Goal: Task Accomplishment & Management: Manage account settings

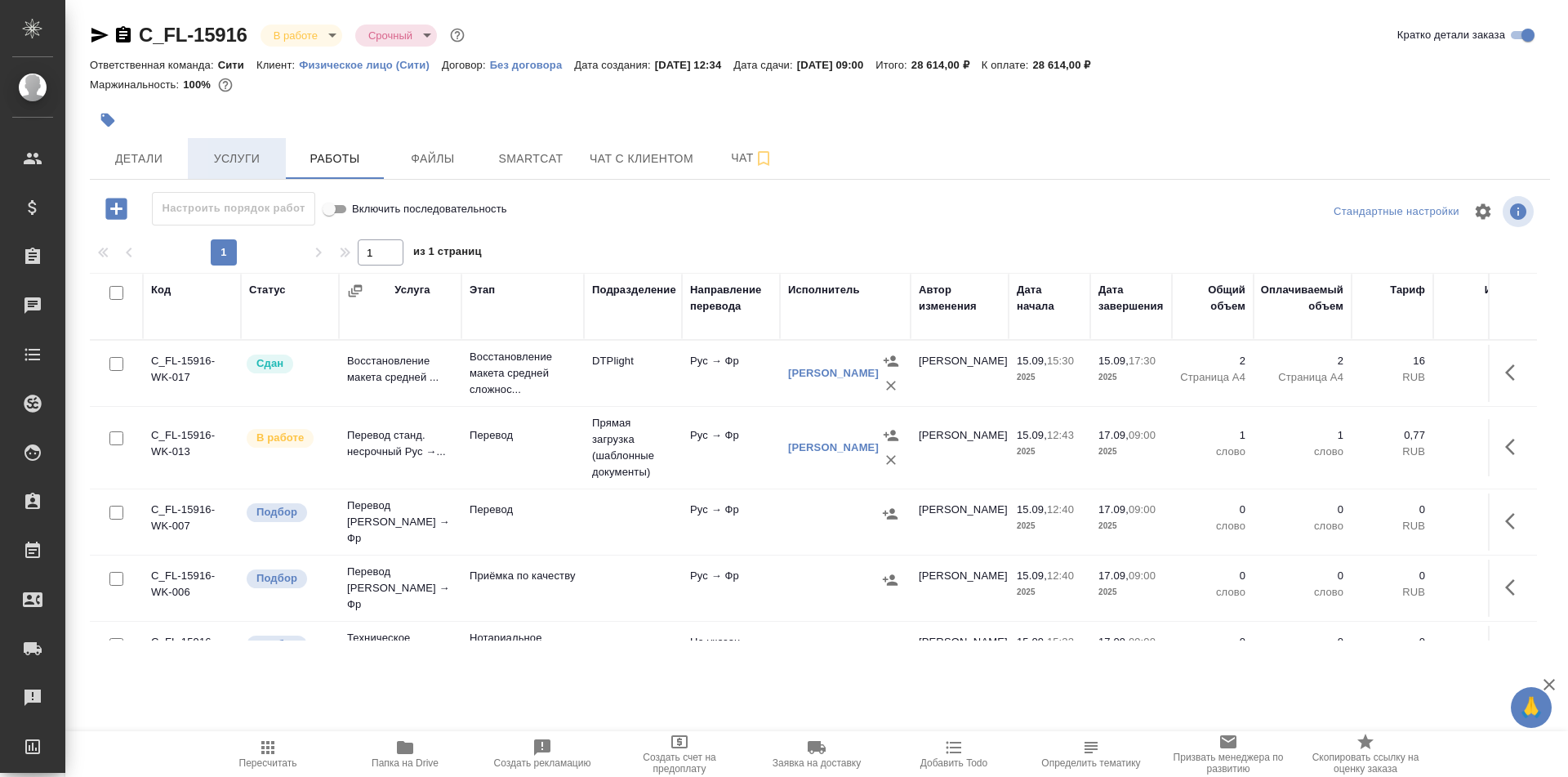
click at [222, 157] on span "Услуги" at bounding box center [237, 159] width 78 height 20
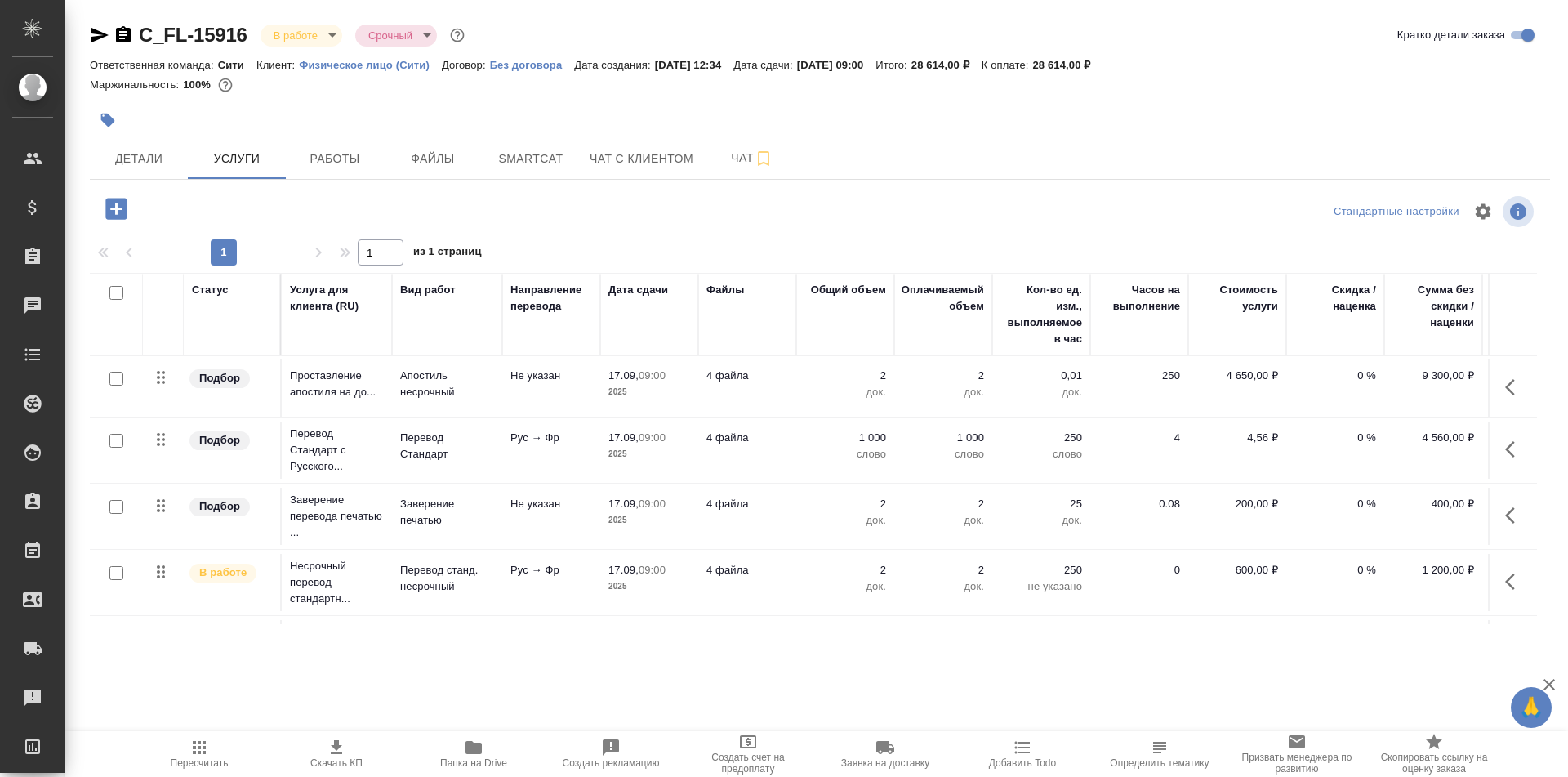
scroll to position [185, 0]
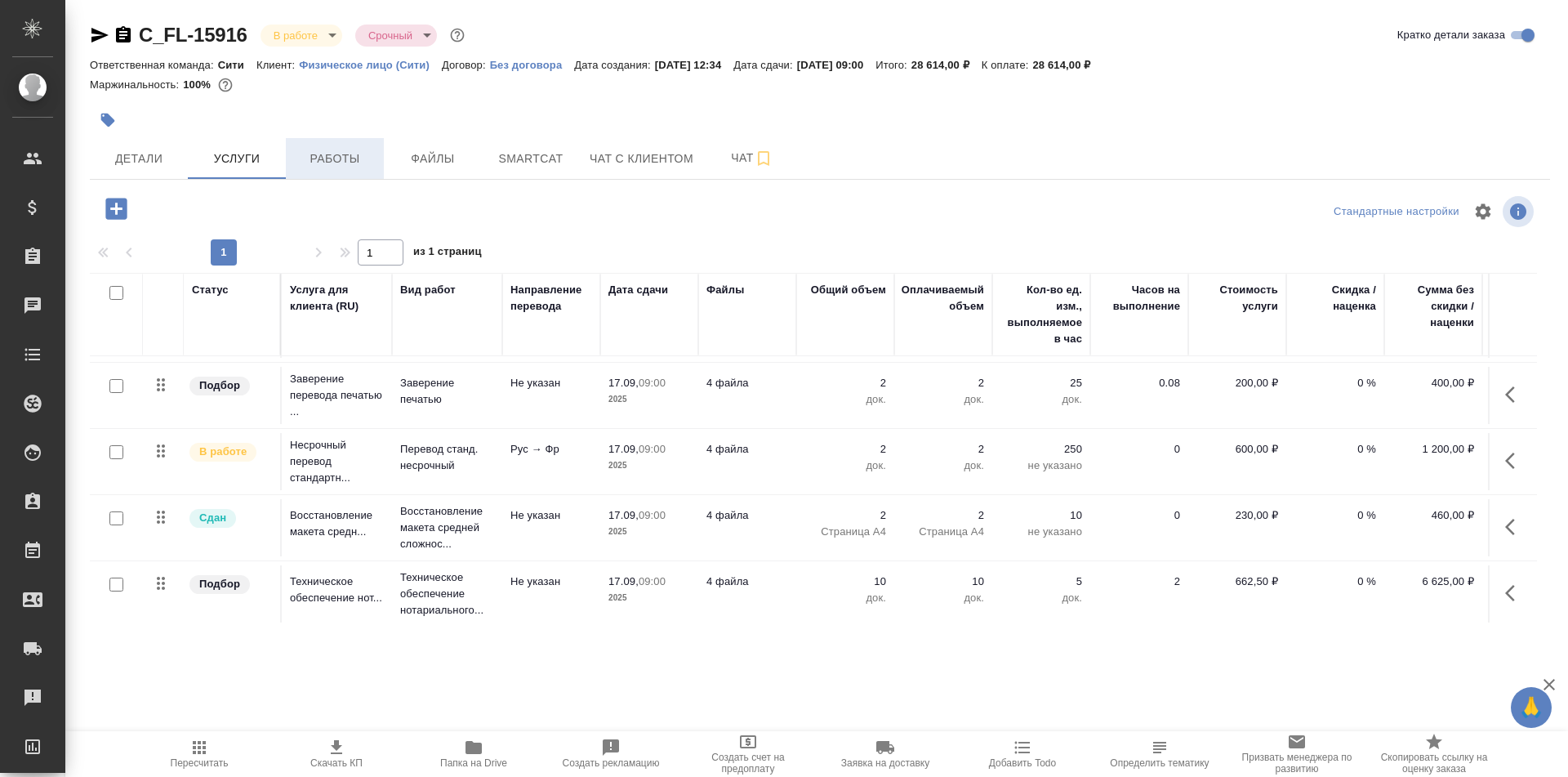
click at [338, 160] on span "Работы" at bounding box center [335, 159] width 78 height 20
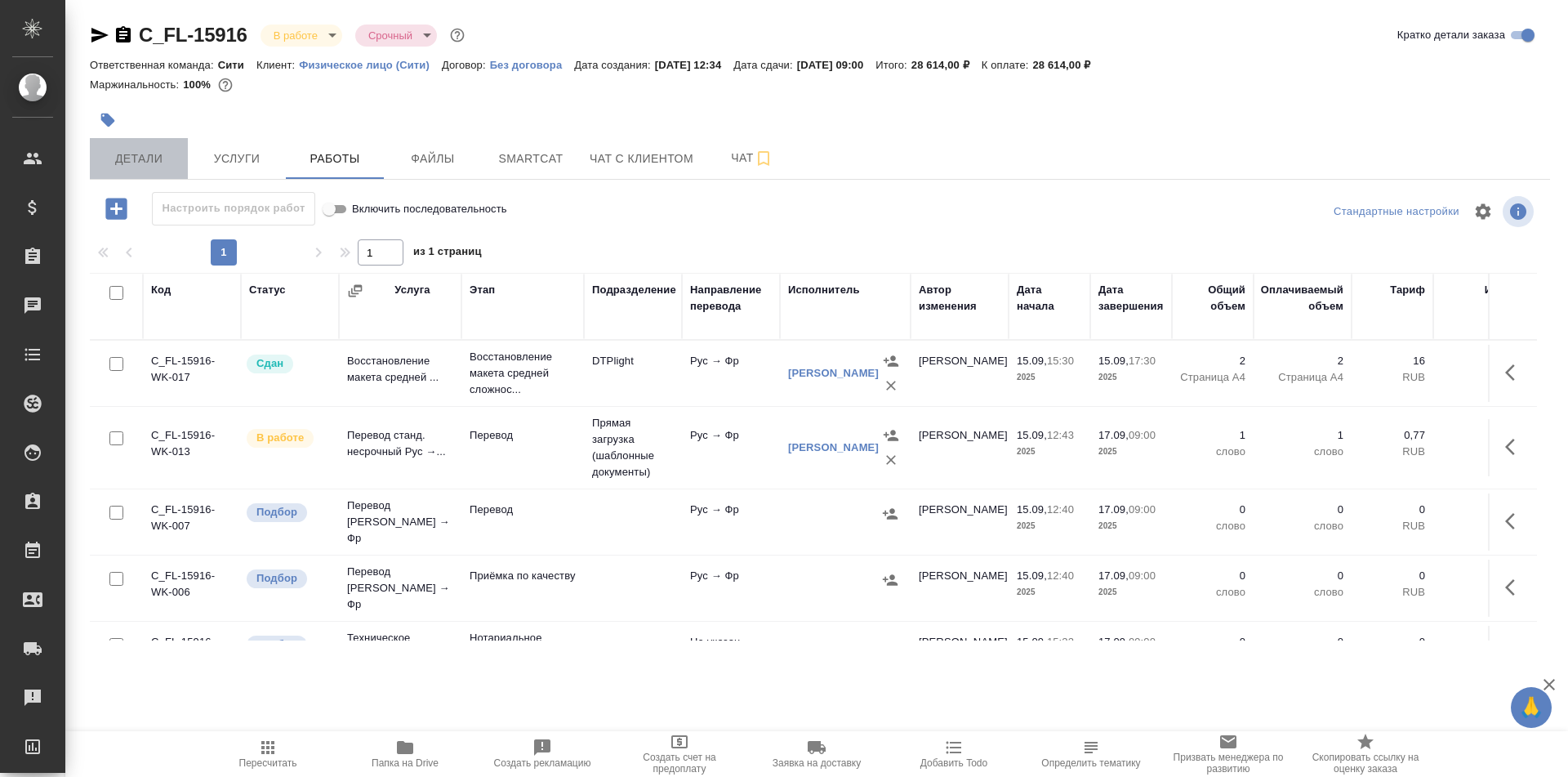
click at [124, 163] on span "Детали" at bounding box center [139, 159] width 78 height 20
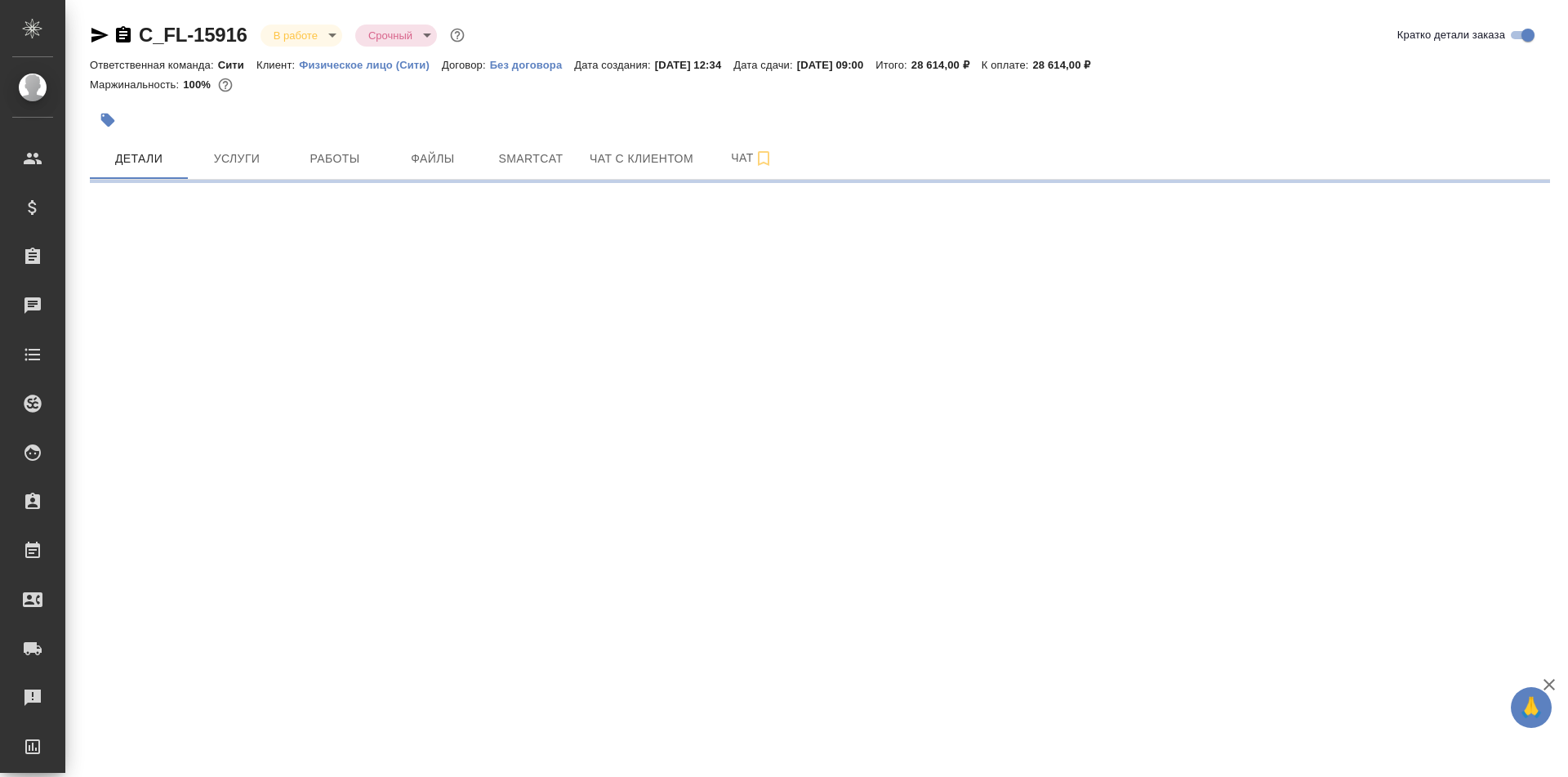
select select "RU"
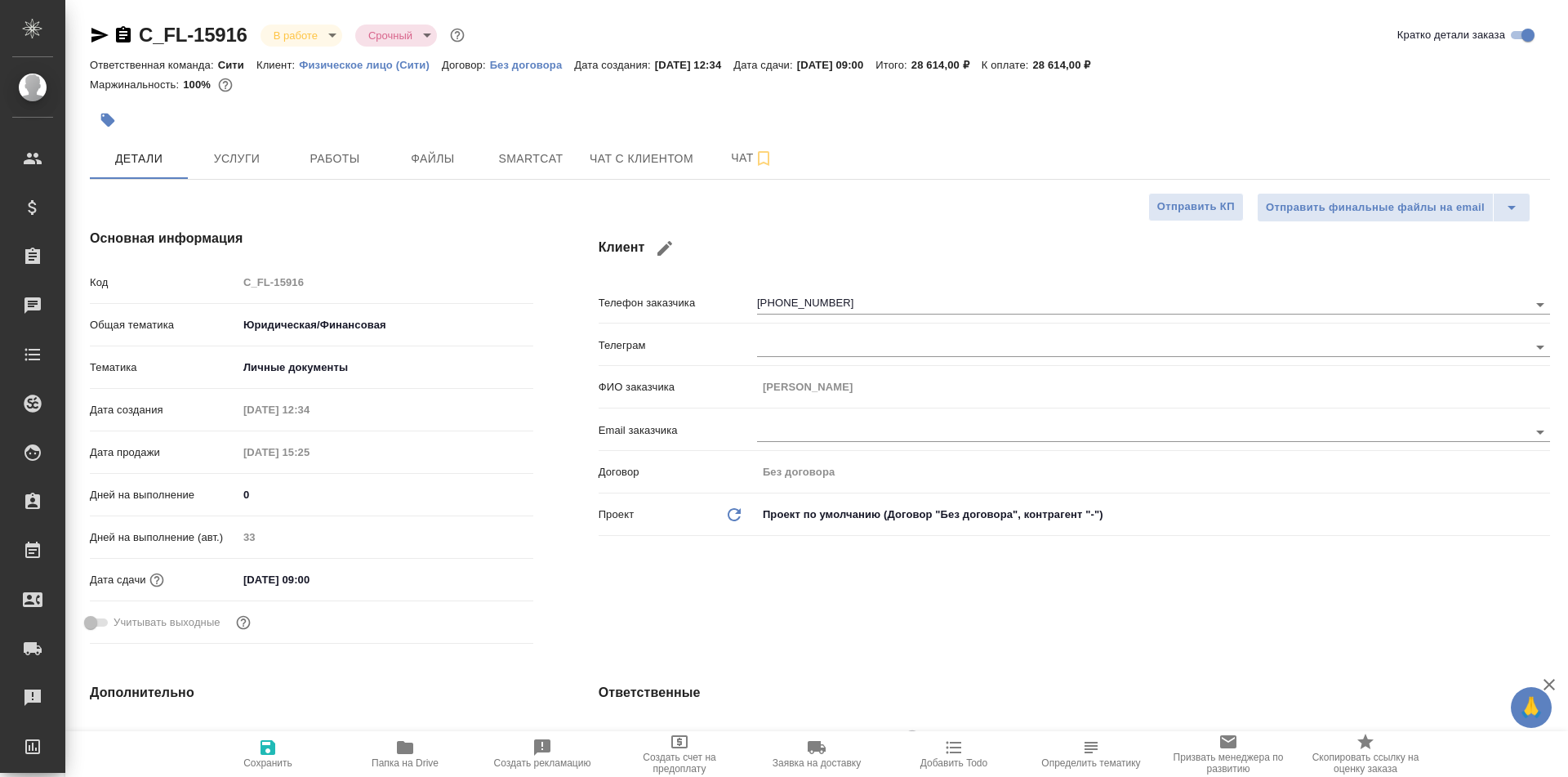
type textarea "x"
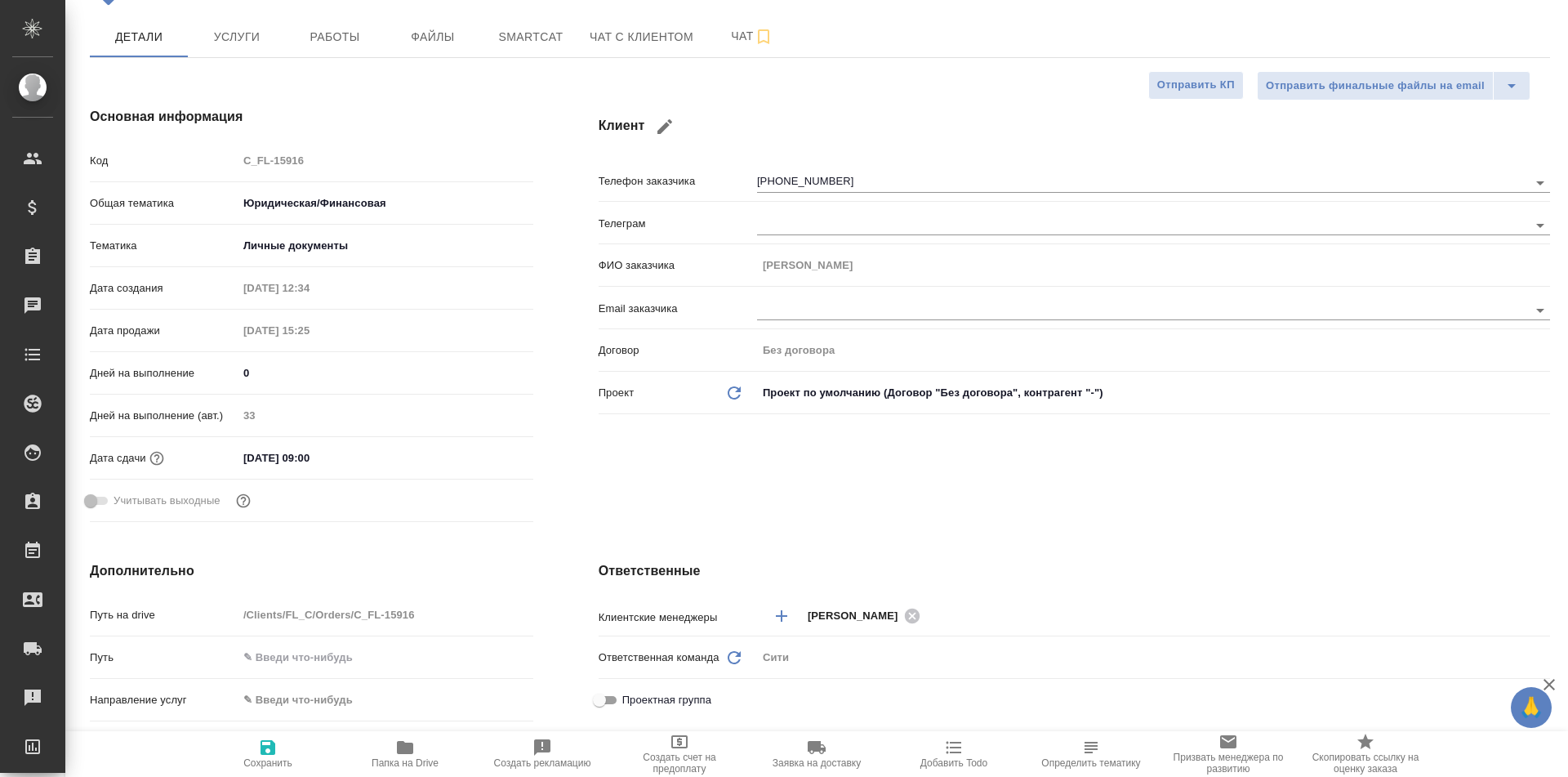
scroll to position [282, 0]
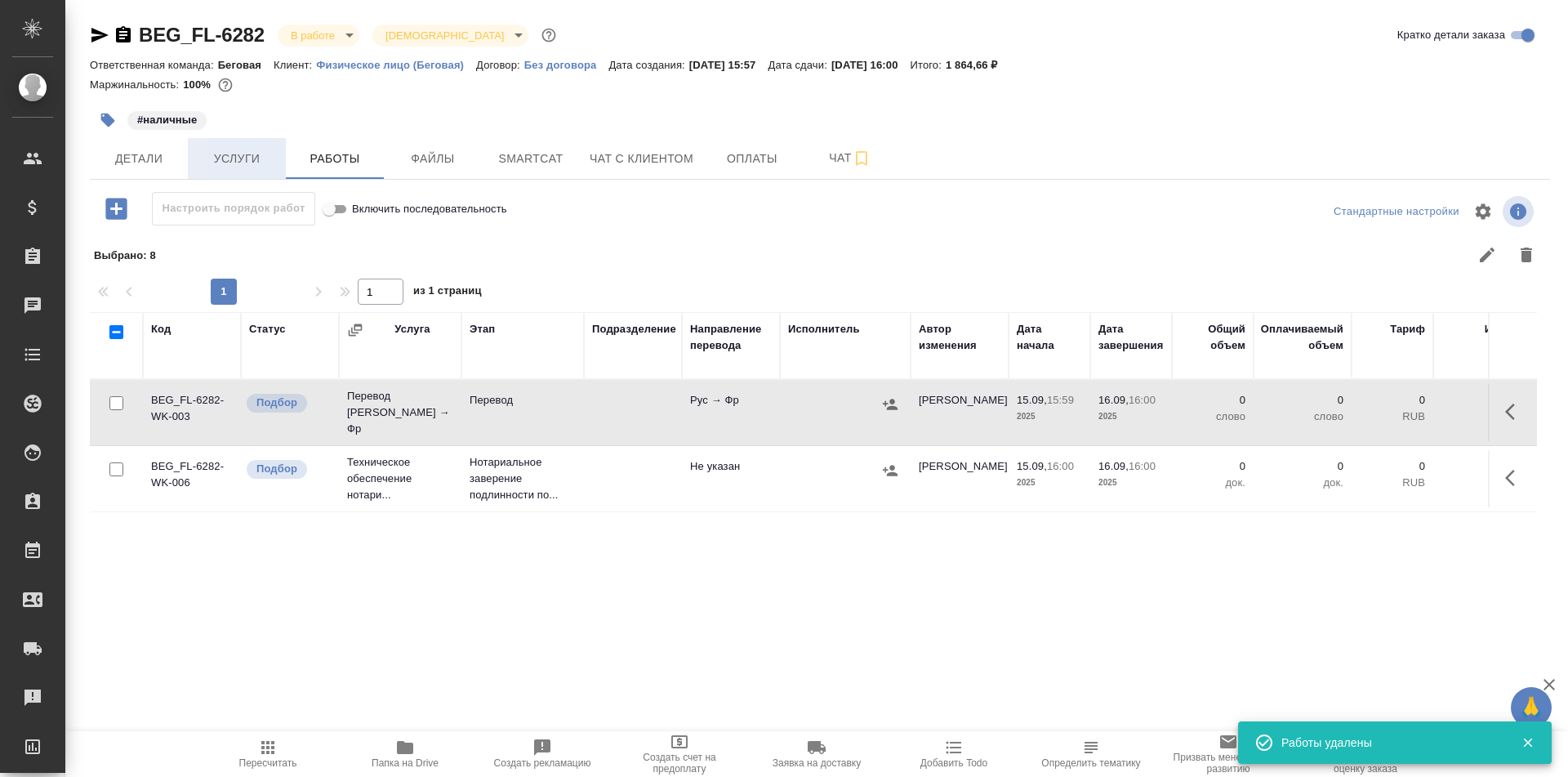
click at [206, 141] on button "Услуги" at bounding box center [237, 158] width 98 height 41
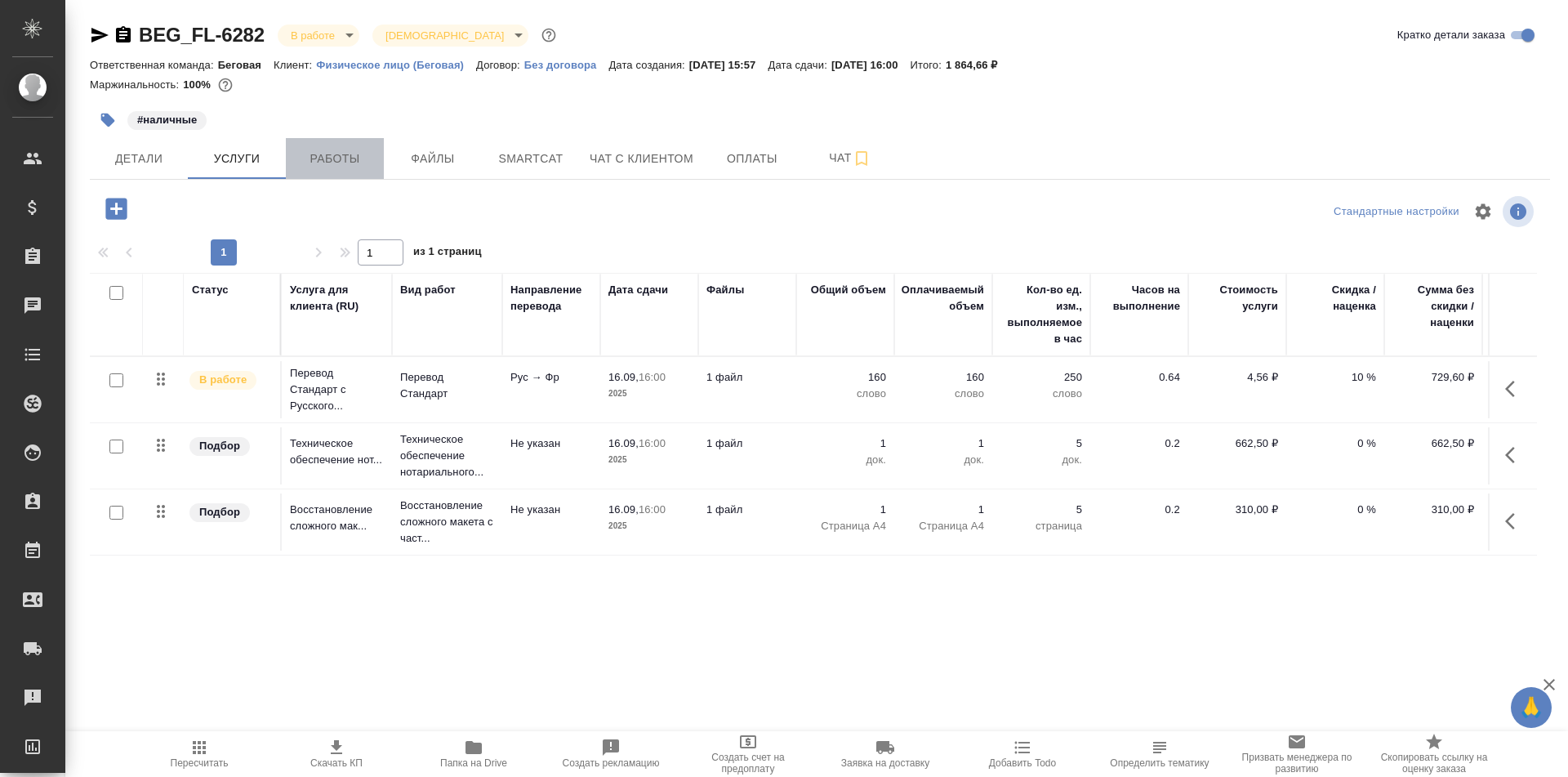
click at [365, 155] on span "Работы" at bounding box center [335, 159] width 78 height 20
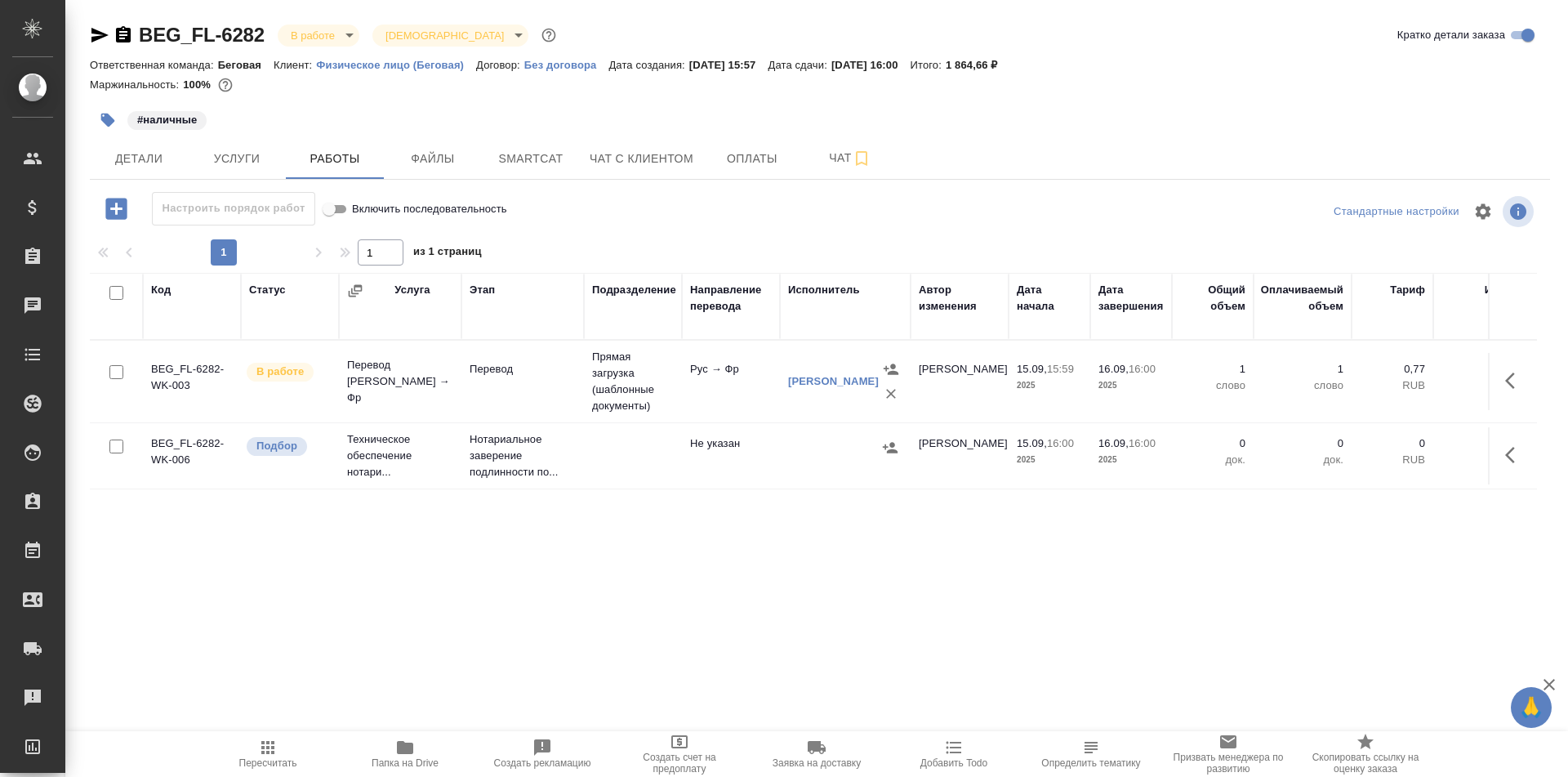
click at [119, 121] on button "button" at bounding box center [108, 120] width 36 height 36
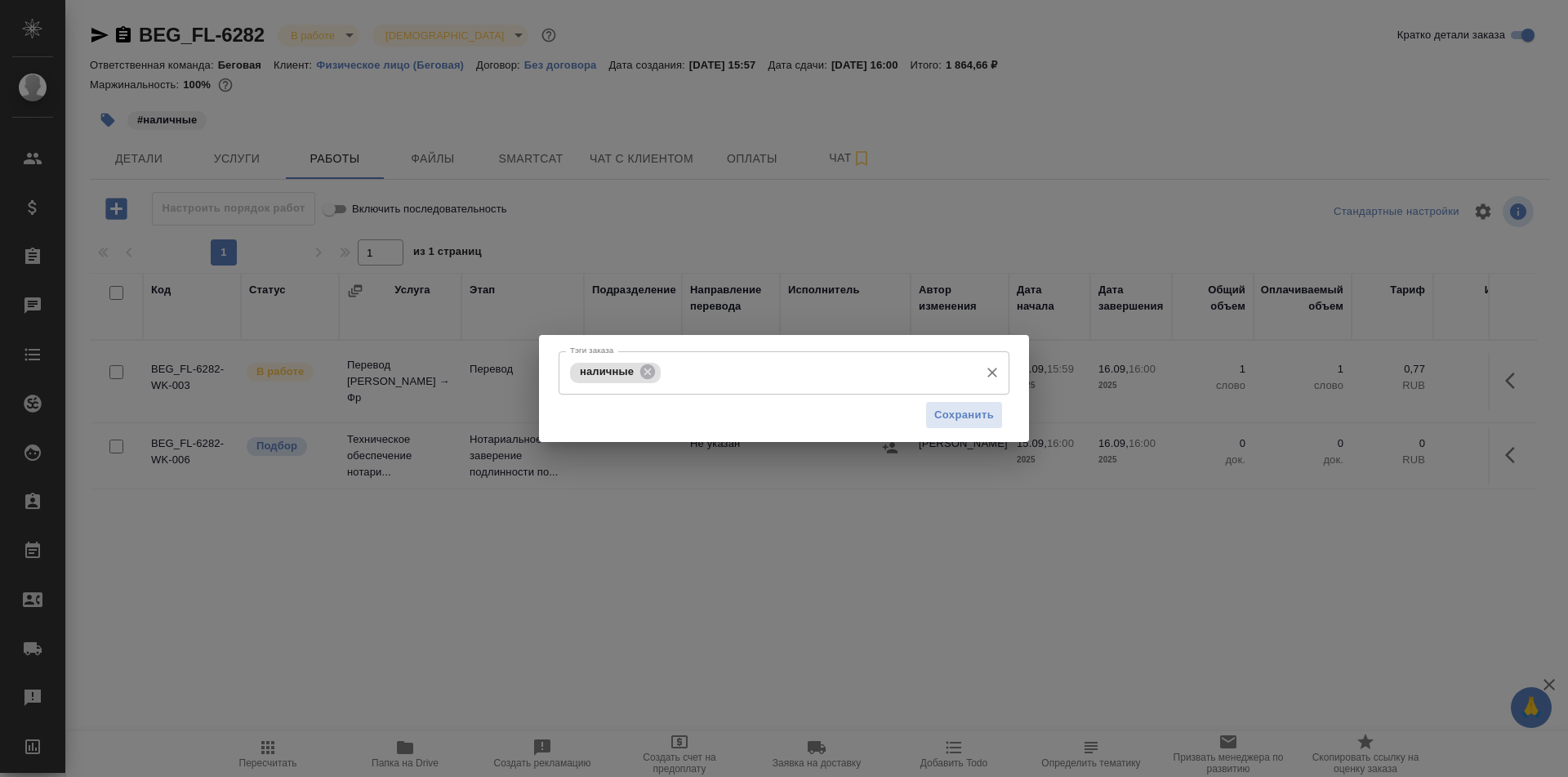
click at [781, 356] on div "наличные Тэги заказа" at bounding box center [784, 372] width 451 height 43
type input "следить"
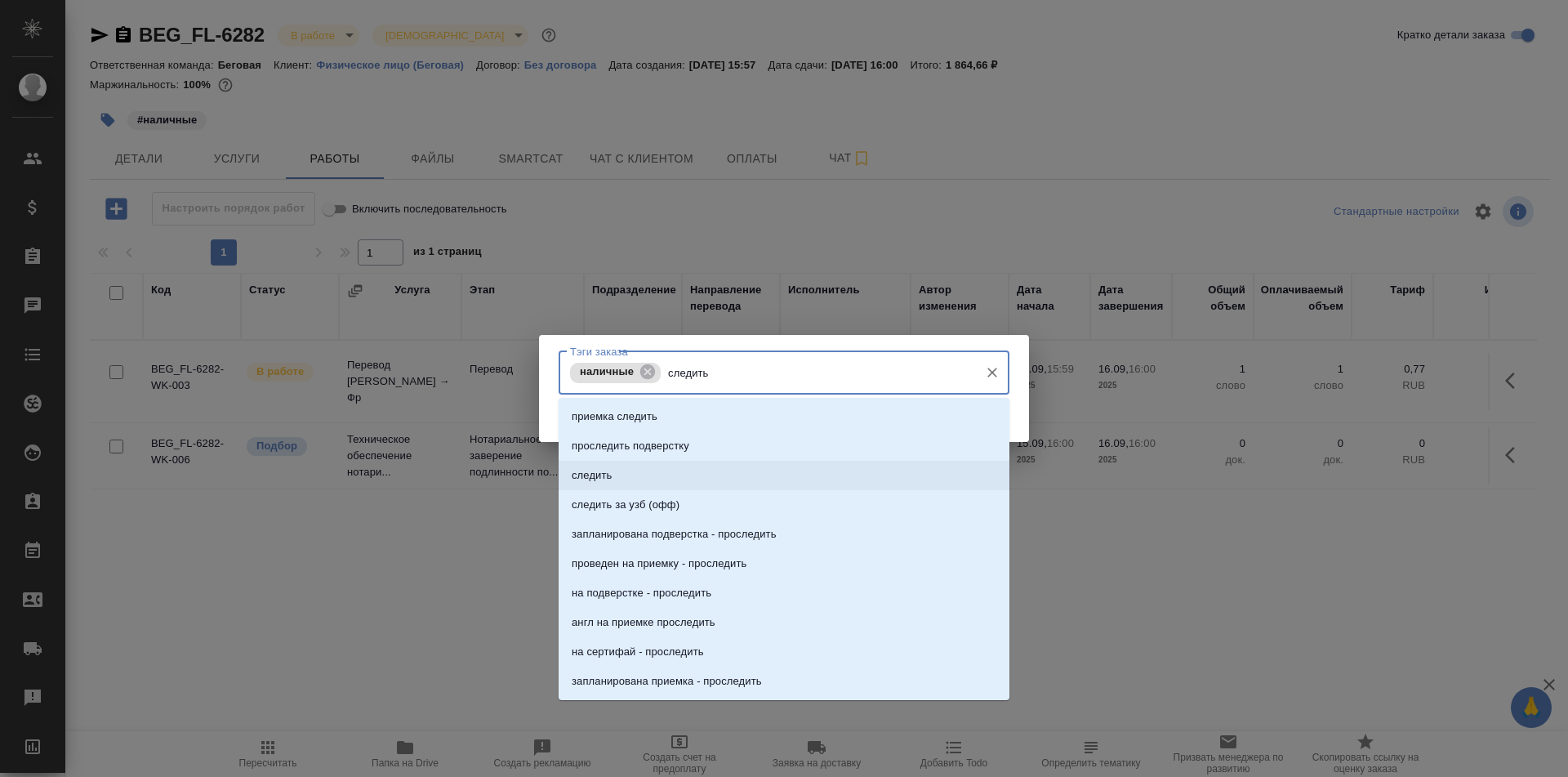
click at [681, 481] on li "следить" at bounding box center [784, 475] width 451 height 29
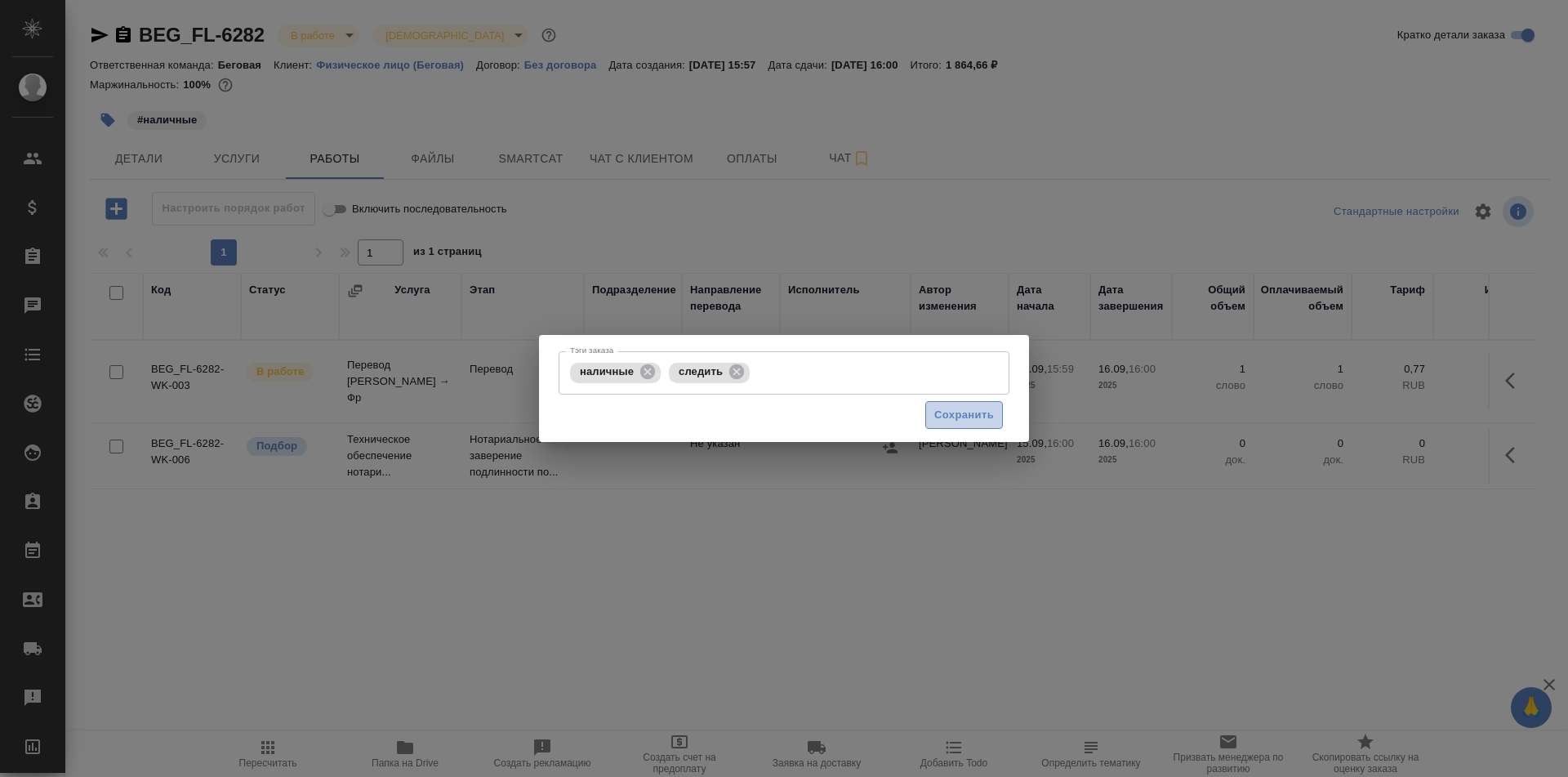
click at [972, 412] on span "Сохранить" at bounding box center [964, 415] width 60 height 19
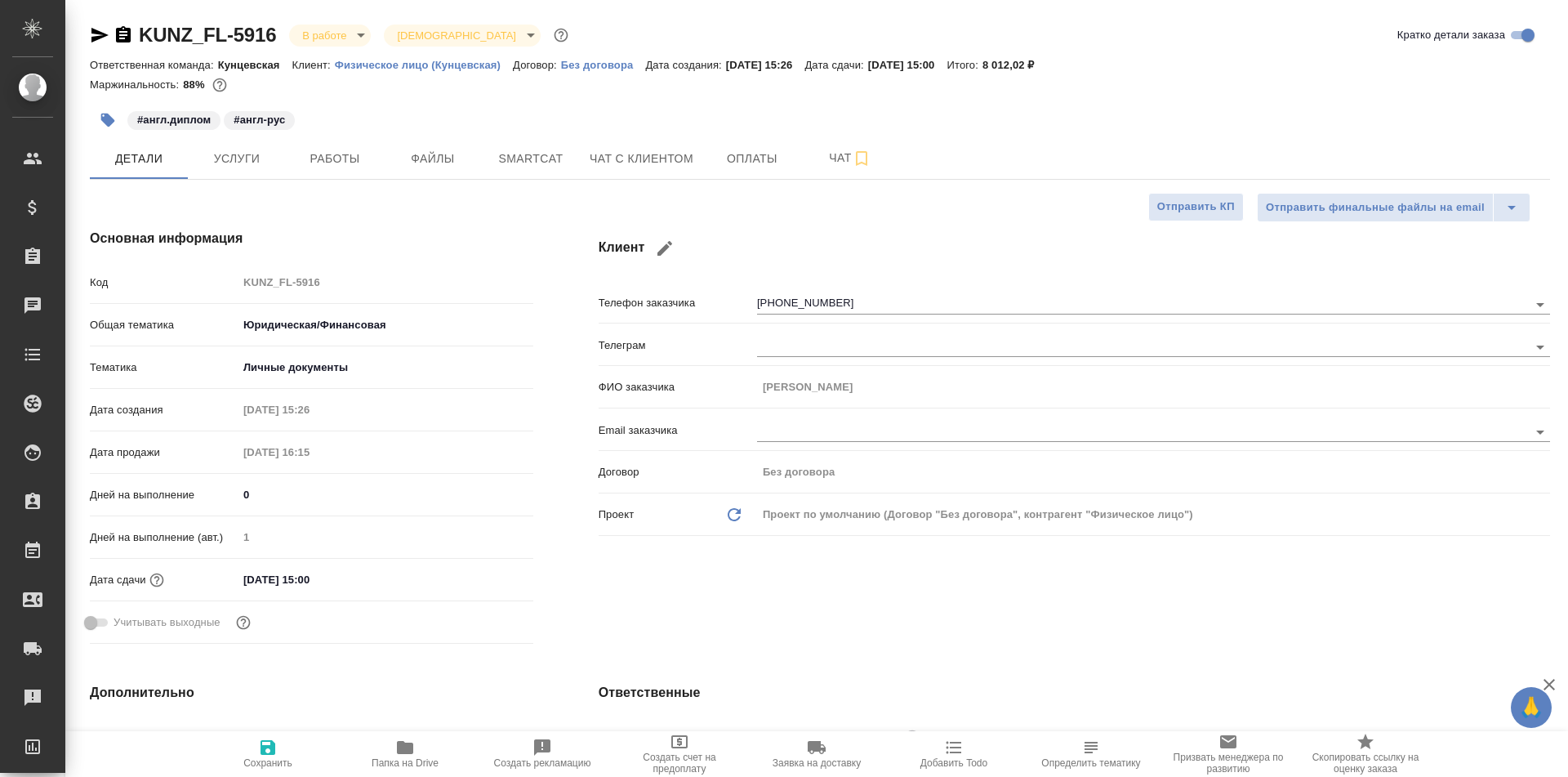
select select "RU"
click at [338, 154] on span "Работы" at bounding box center [335, 159] width 78 height 20
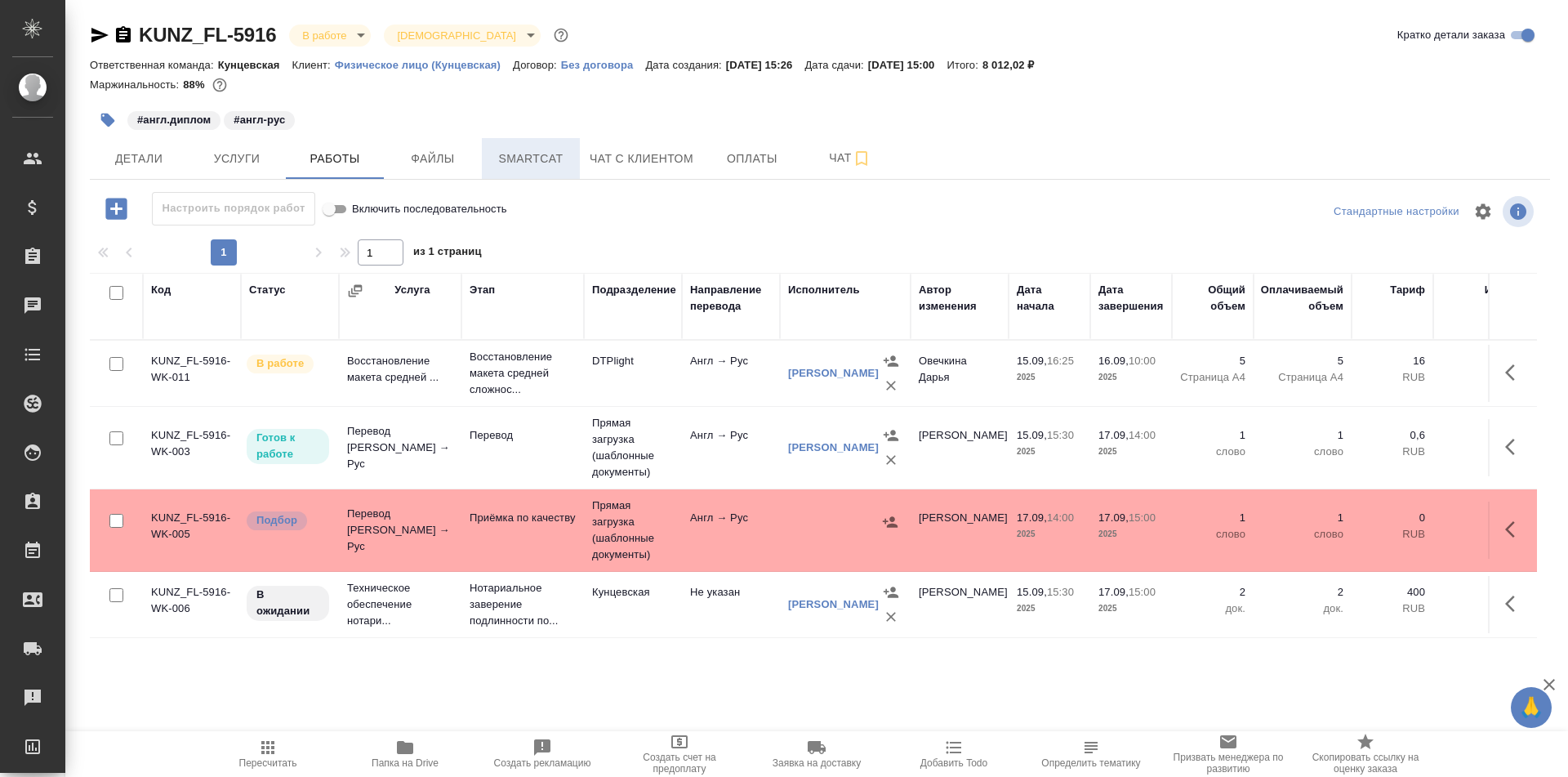
click at [522, 170] on button "Smartcat" at bounding box center [531, 158] width 98 height 41
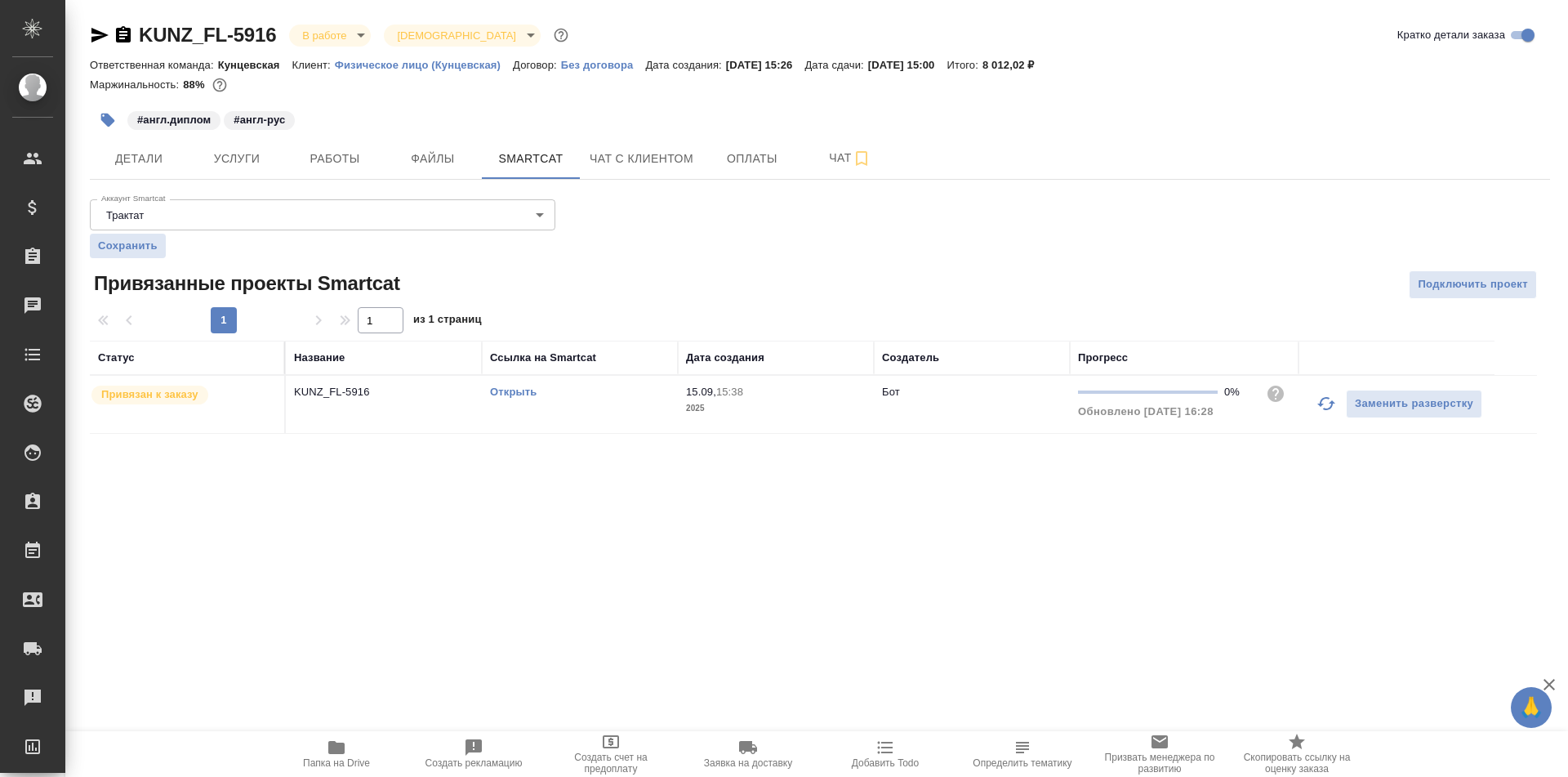
click at [517, 392] on link "Открыть" at bounding box center [513, 392] width 47 height 12
click at [333, 152] on span "Работы" at bounding box center [335, 159] width 78 height 20
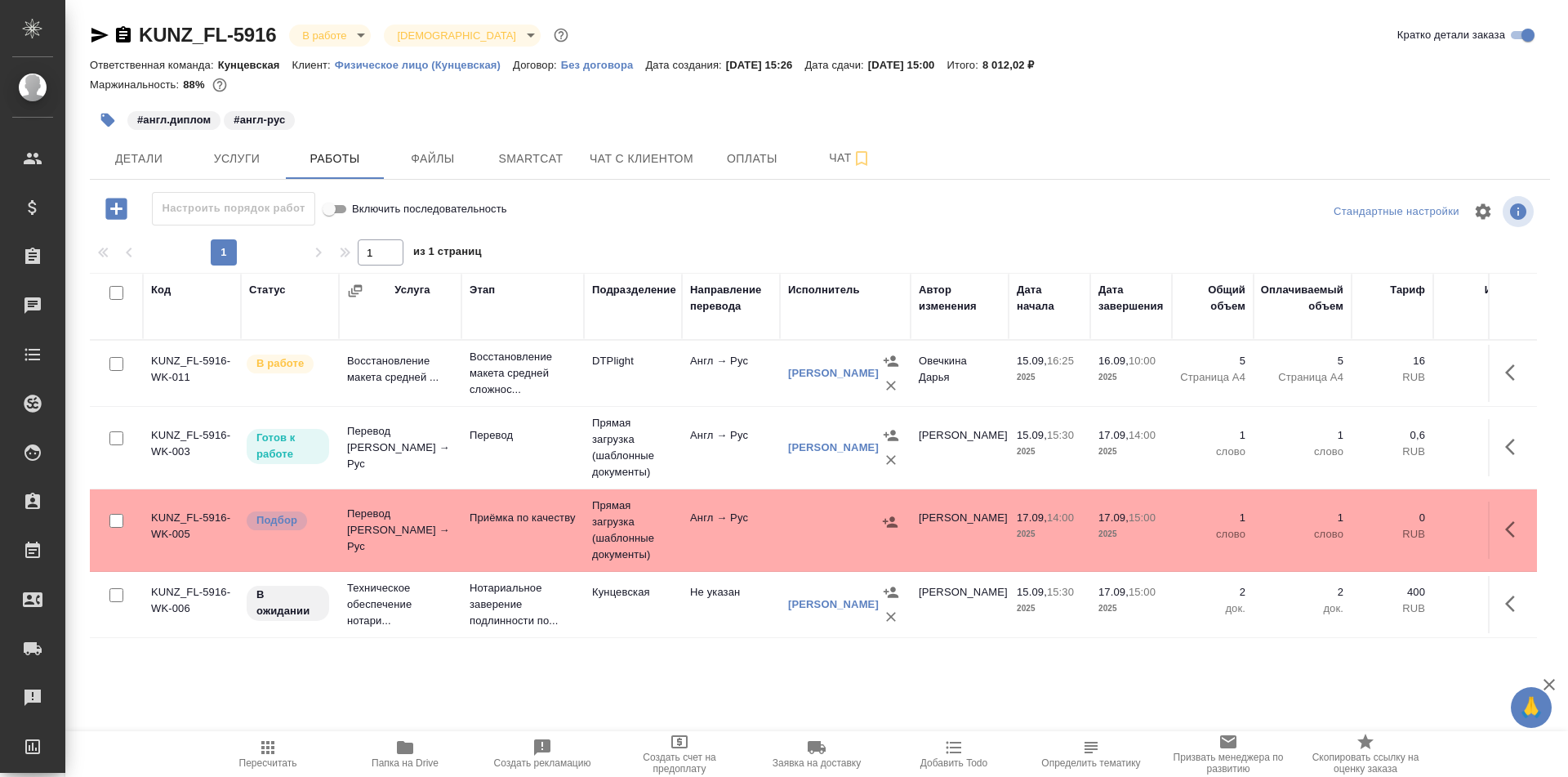
click at [96, 35] on icon "button" at bounding box center [100, 35] width 20 height 20
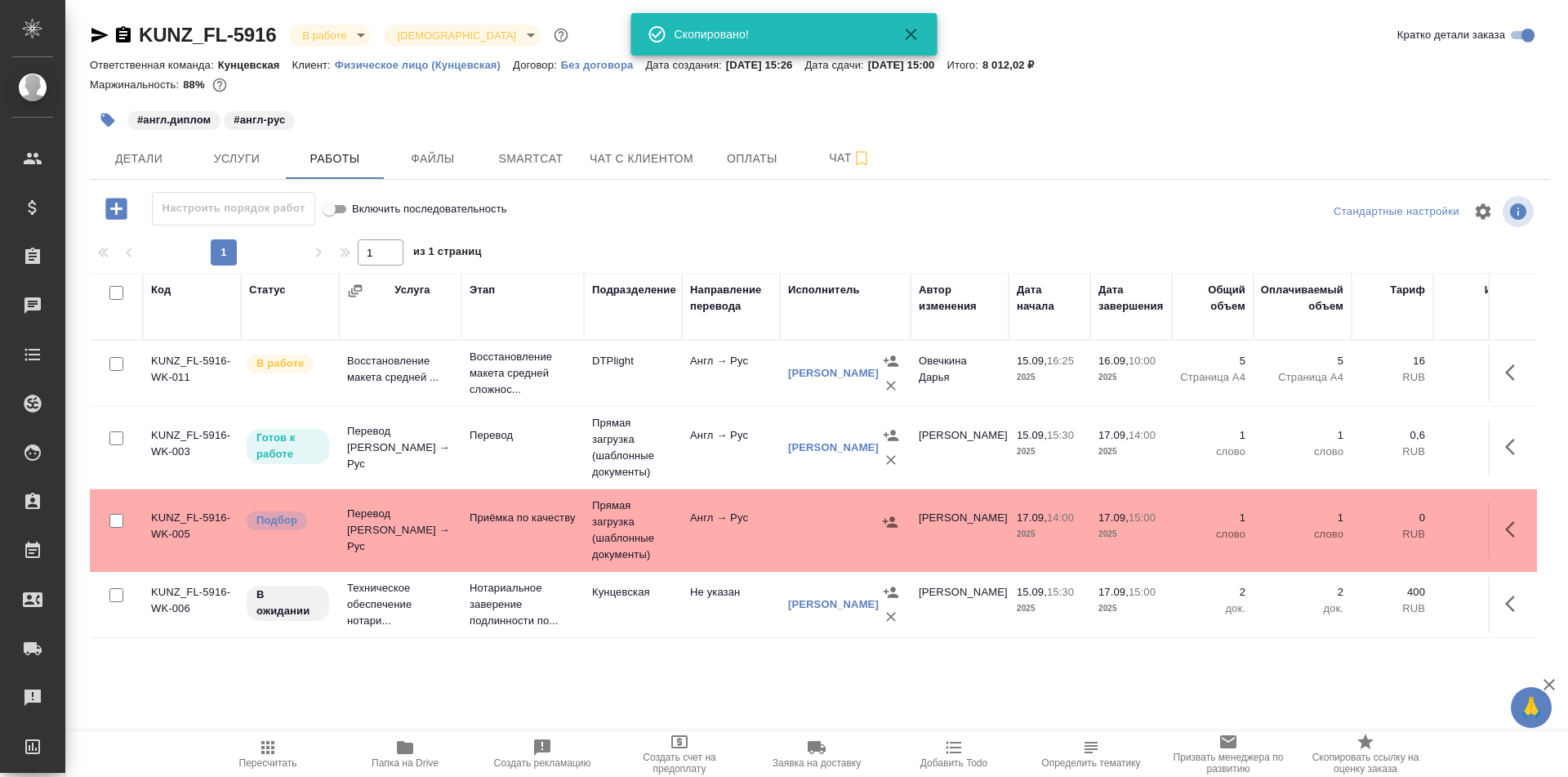
click at [463, 447] on td "Перевод" at bounding box center [523, 447] width 123 height 57
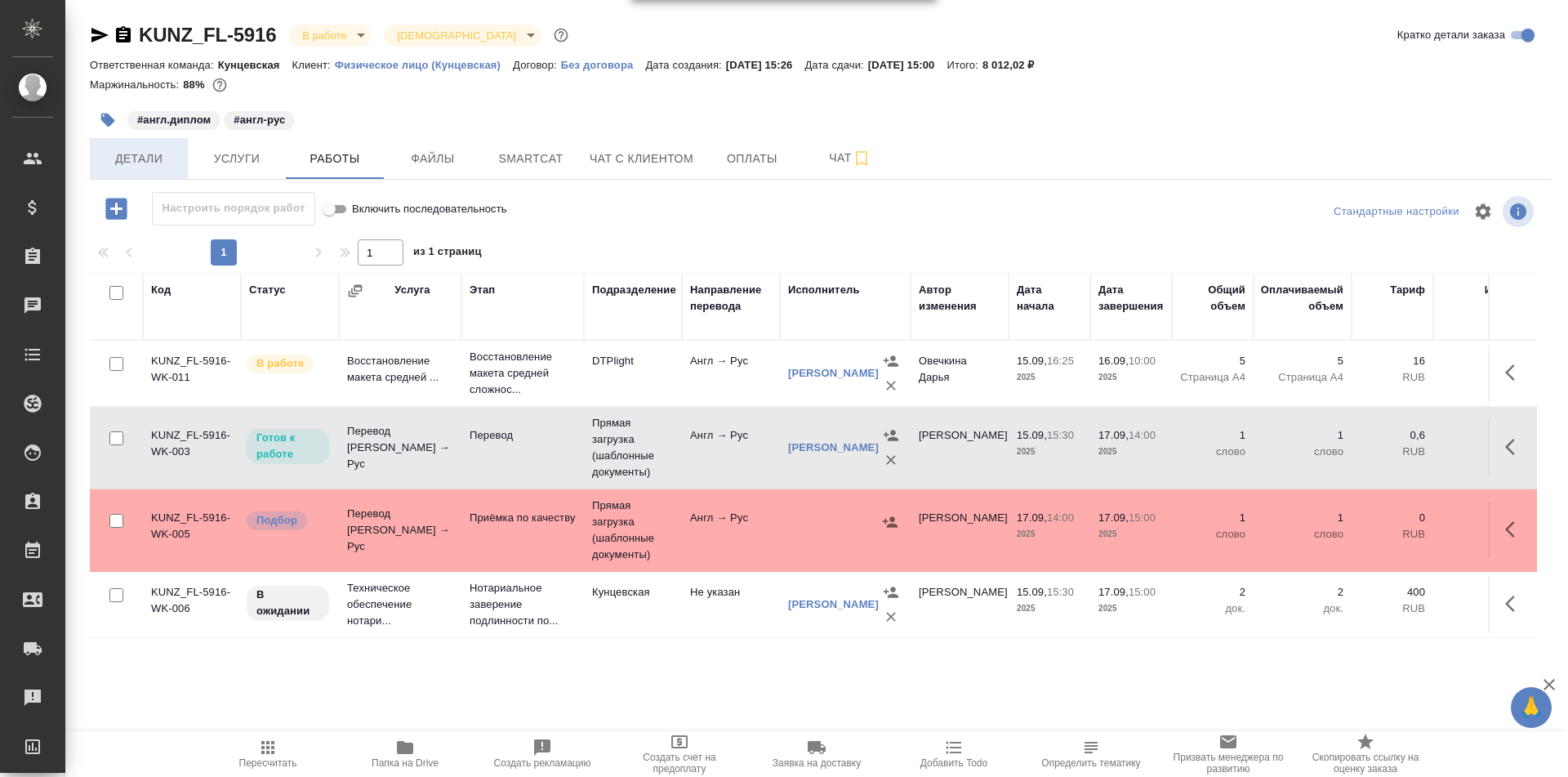
click at [136, 156] on span "Детали" at bounding box center [139, 159] width 78 height 20
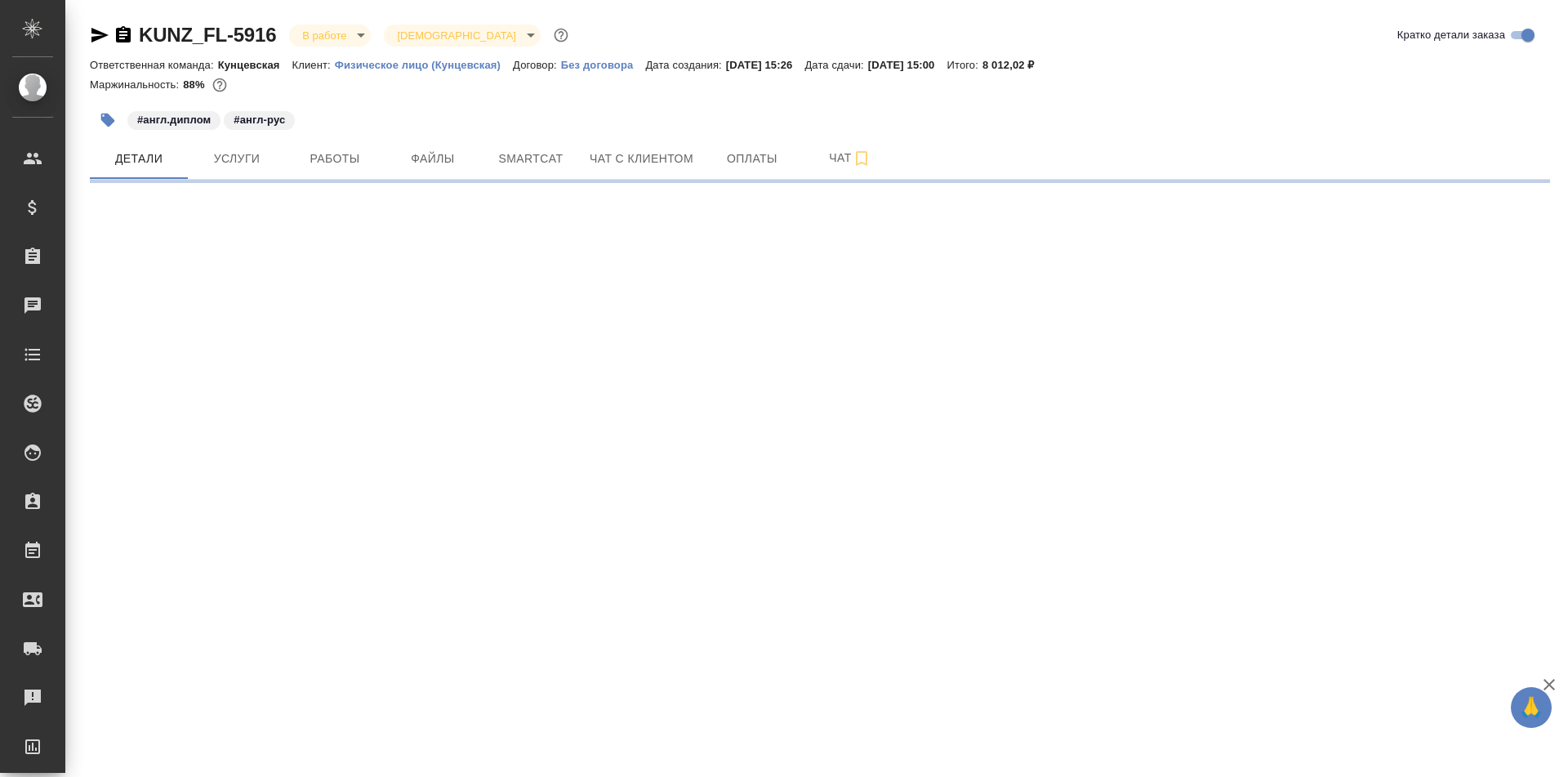
select select "RU"
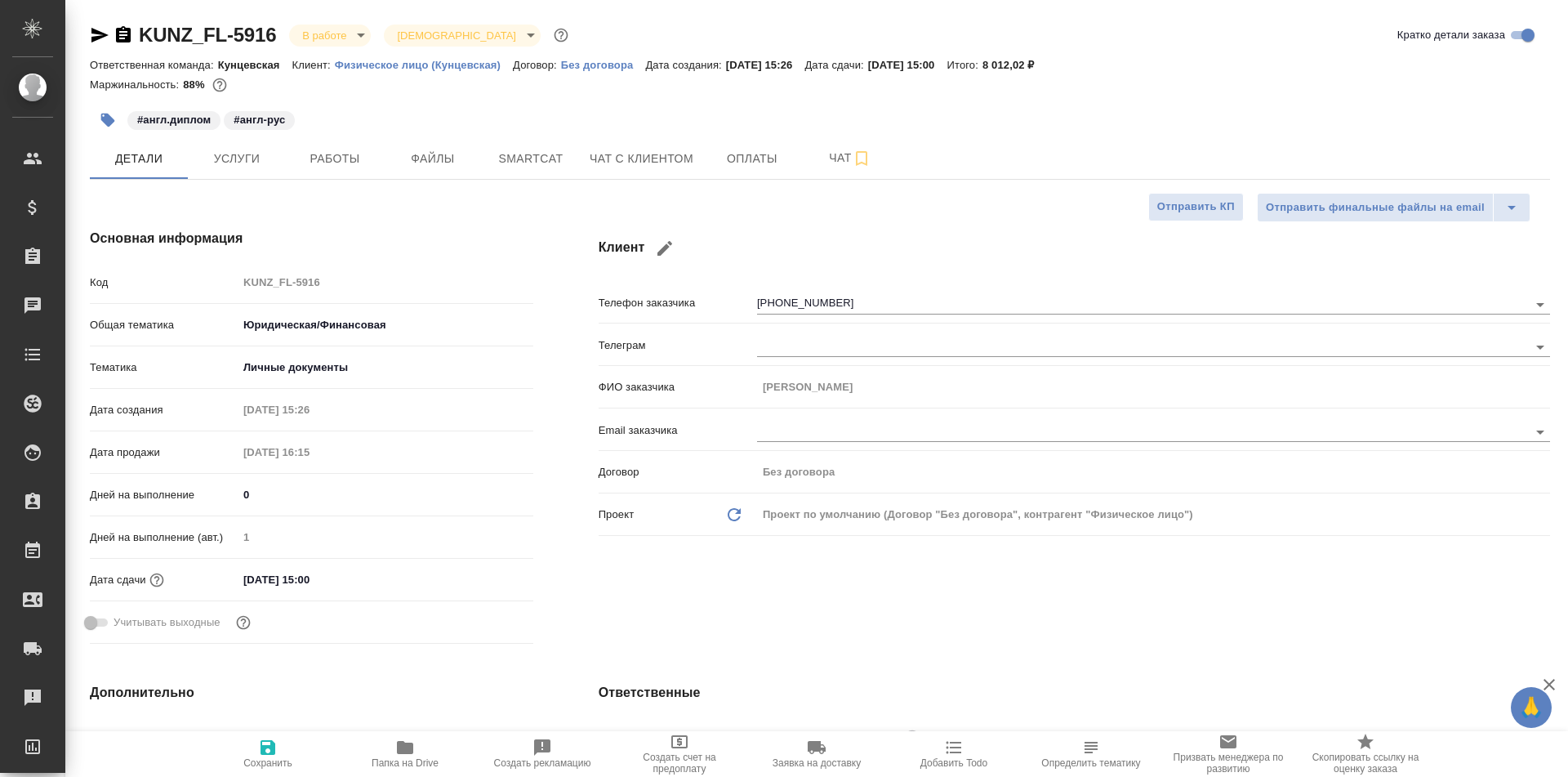
type textarea "x"
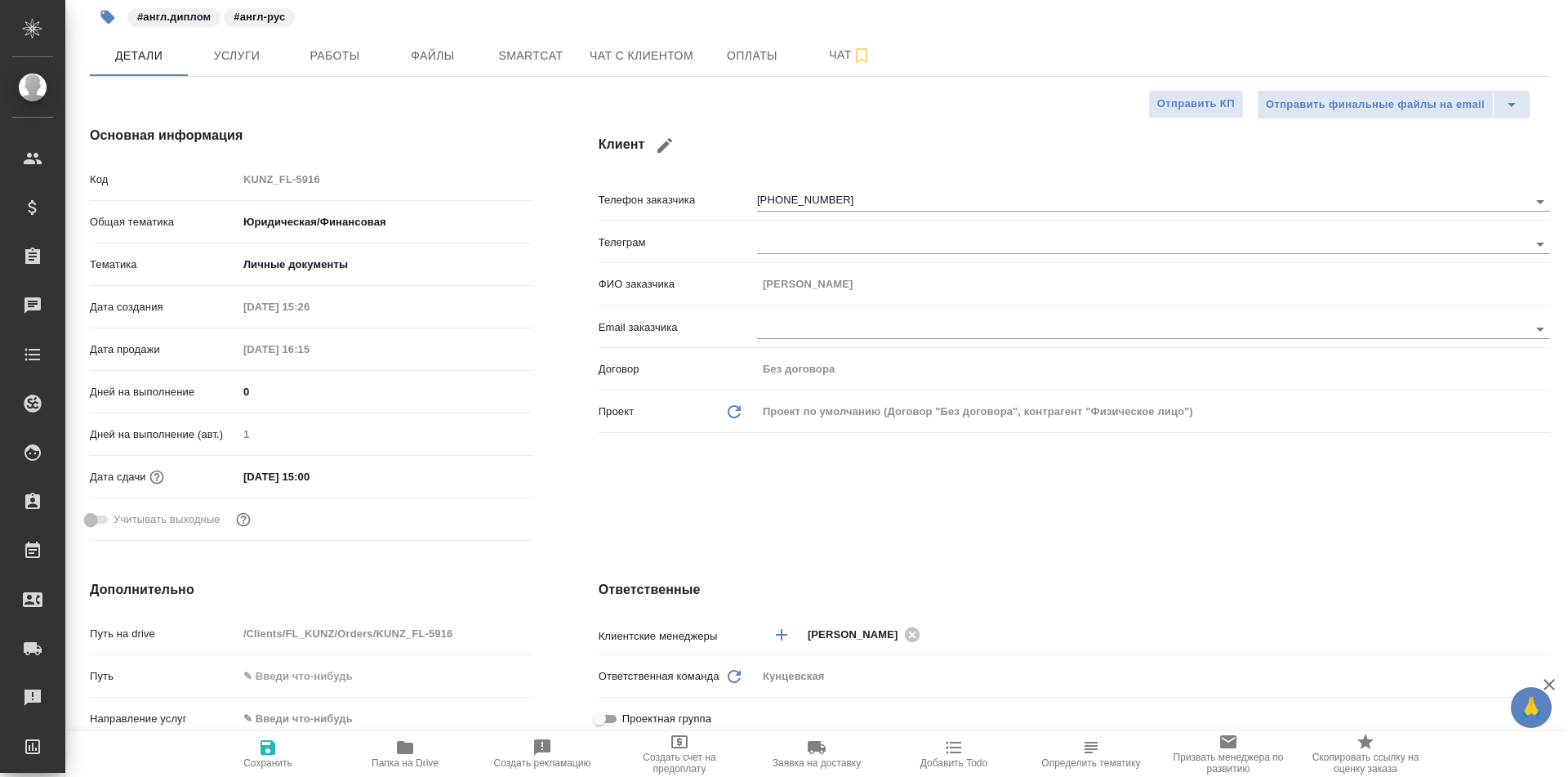
scroll to position [221, 0]
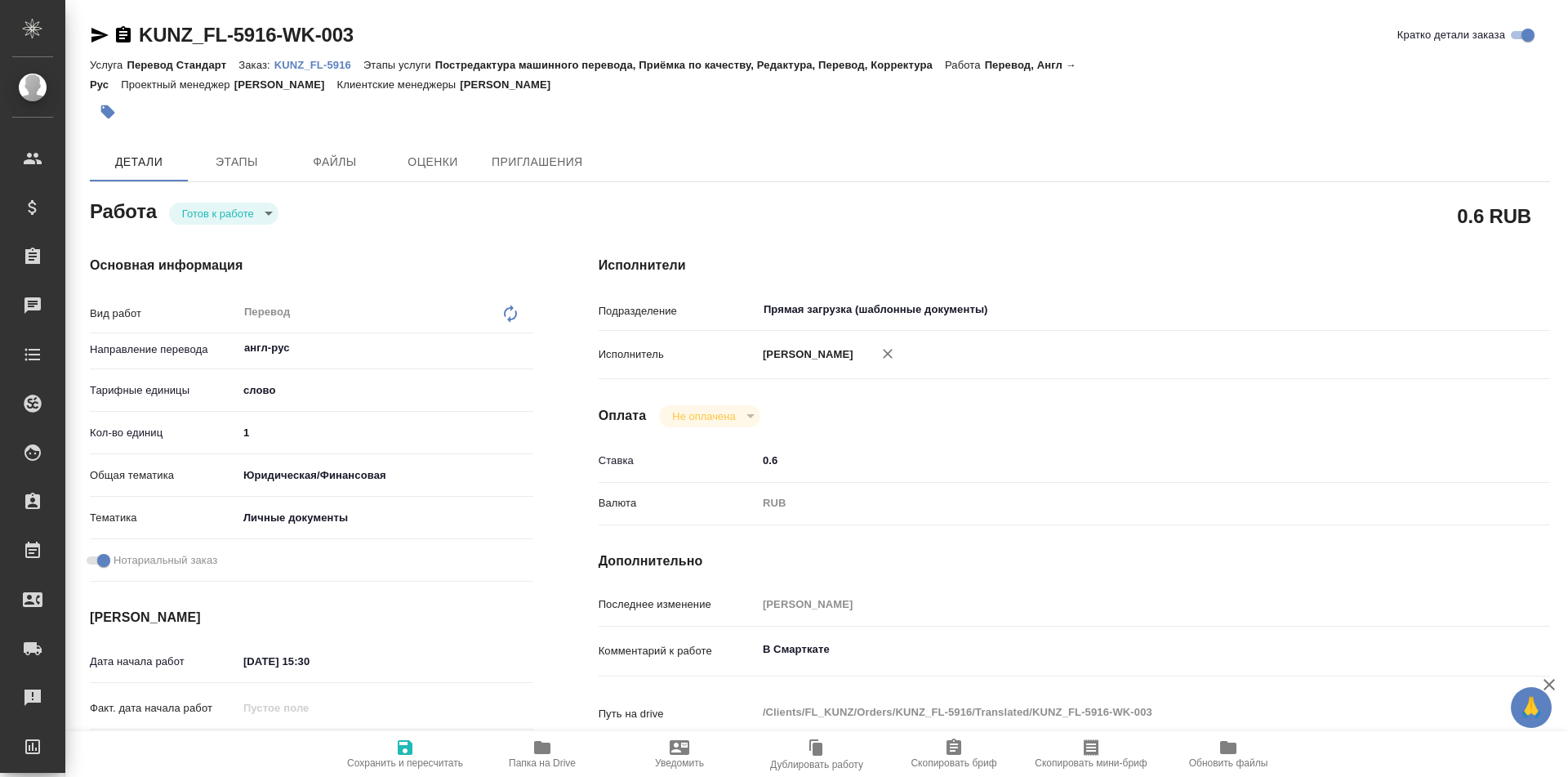
type textarea "x"
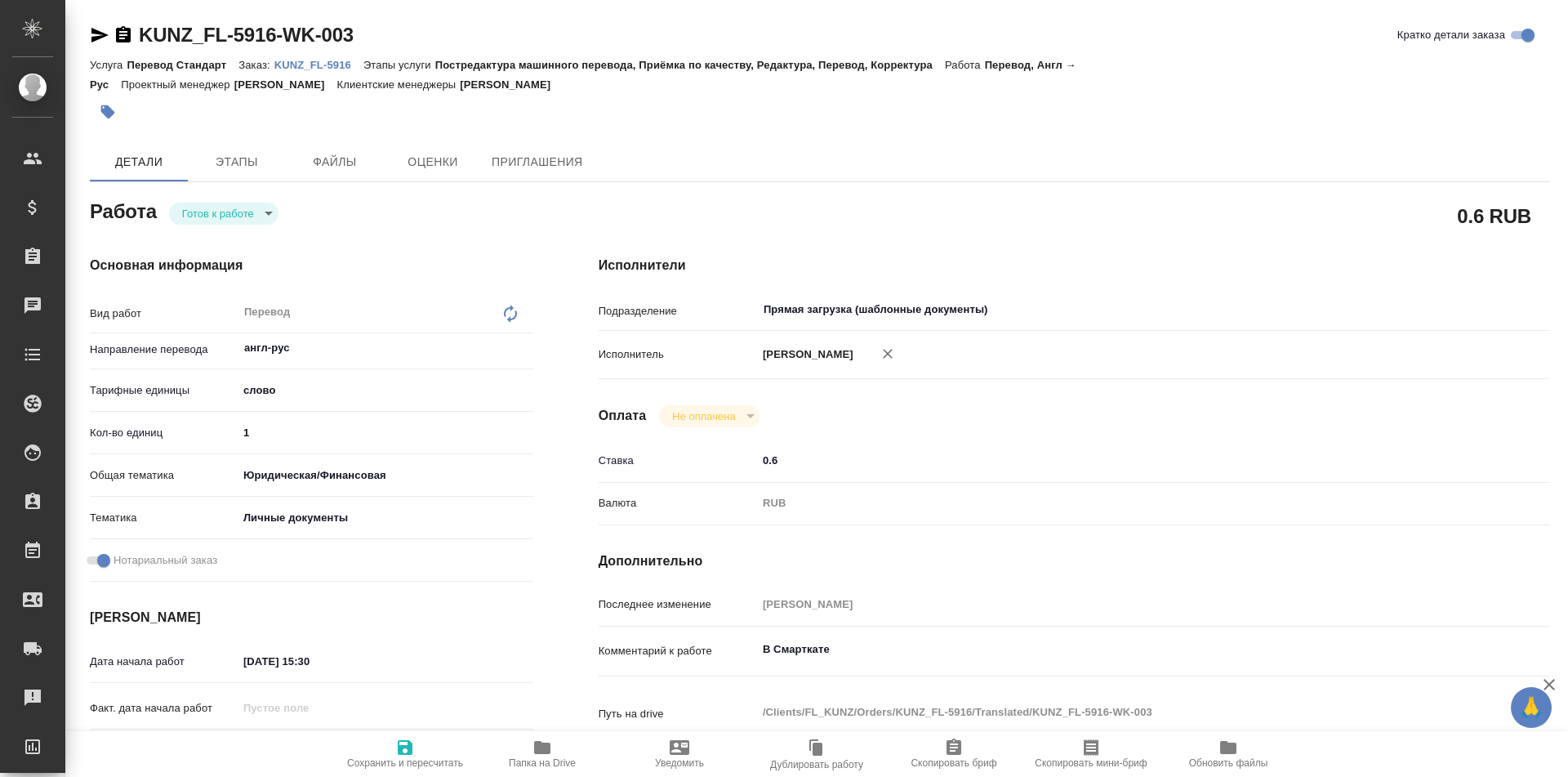
type textarea "x"
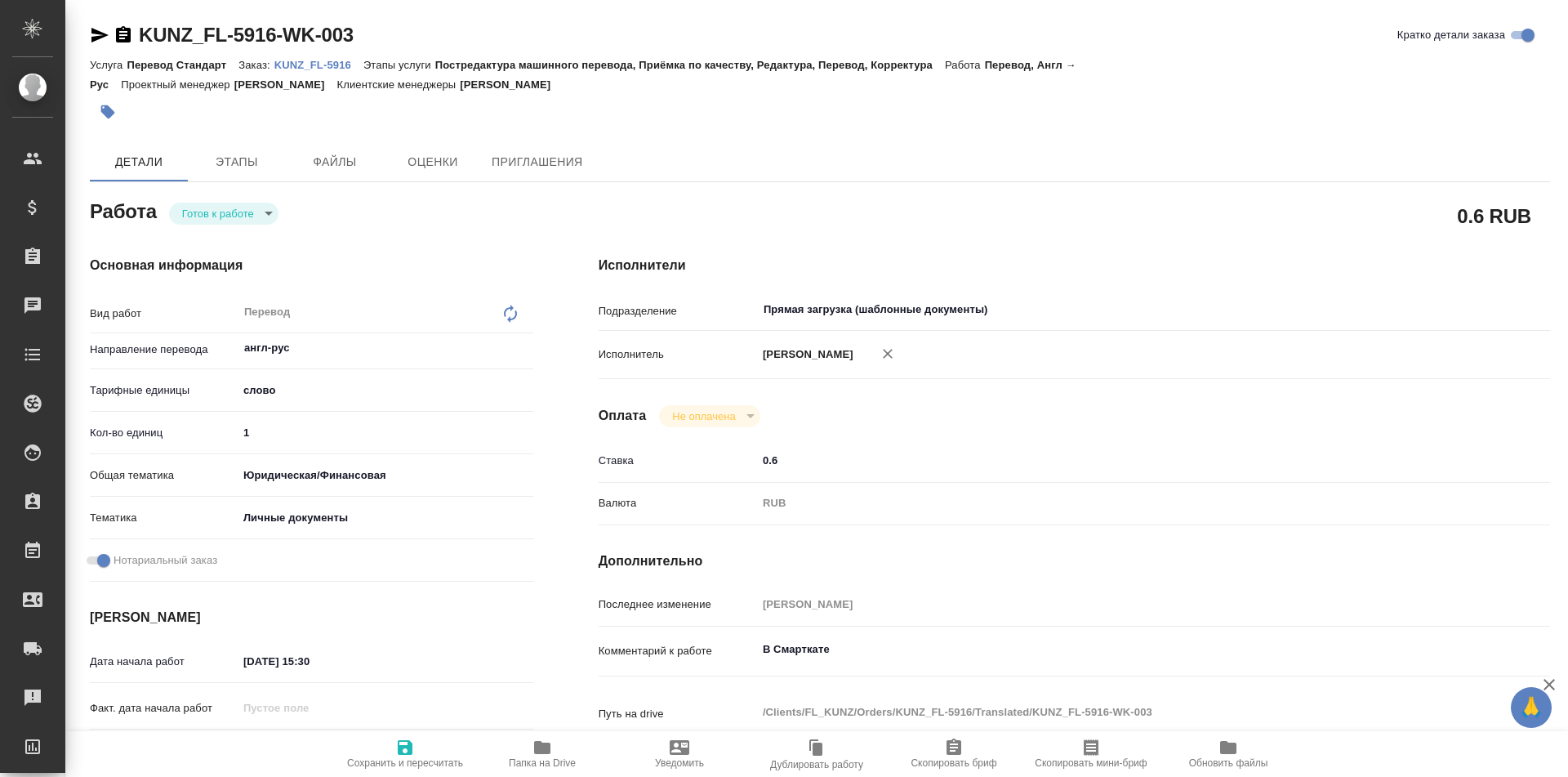
type textarea "x"
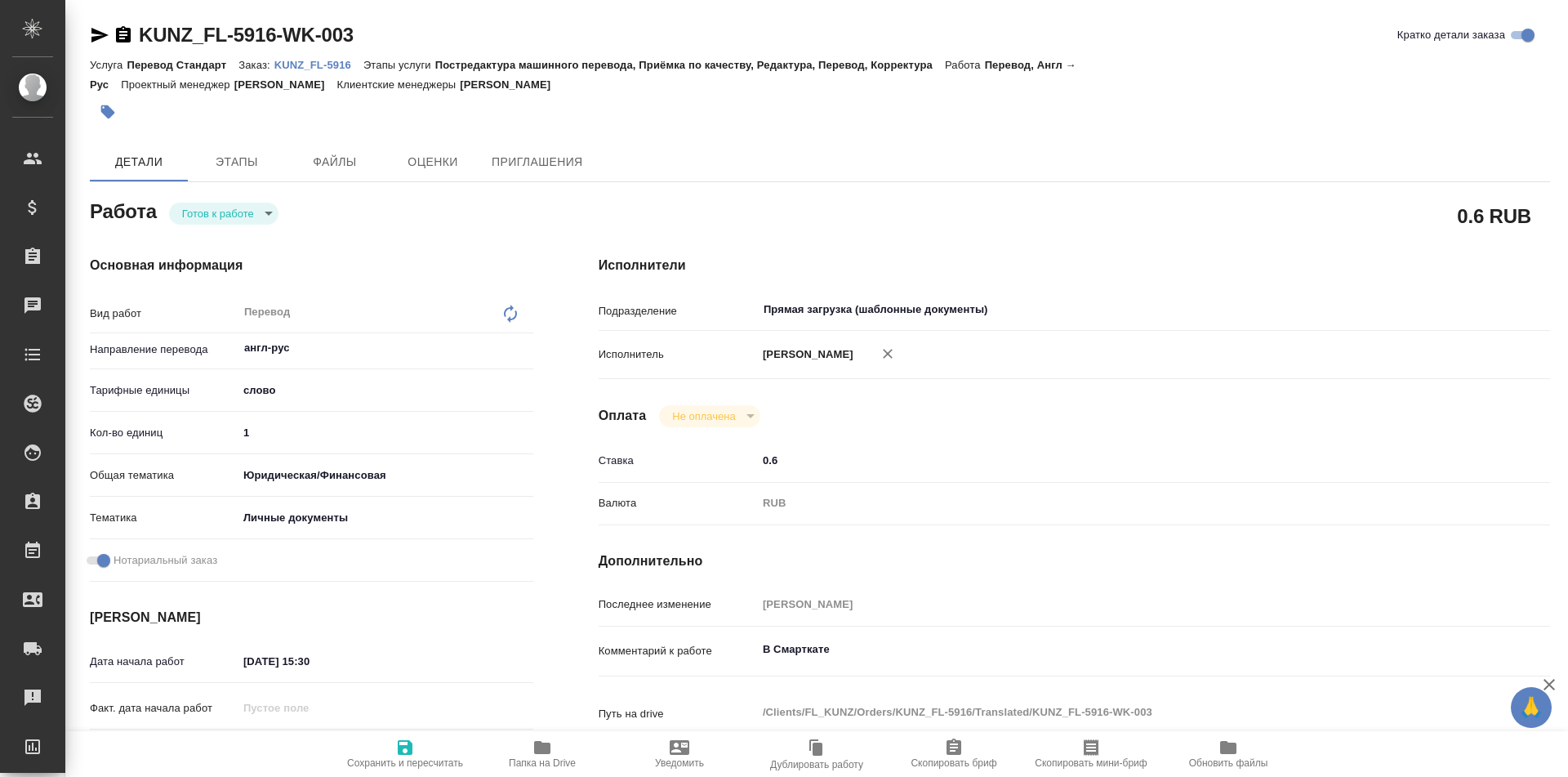
type textarea "x"
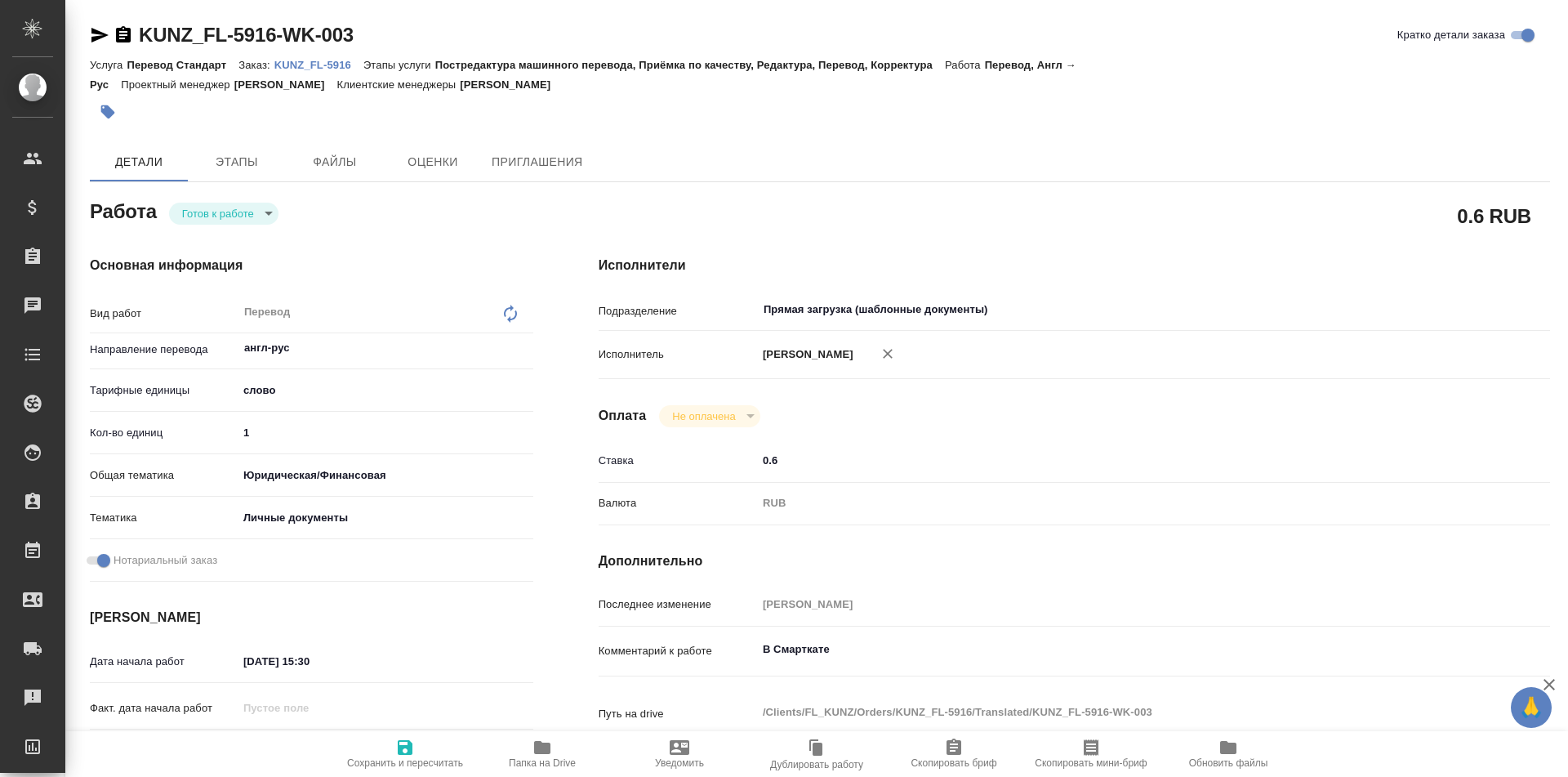
click at [92, 23] on div "KUNZ_FL-5916-WK-003" at bounding box center [222, 35] width 264 height 26
type textarea "x"
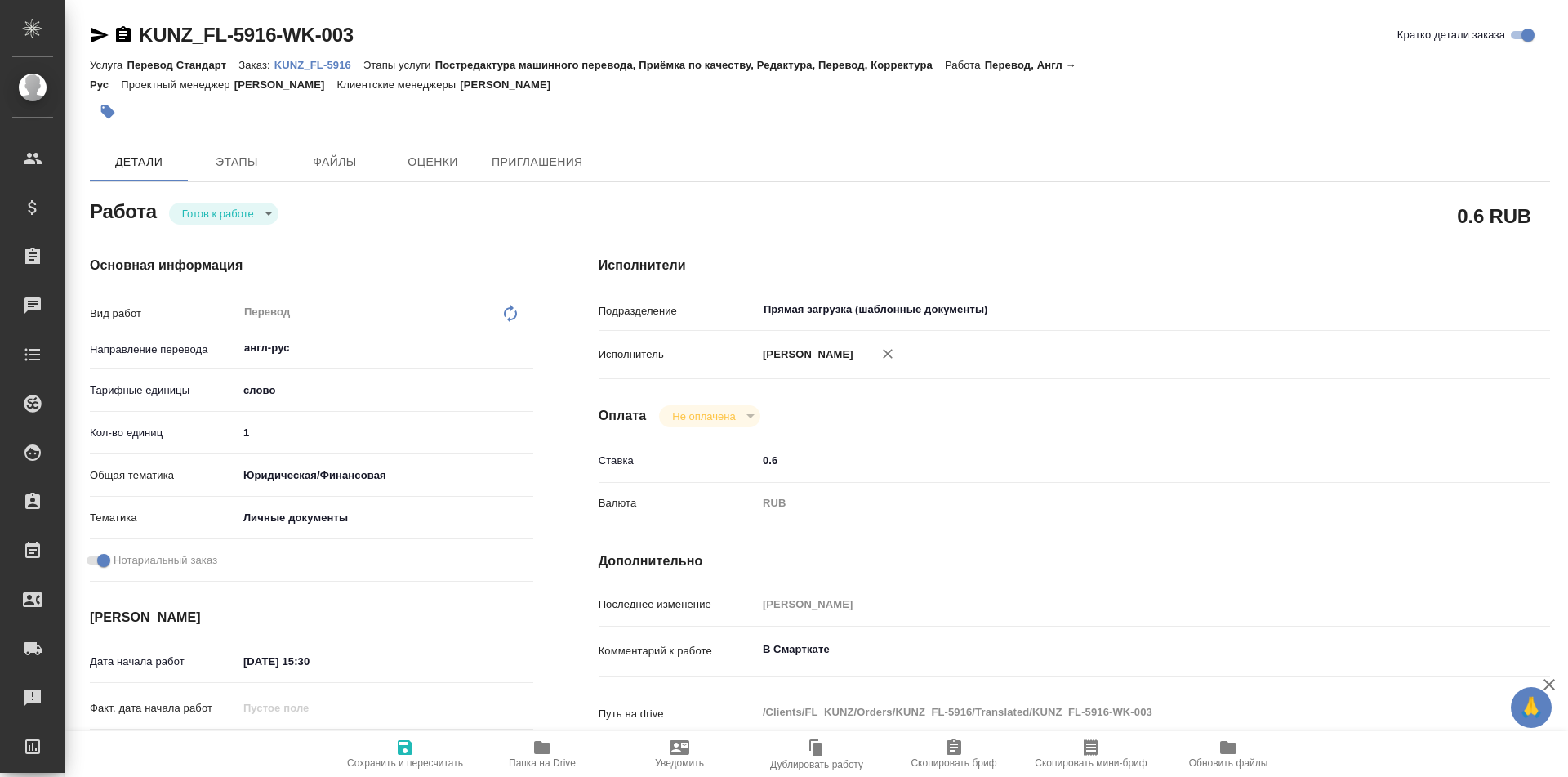
type textarea "x"
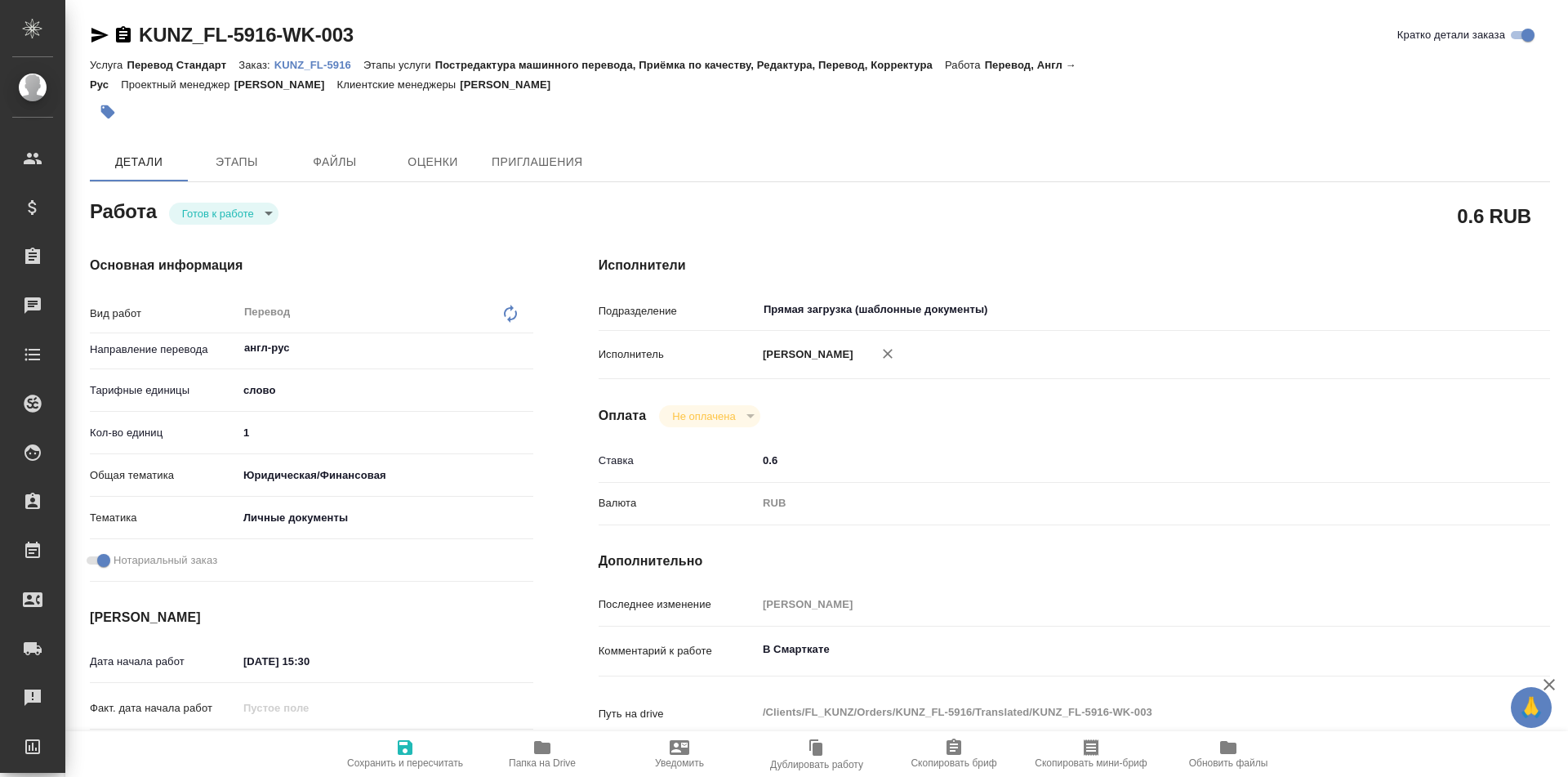
type textarea "x"
click at [96, 41] on icon "button" at bounding box center [100, 35] width 20 height 20
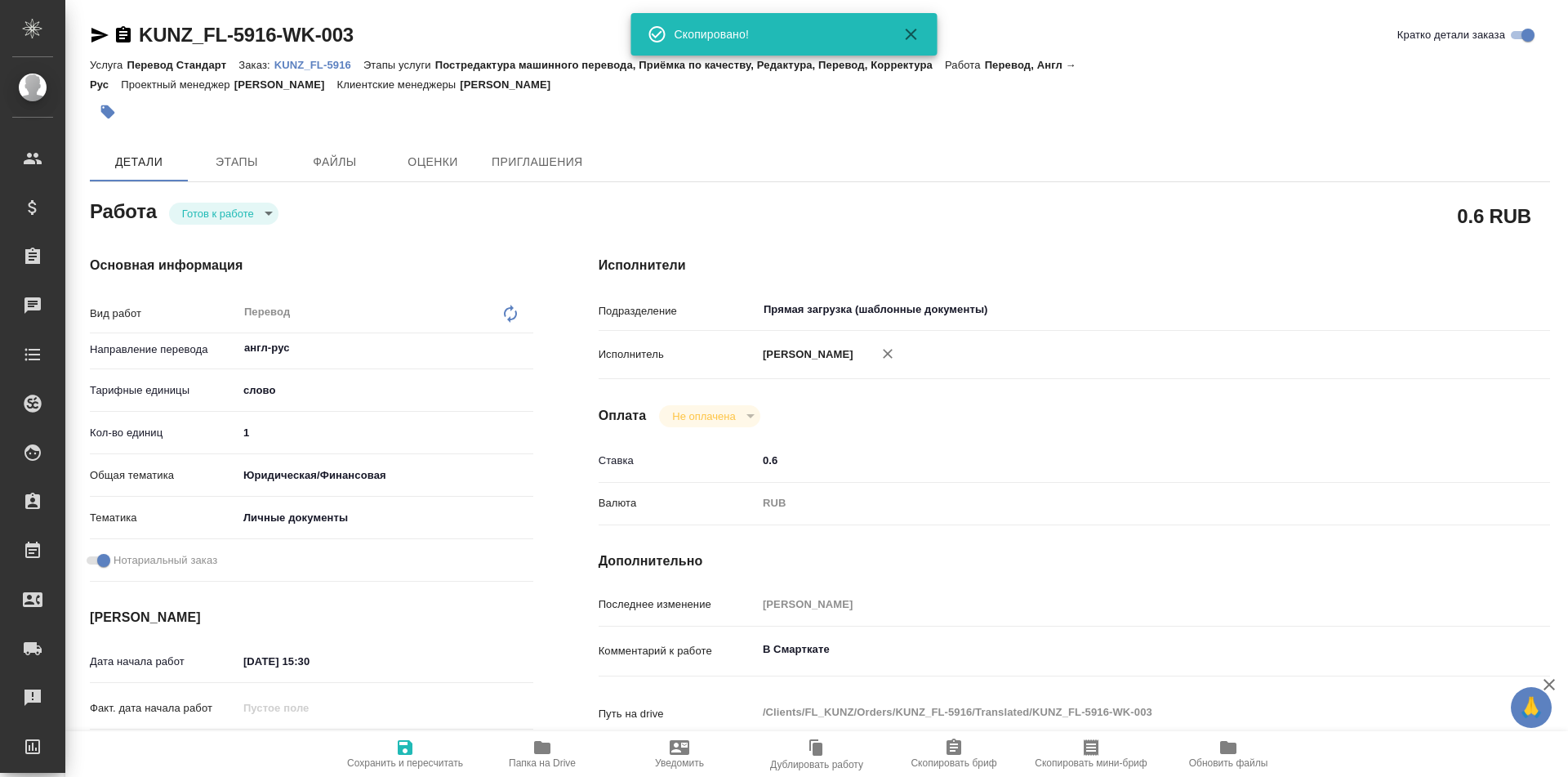
type textarea "x"
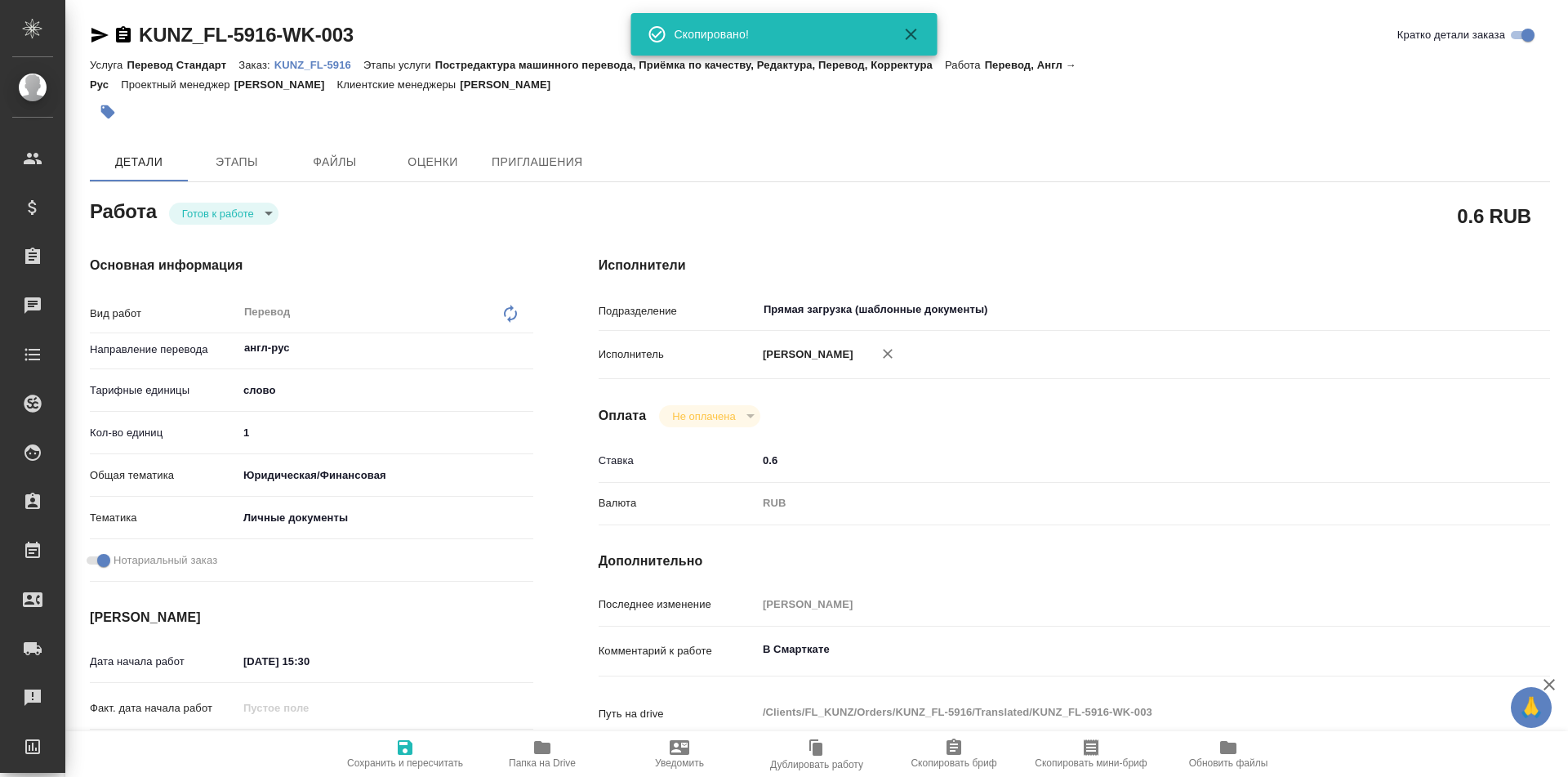
type textarea "x"
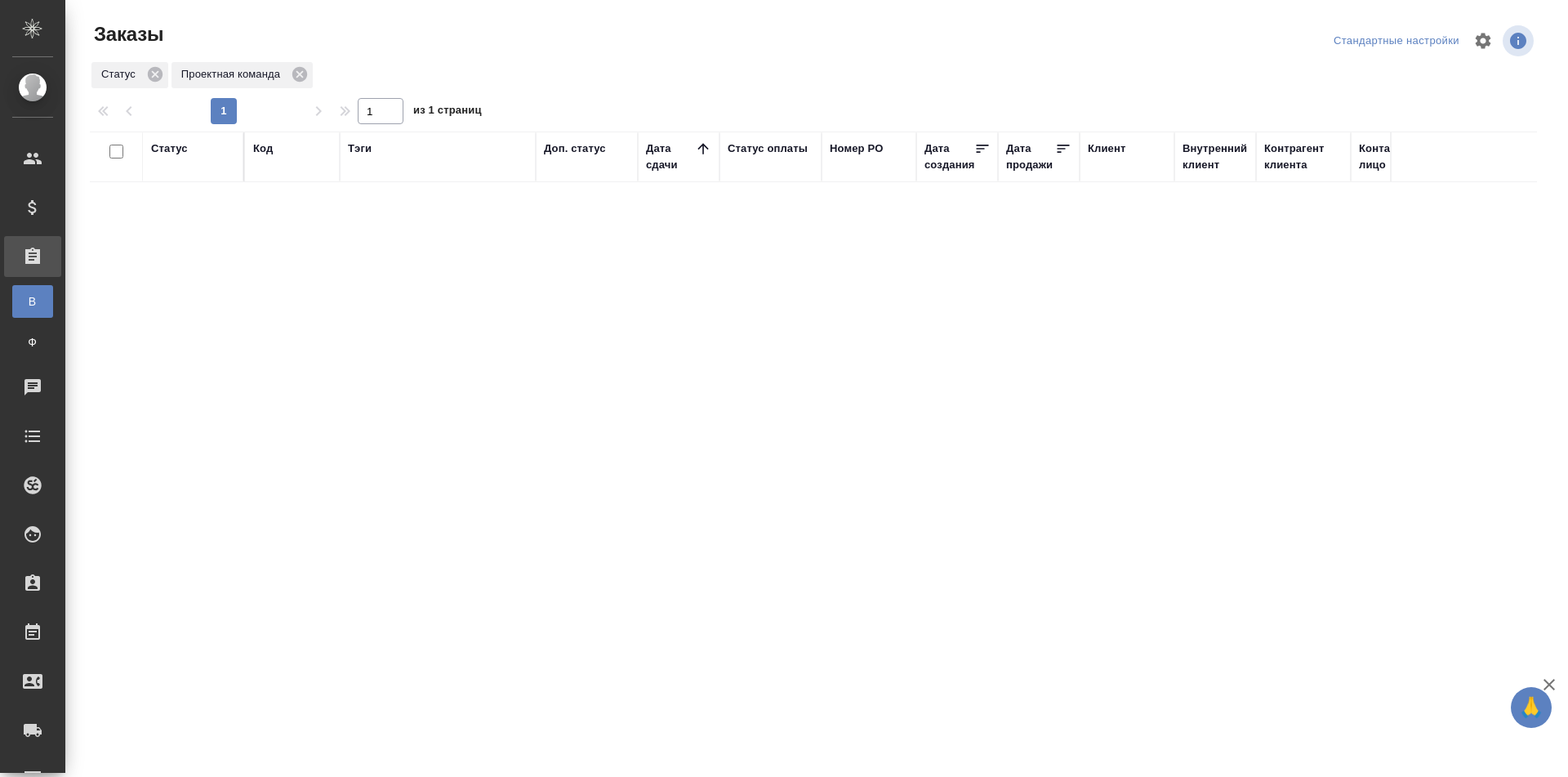
click at [575, 150] on div "Доп. статус" at bounding box center [575, 149] width 62 height 16
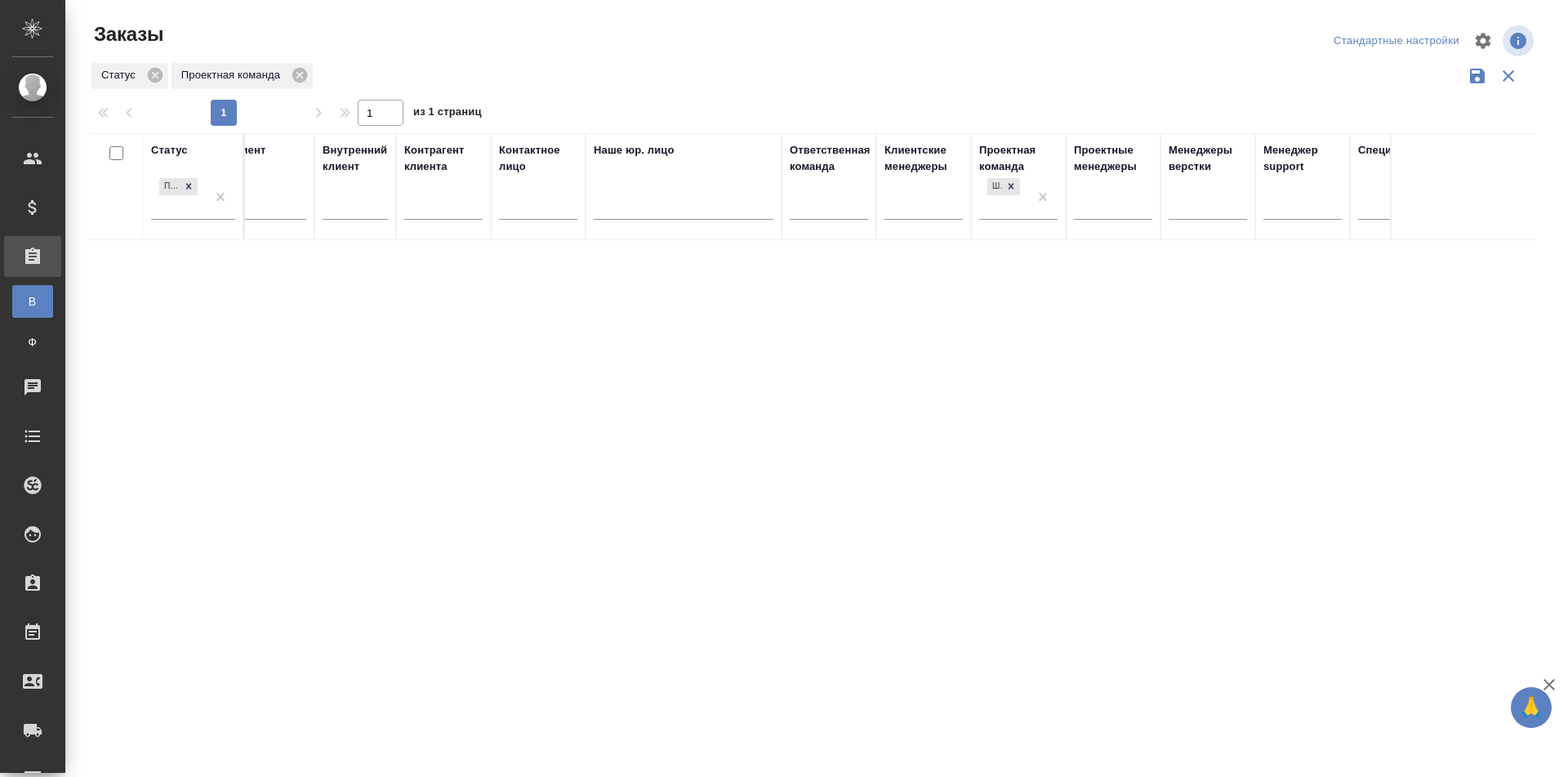
scroll to position [0, 1182]
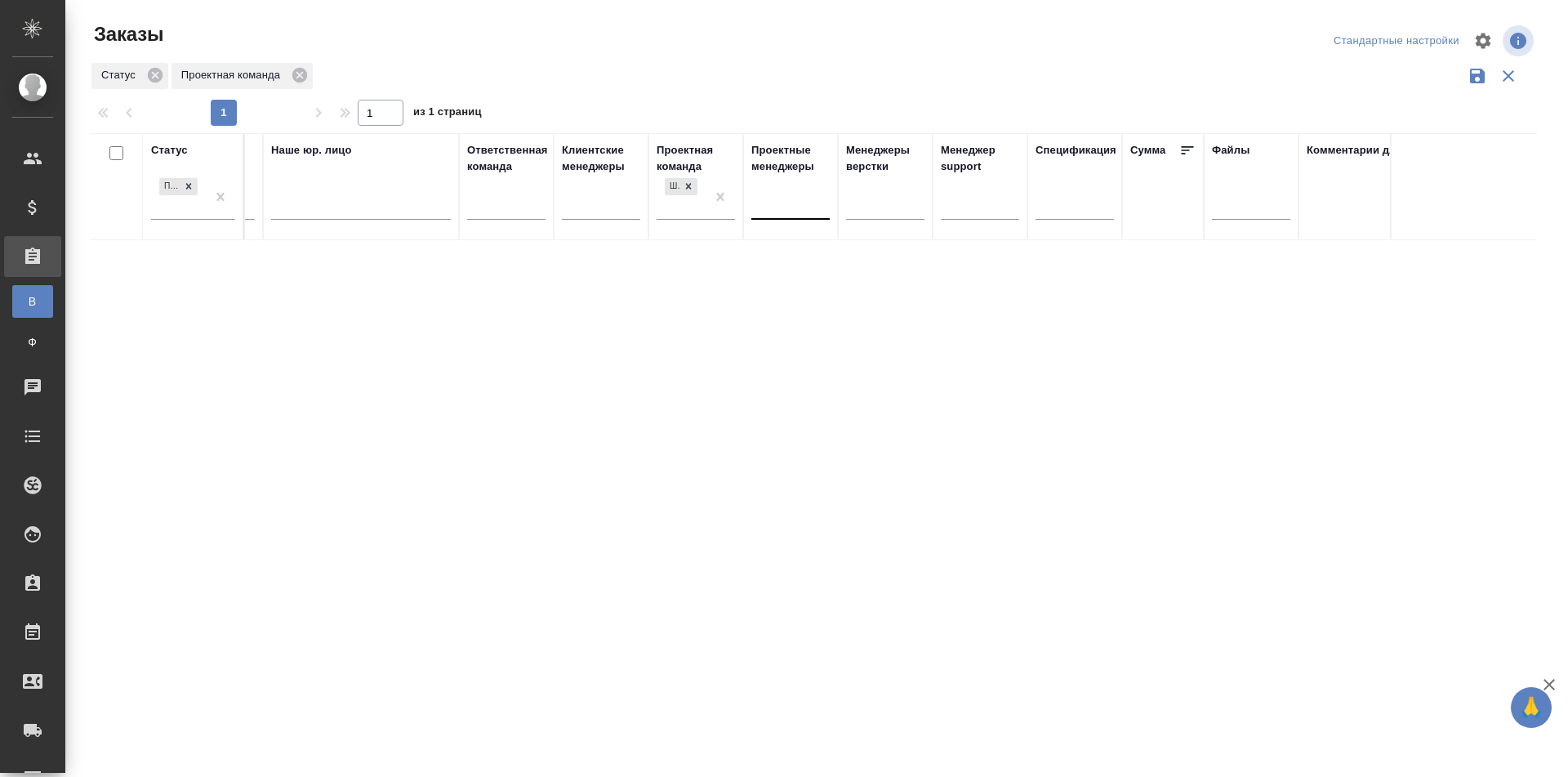
click at [809, 203] on div at bounding box center [790, 203] width 78 height 24
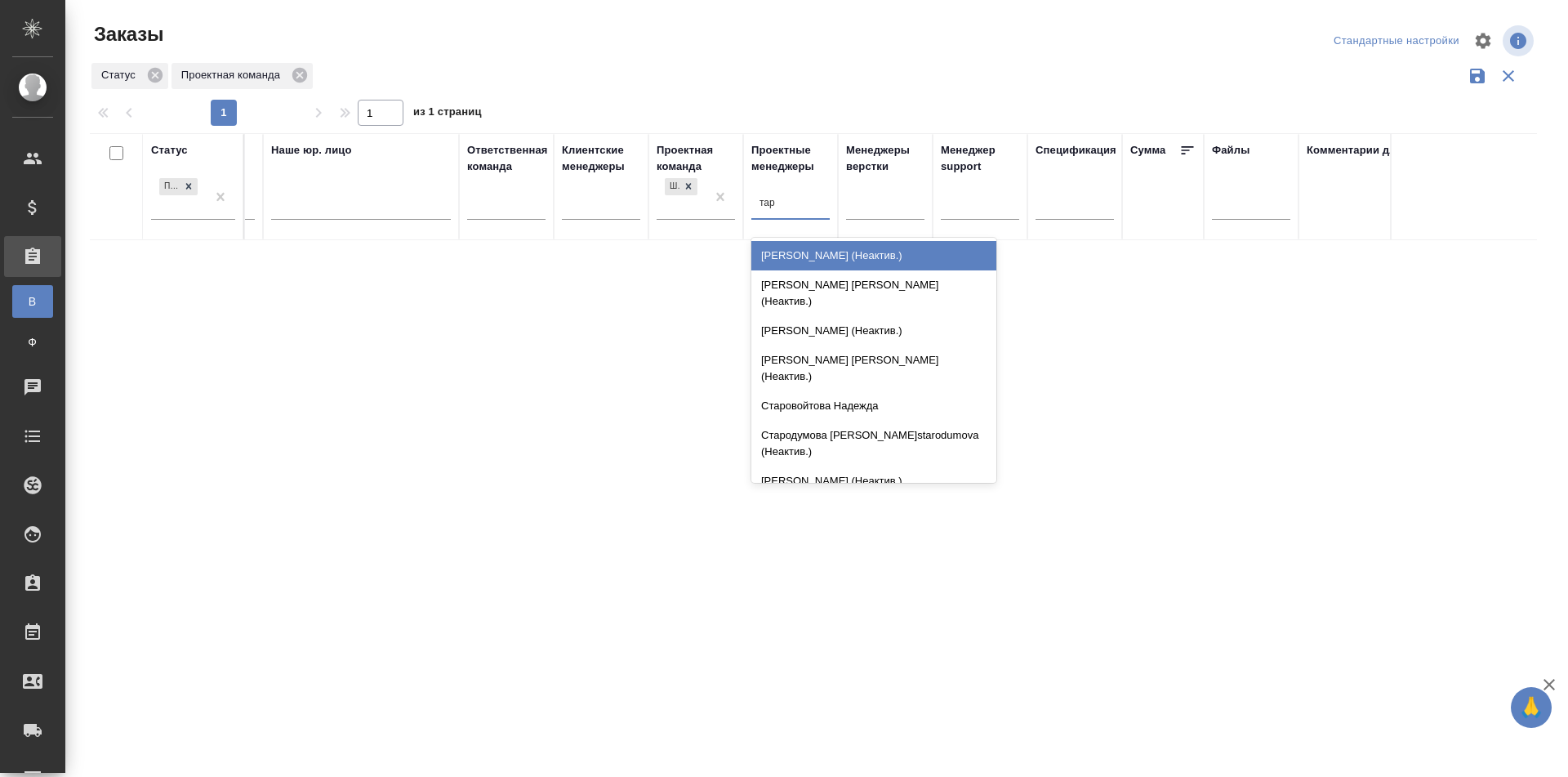
type input "тара"
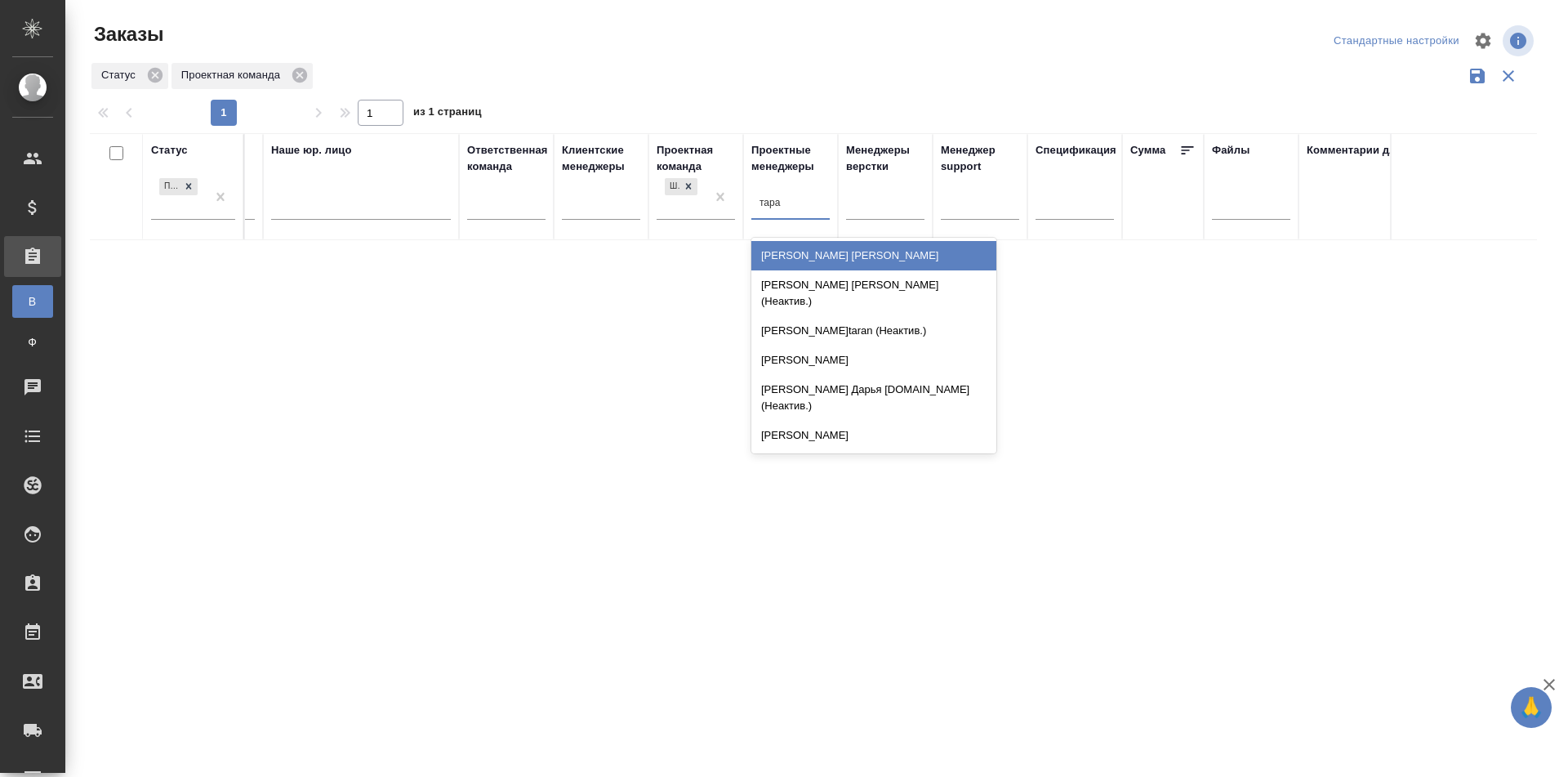
click at [851, 251] on div "[PERSON_NAME] [PERSON_NAME]" at bounding box center [873, 255] width 245 height 29
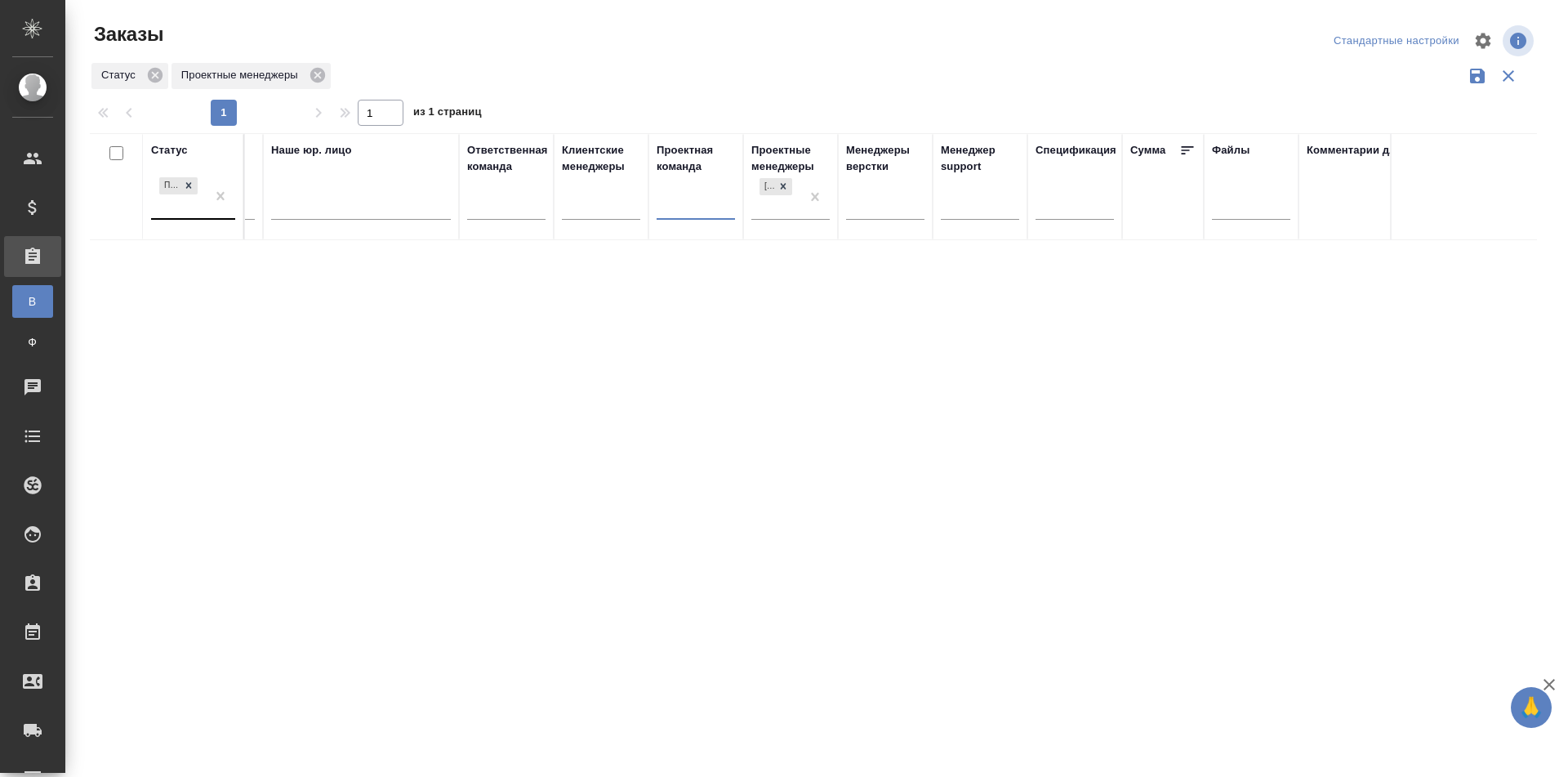
click at [183, 203] on div "Подтвержден" at bounding box center [178, 196] width 55 height 44
type input "d"
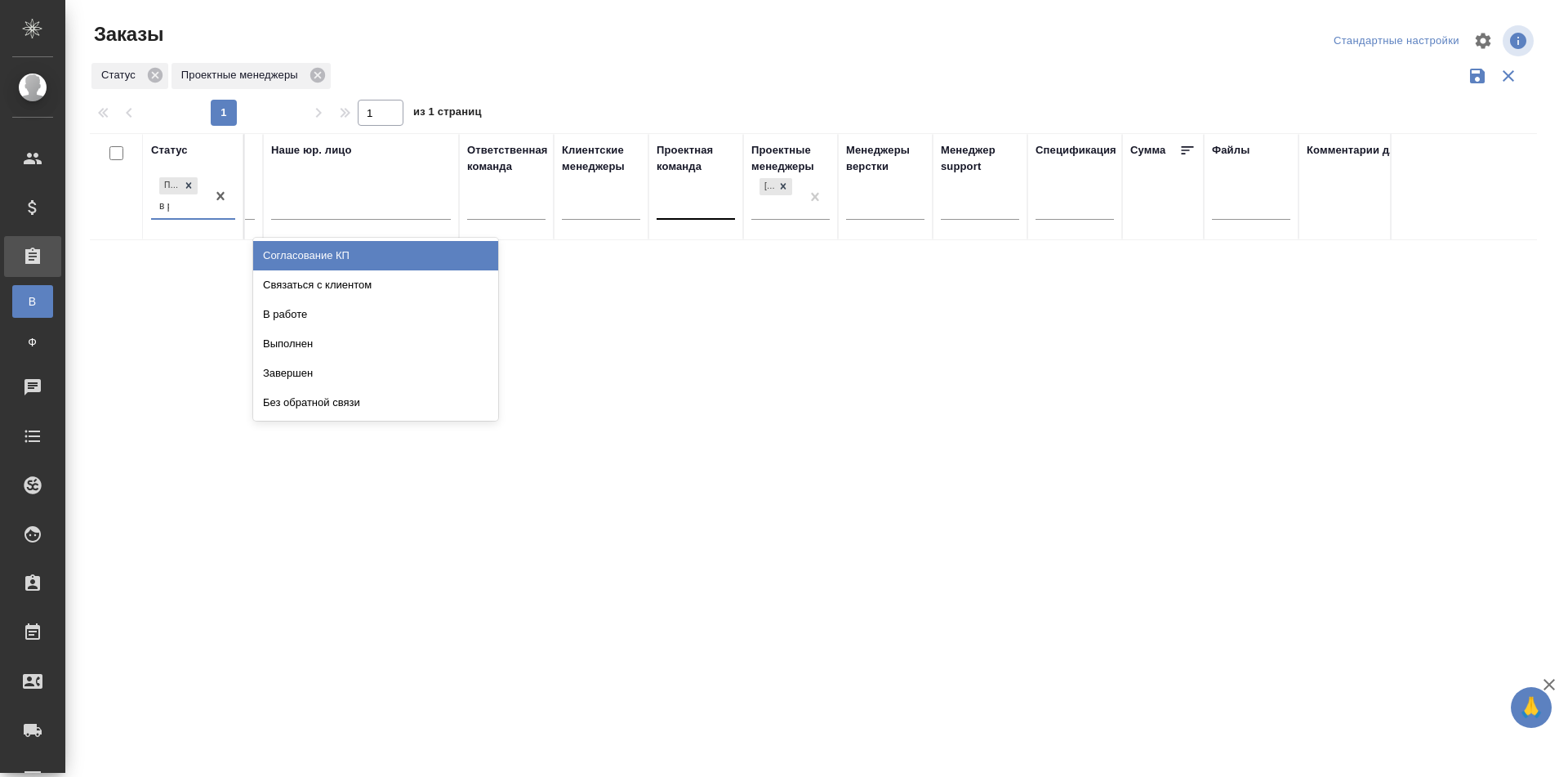
type input "в ра"
click at [425, 257] on div "В работе" at bounding box center [375, 255] width 245 height 29
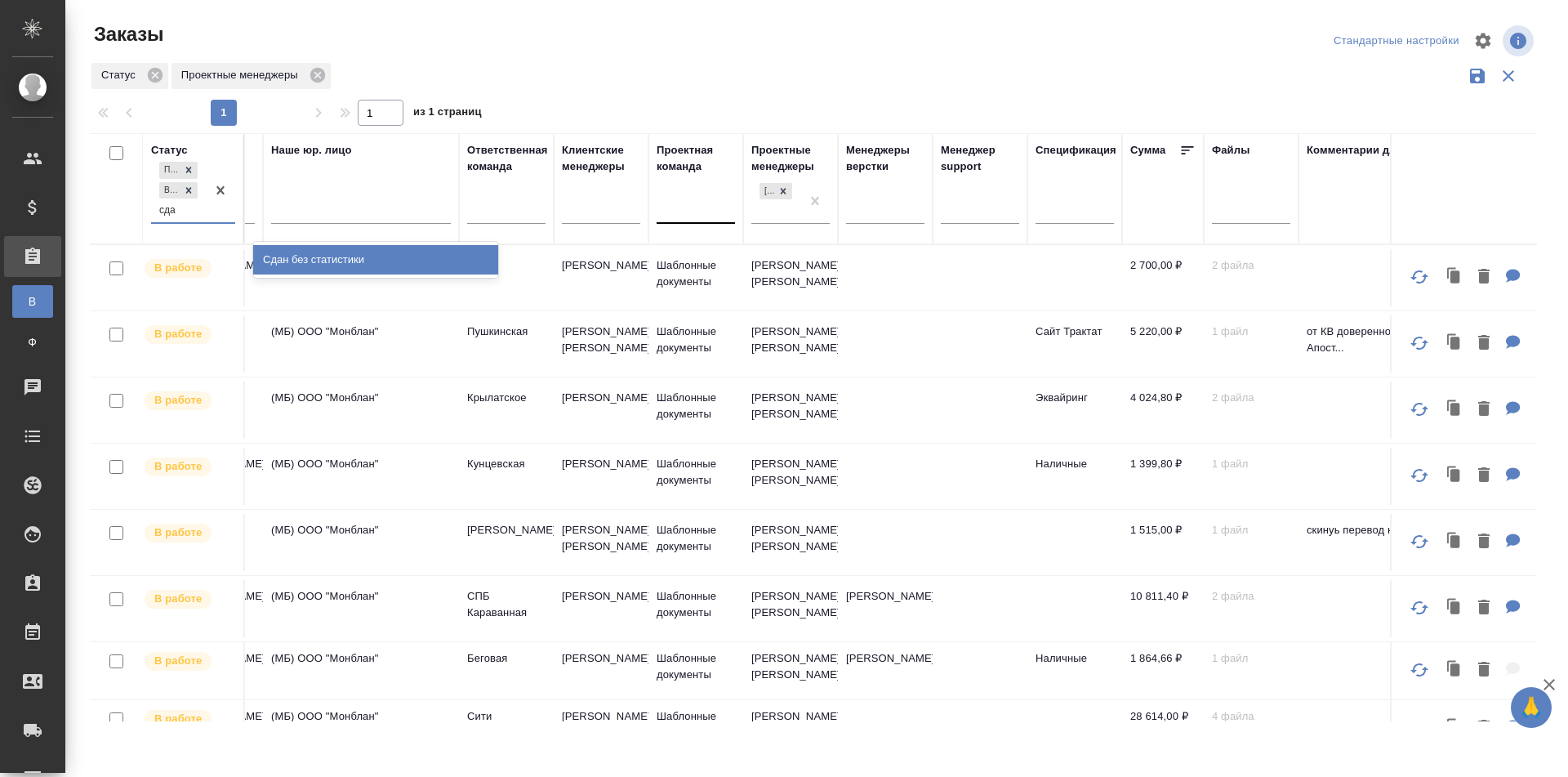
type input "сдан"
click at [432, 270] on div "Сдан без статистики" at bounding box center [375, 259] width 245 height 29
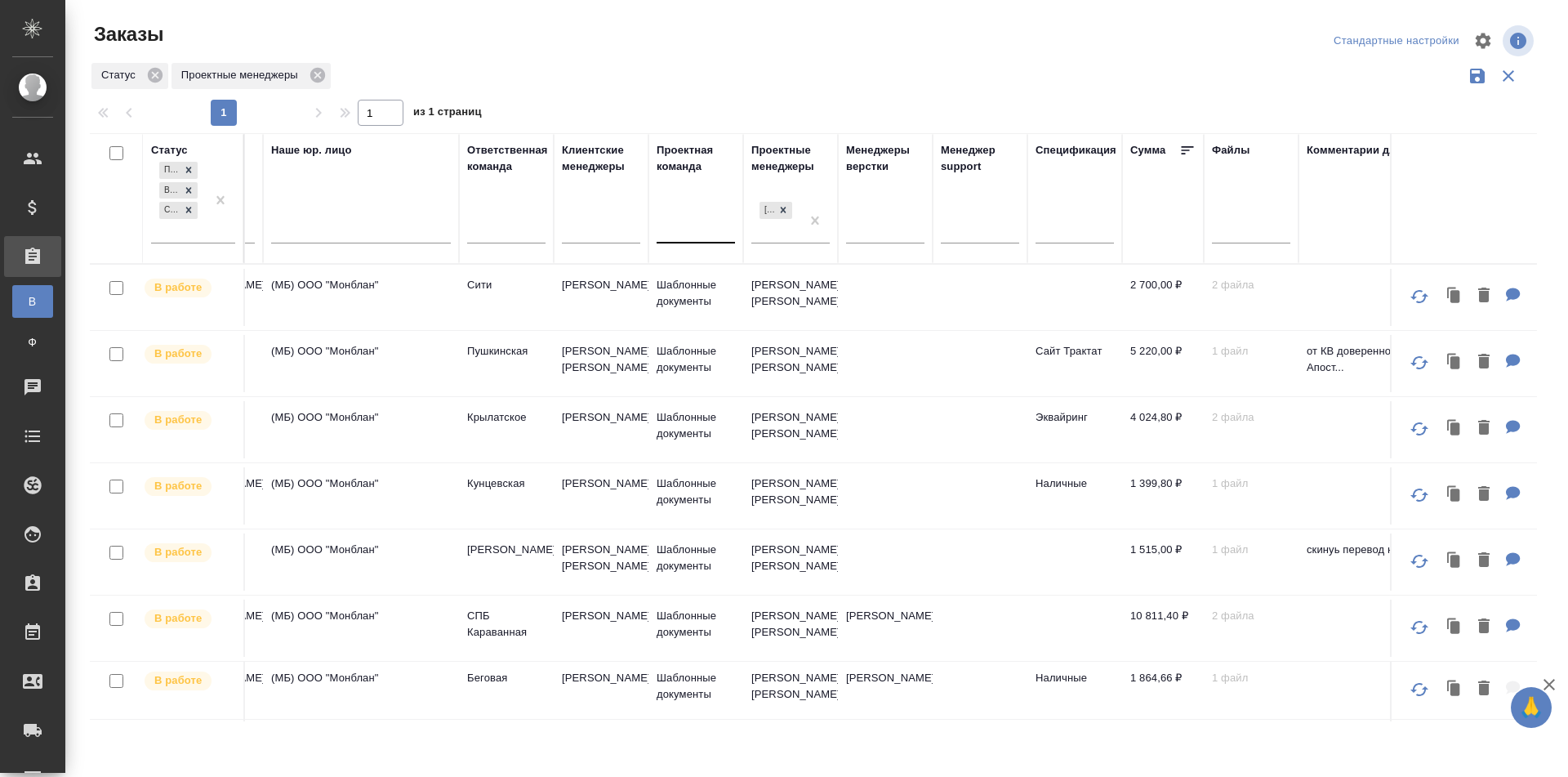
click at [928, 77] on div "Статус Проектные менеджеры" at bounding box center [813, 75] width 1447 height 31
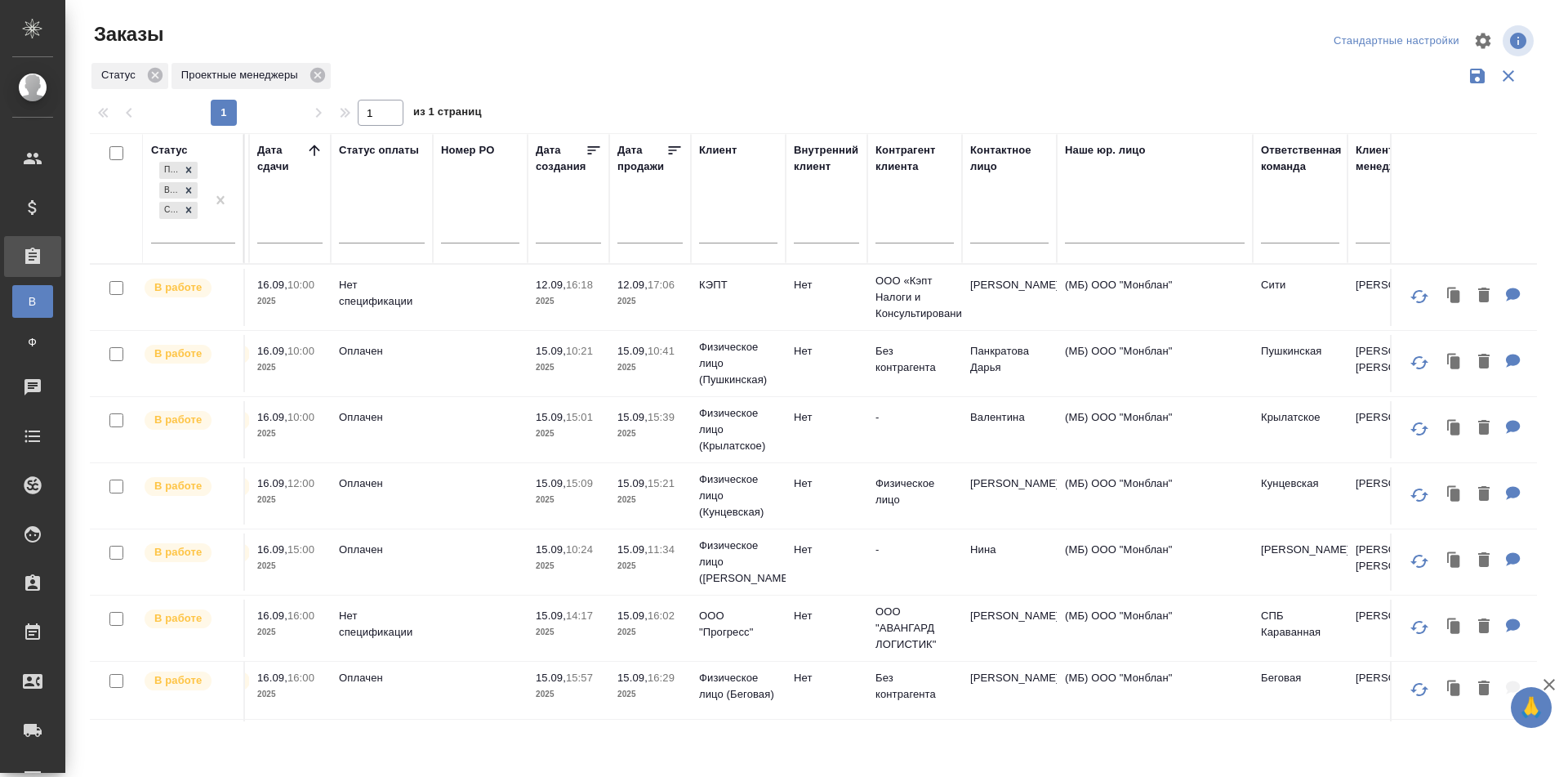
scroll to position [0, 0]
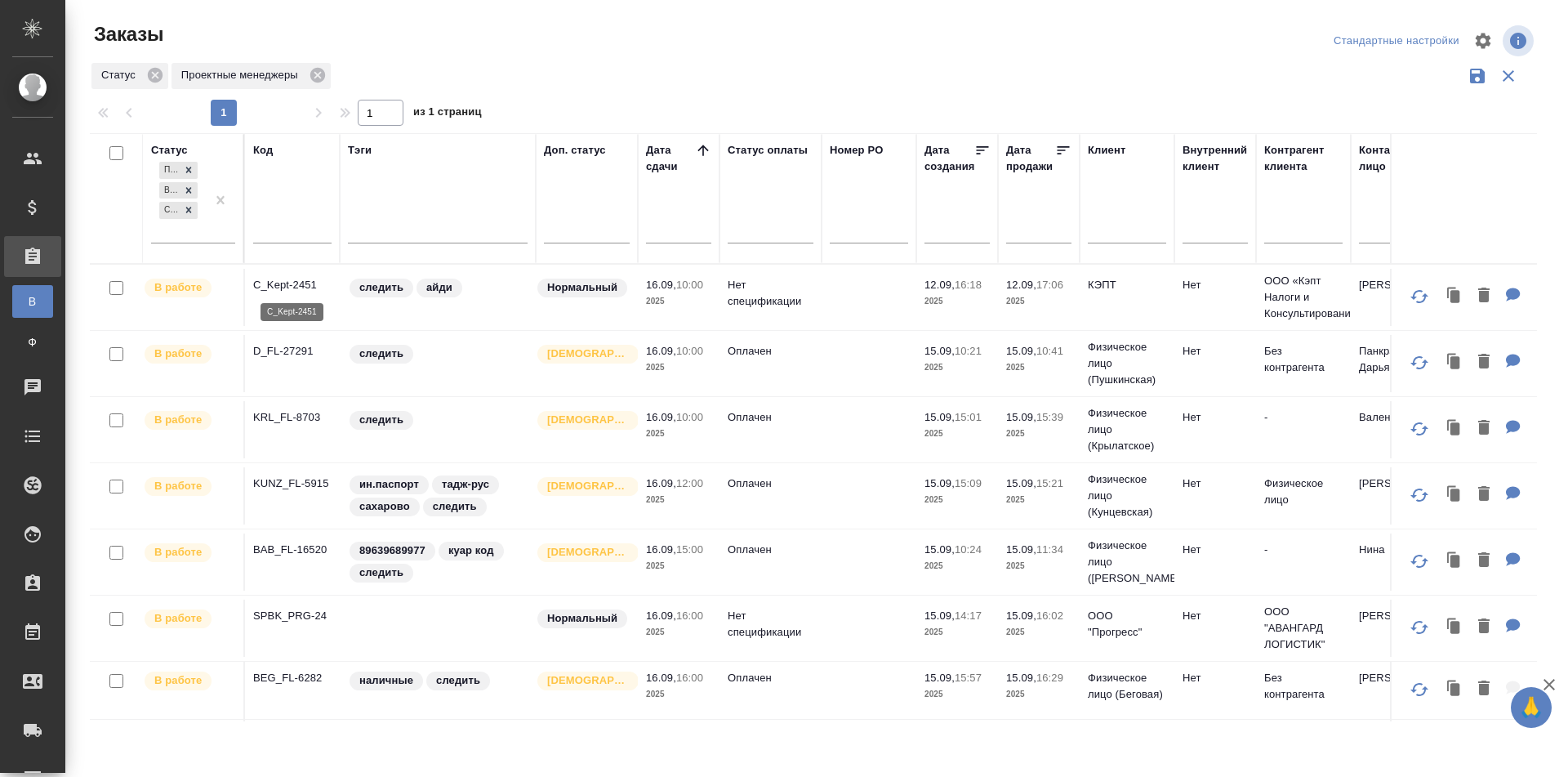
click at [287, 284] on p "C_Kept-2451" at bounding box center [292, 285] width 78 height 16
click at [297, 347] on p "D_FL-27291" at bounding box center [292, 351] width 78 height 16
click at [290, 282] on p "C_Kept-2451" at bounding box center [292, 285] width 78 height 16
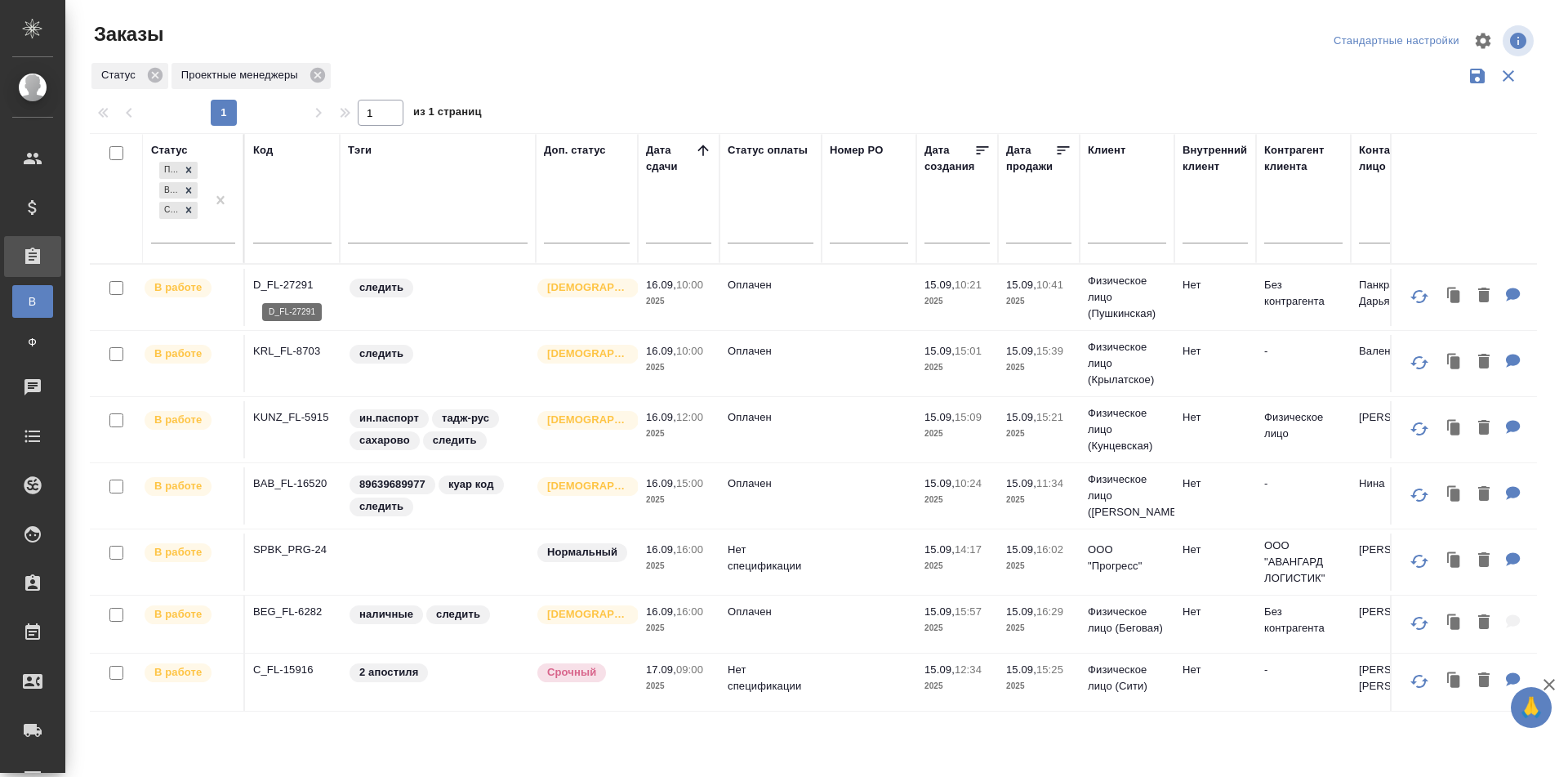
click at [273, 285] on p "D_FL-27291" at bounding box center [292, 285] width 78 height 16
click at [289, 352] on p "KRL_FL-8703" at bounding box center [292, 351] width 78 height 16
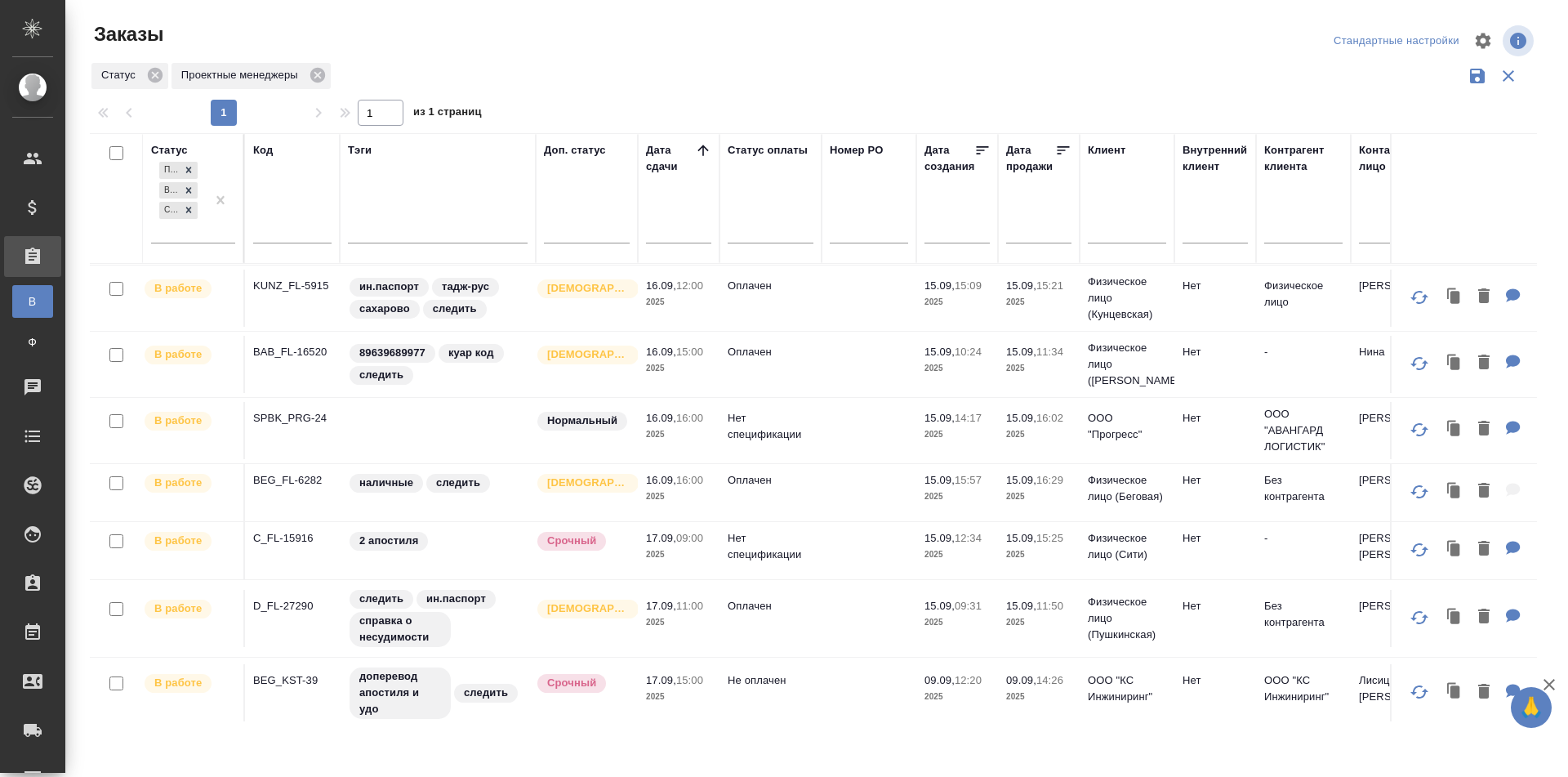
scroll to position [137, 0]
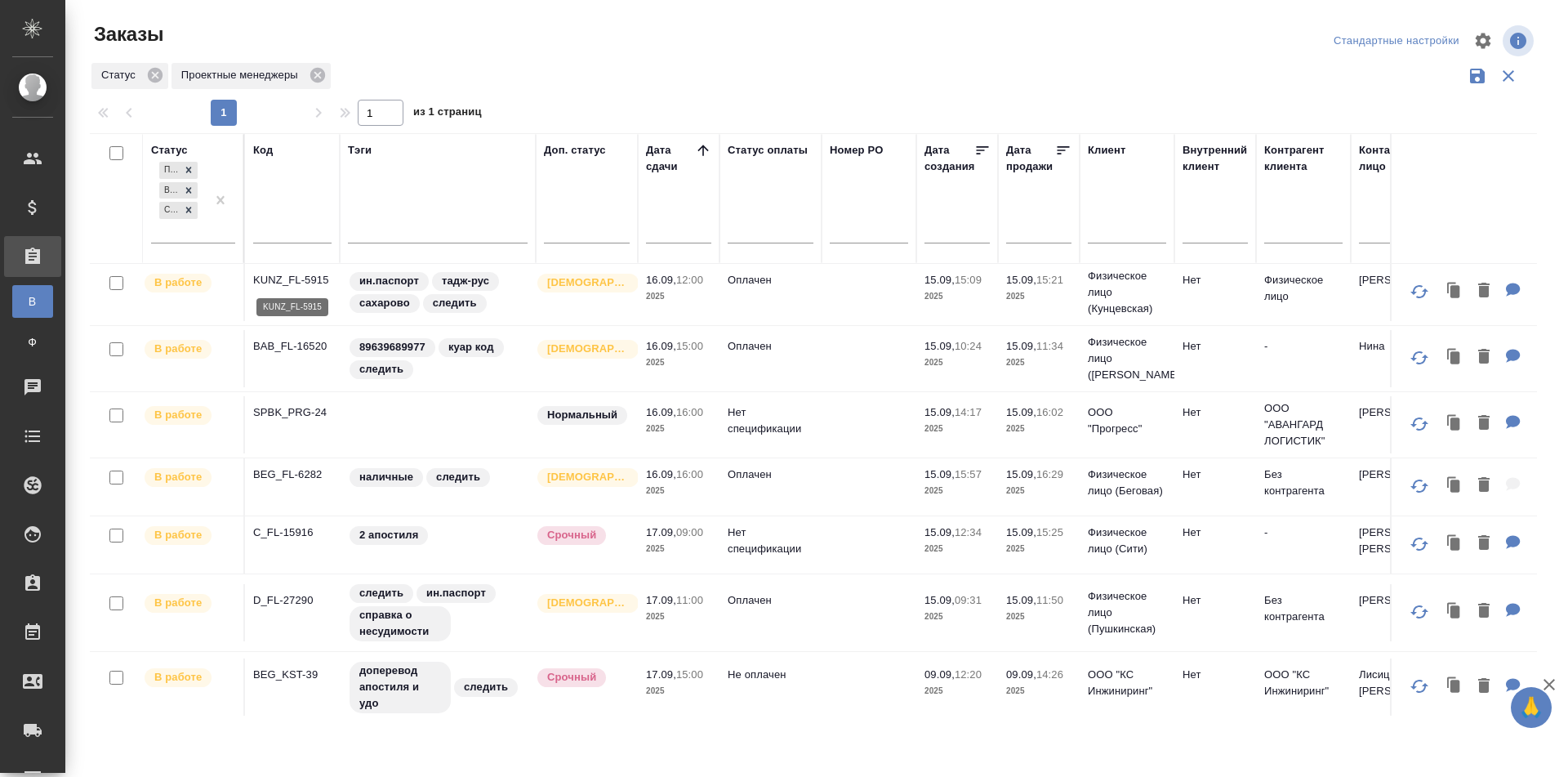
click at [282, 284] on p "KUNZ_FL-5915" at bounding box center [292, 280] width 78 height 16
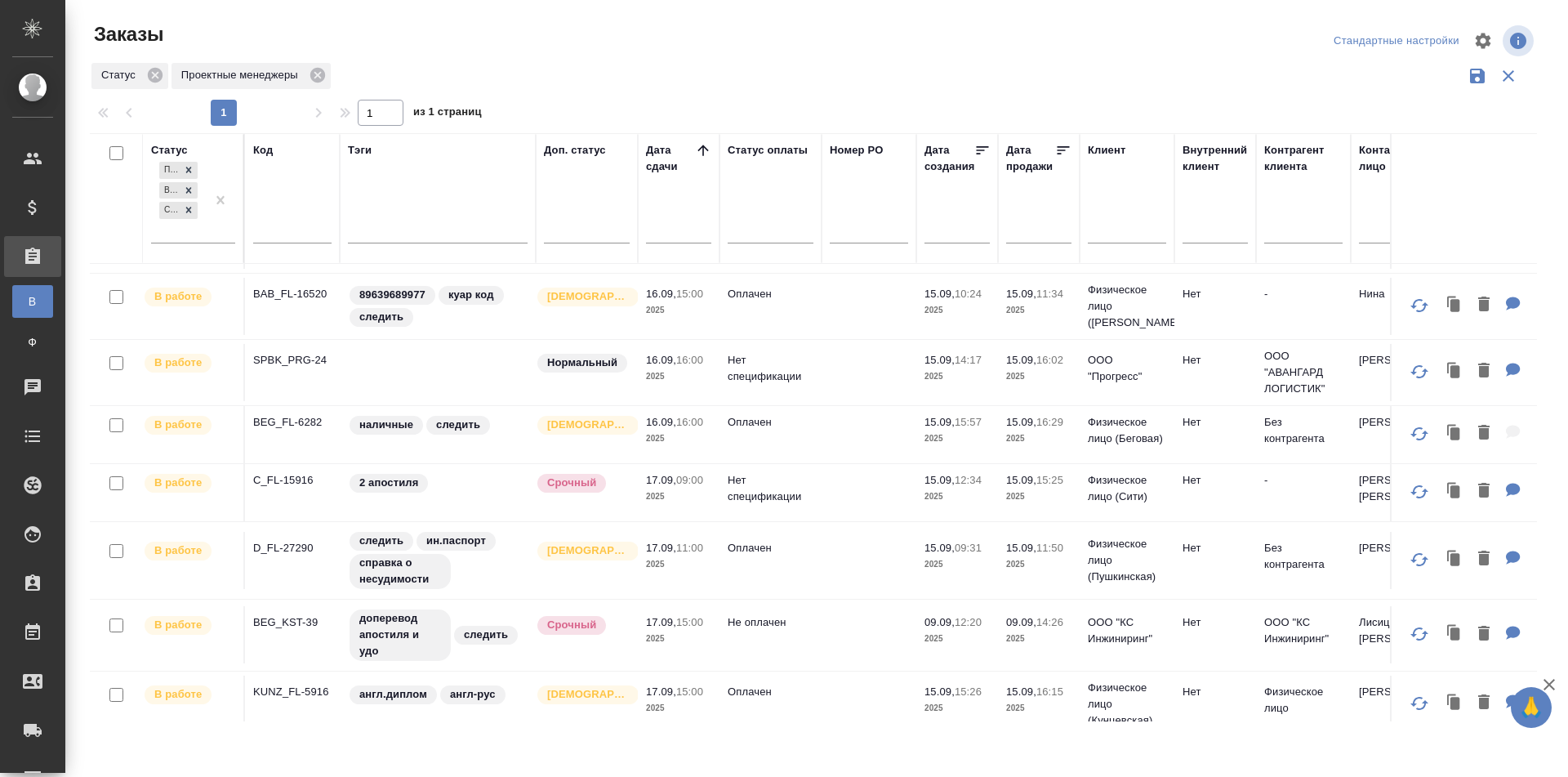
click at [287, 293] on p "BAB_FL-16520" at bounding box center [292, 294] width 78 height 16
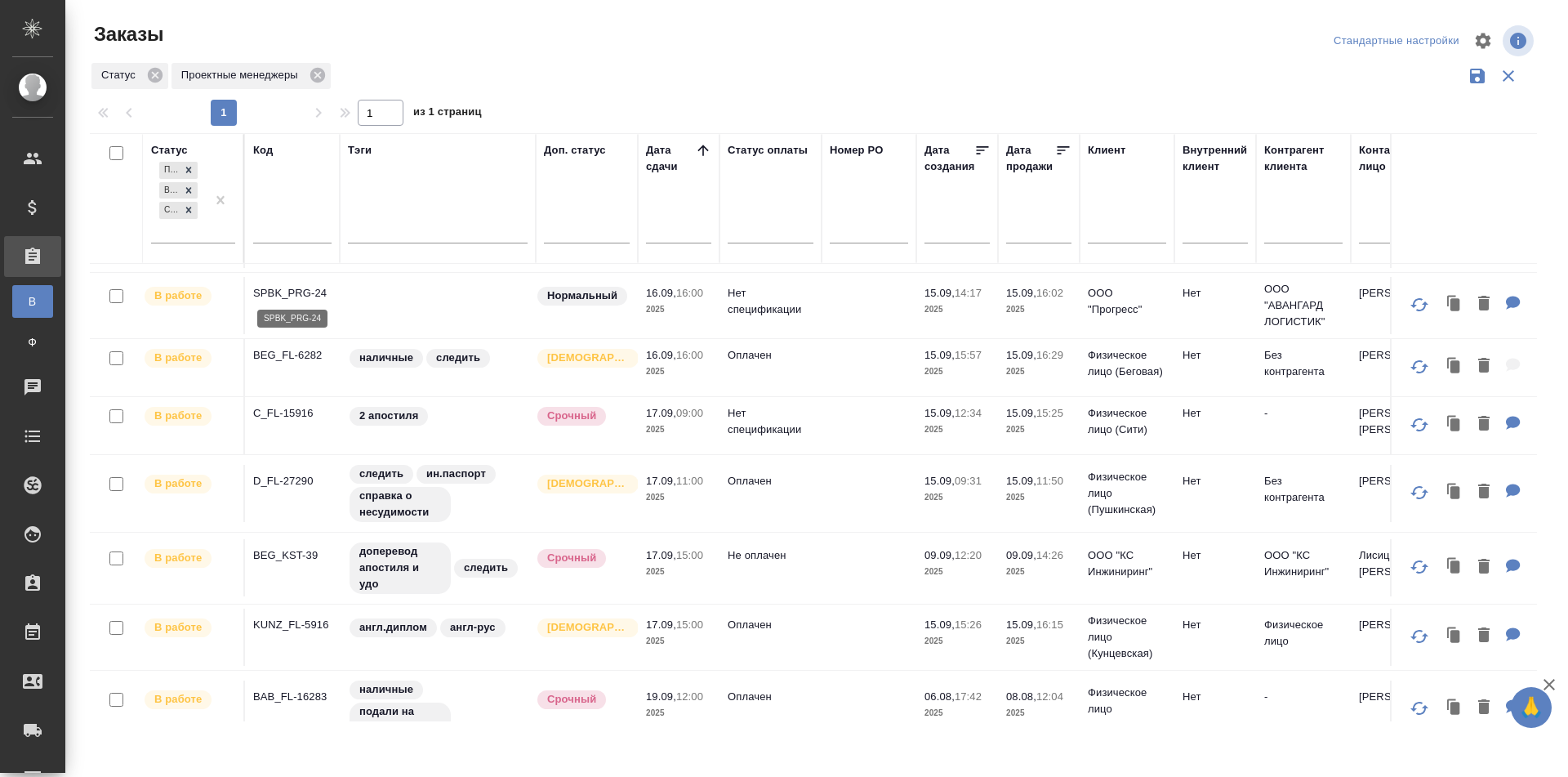
click at [305, 290] on p "SPBK_PRG-24" at bounding box center [292, 293] width 78 height 16
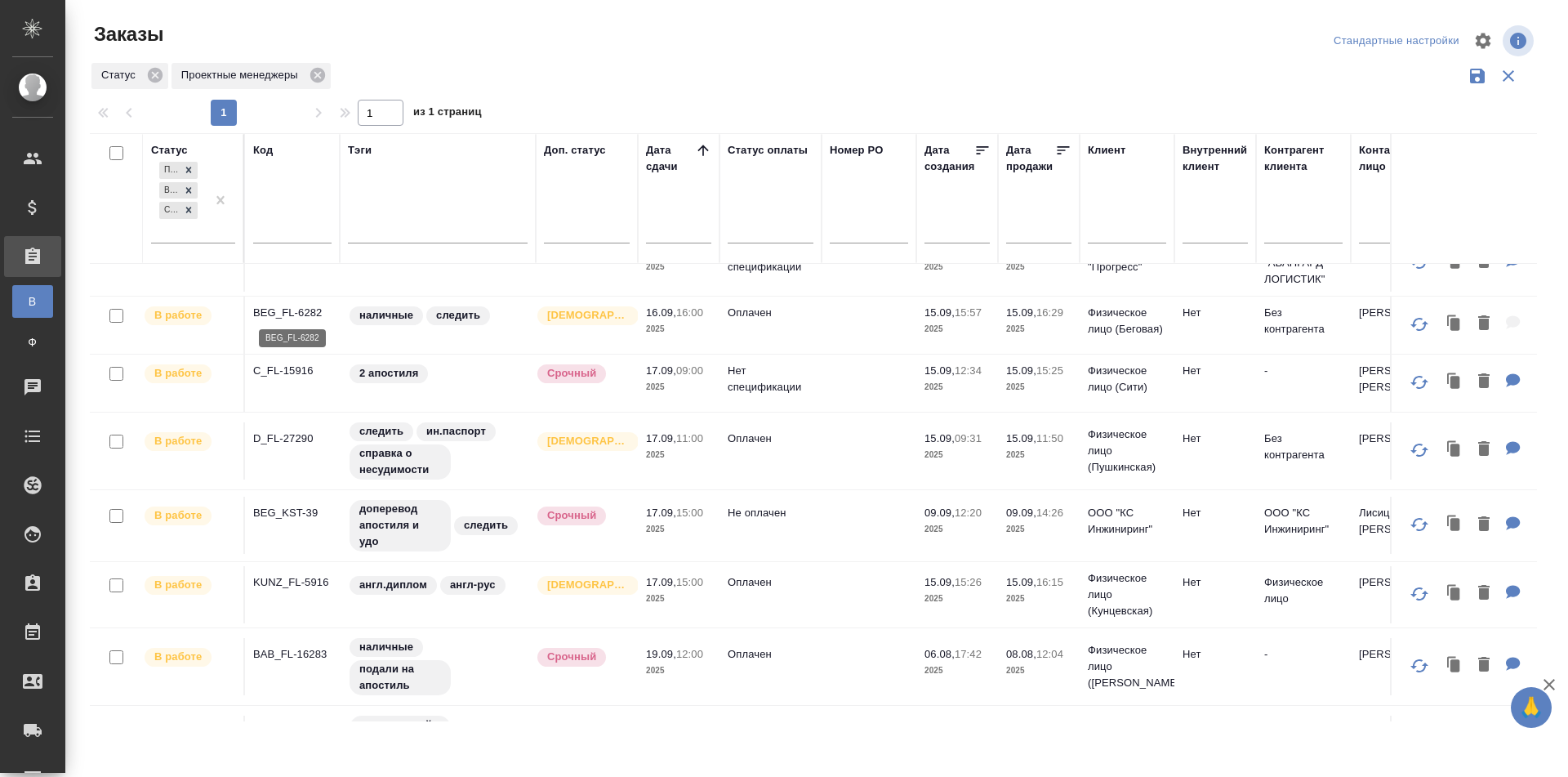
click at [272, 305] on p "BEG_FL-6282" at bounding box center [292, 313] width 78 height 16
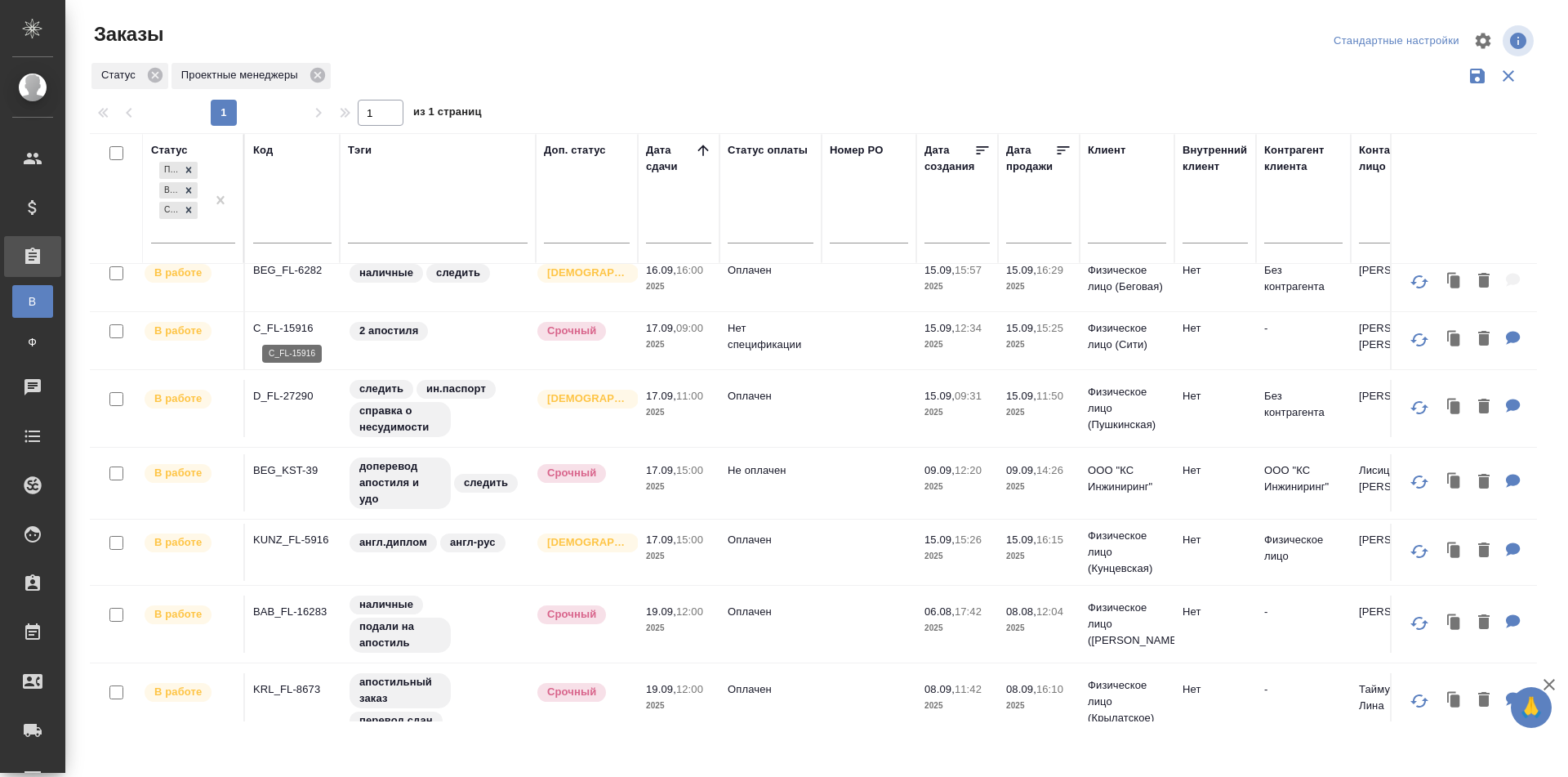
click at [285, 324] on p "C_FL-15916" at bounding box center [292, 328] width 78 height 16
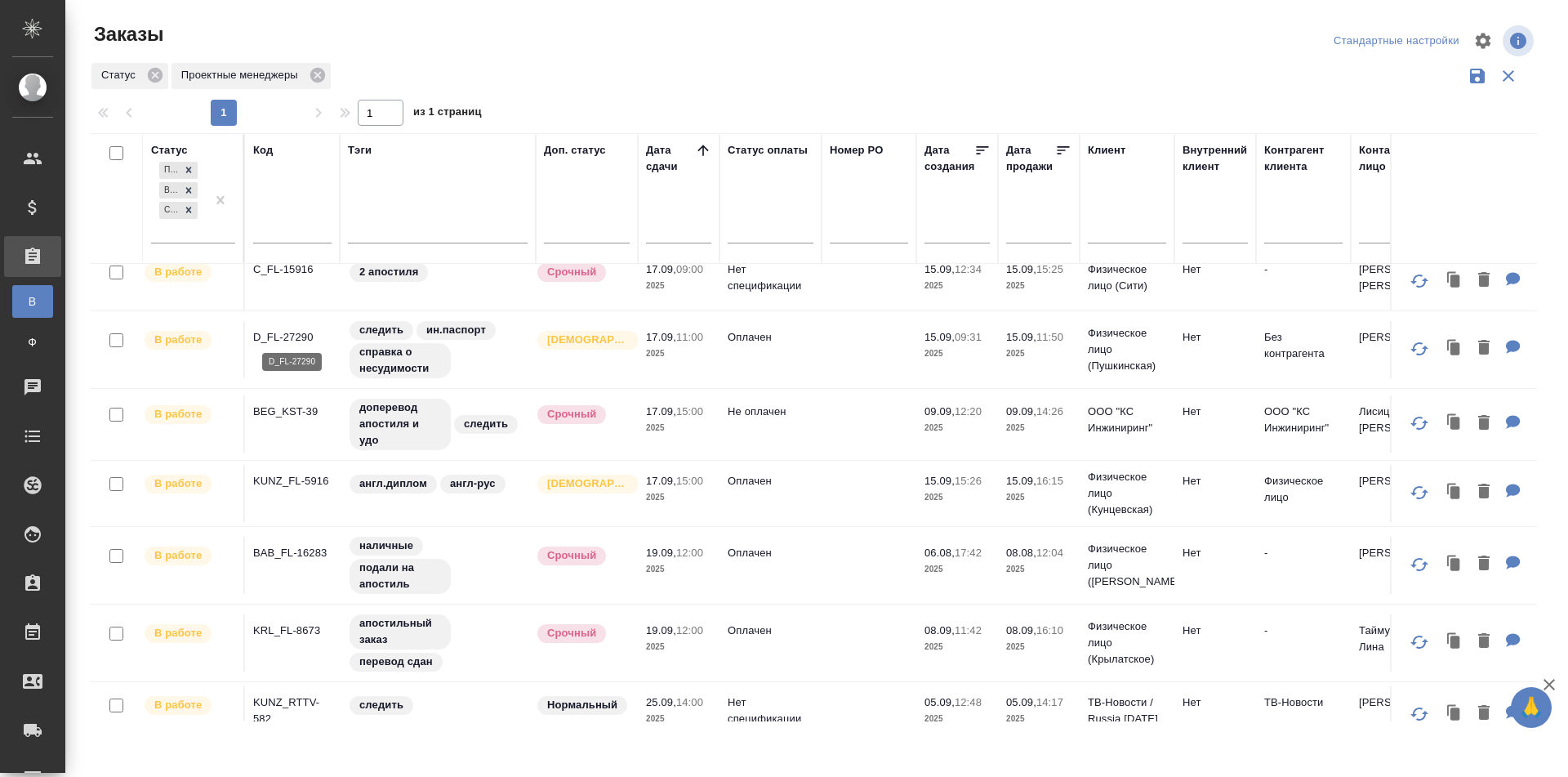
click at [282, 332] on p "D_FL-27290" at bounding box center [292, 337] width 78 height 16
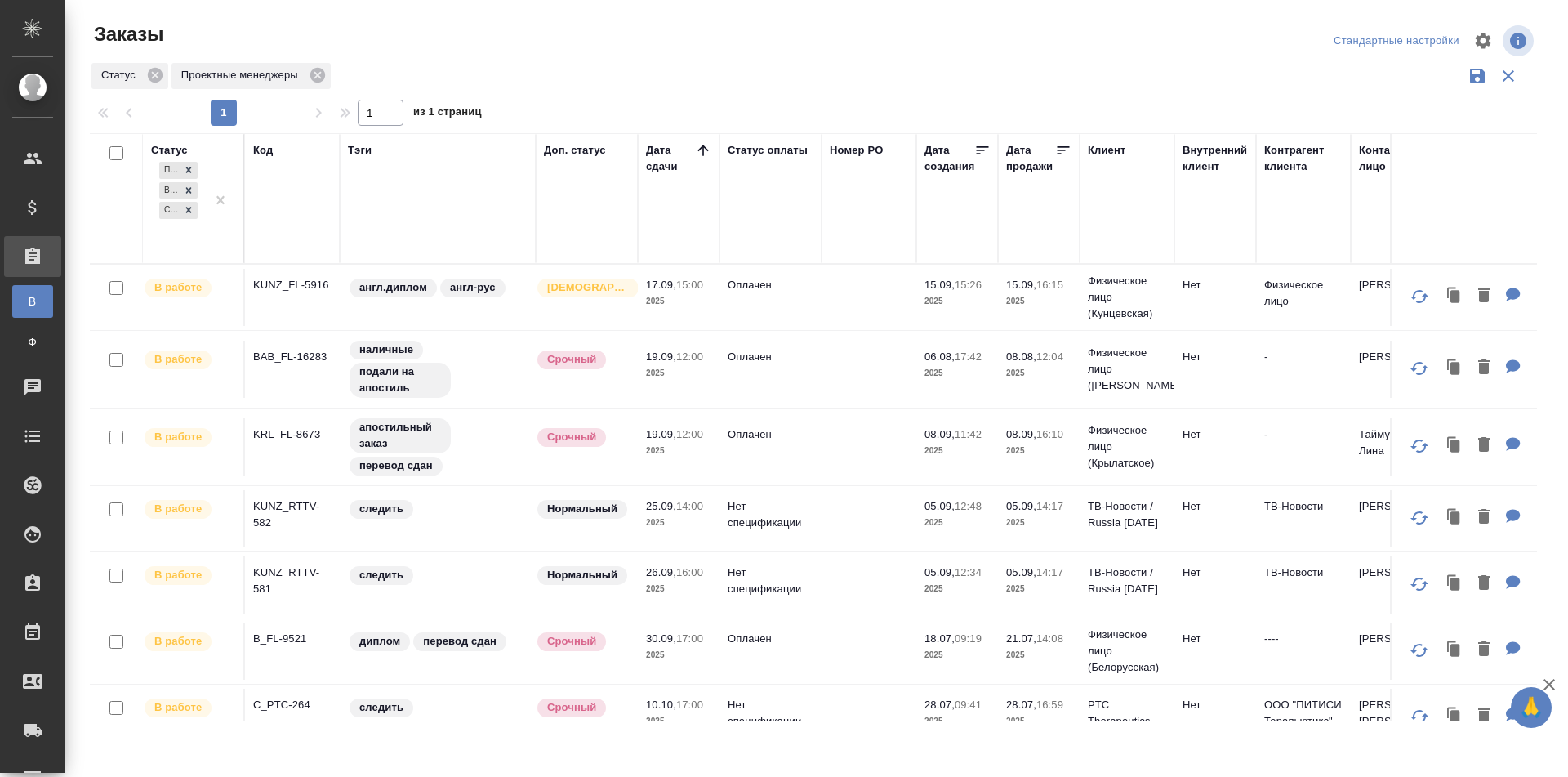
scroll to position [596, 0]
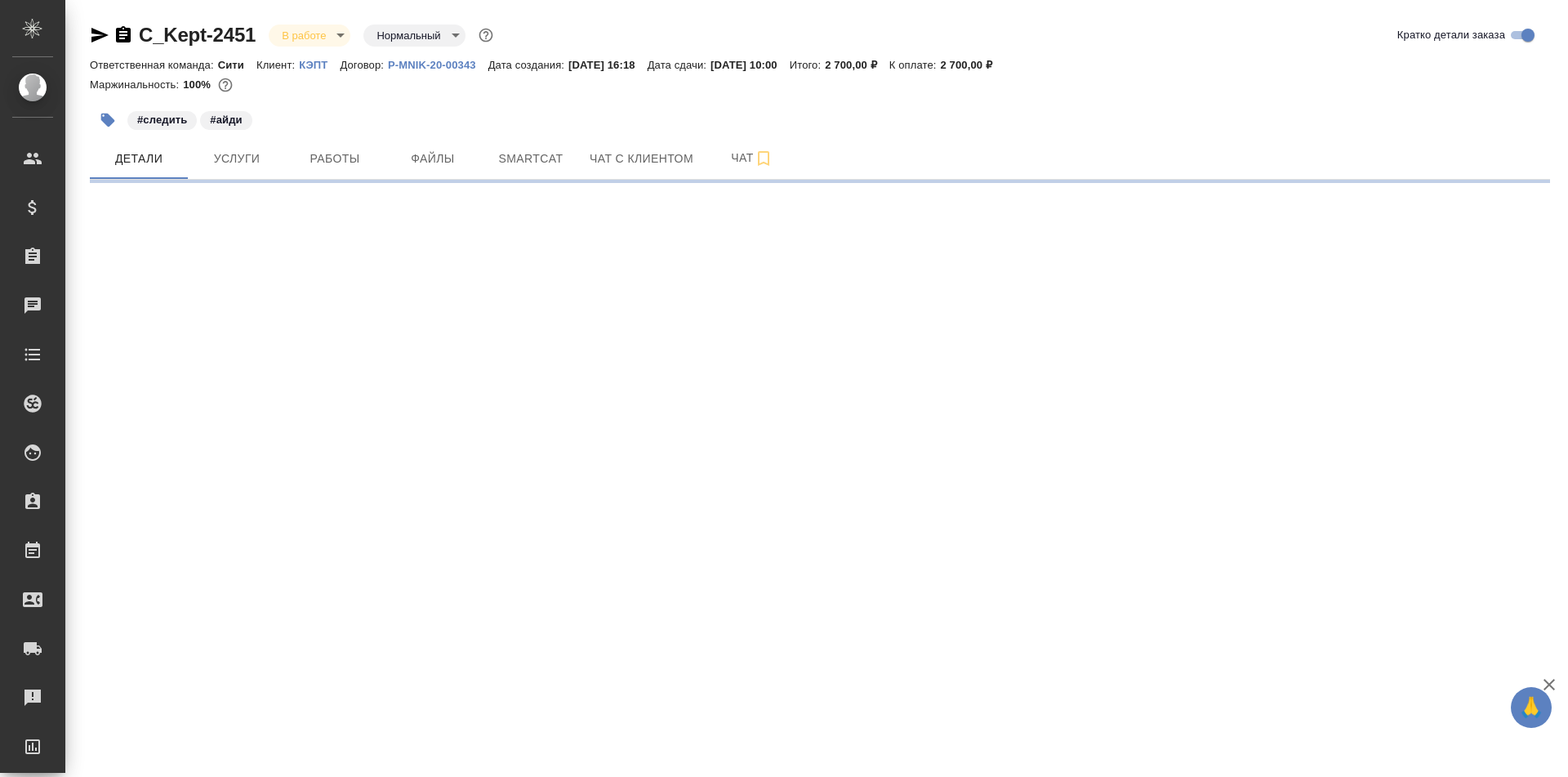
select select "RU"
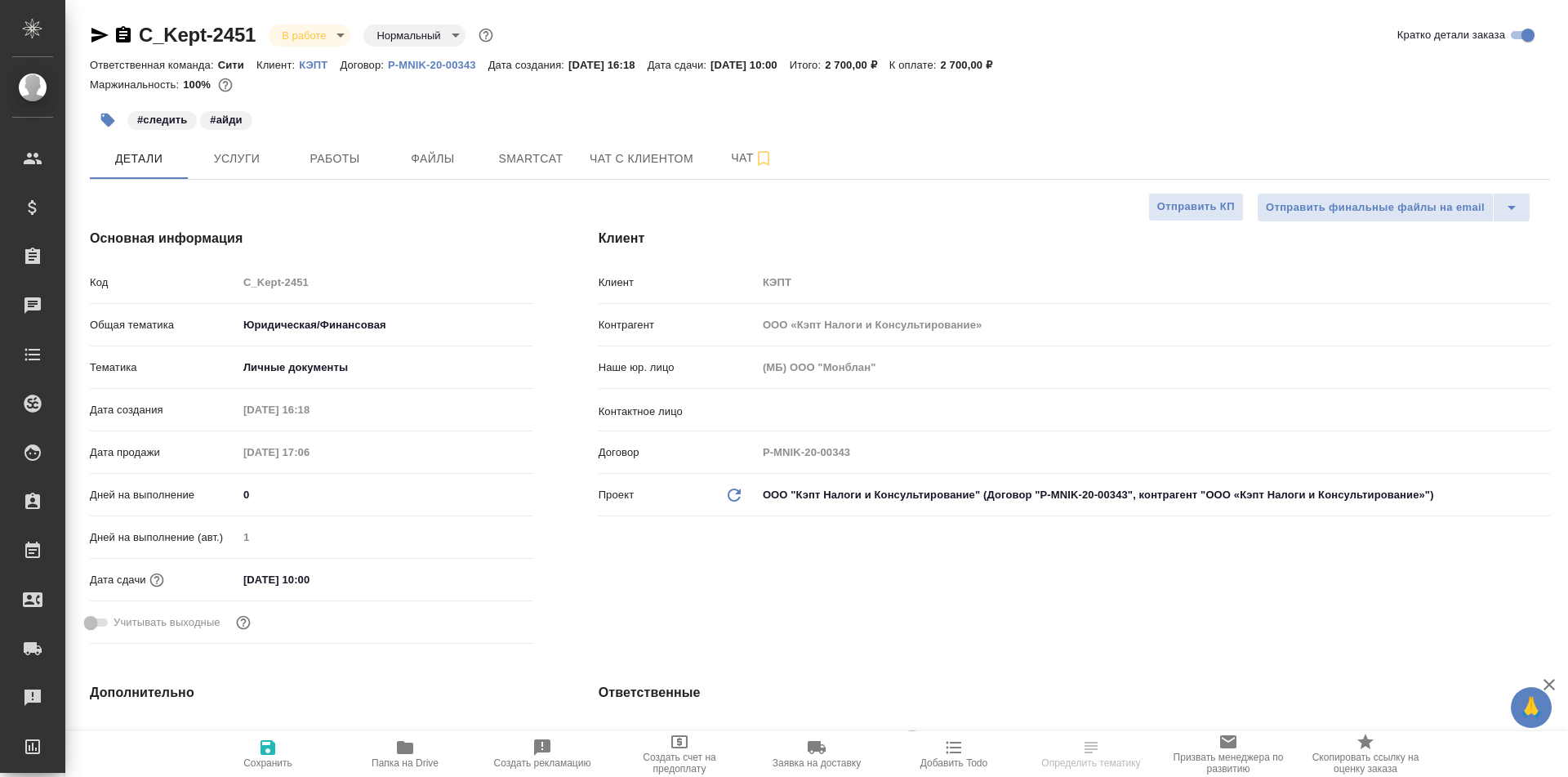
type textarea "x"
click at [338, 167] on span "Работы" at bounding box center [335, 159] width 78 height 20
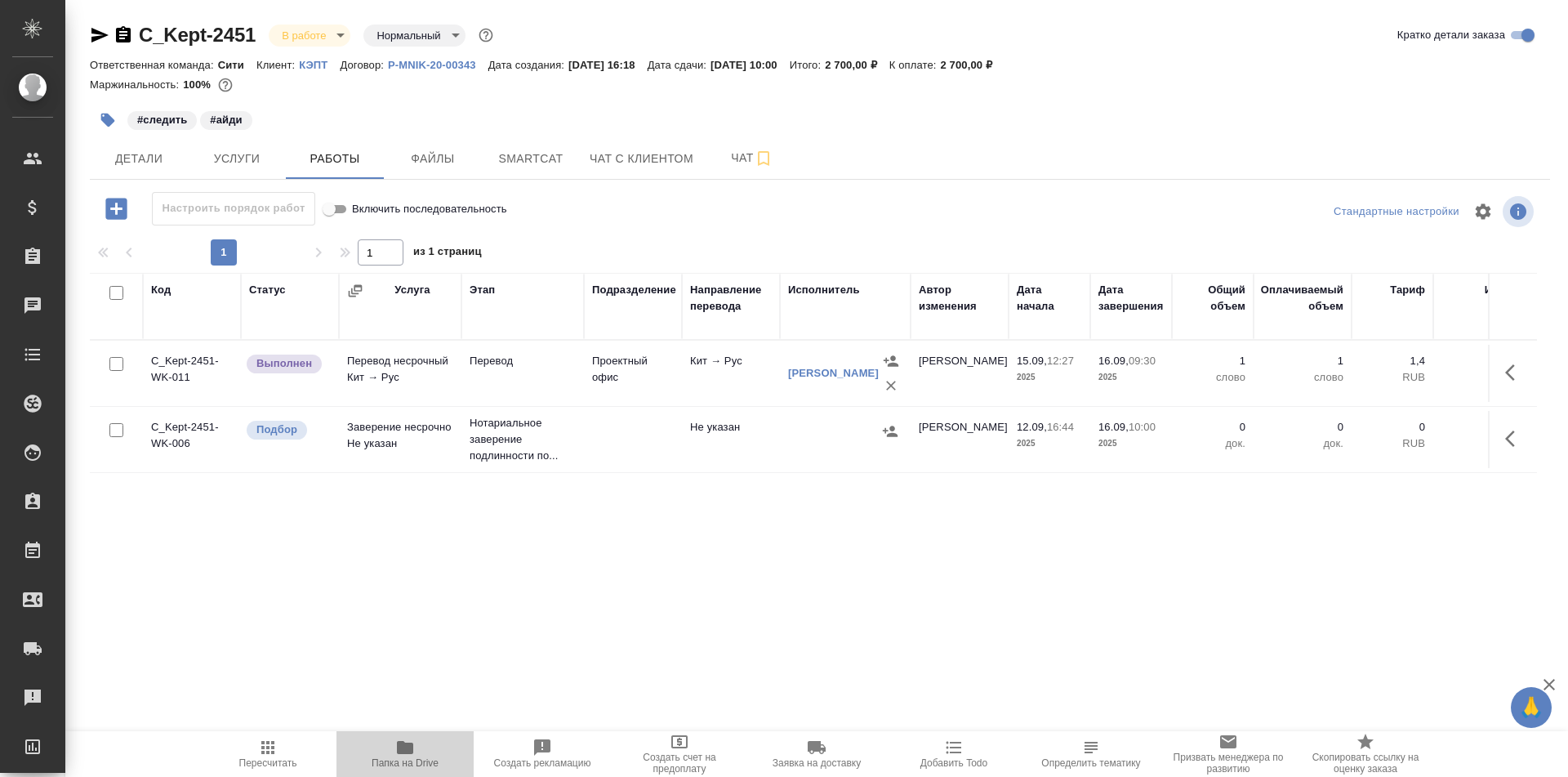
click at [404, 741] on icon "button" at bounding box center [405, 747] width 16 height 13
click at [513, 371] on td "Перевод" at bounding box center [523, 373] width 123 height 57
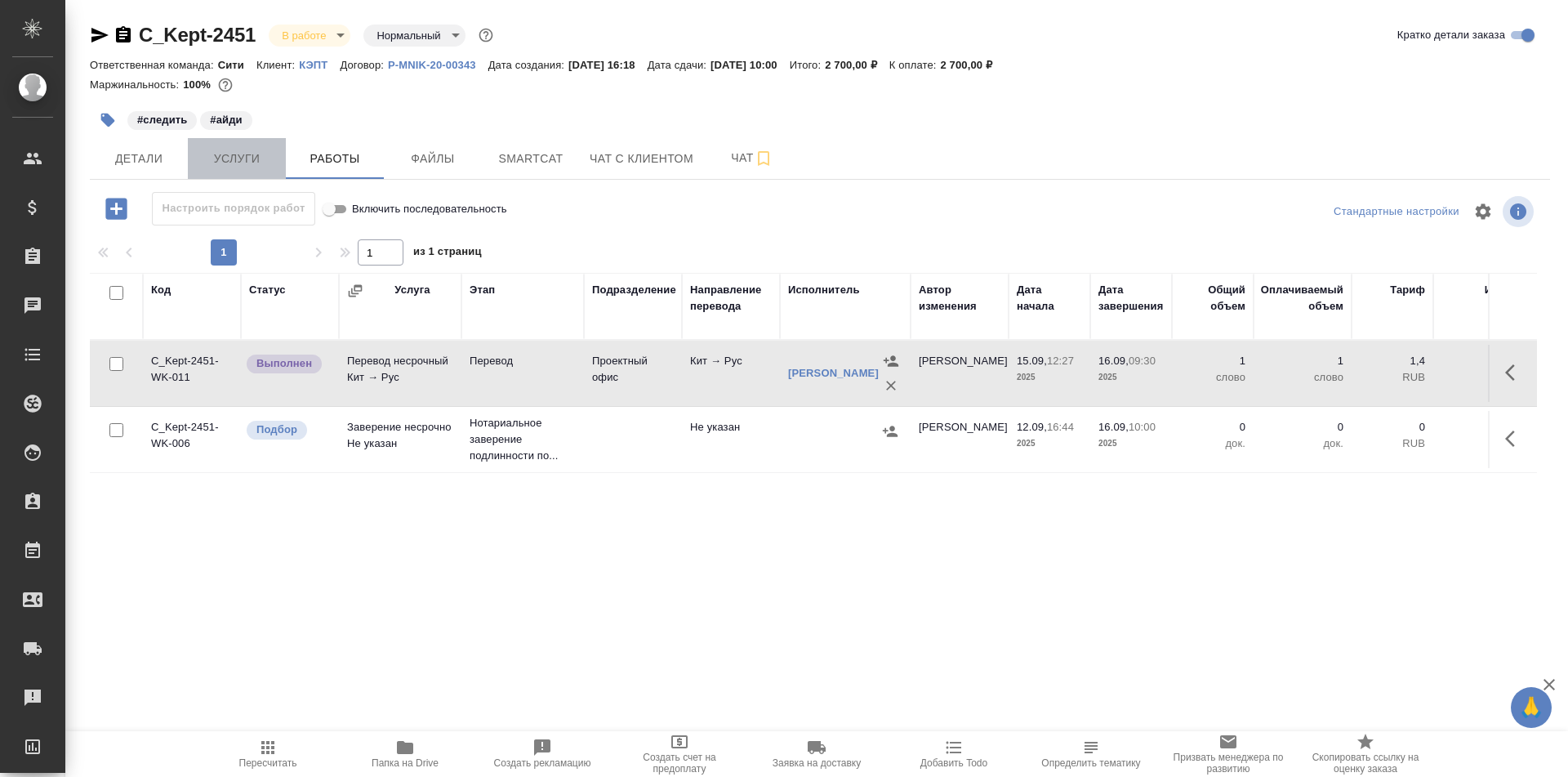
click at [221, 166] on span "Услуги" at bounding box center [237, 159] width 78 height 20
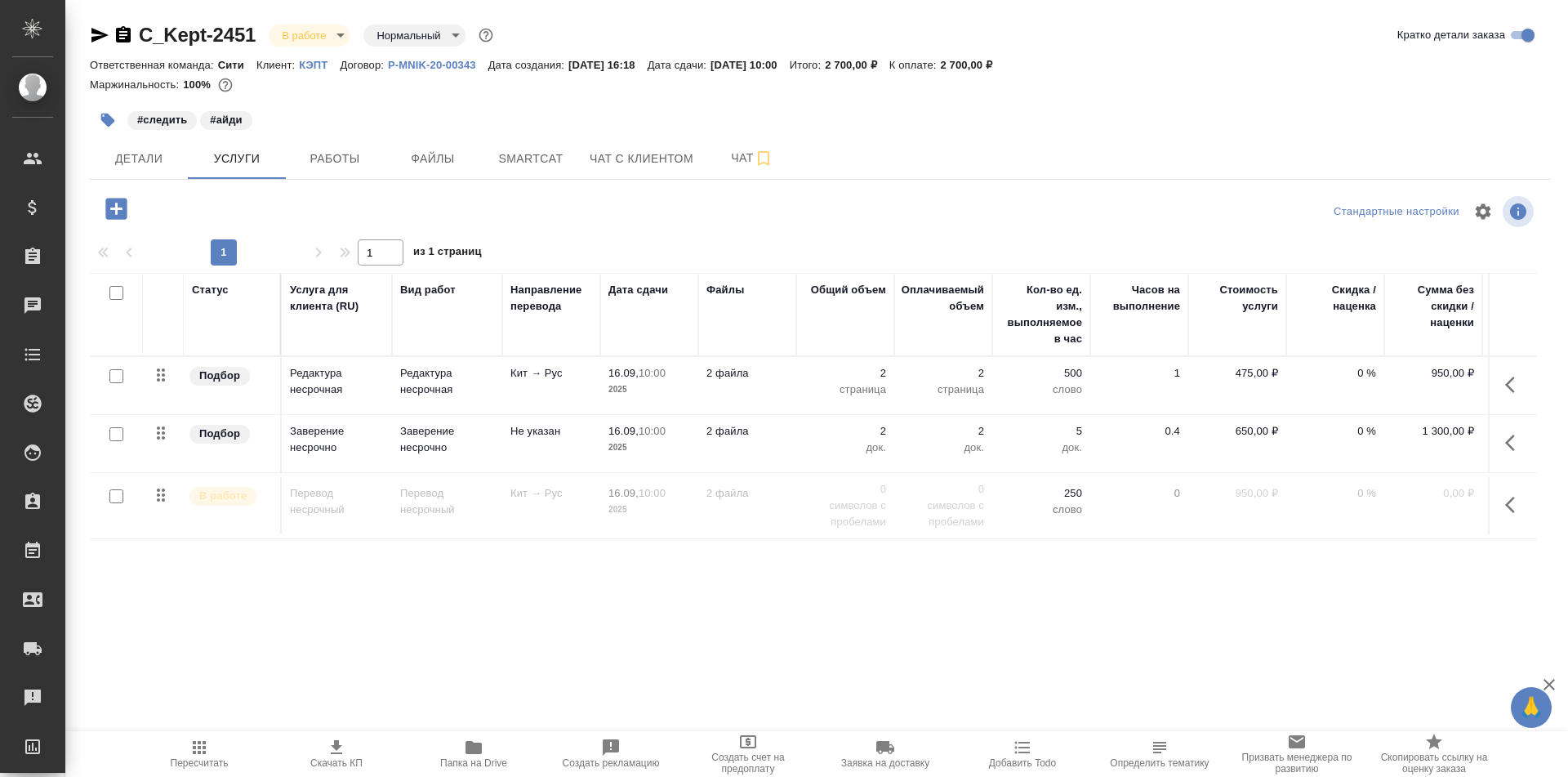
scroll to position [0, 92]
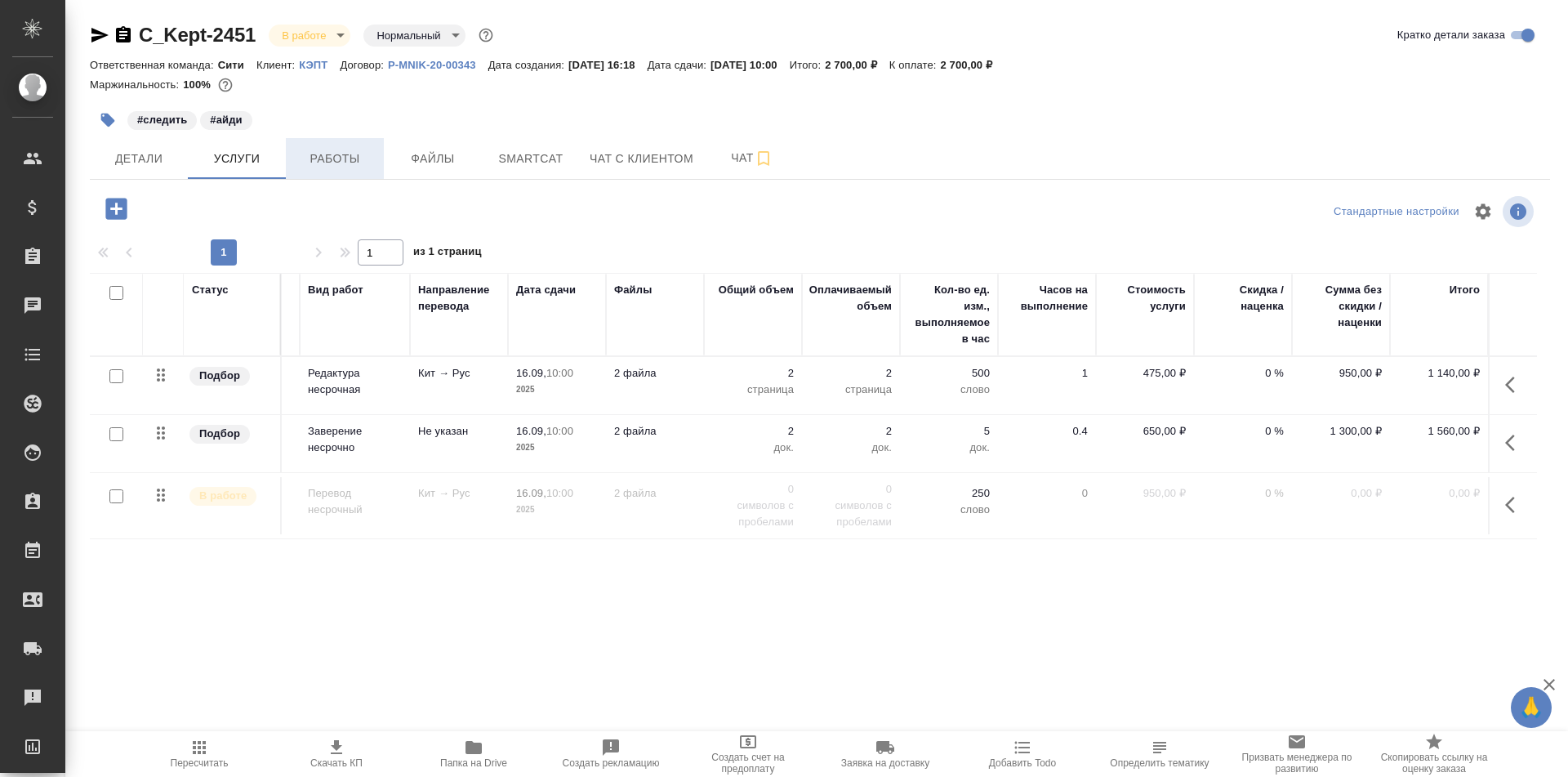
click at [357, 150] on span "Работы" at bounding box center [335, 159] width 78 height 20
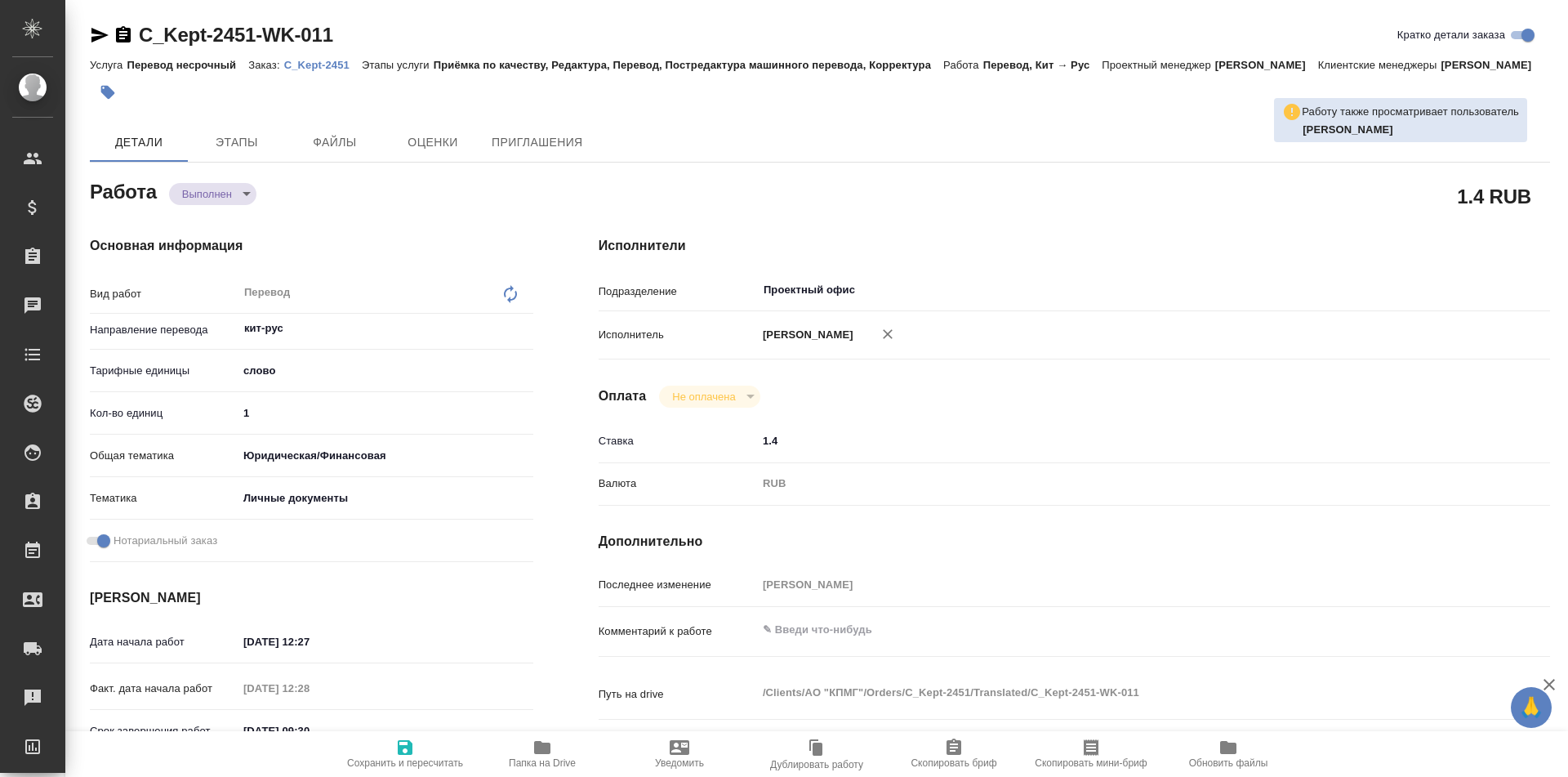
type textarea "x"
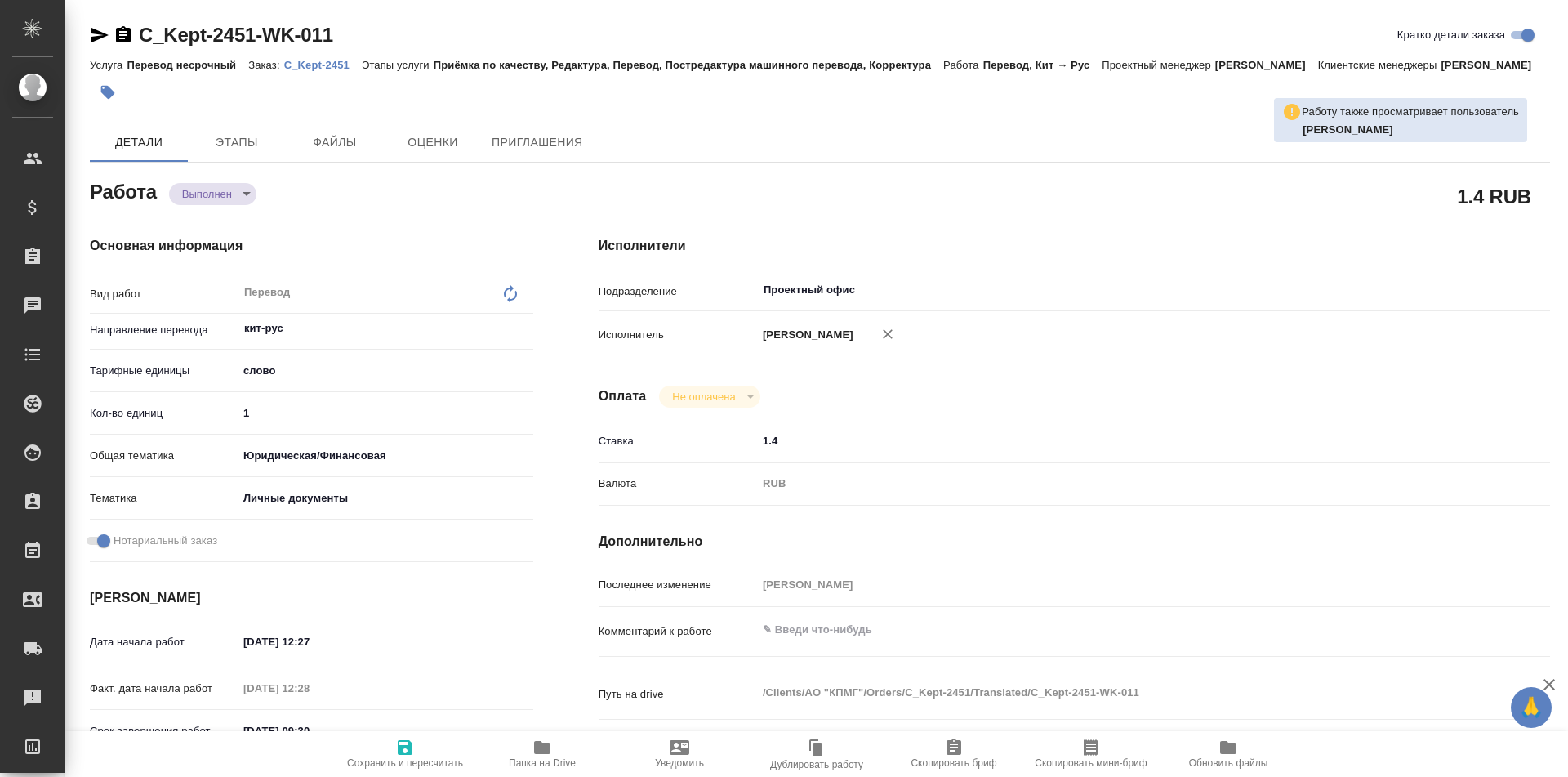
type textarea "x"
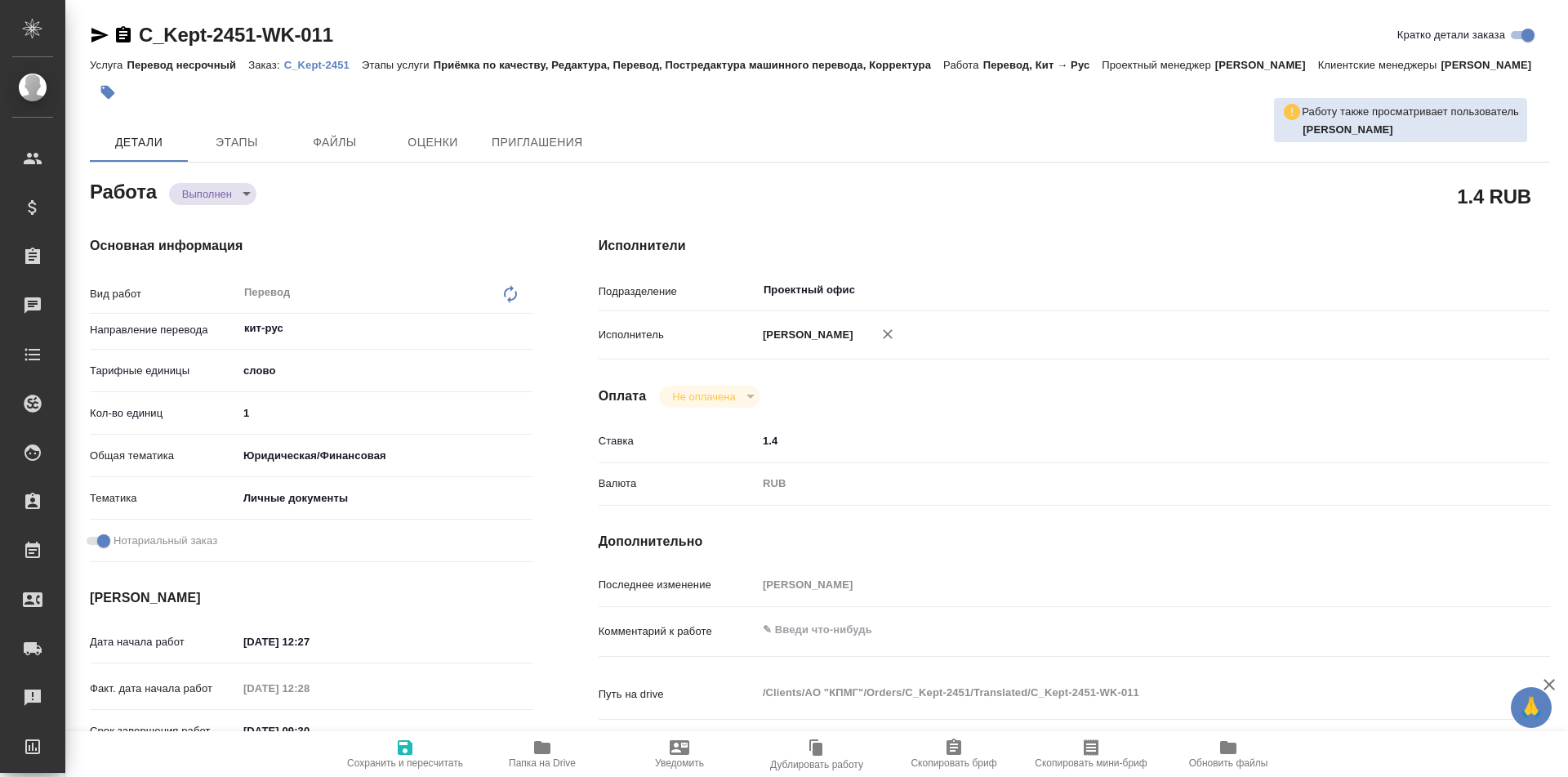
type textarea "x"
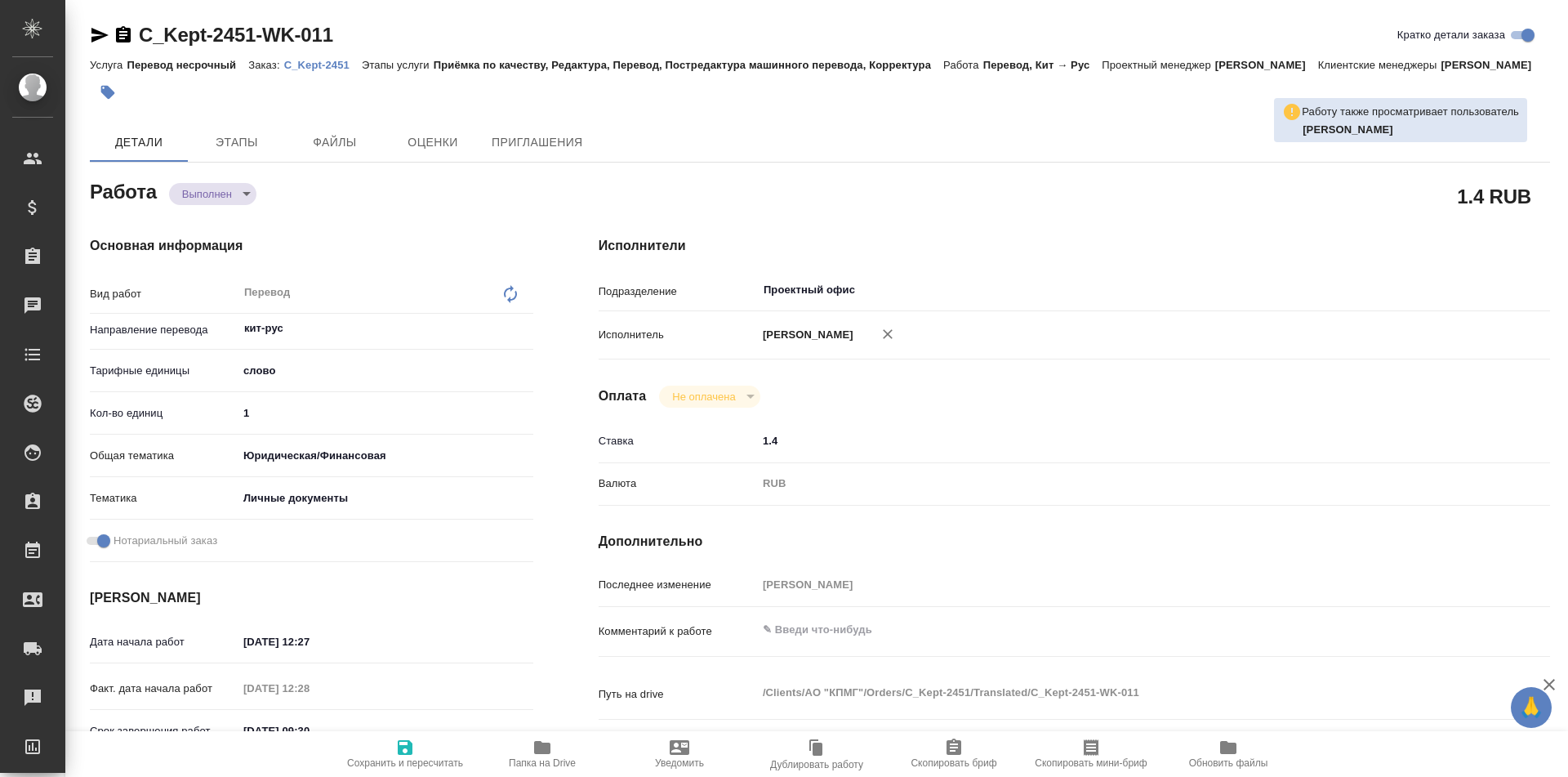
type textarea "x"
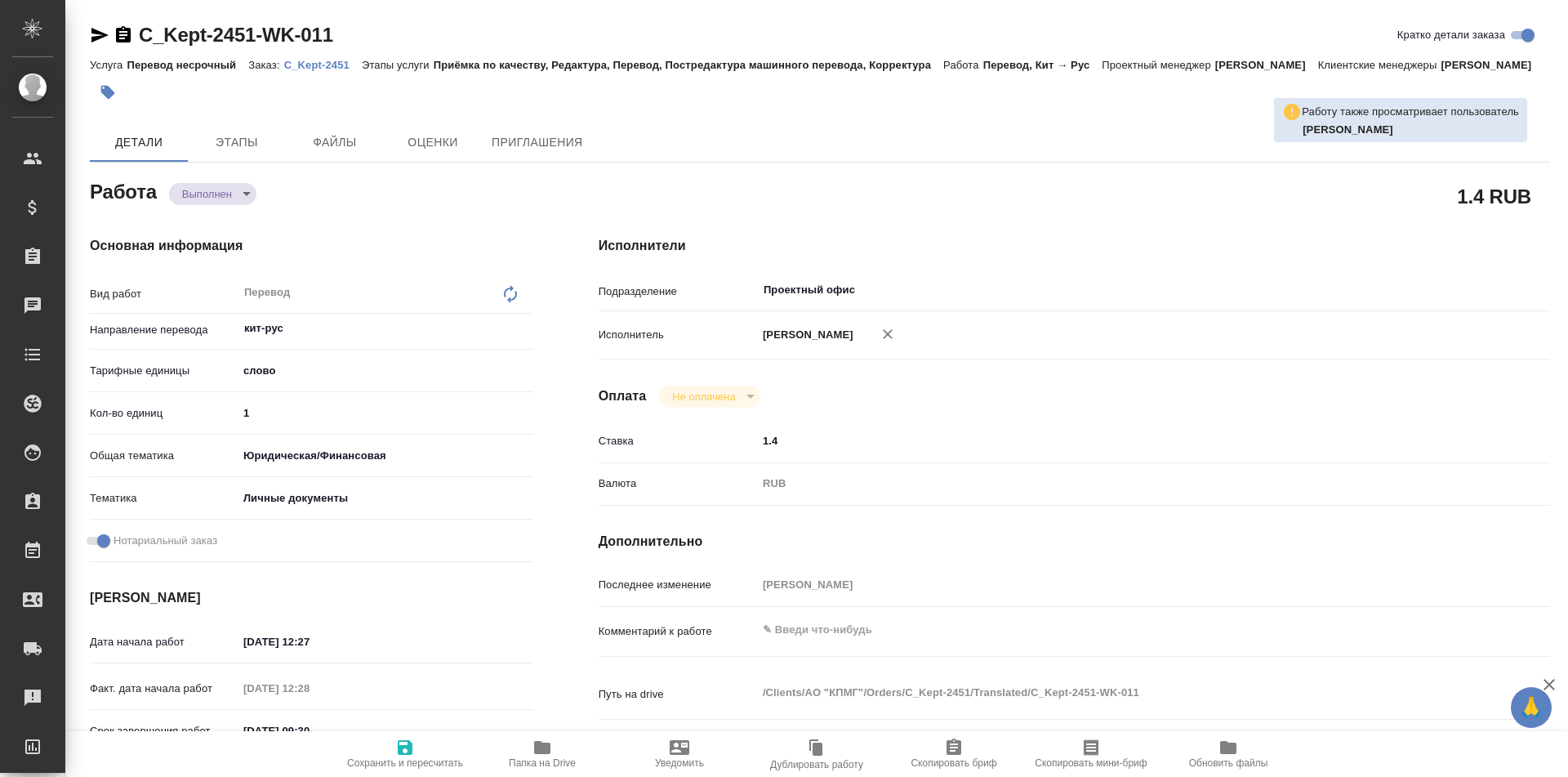
type textarea "x"
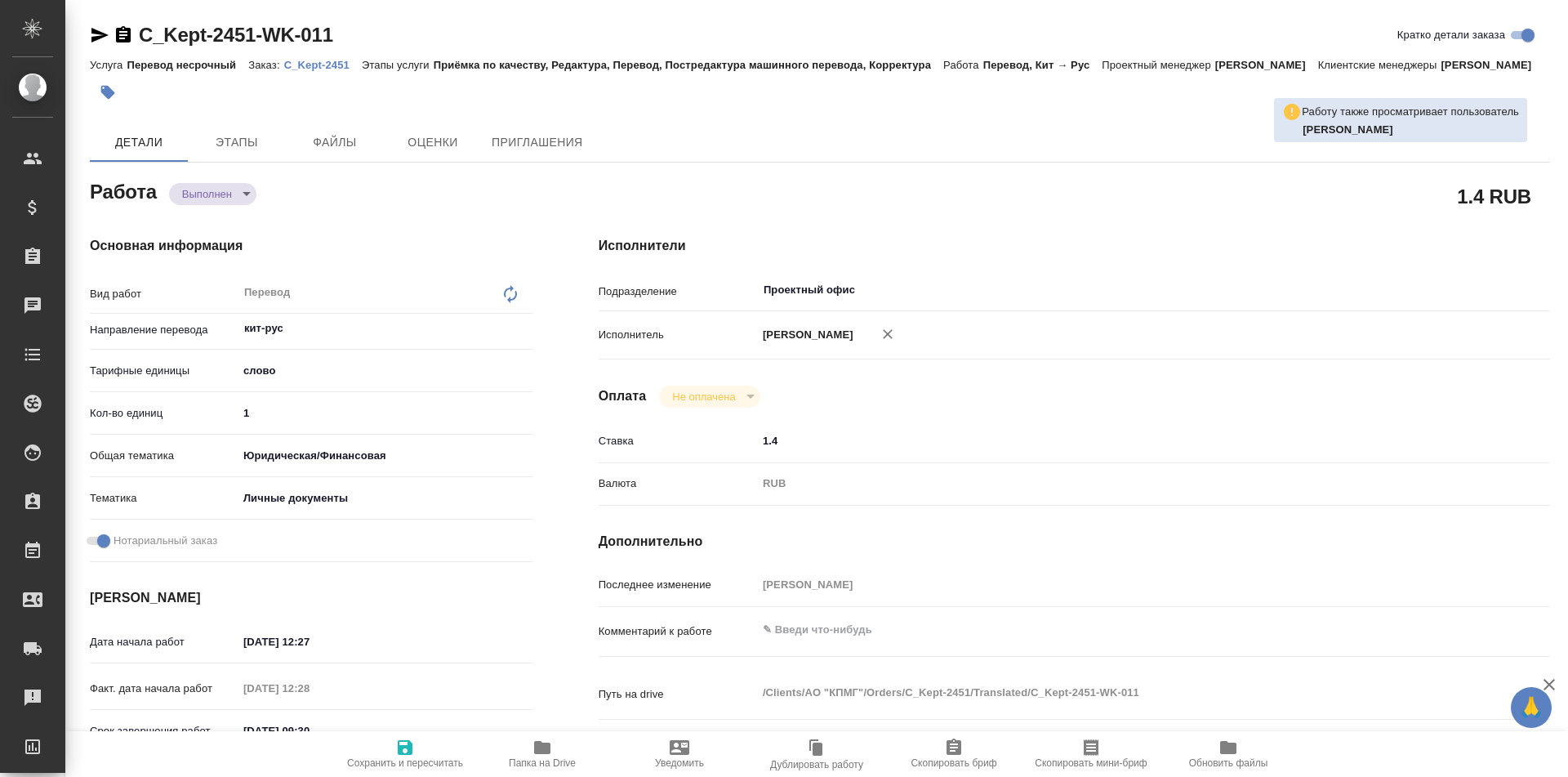
type textarea "x"
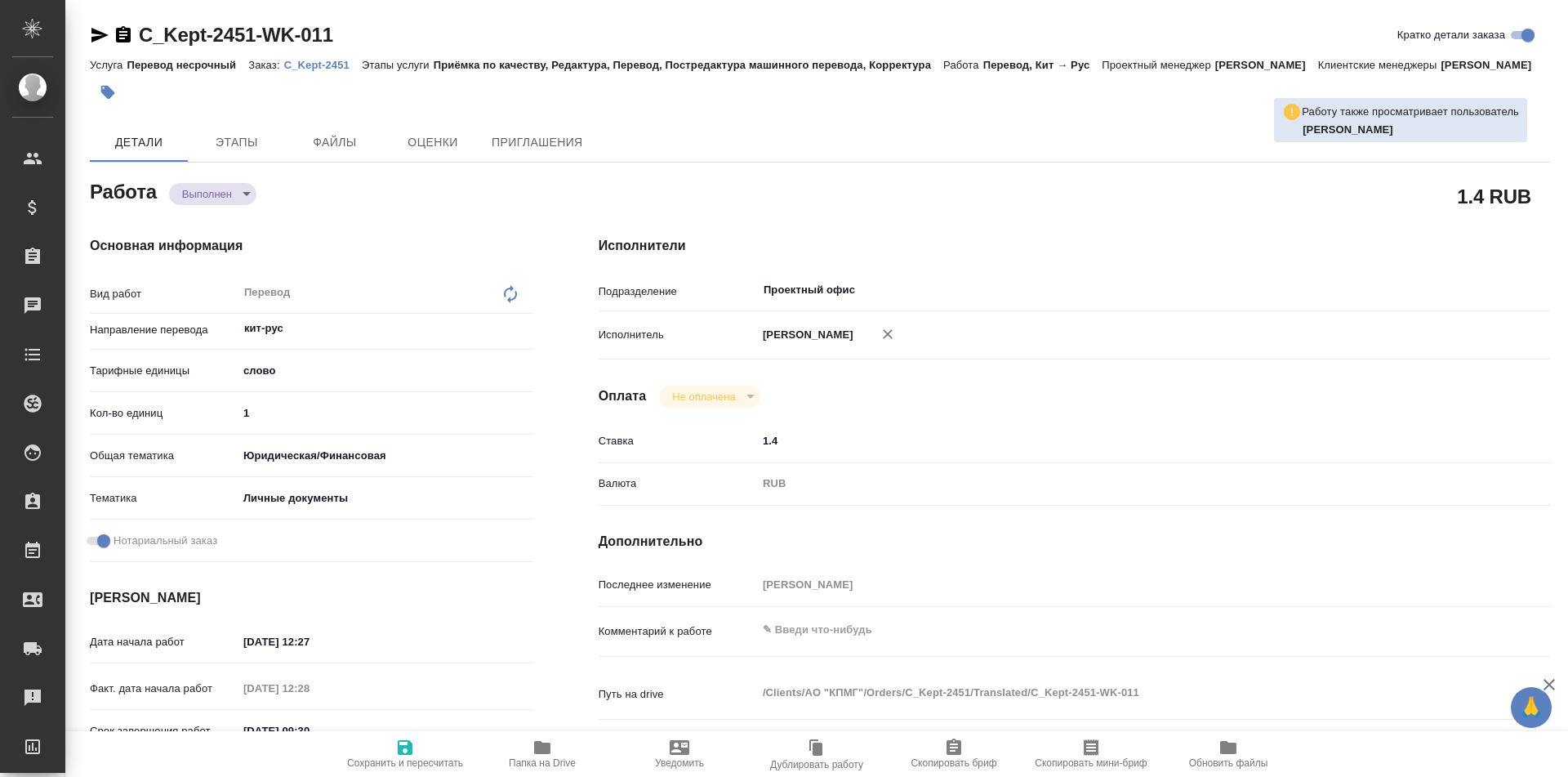
type textarea "x"
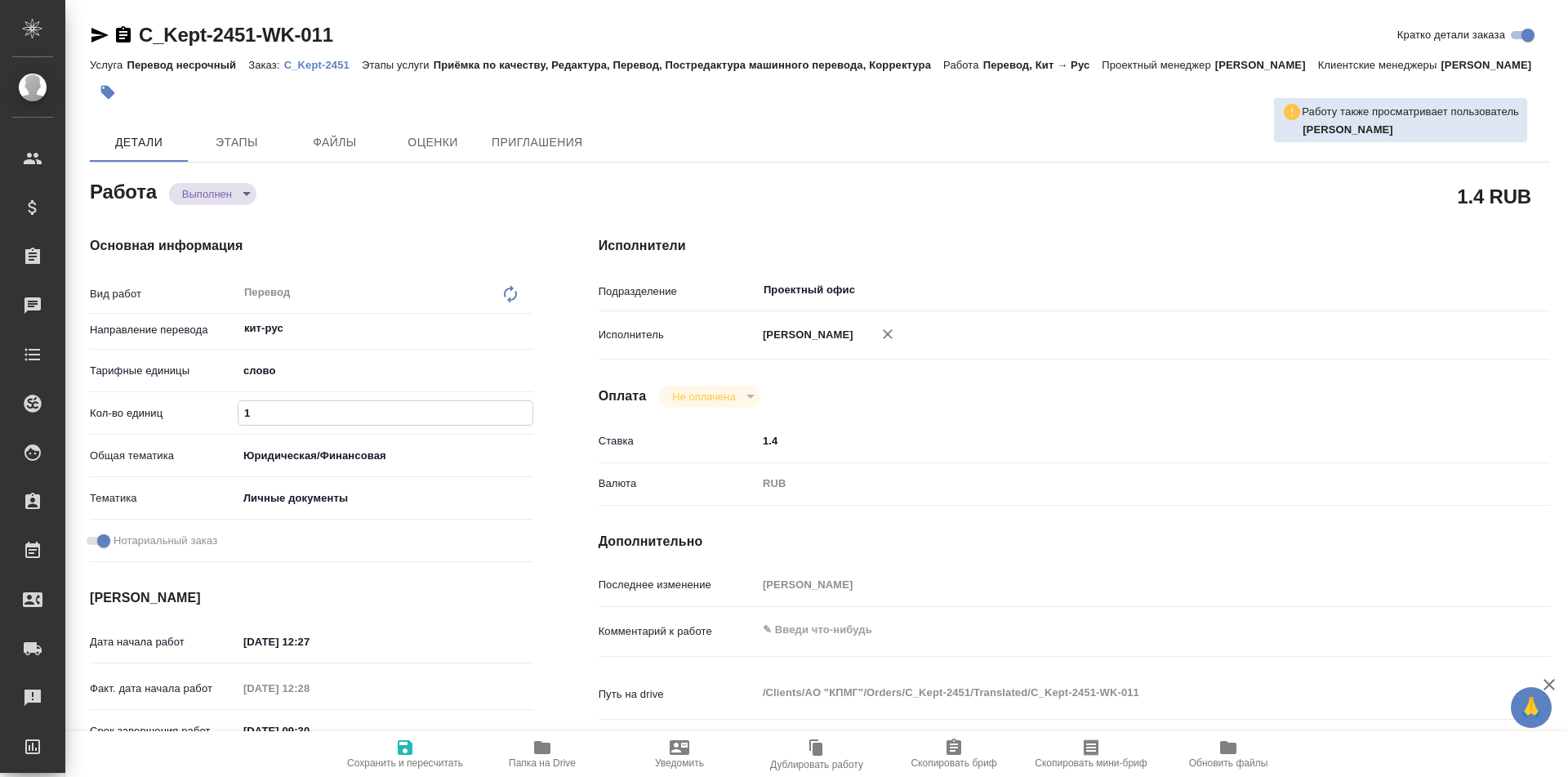
drag, startPoint x: 300, startPoint y: 435, endPoint x: 191, endPoint y: 435, distance: 109.0
click at [193, 427] on div "Кол-во единиц 1" at bounding box center [312, 413] width 444 height 29
type textarea "x"
type input "5"
type textarea "x"
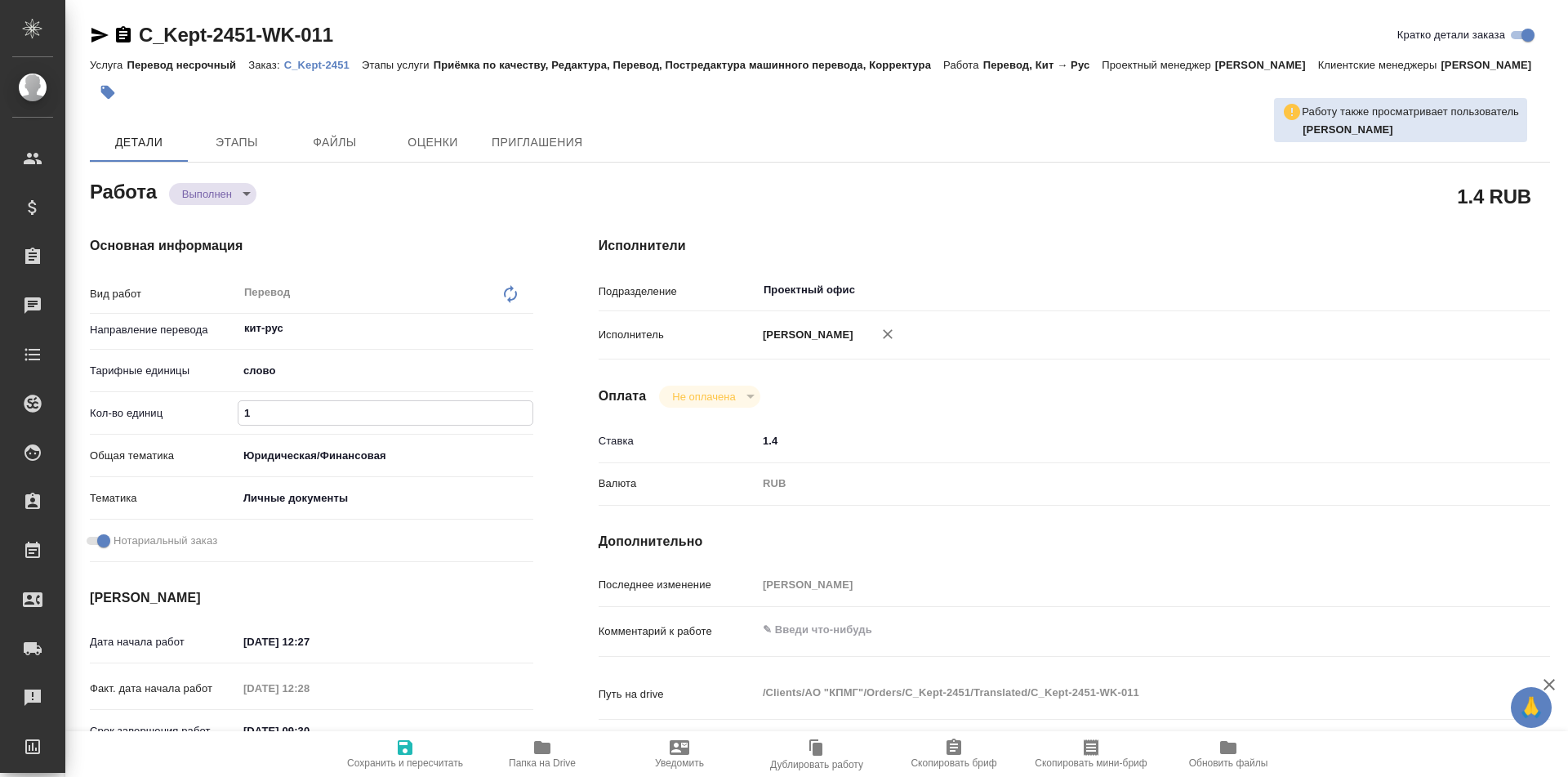
type textarea "x"
type input "50"
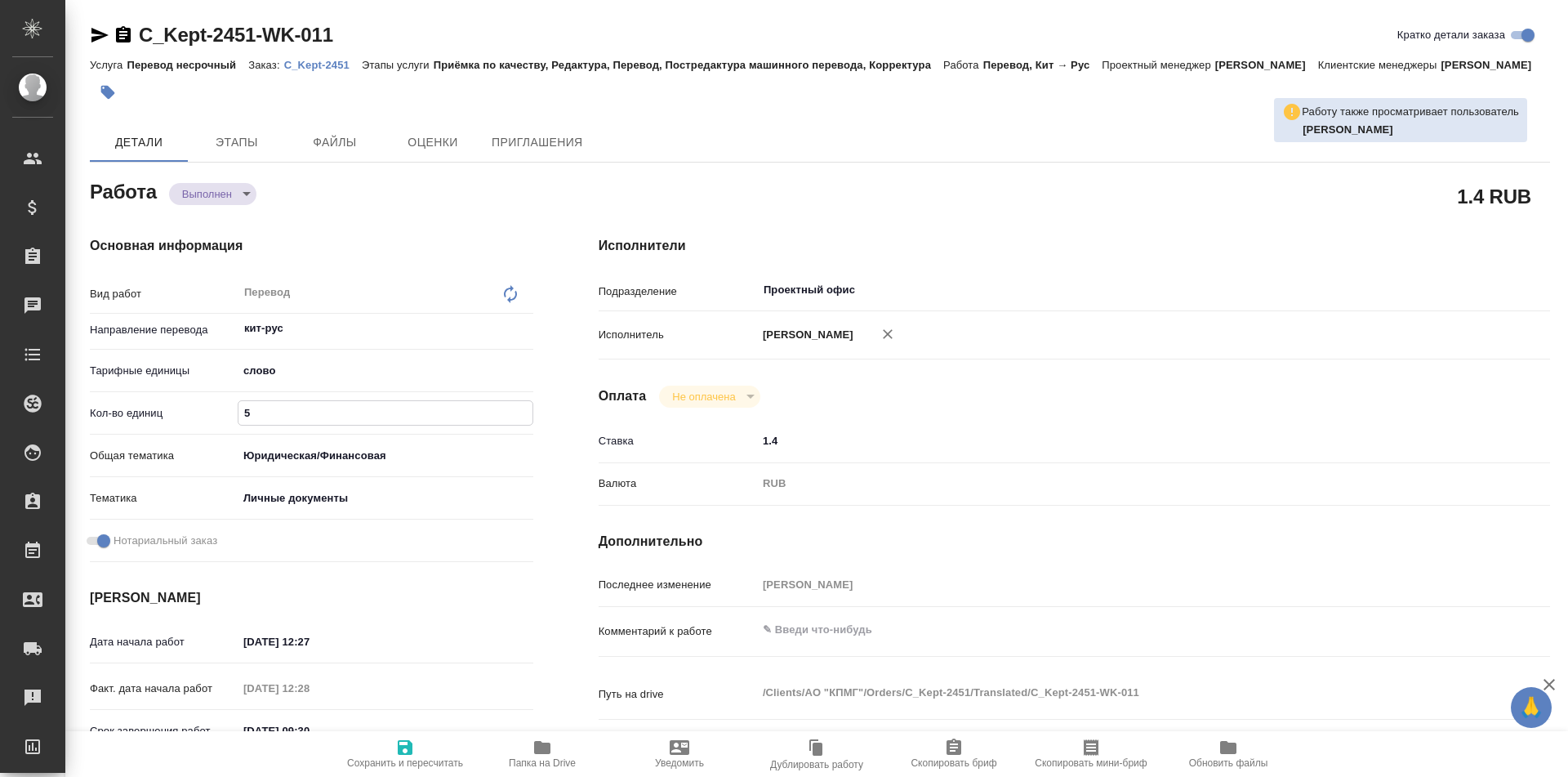
type textarea "x"
type input "50"
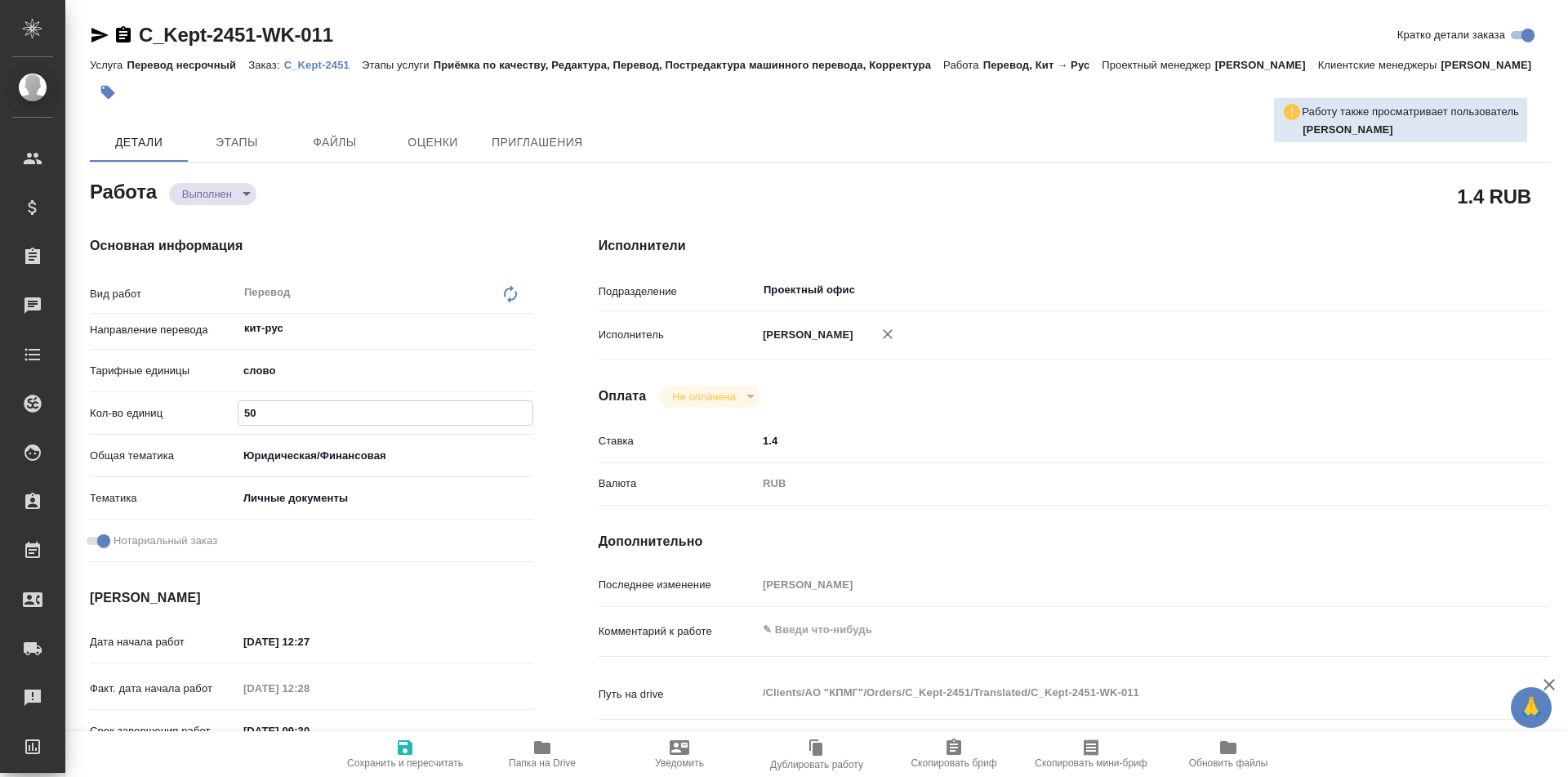
click at [393, 745] on span "Сохранить и пересчитать" at bounding box center [406, 753] width 118 height 31
type textarea "x"
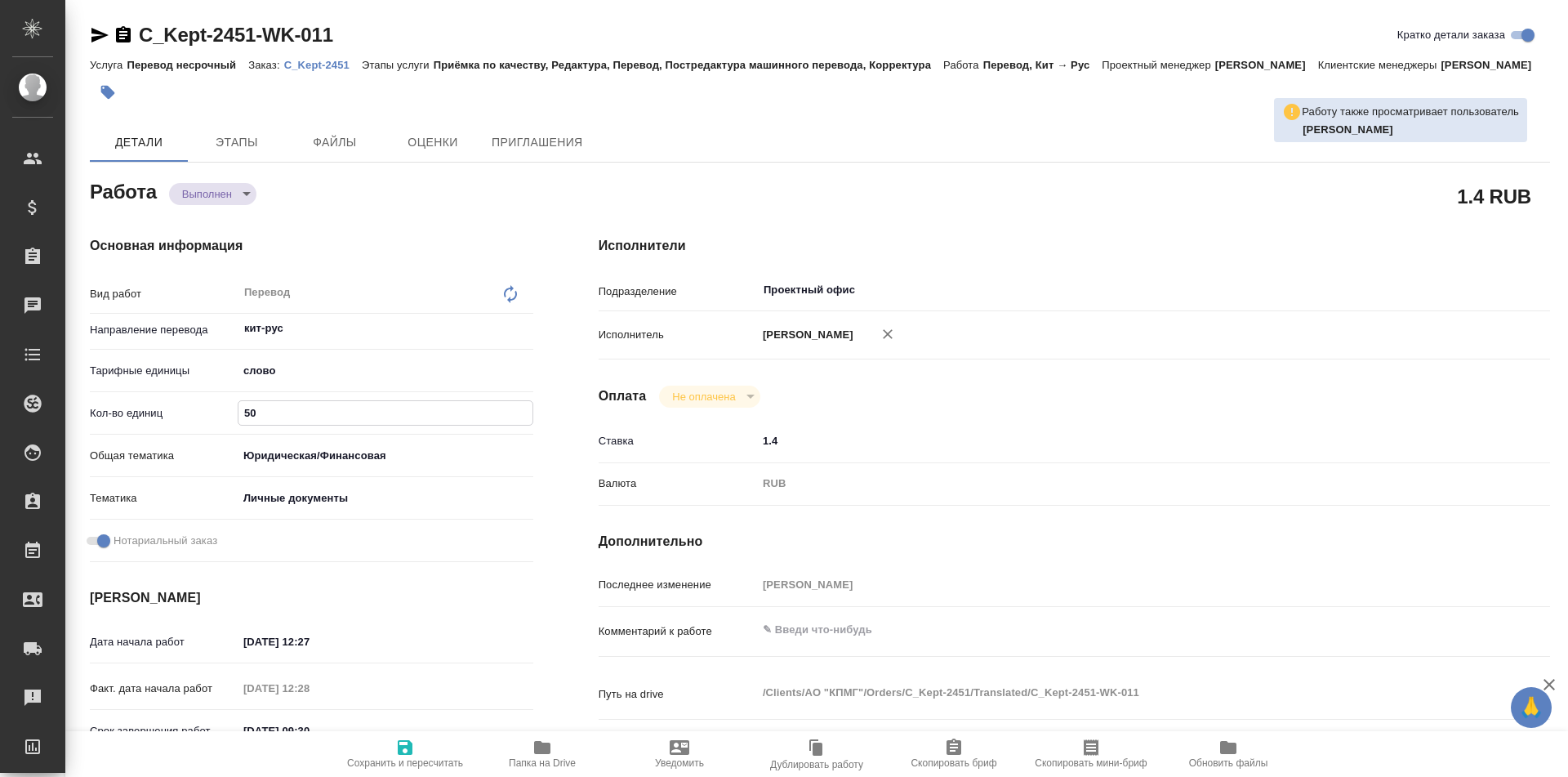
type textarea "x"
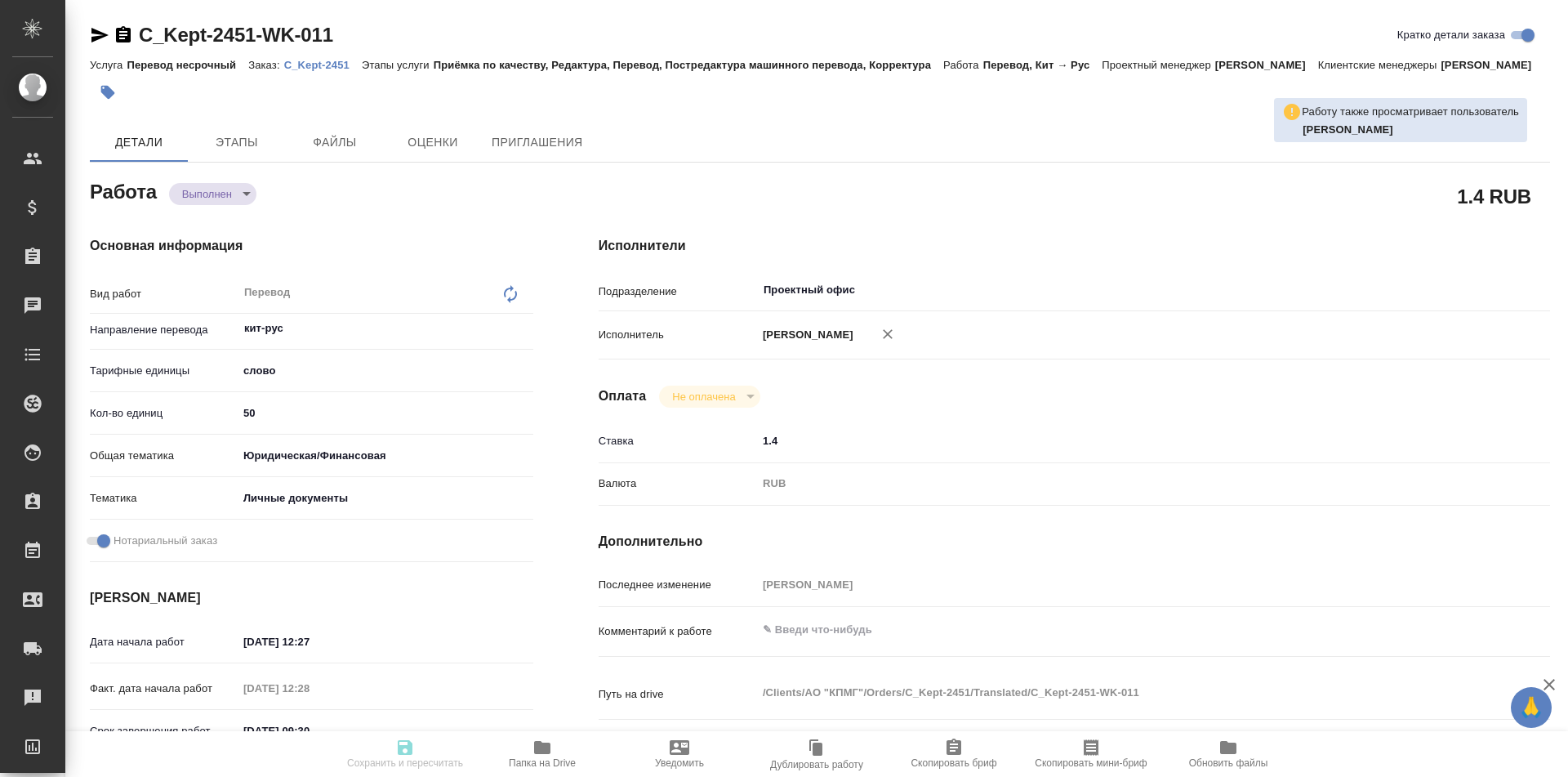
type textarea "x"
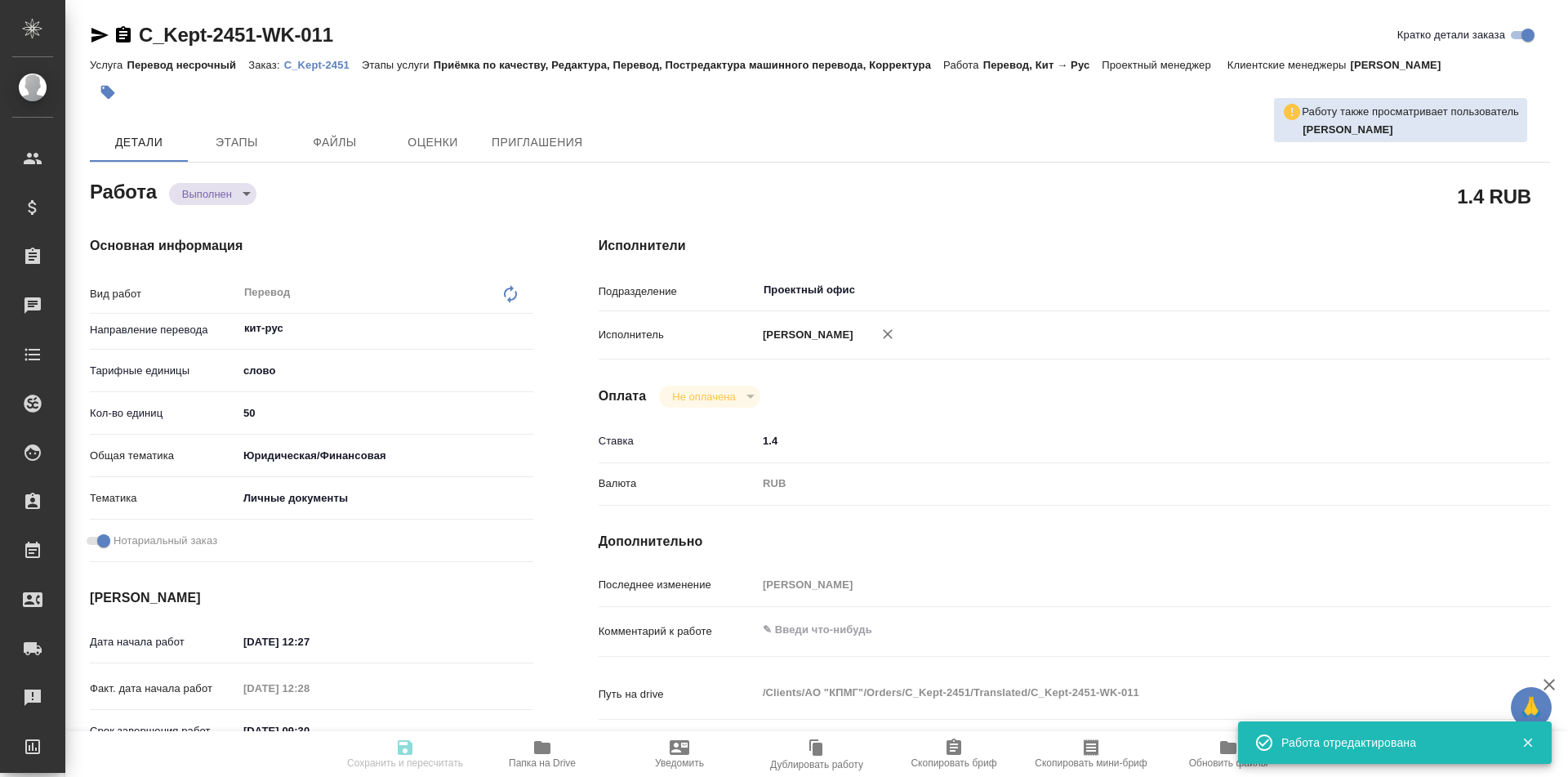
type input "completed"
type textarea "Перевод"
type textarea "x"
type input "кит-рус"
type input "5a8b1489cc6b4906c91bfd90"
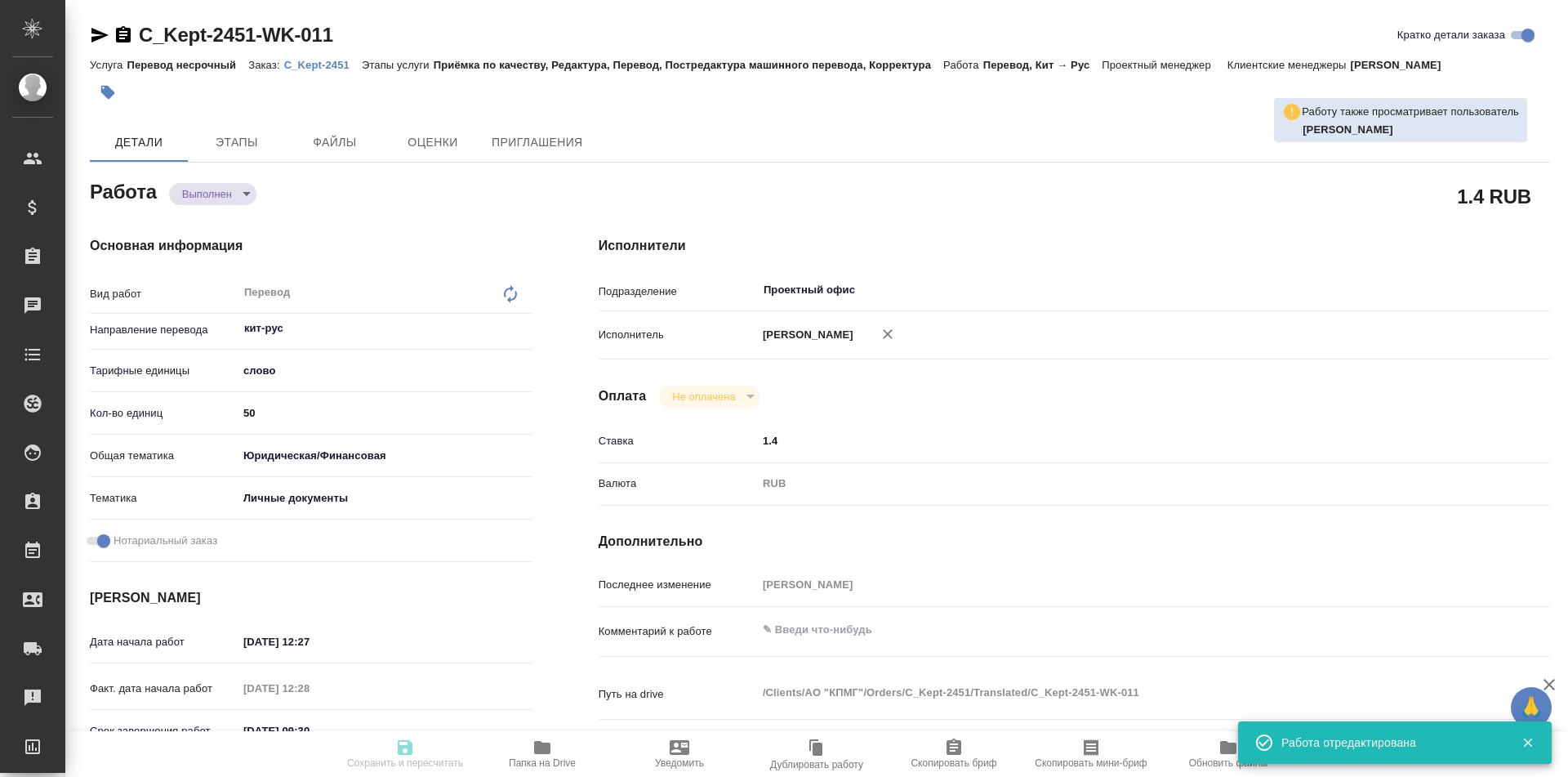
type input "50"
type input "yr-fn"
type input "5a8b8b956a9677013d343cfe"
checkbox input "true"
type input "15.09.2025 12:27"
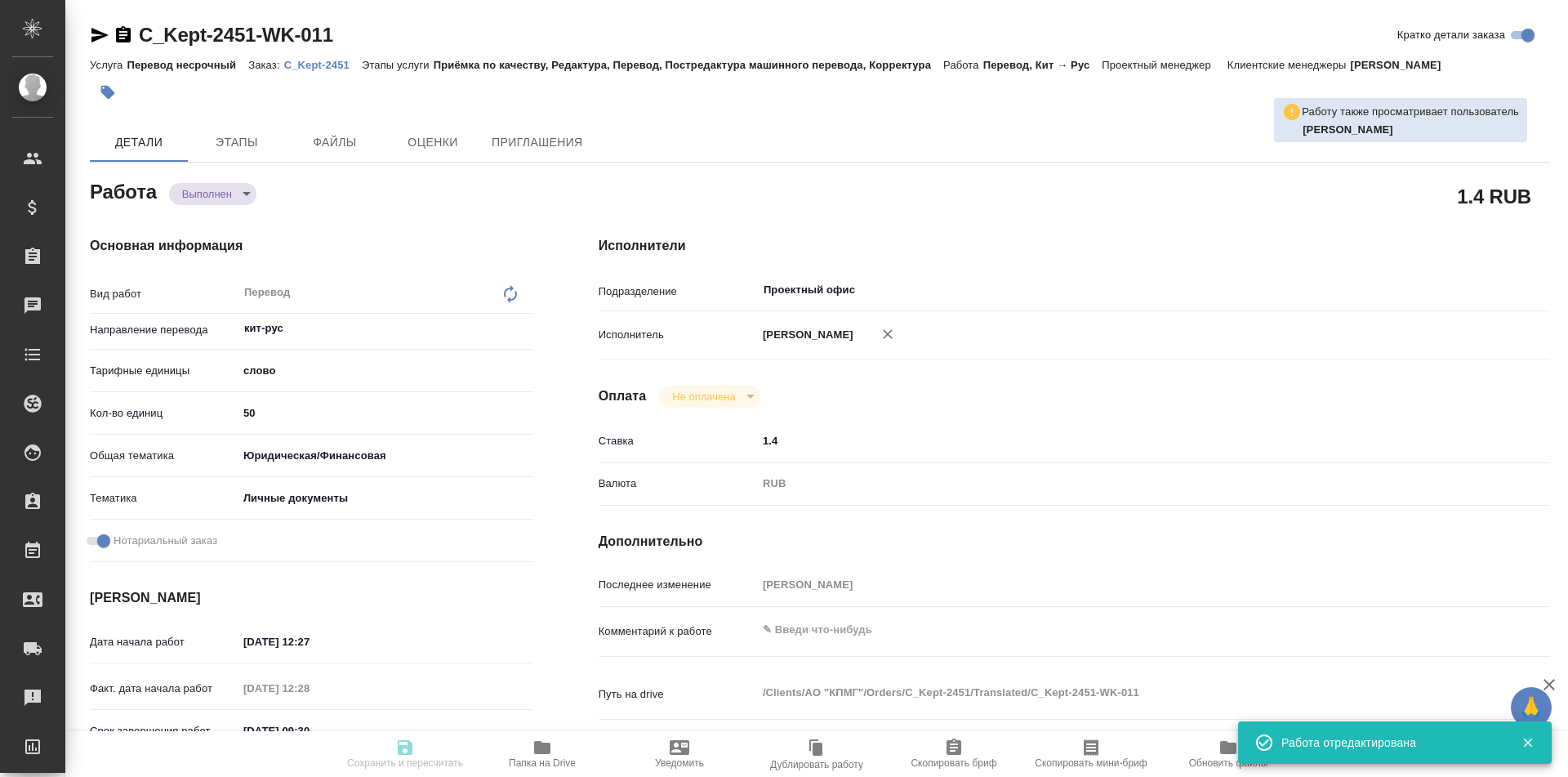
type input "15.09.2025 12:28"
type input "16.09.2025 09:30"
type input "15.09.2025 17:17"
type input "[DATE] 10:00"
type input "Проектный офис"
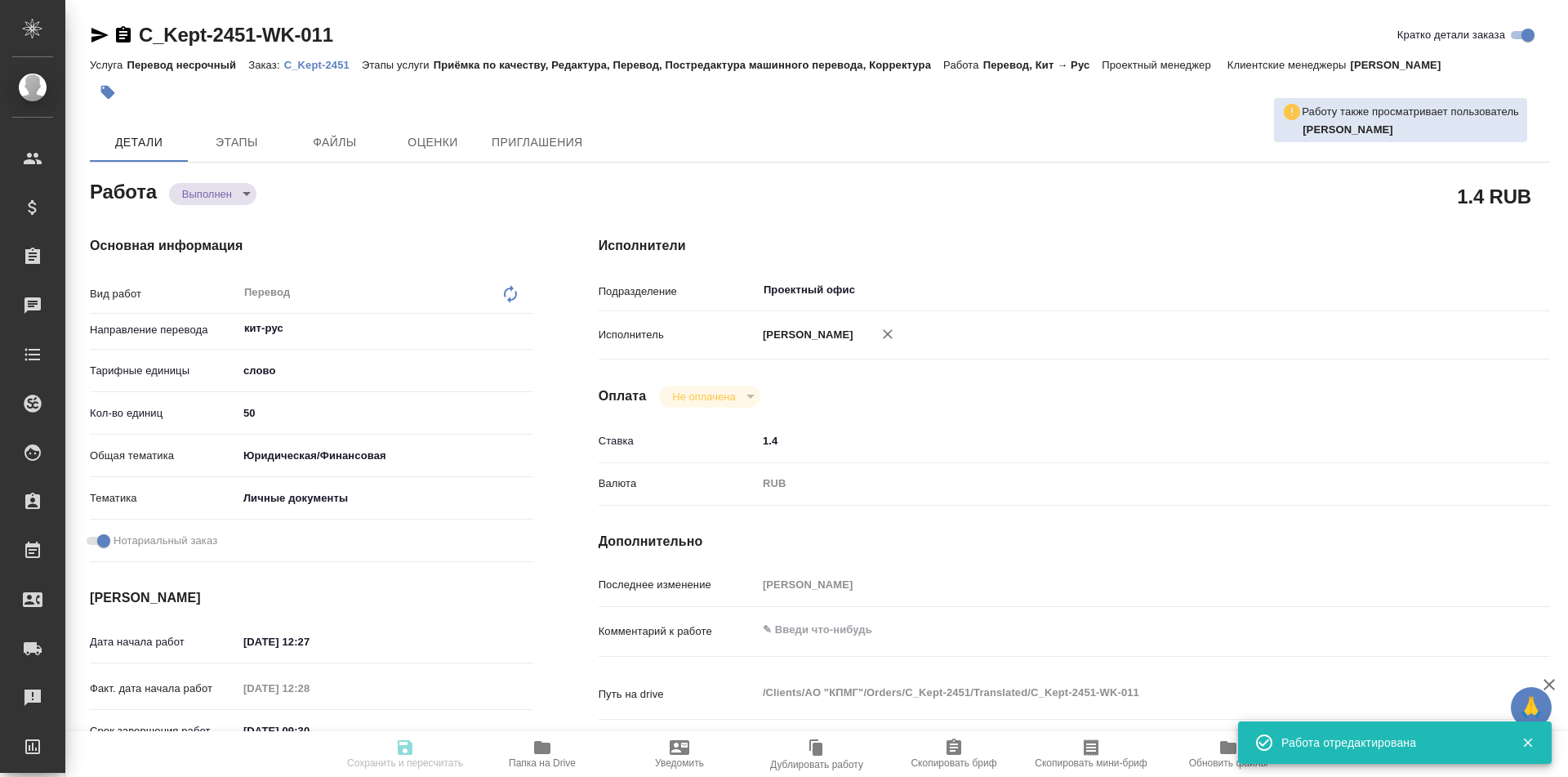
type input "notPayed"
type input "1.4"
type input "RUB"
type input "[PERSON_NAME]"
type textarea "x"
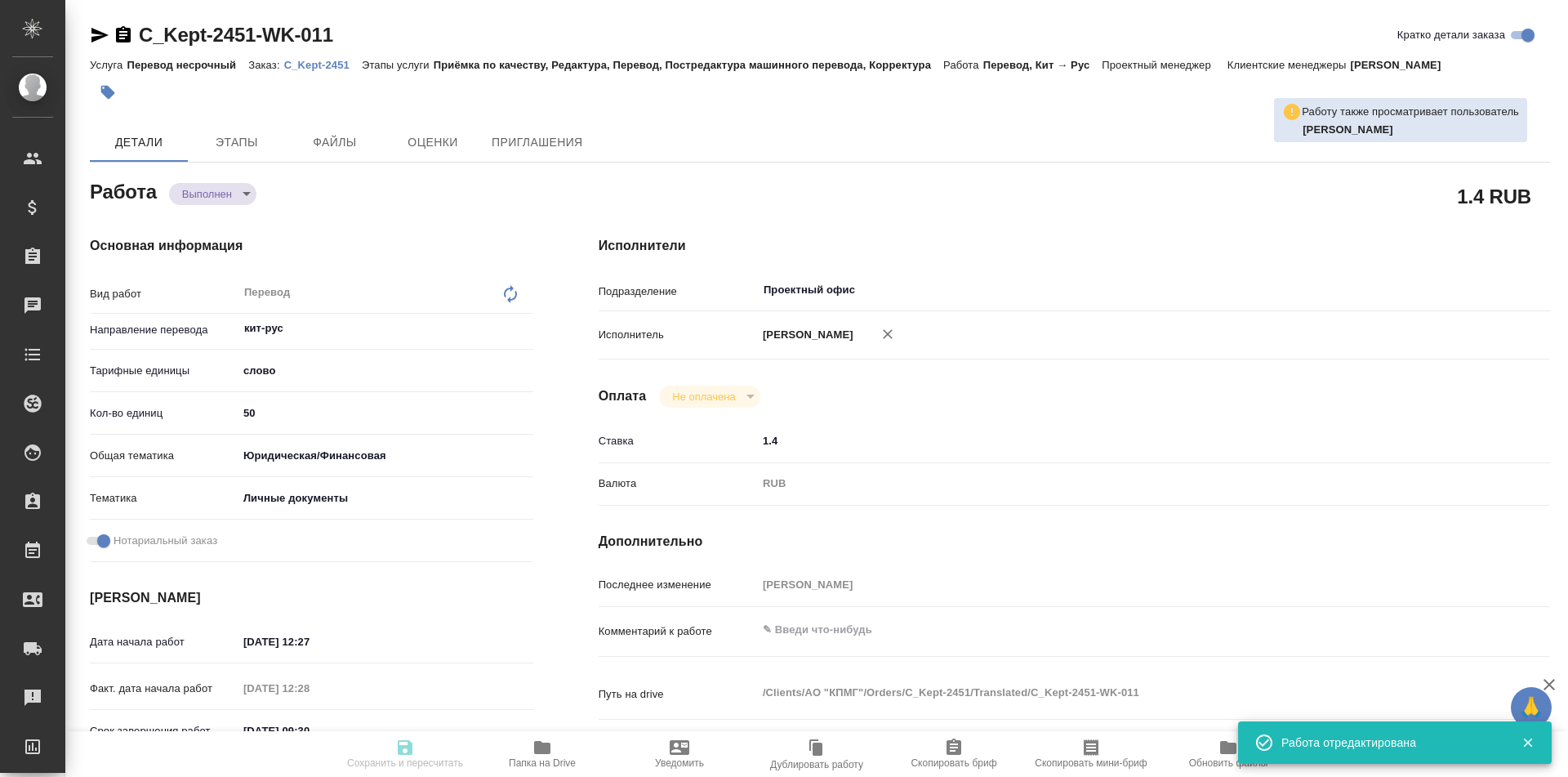
type textarea "/Clients/АО "КПМГ"/Orders/C_Kept-2451/Translated/C_Kept-2451-WK-011"
type textarea "x"
type input "C_Kept-2451"
type input "Перевод несрочный"
type input "Приёмка по качеству, Редактура, Перевод, Постредактура машинного перевода, Корр…"
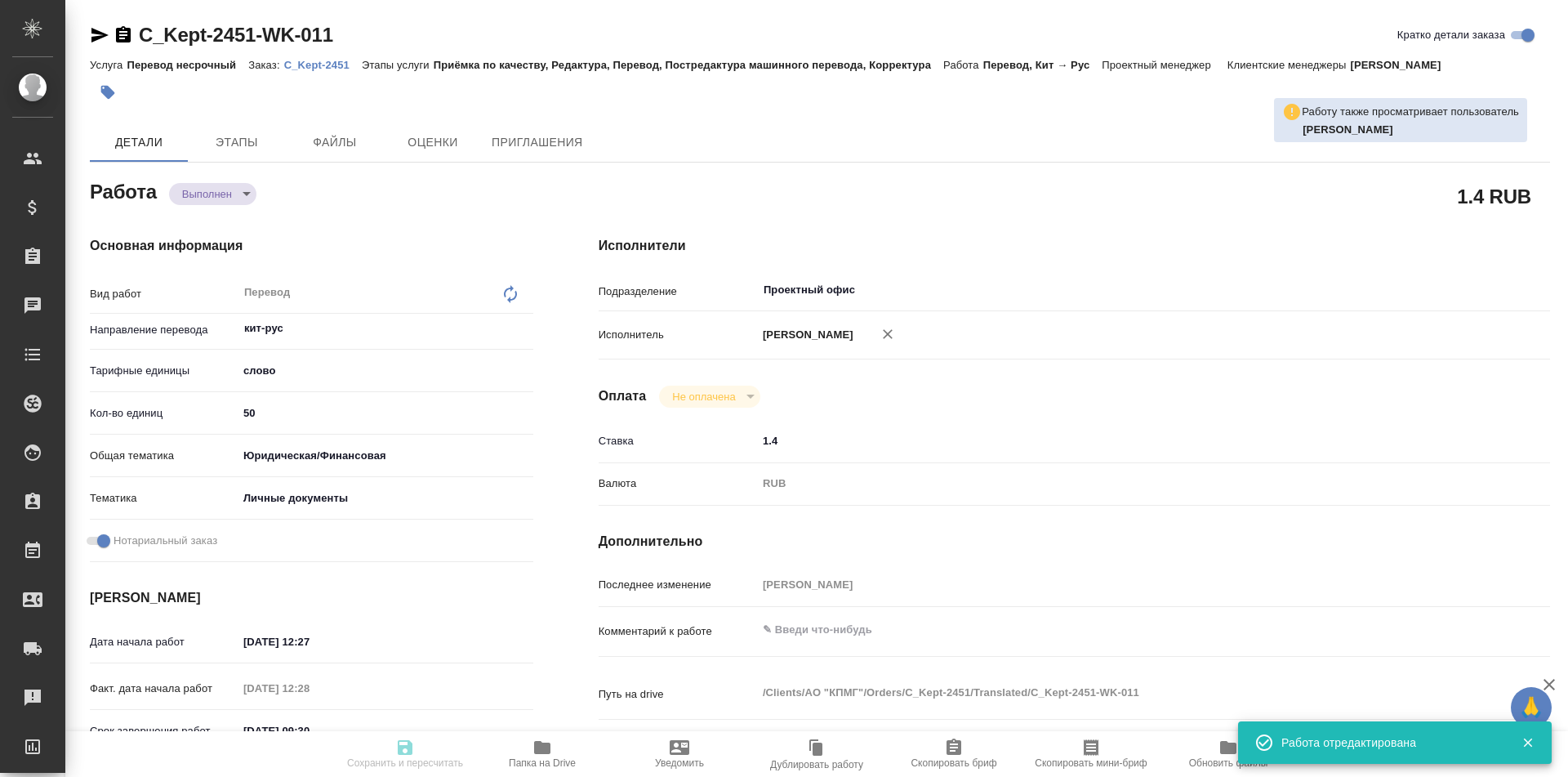
type input "Зайцева Светлана"
type input "/Clients/АО "КПМГ"/Orders/C_Kept-2451"
type textarea "x"
type textarea "Редактура"
type textarea "x"
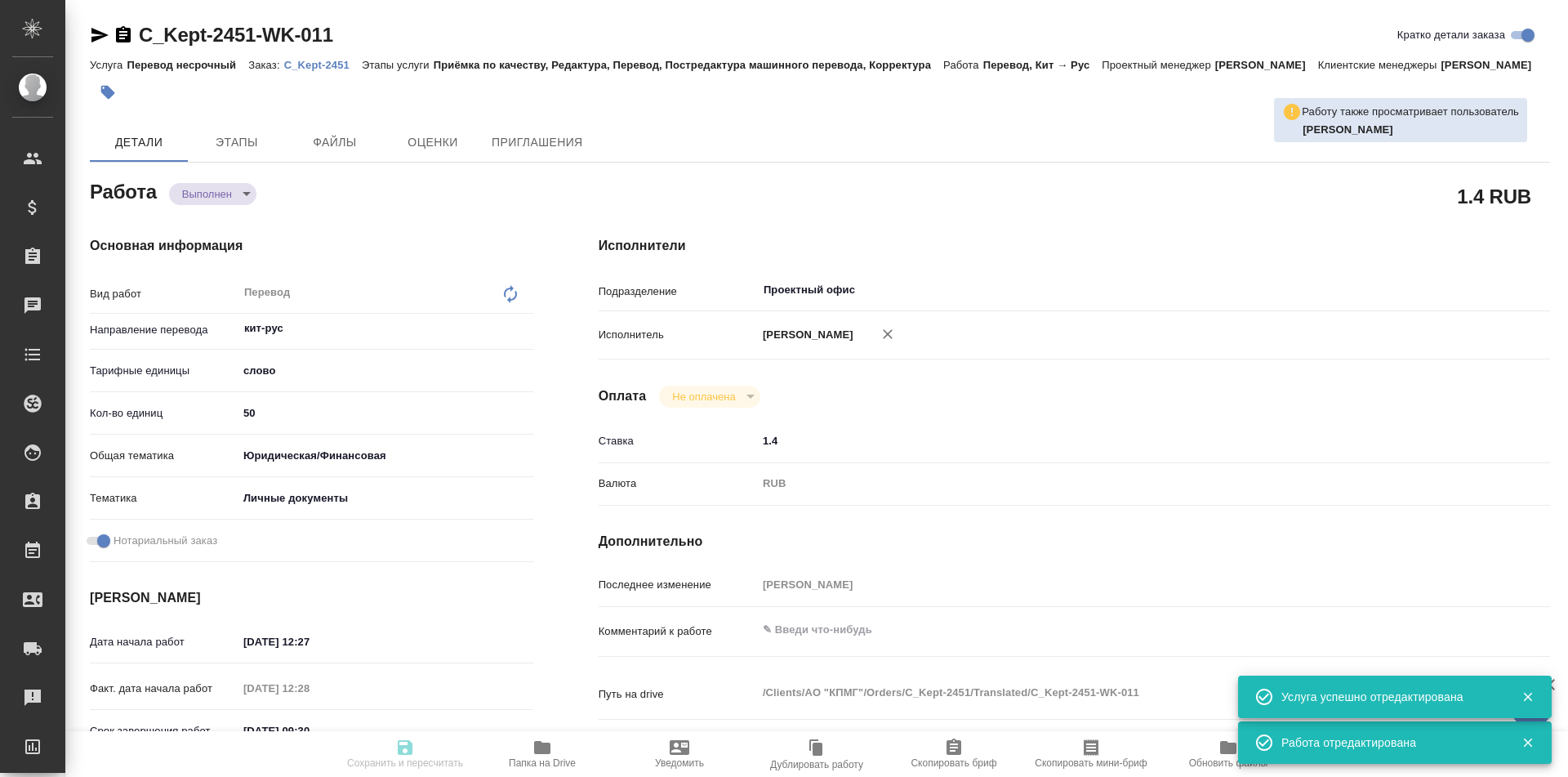
type textarea "x"
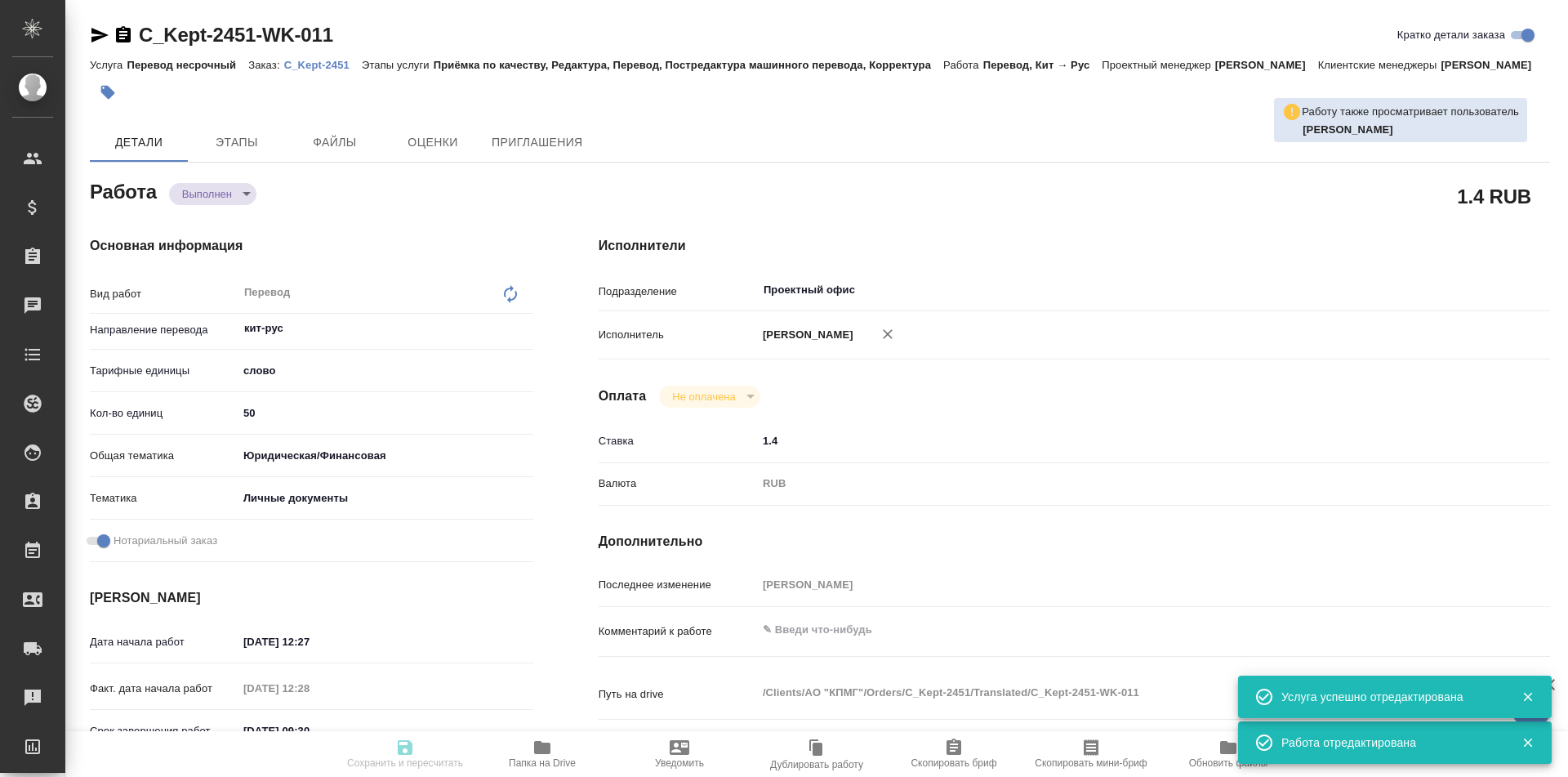
type textarea "x"
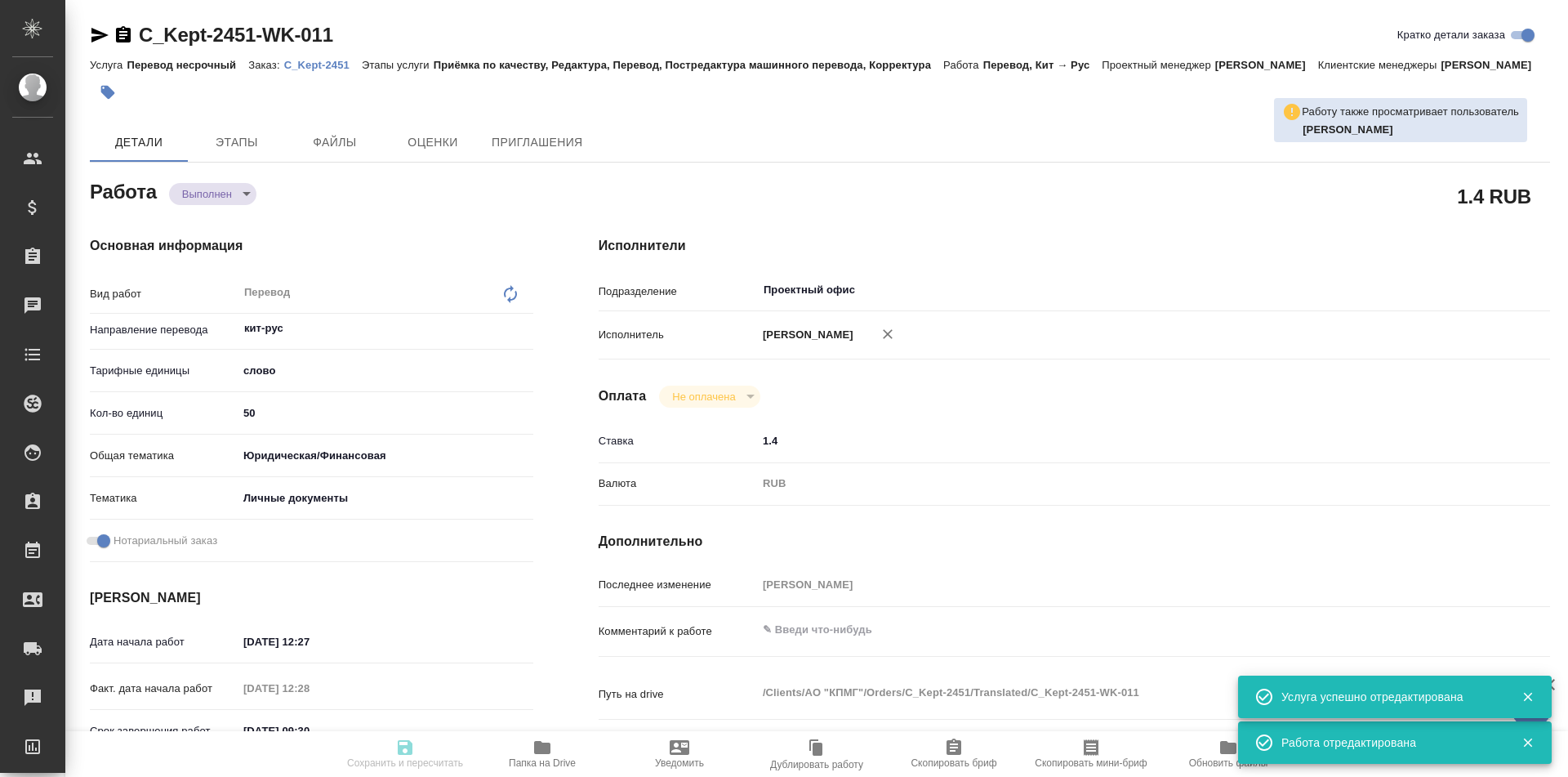
type textarea "x"
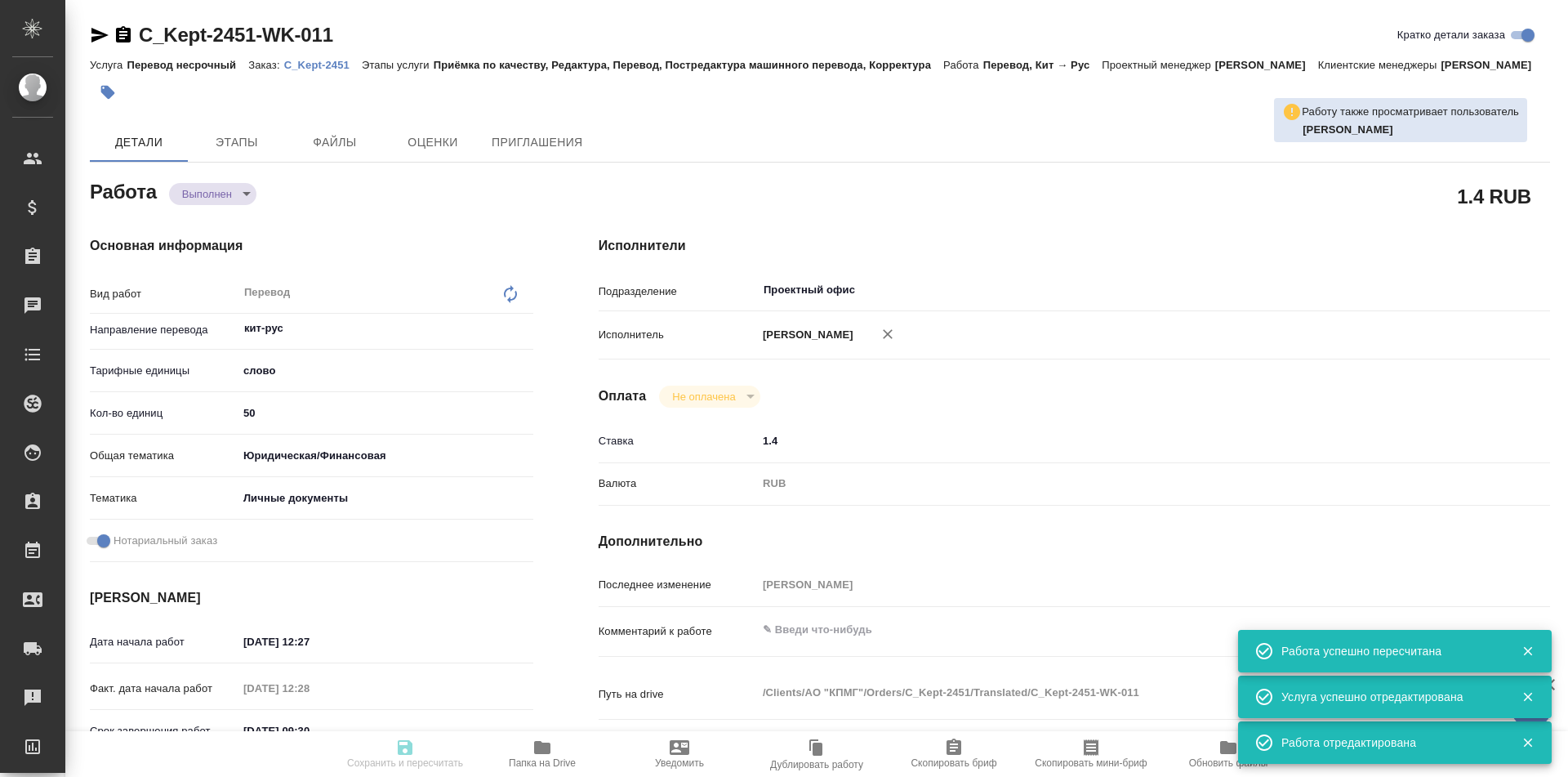
type input "completed"
type textarea "Перевод"
type textarea "x"
type input "кит-рус"
type input "5a8b1489cc6b4906c91bfd90"
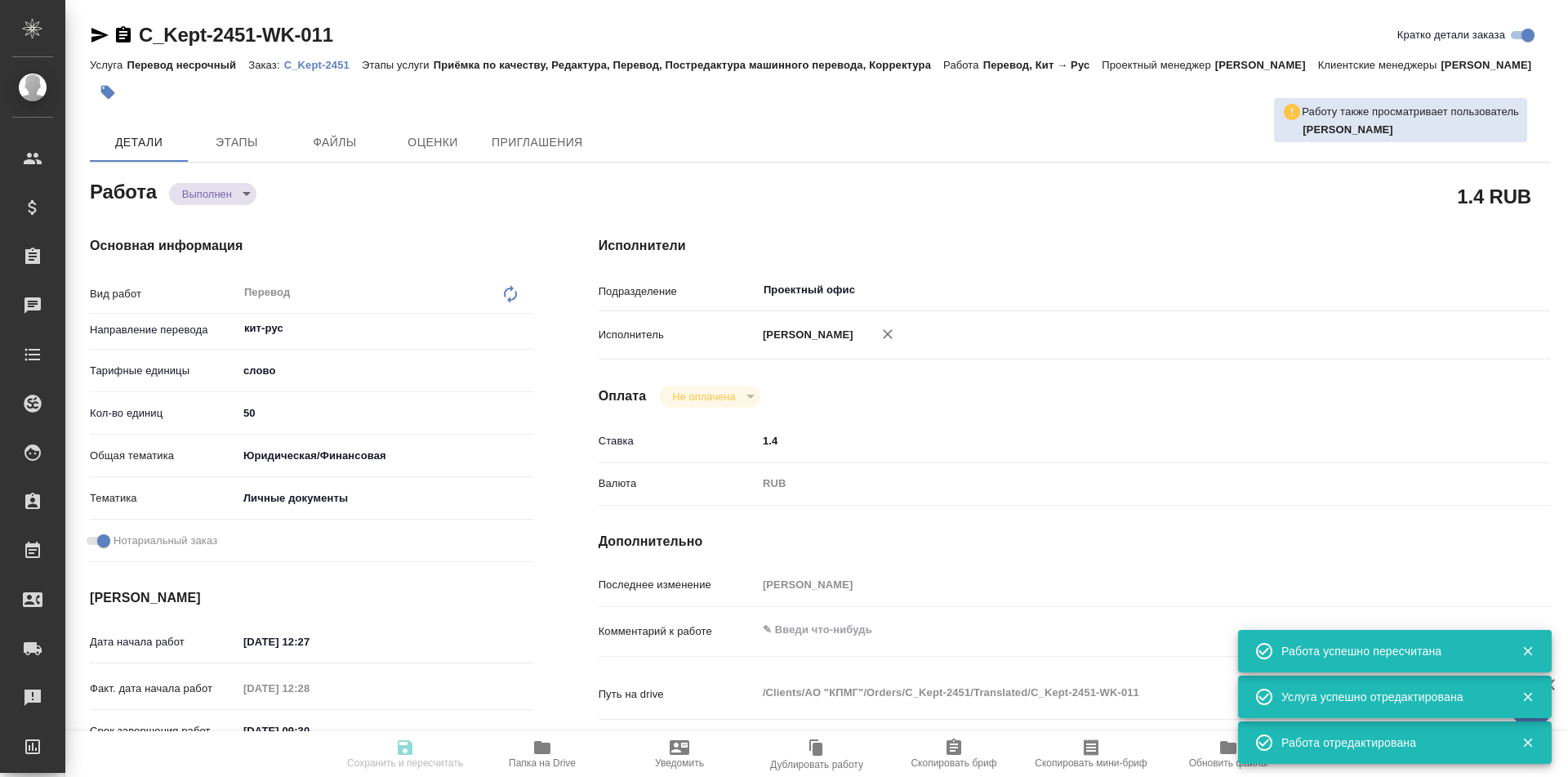
type input "50"
type input "yr-fn"
type input "5a8b8b956a9677013d343cfe"
checkbox input "true"
type input "15.09.2025 12:27"
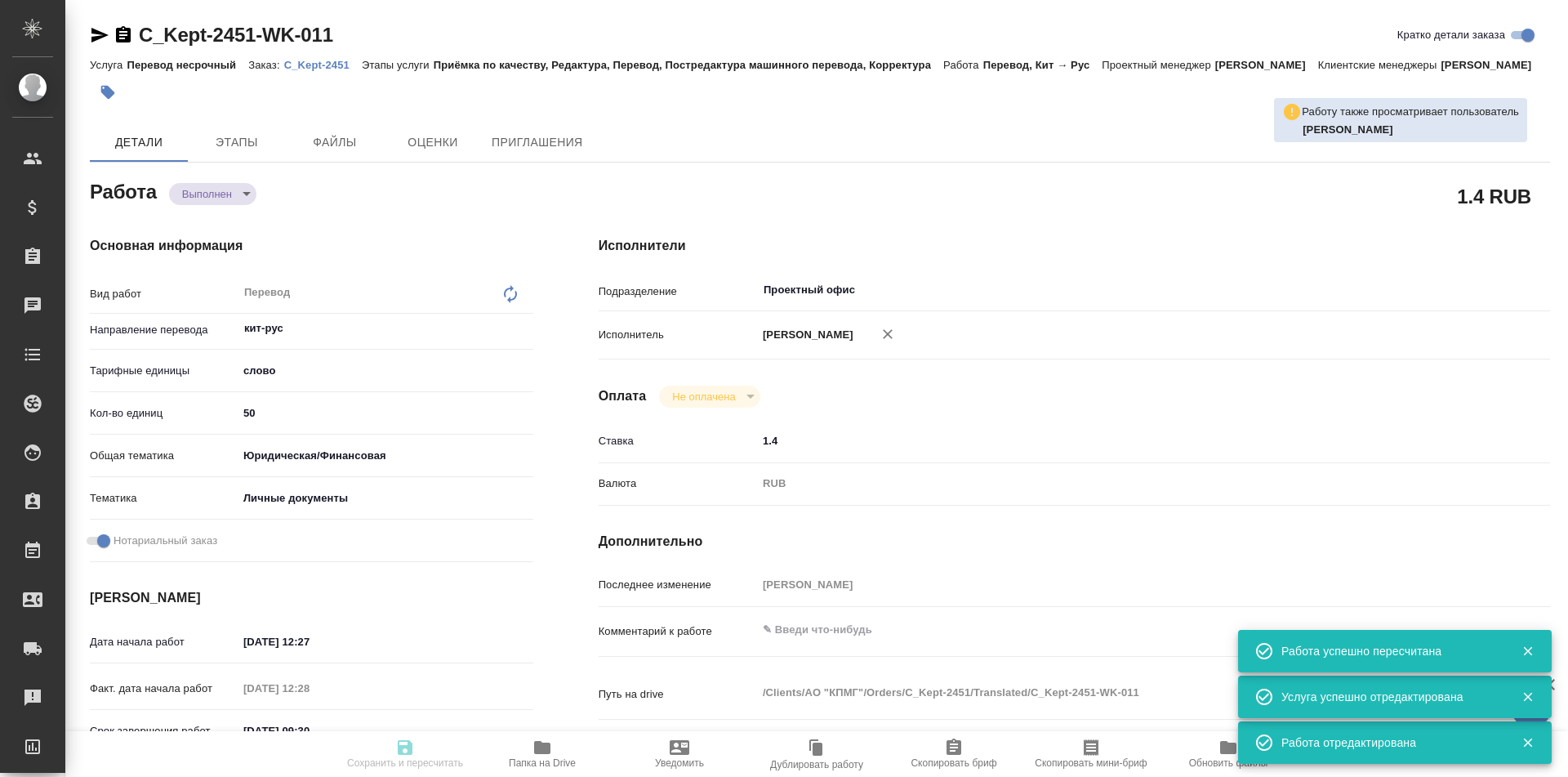
type input "15.09.2025 12:28"
type input "16.09.2025 09:30"
type input "15.09.2025 17:17"
type input "16.09.2025 10:00"
type input "Проектный офис"
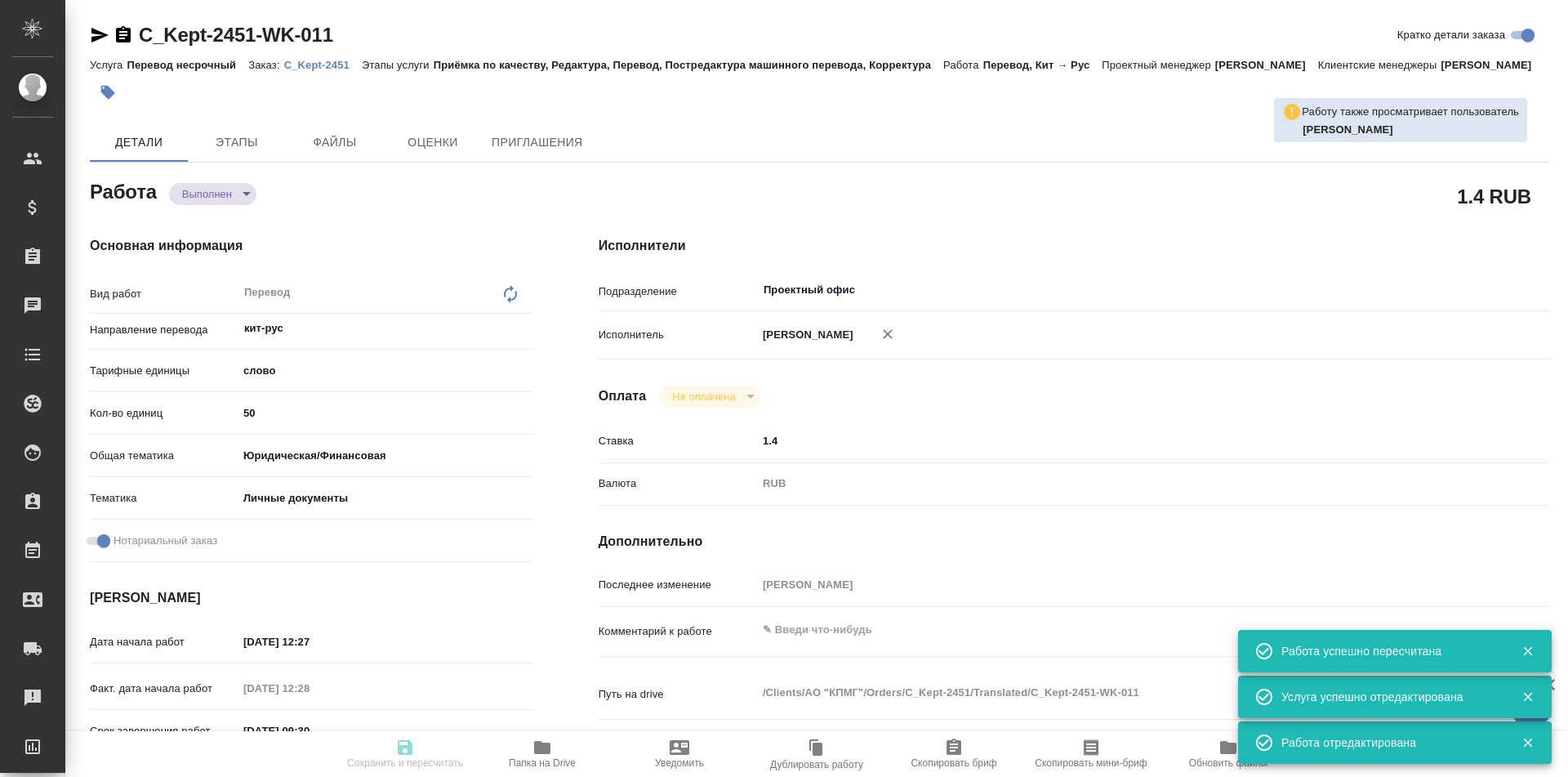
type input "notPayed"
type input "1.4"
type input "RUB"
type input "[PERSON_NAME]"
type textarea "x"
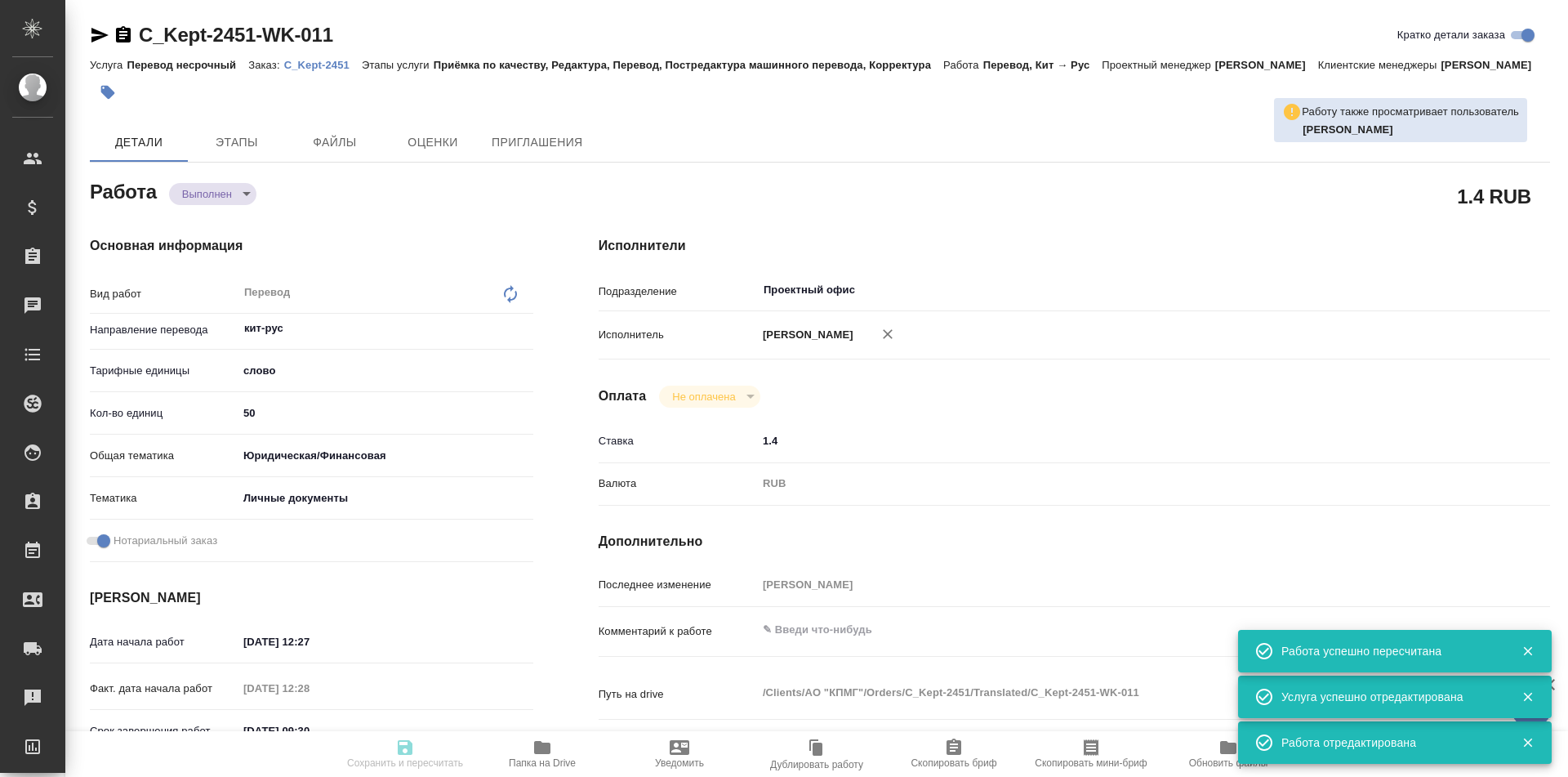
type textarea "/Clients/АО "КПМГ"/Orders/C_Kept-2451/Translated/C_Kept-2451-WK-011"
type textarea "x"
type input "C_Kept-2451"
type input "Перевод несрочный"
type input "Приёмка по качеству, Редактура, Перевод, Постредактура машинного перевода, Корр…"
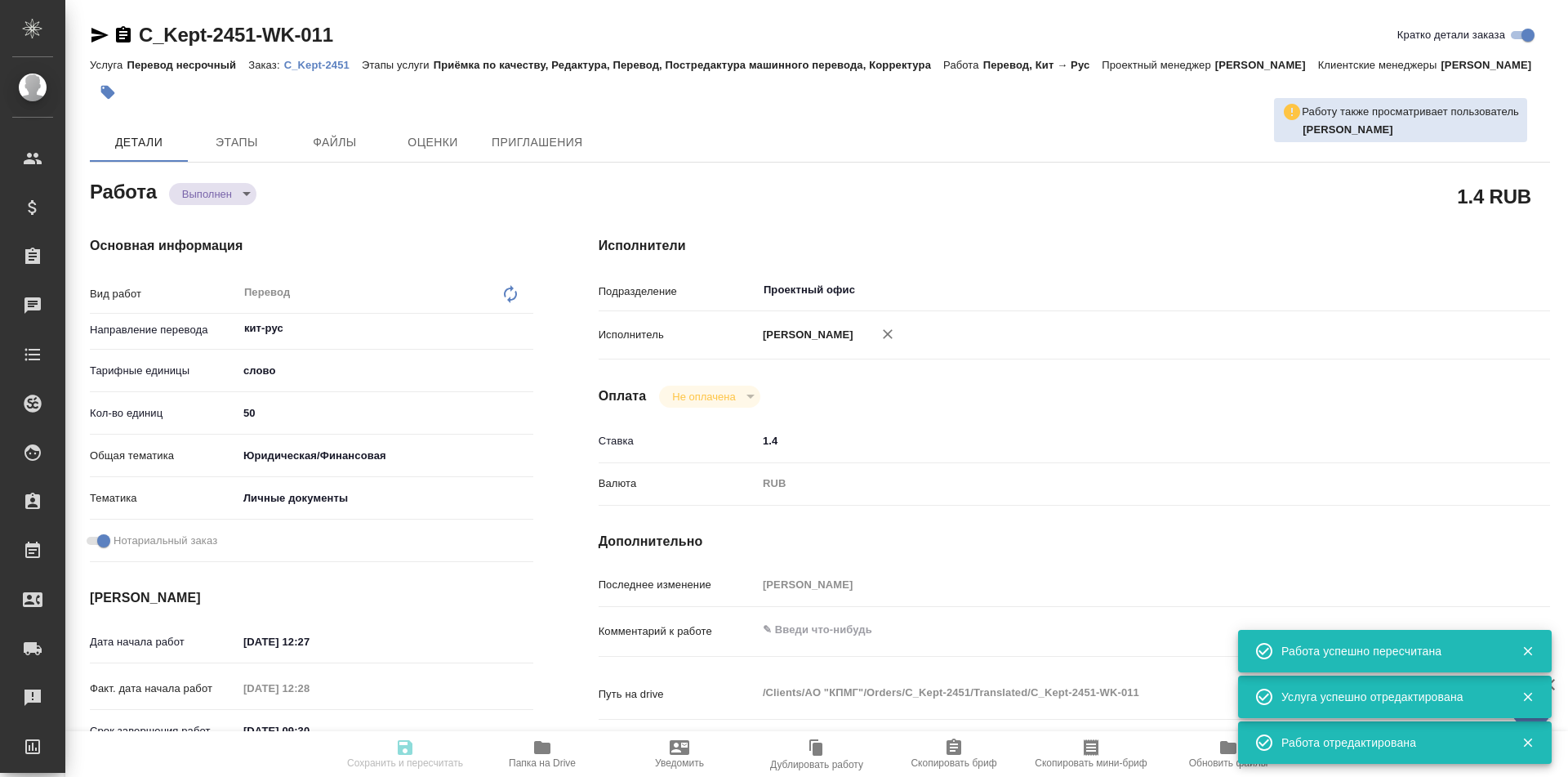
type input "[PERSON_NAME]"
type input "/Clients/АО "КПМГ"/Orders/C_Kept-2451"
type textarea "x"
type textarea "Редактура"
type textarea "x"
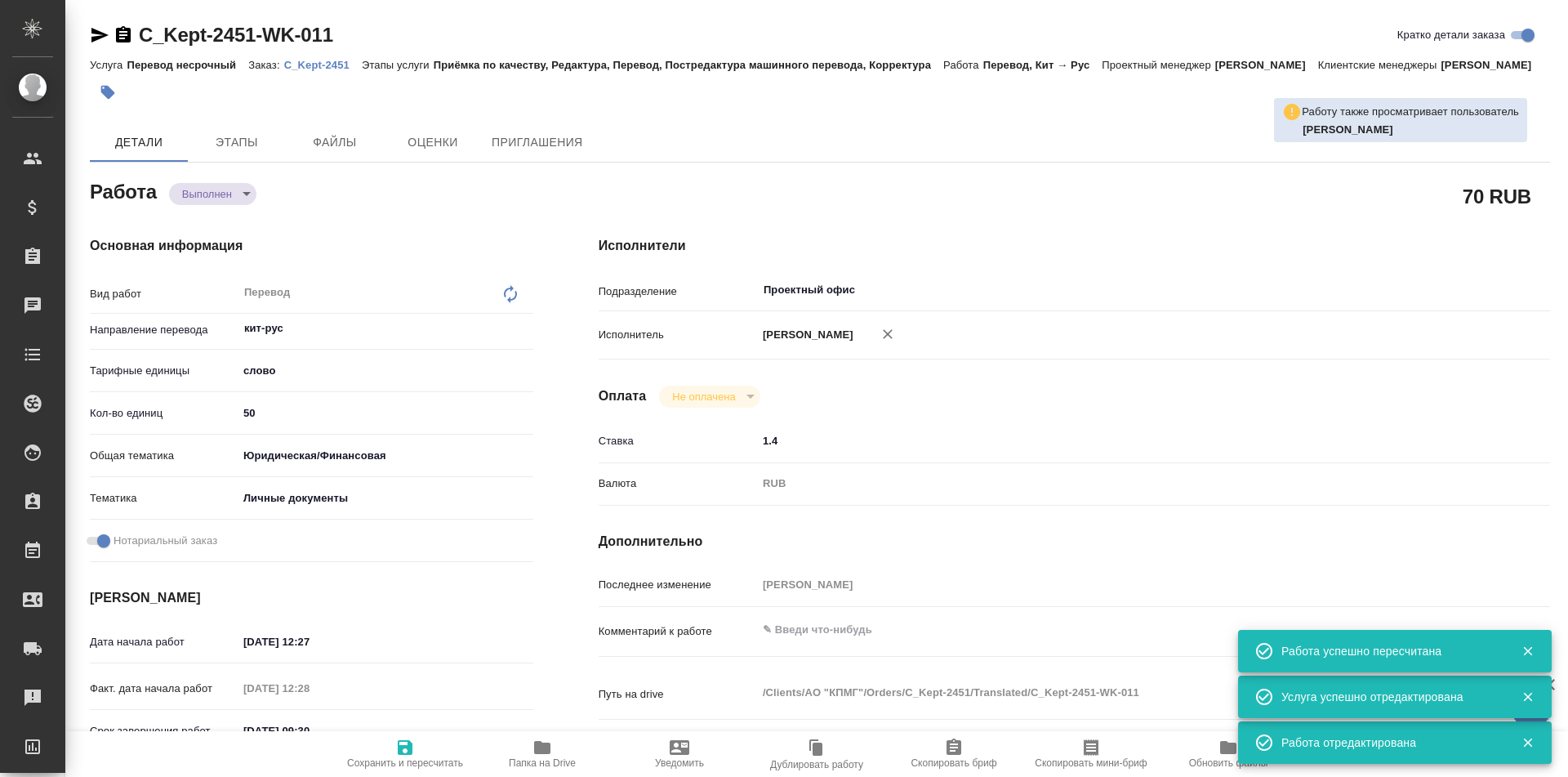
type textarea "x"
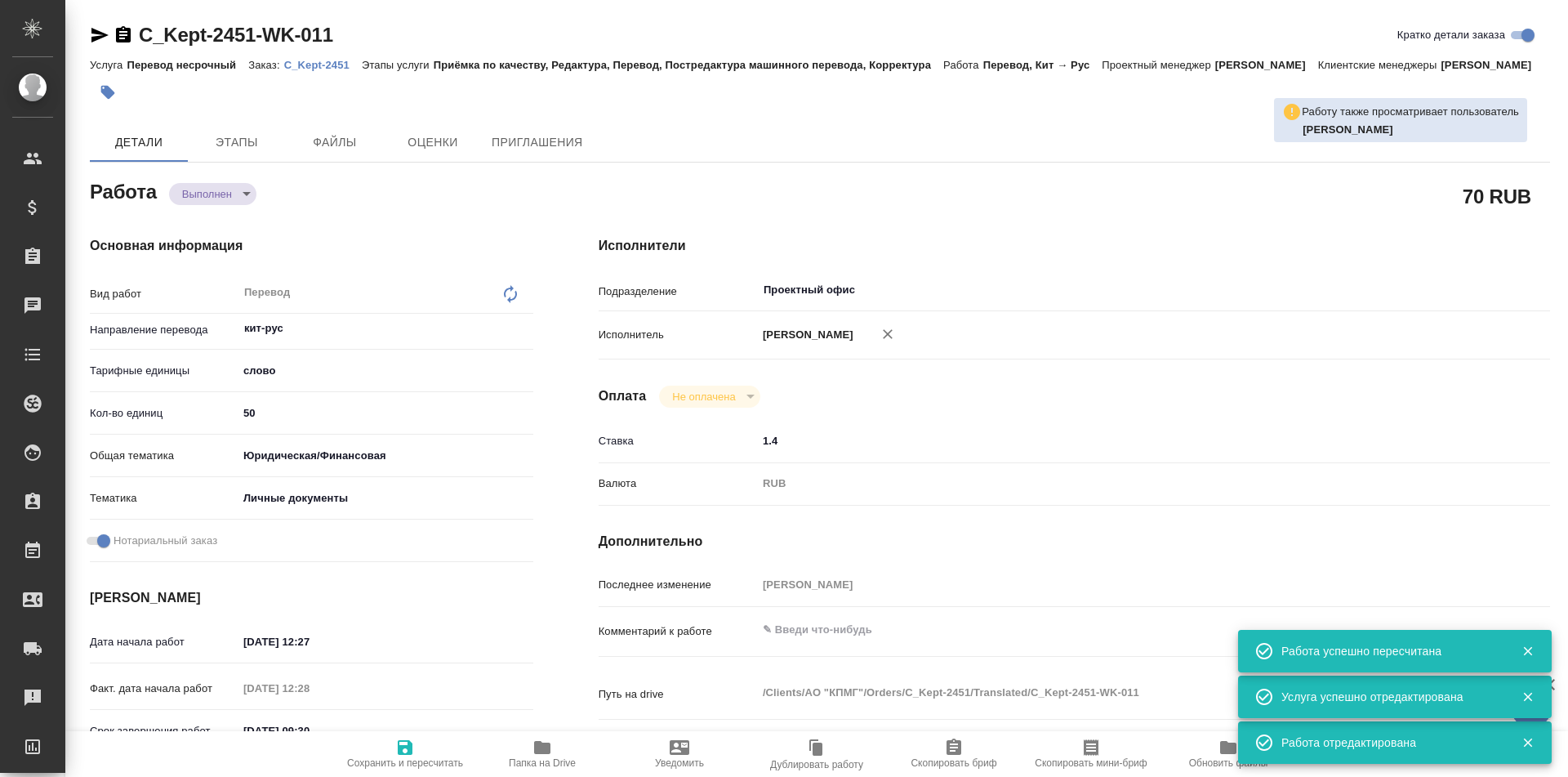
type textarea "x"
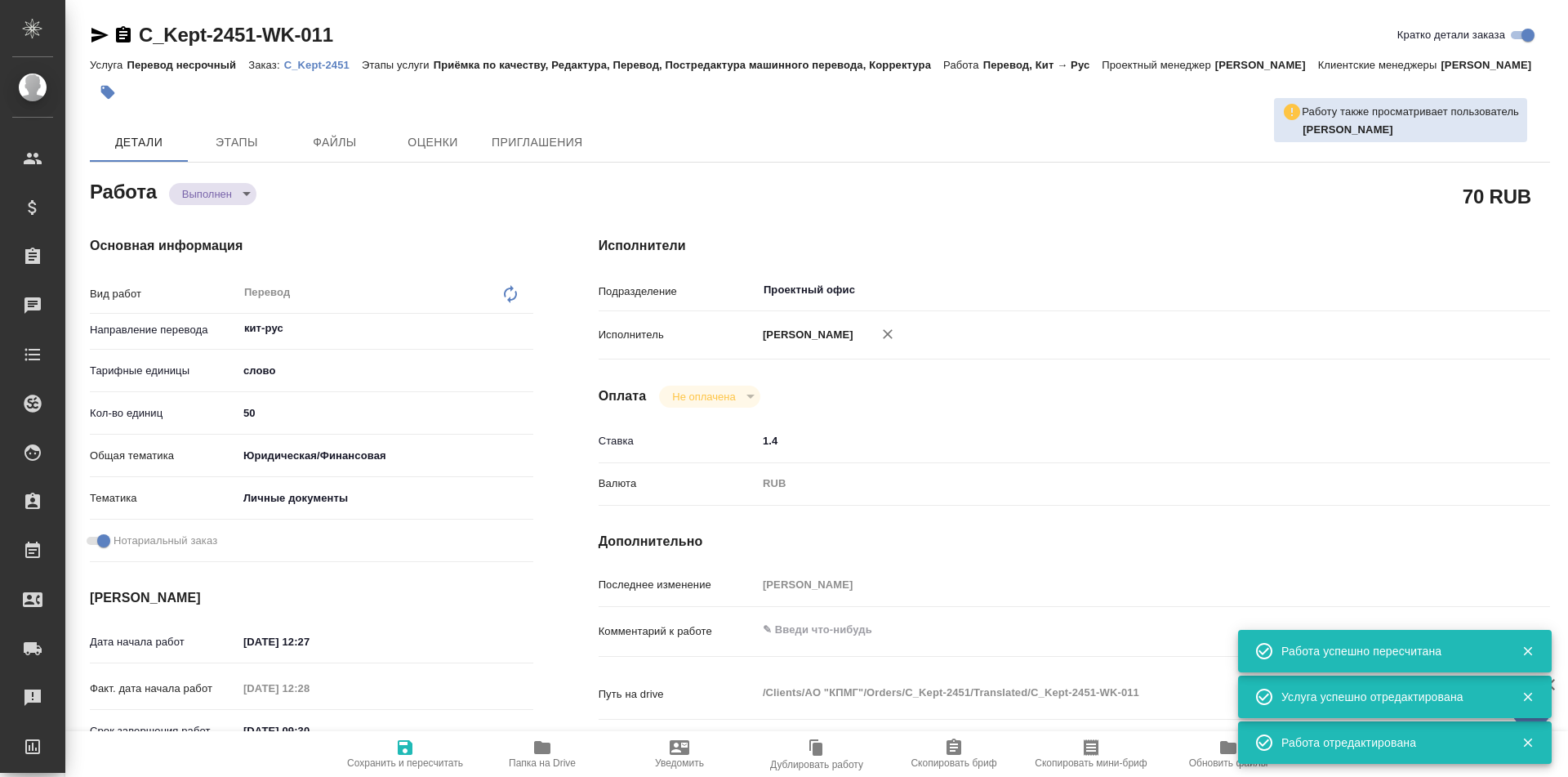
type textarea "x"
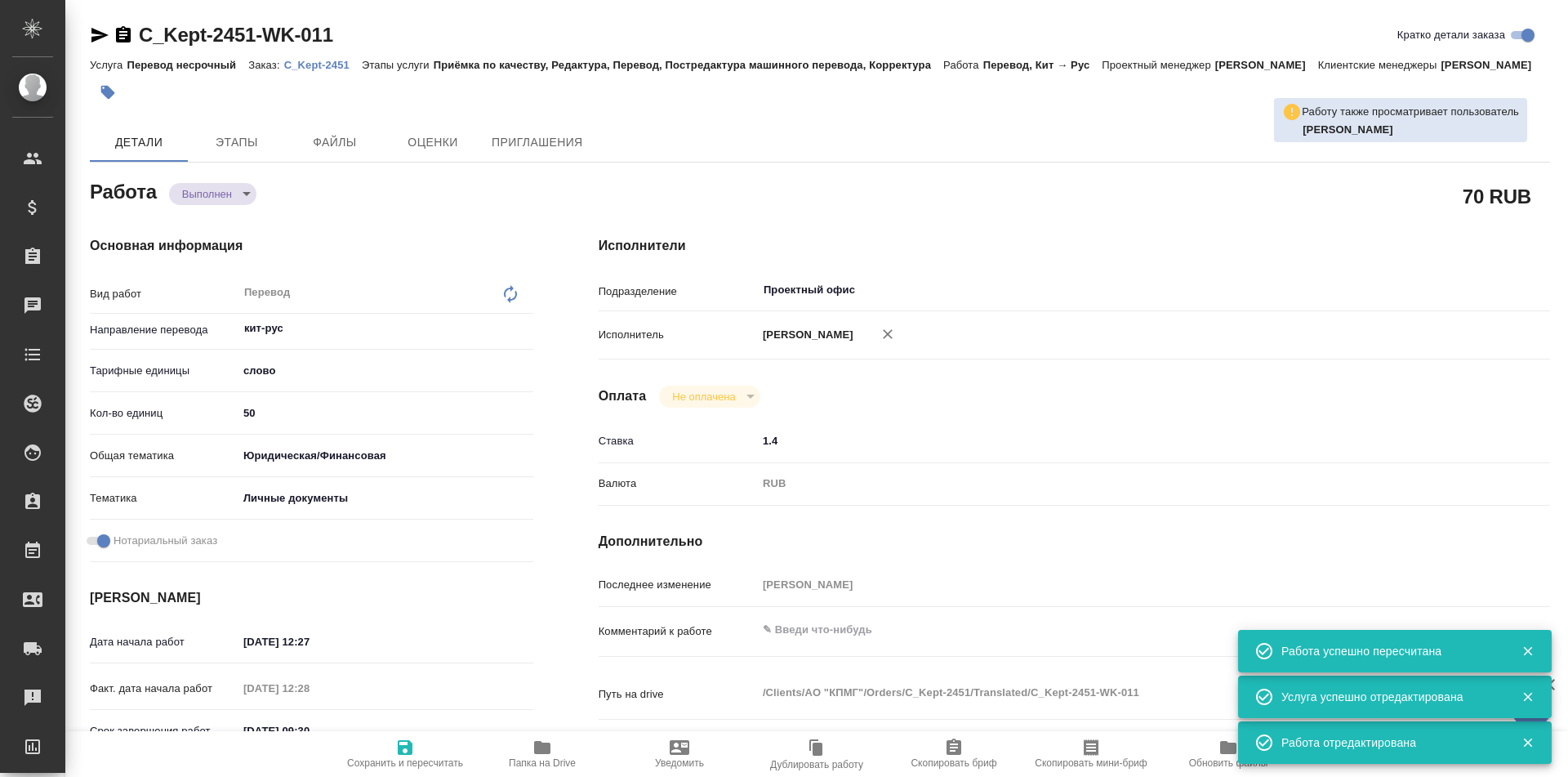
type textarea "x"
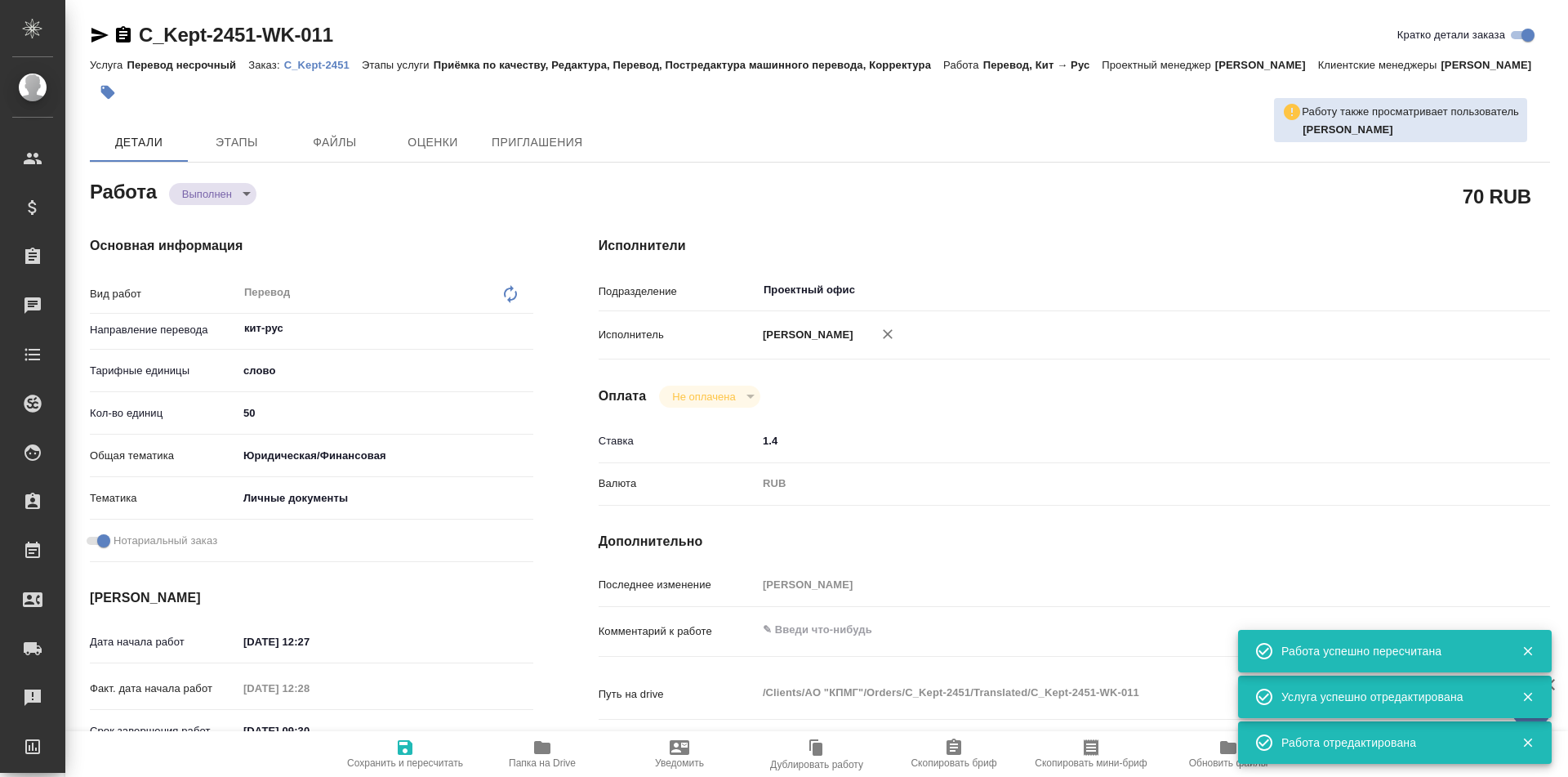
type textarea "x"
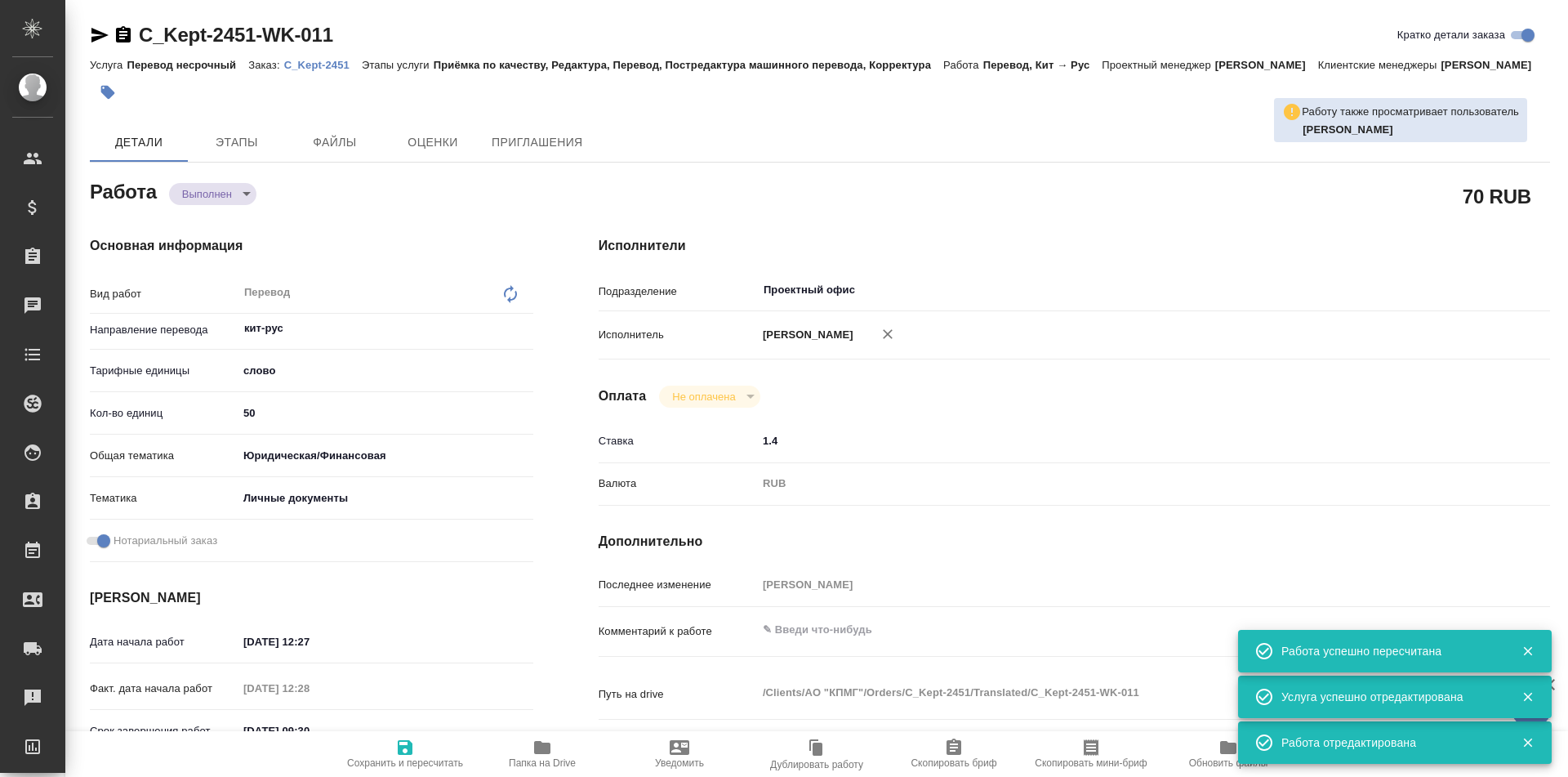
click at [241, 203] on body "🙏 .cls-1 fill:#fff; AWATERA Tarabanovskaya Anastasia Клиенты Спецификации Заказ…" at bounding box center [784, 388] width 1568 height 777
click at [239, 242] on li "Сдан" at bounding box center [224, 241] width 108 height 28
type textarea "x"
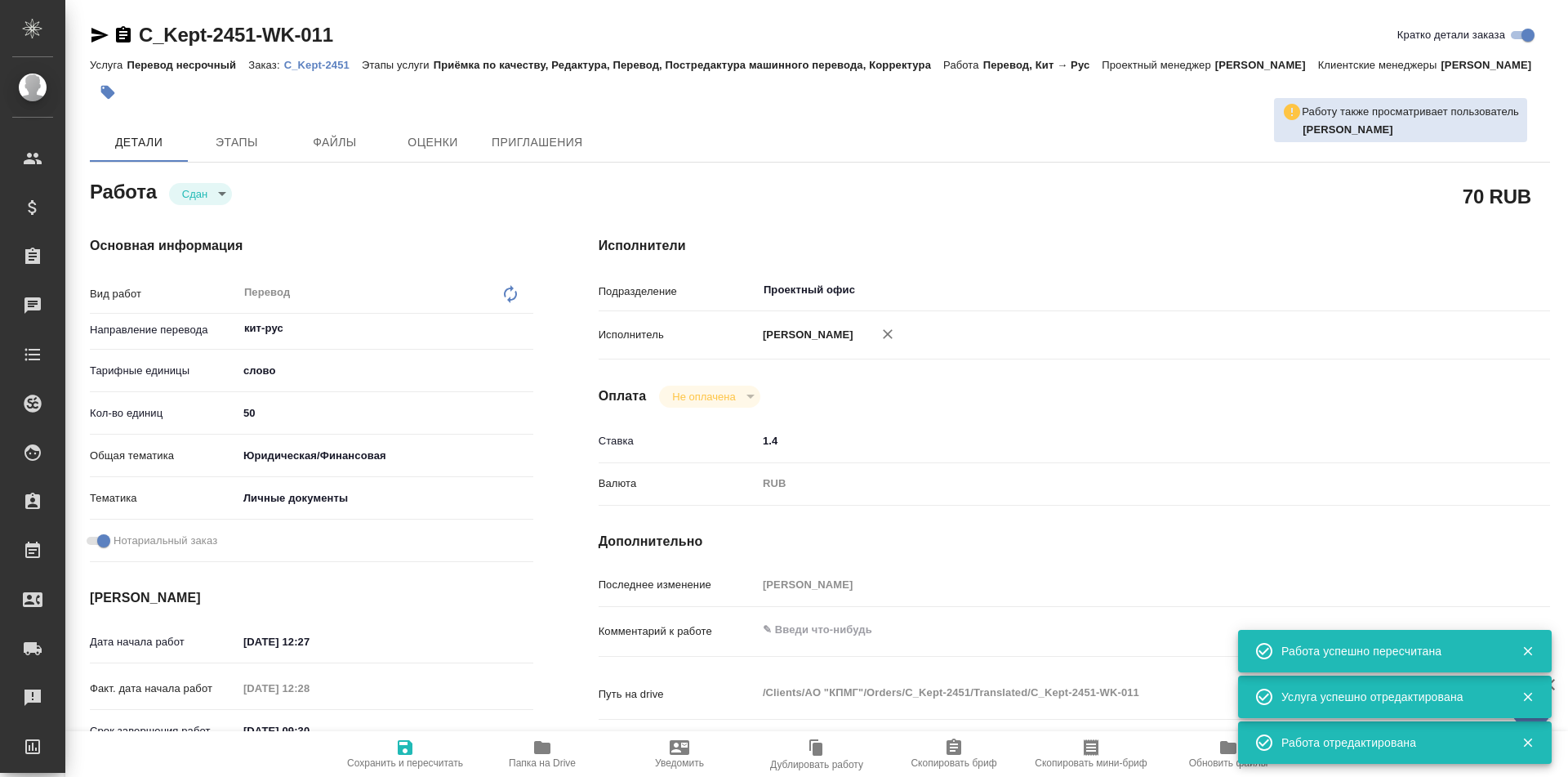
type textarea "x"
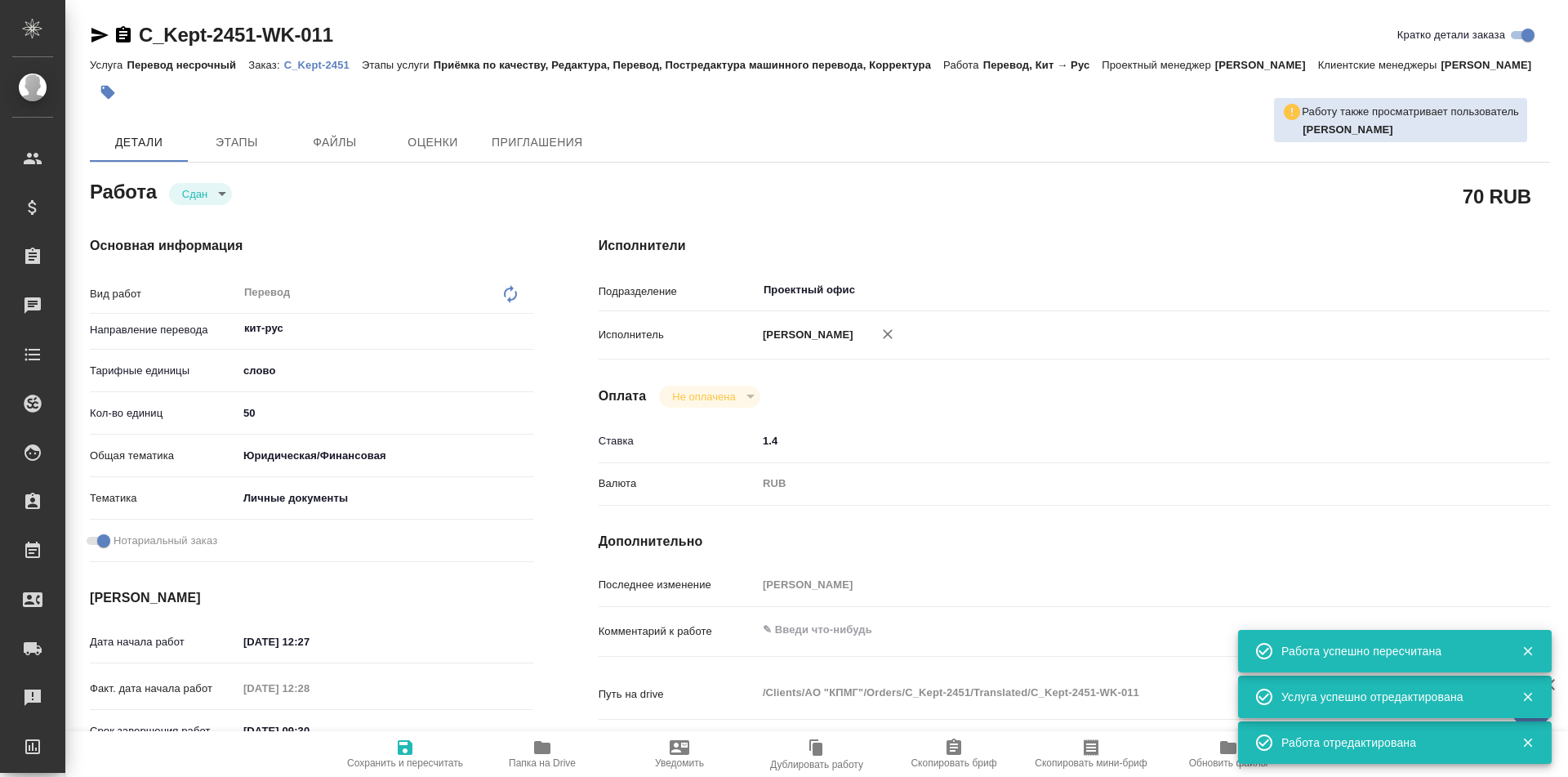
type textarea "x"
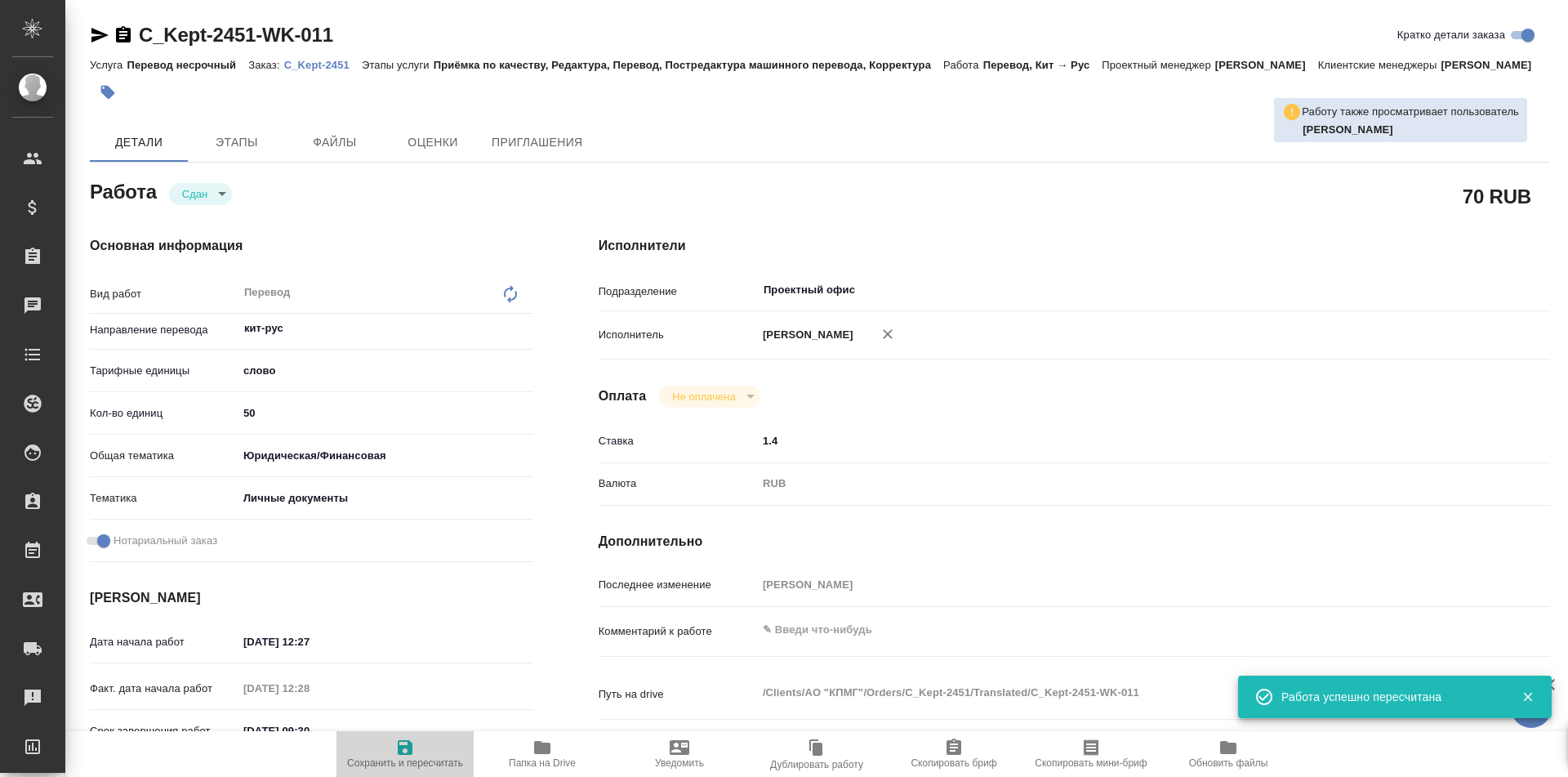
click at [418, 758] on span "Сохранить и пересчитать" at bounding box center [405, 763] width 116 height 11
type textarea "x"
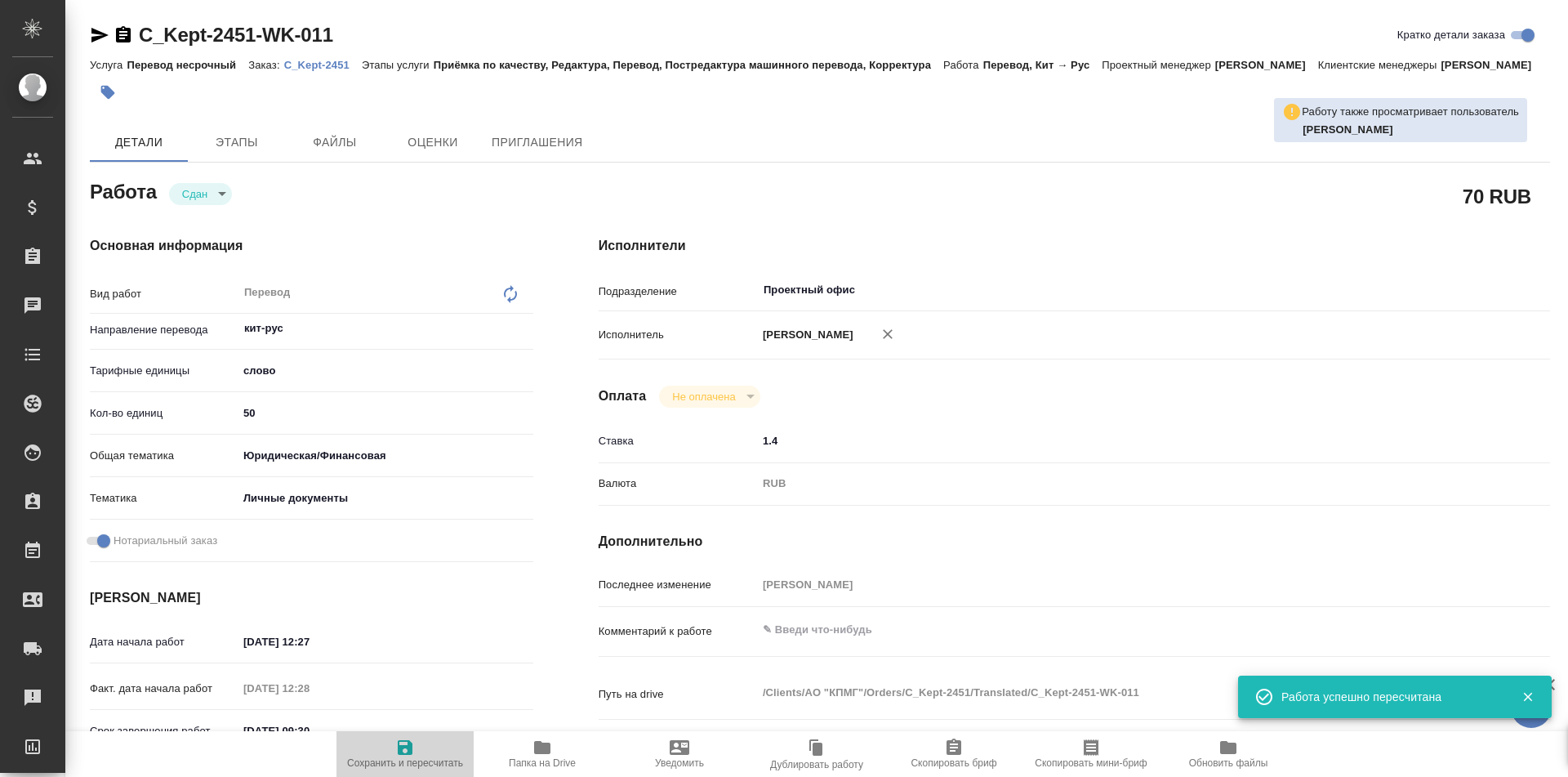
type textarea "x"
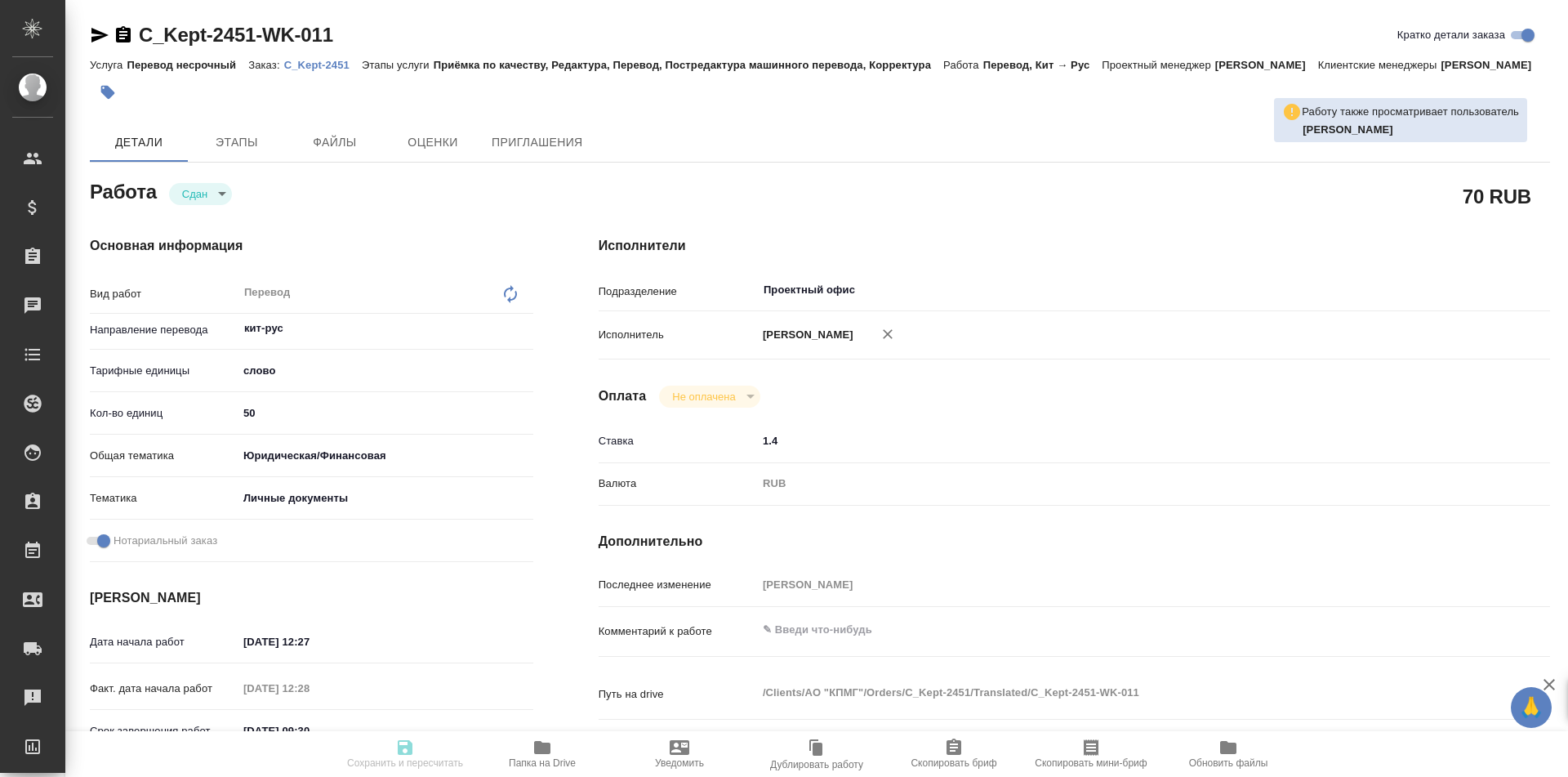
type textarea "x"
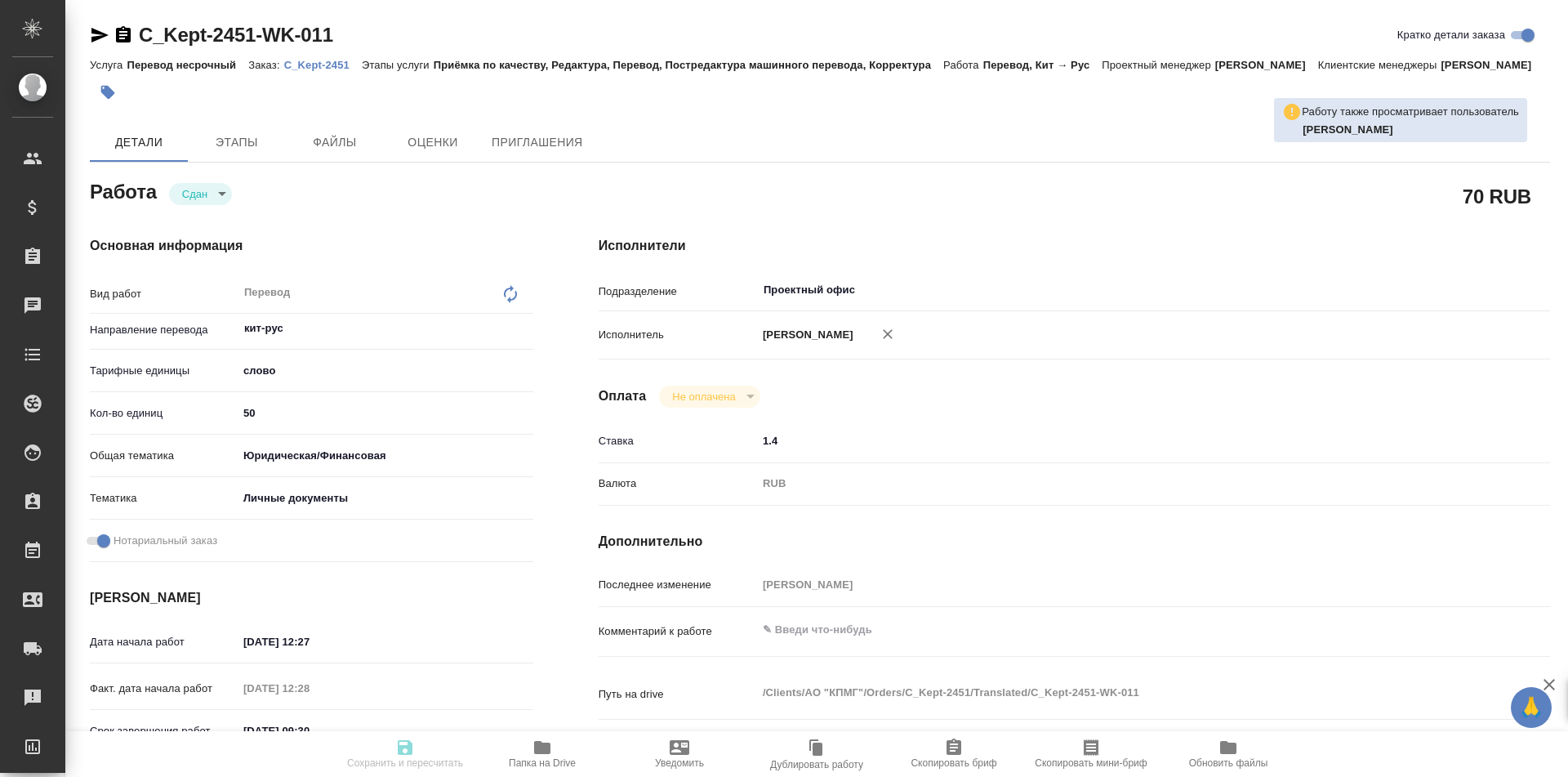
type textarea "x"
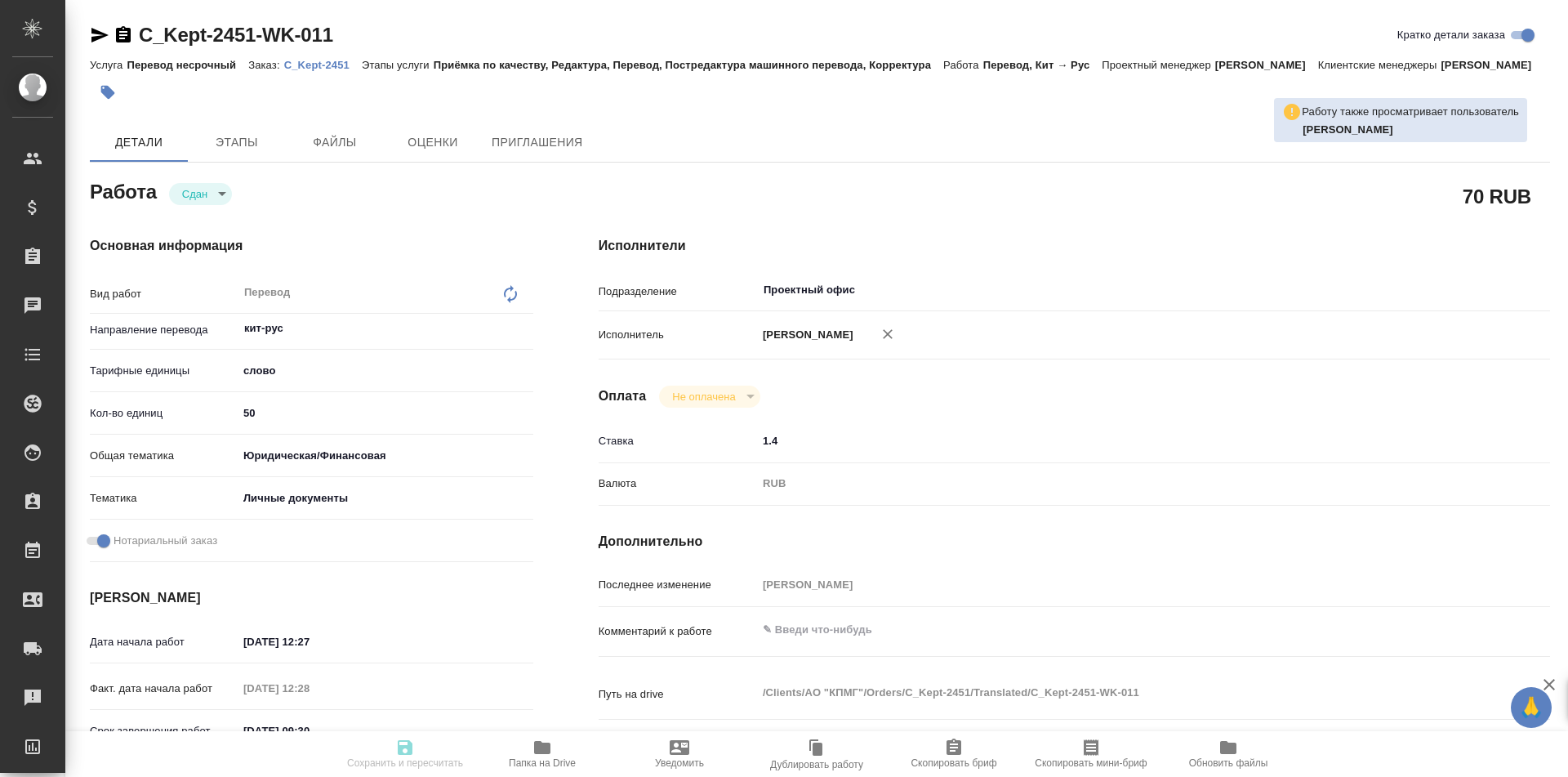
type textarea "x"
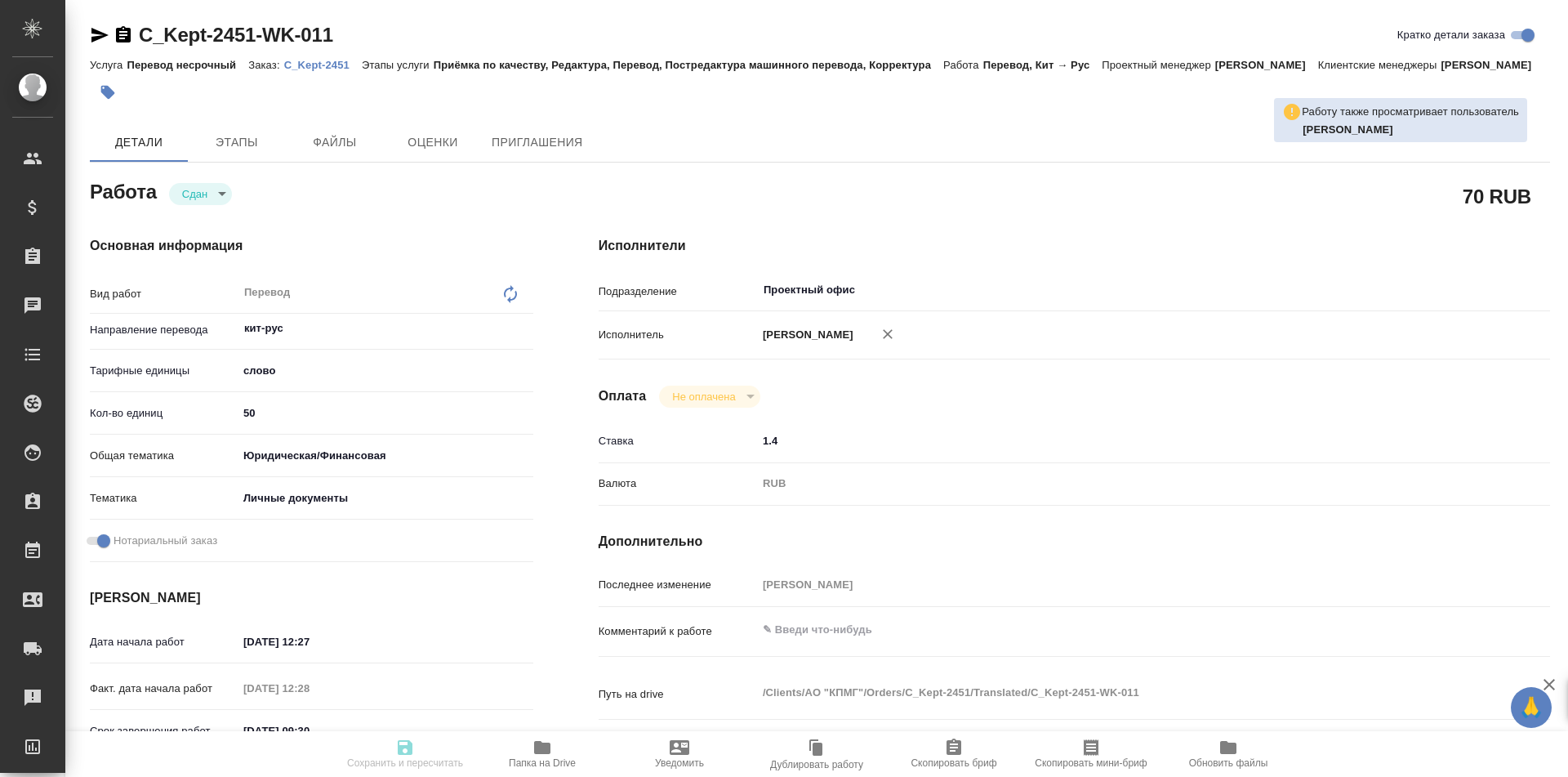
type input "closed"
type textarea "Перевод"
type textarea "x"
type input "кит-рус"
type input "5a8b1489cc6b4906c91bfd90"
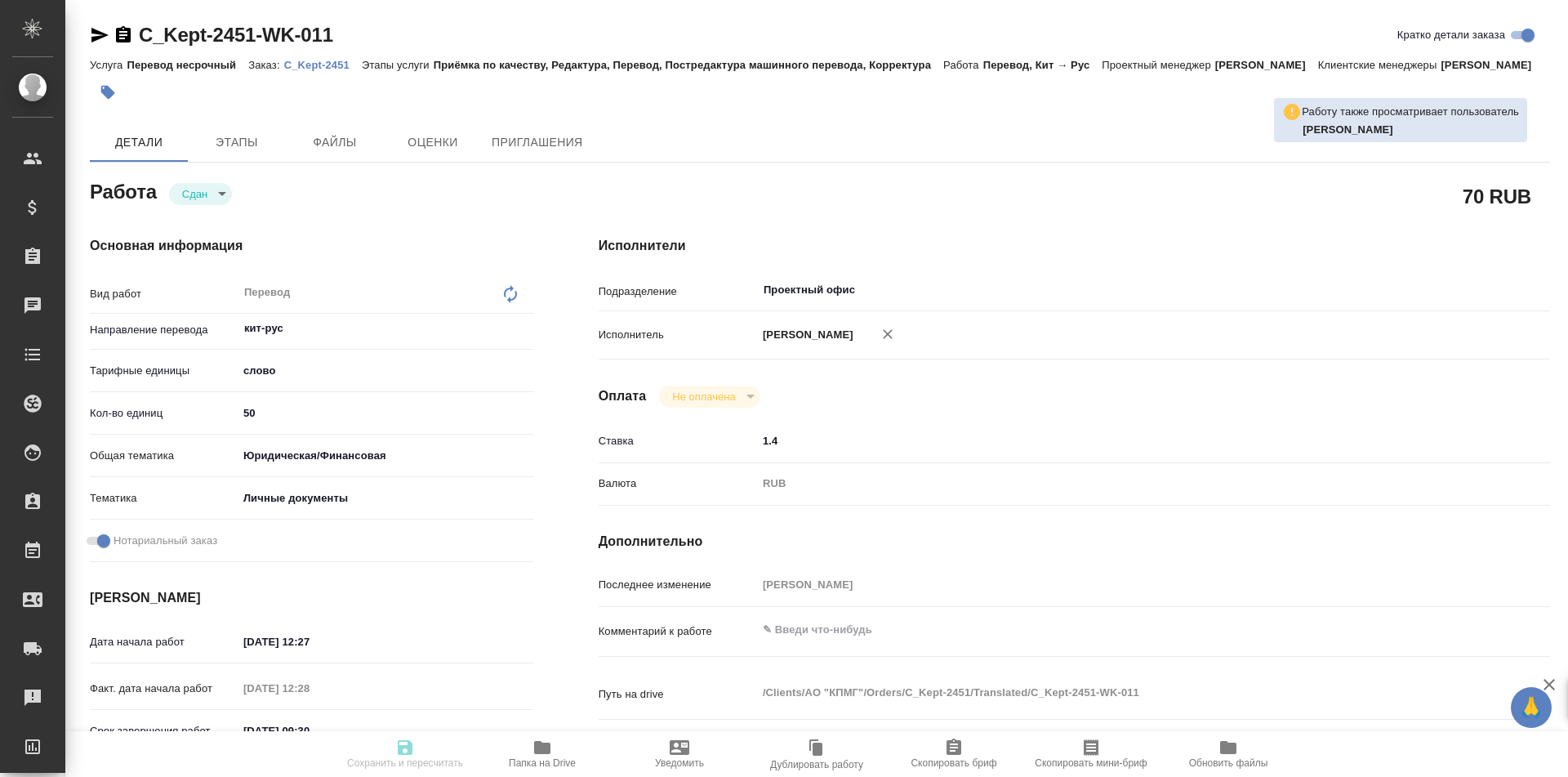
type input "50"
type input "yr-fn"
type input "5a8b8b956a9677013d343cfe"
checkbox input "true"
type input "15.09.2025 12:27"
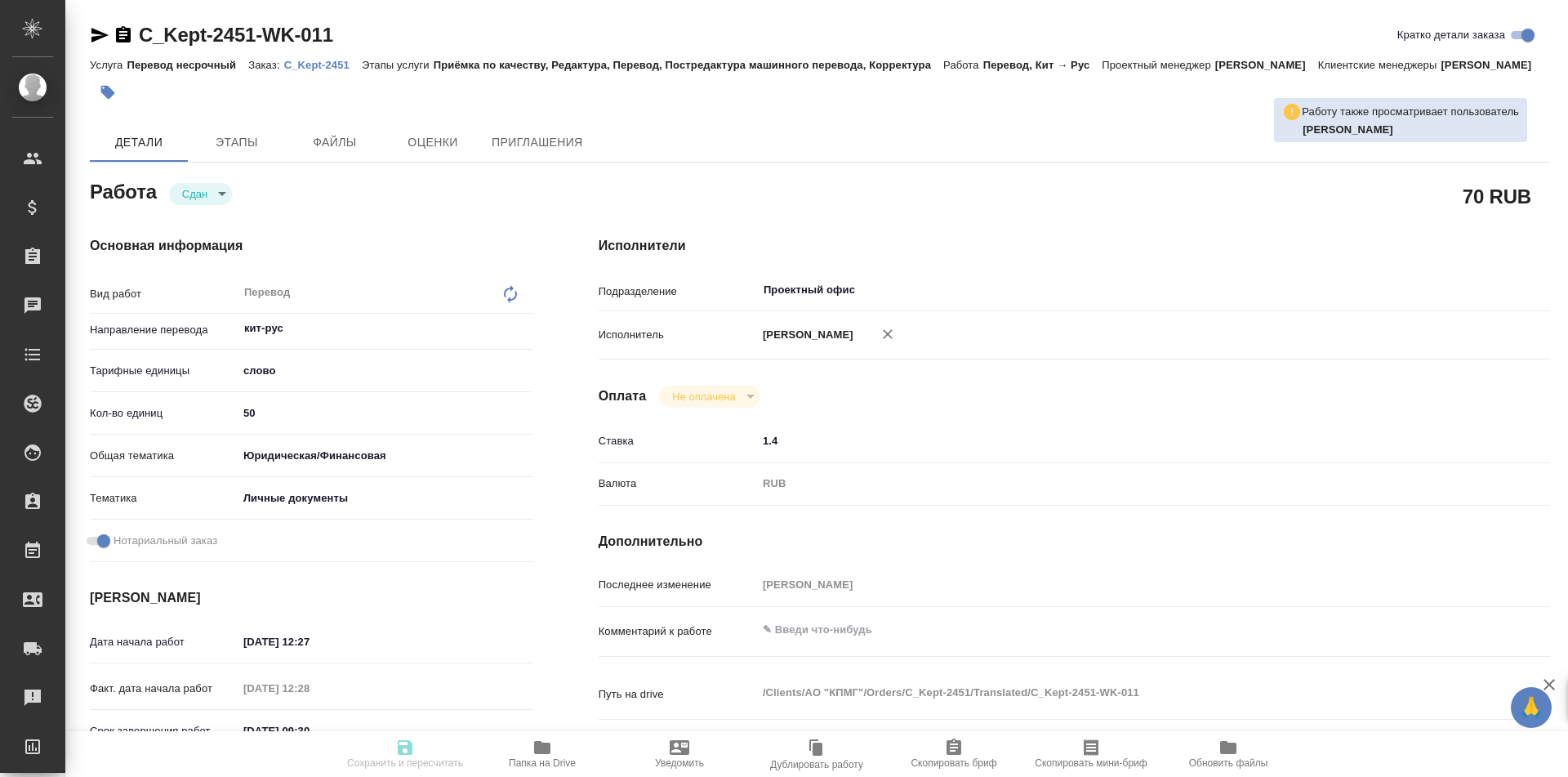
type input "15.09.2025 12:28"
type input "16.09.2025 09:30"
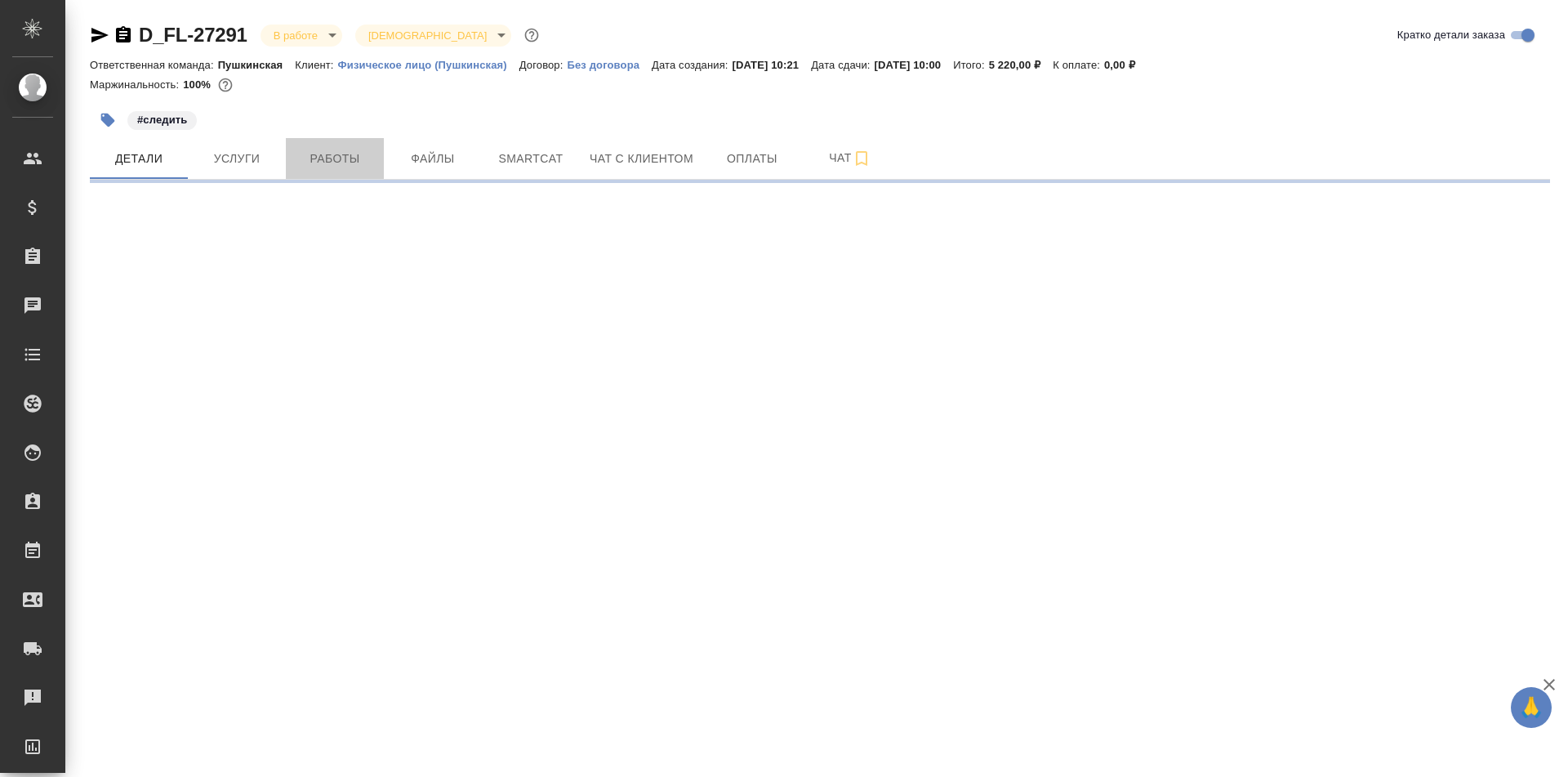
click at [350, 172] on button "Работы" at bounding box center [335, 158] width 98 height 41
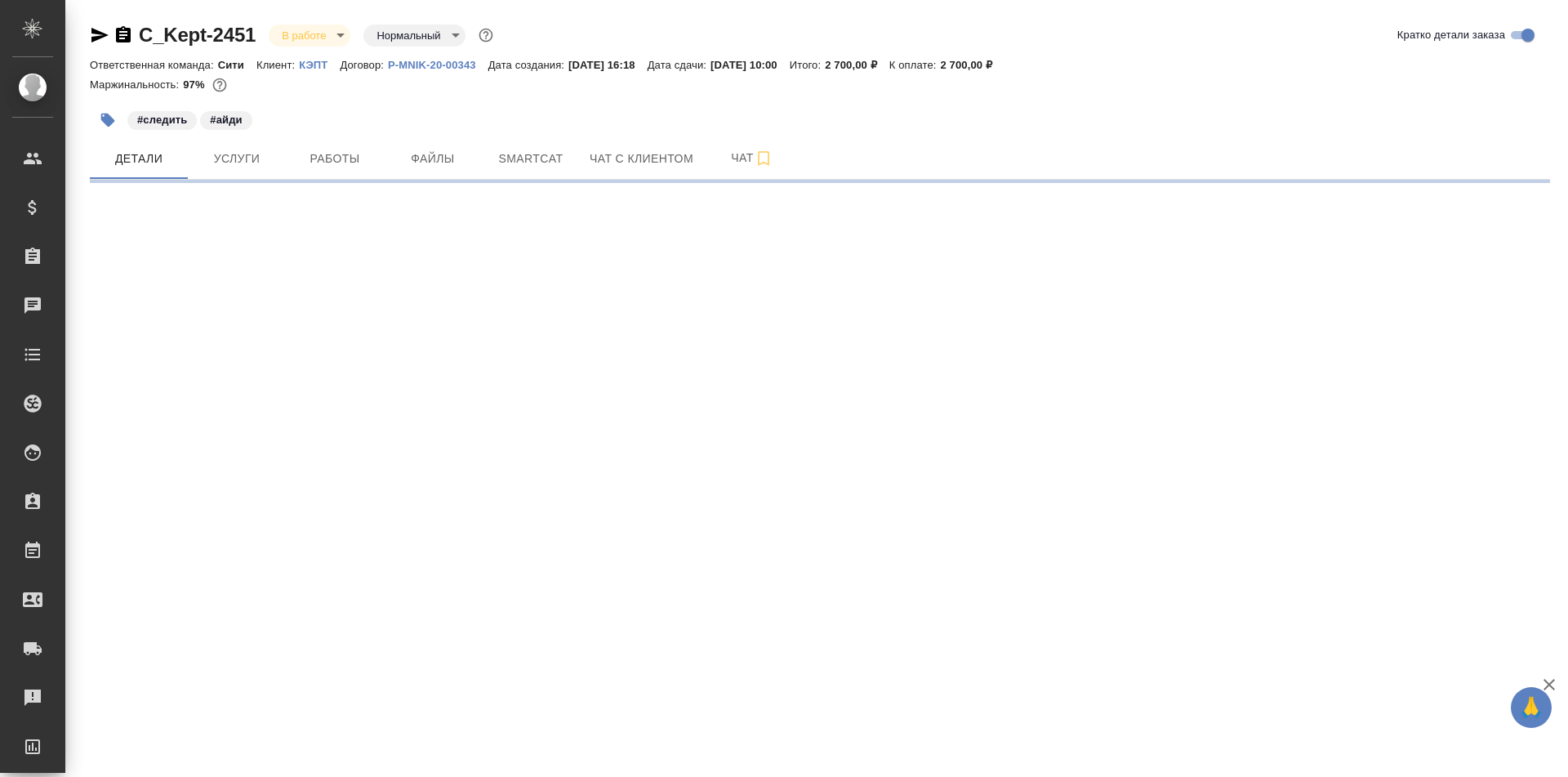
select select "RU"
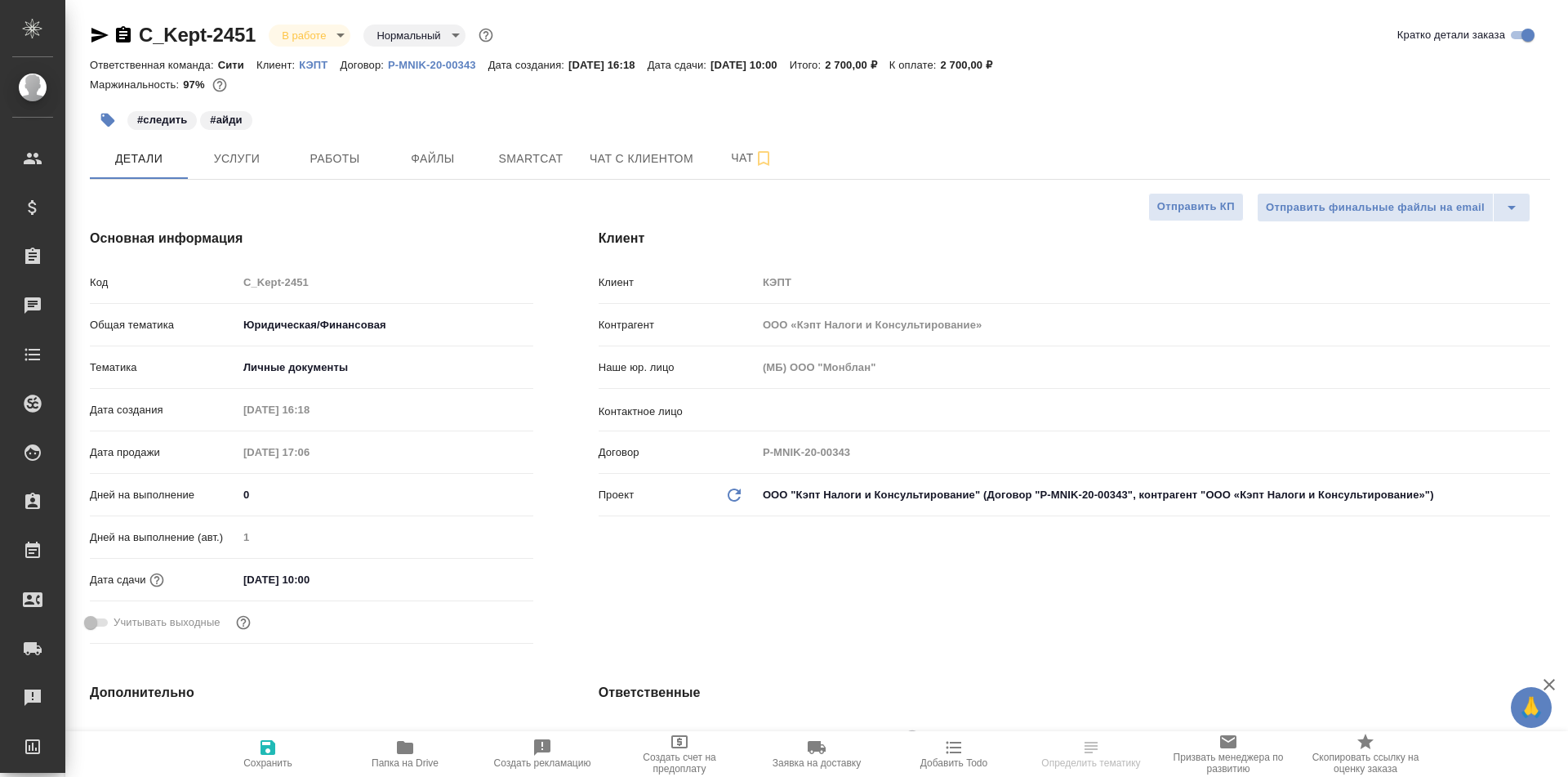
type textarea "x"
click at [421, 756] on span "Папка на Drive" at bounding box center [406, 753] width 118 height 31
type textarea "x"
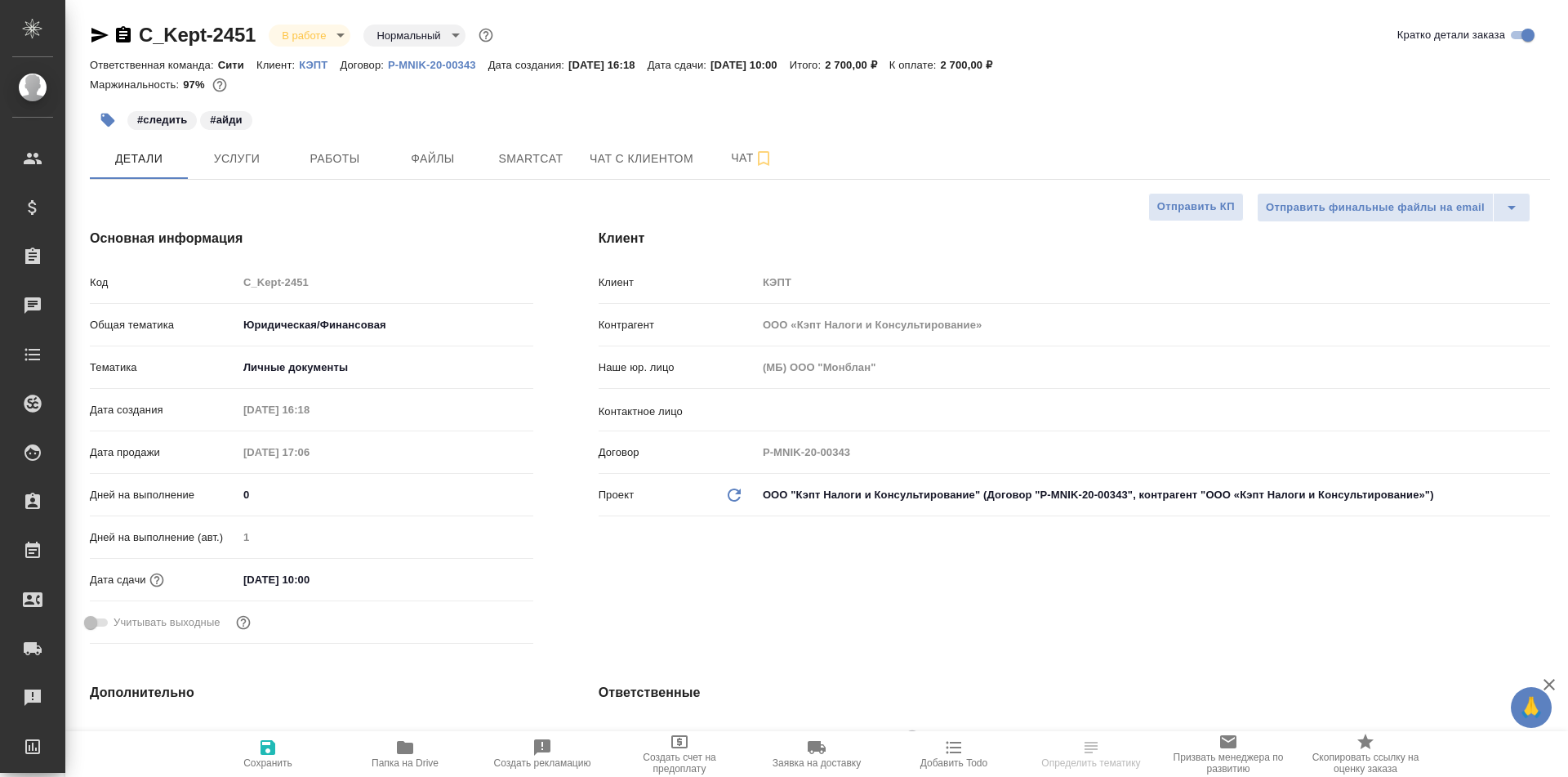
type textarea "x"
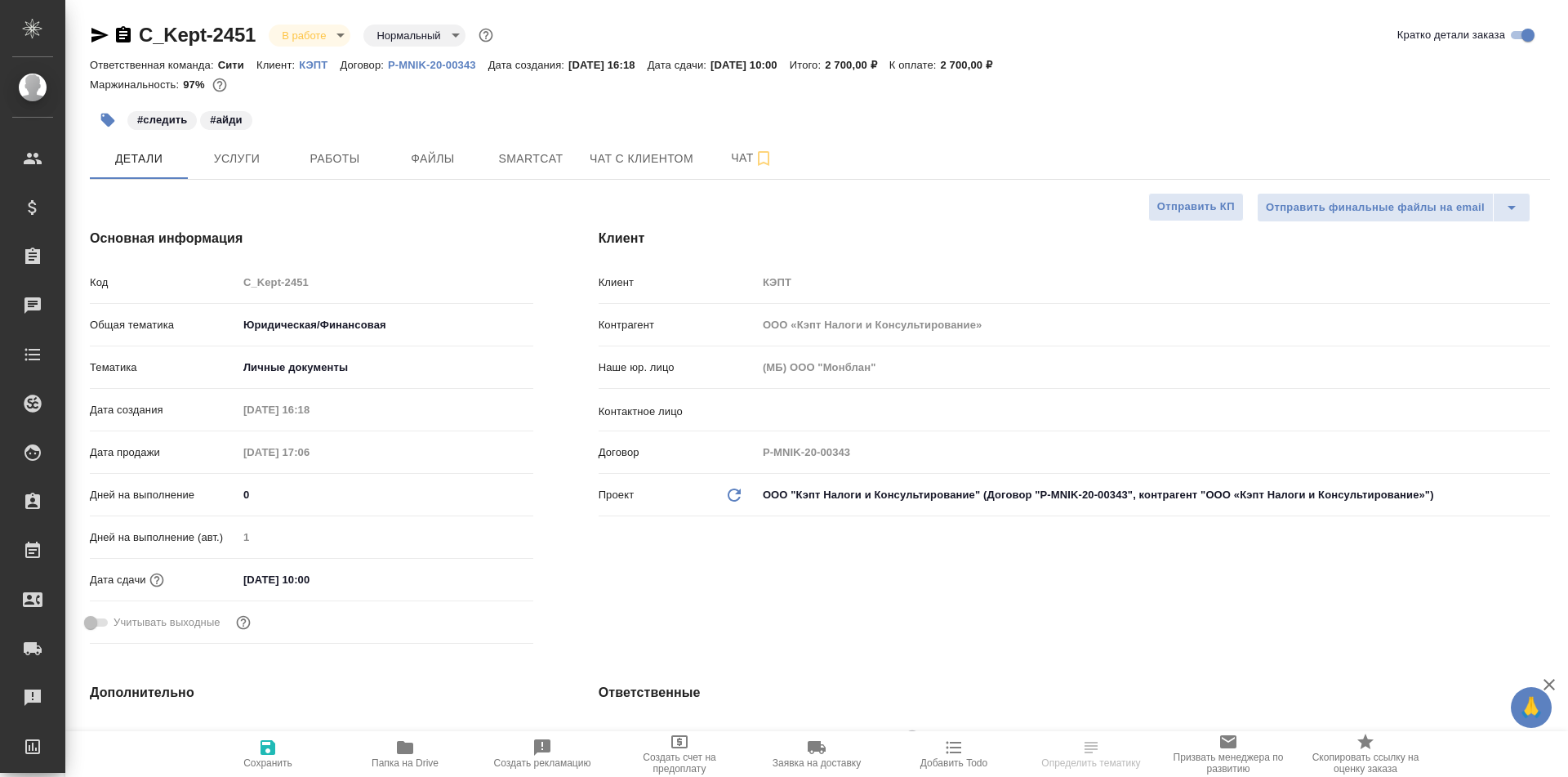
select select "RU"
type textarea "x"
click at [302, 168] on span "Работы" at bounding box center [335, 159] width 78 height 20
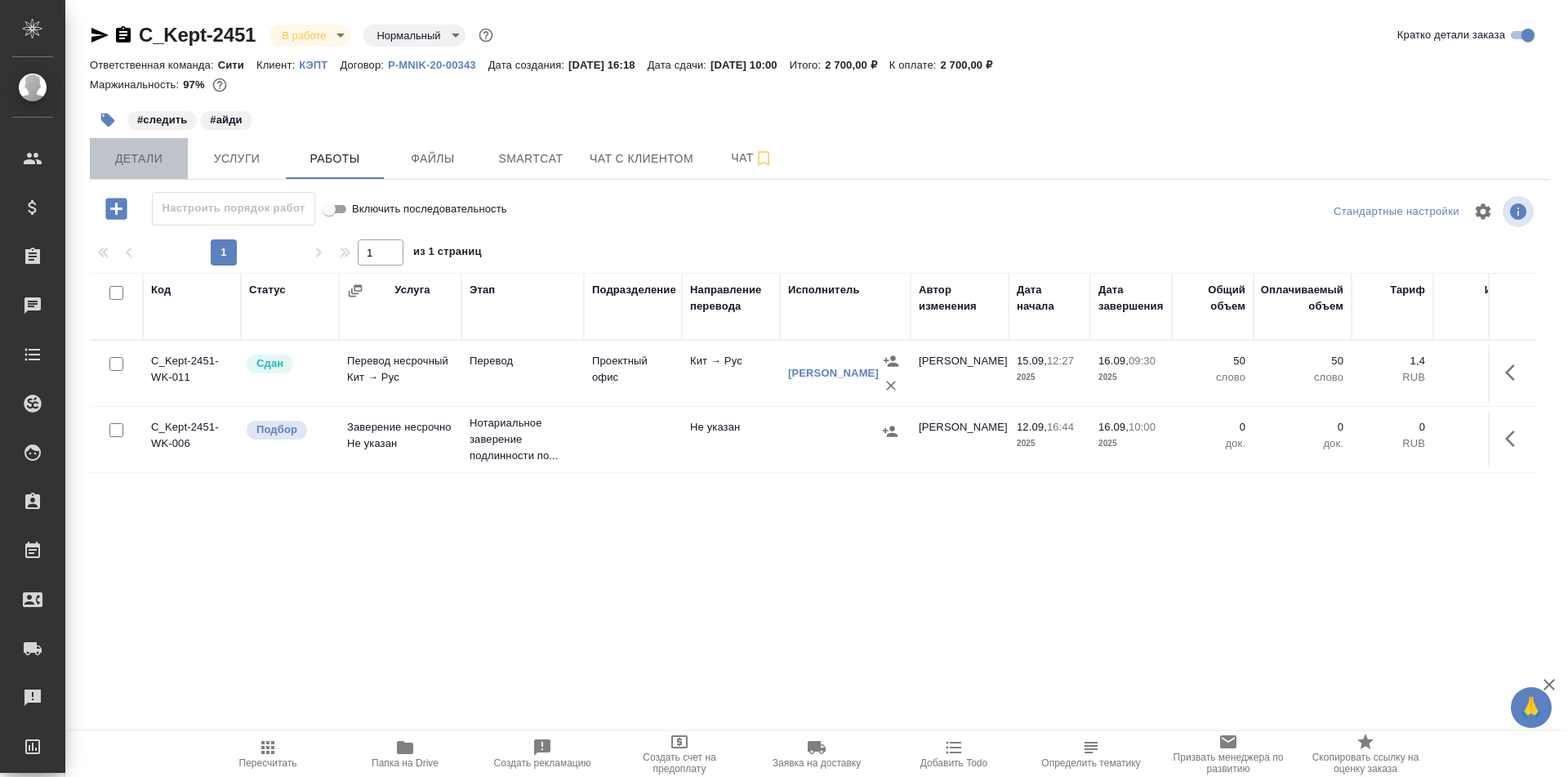
click at [141, 153] on span "Детали" at bounding box center [139, 159] width 78 height 20
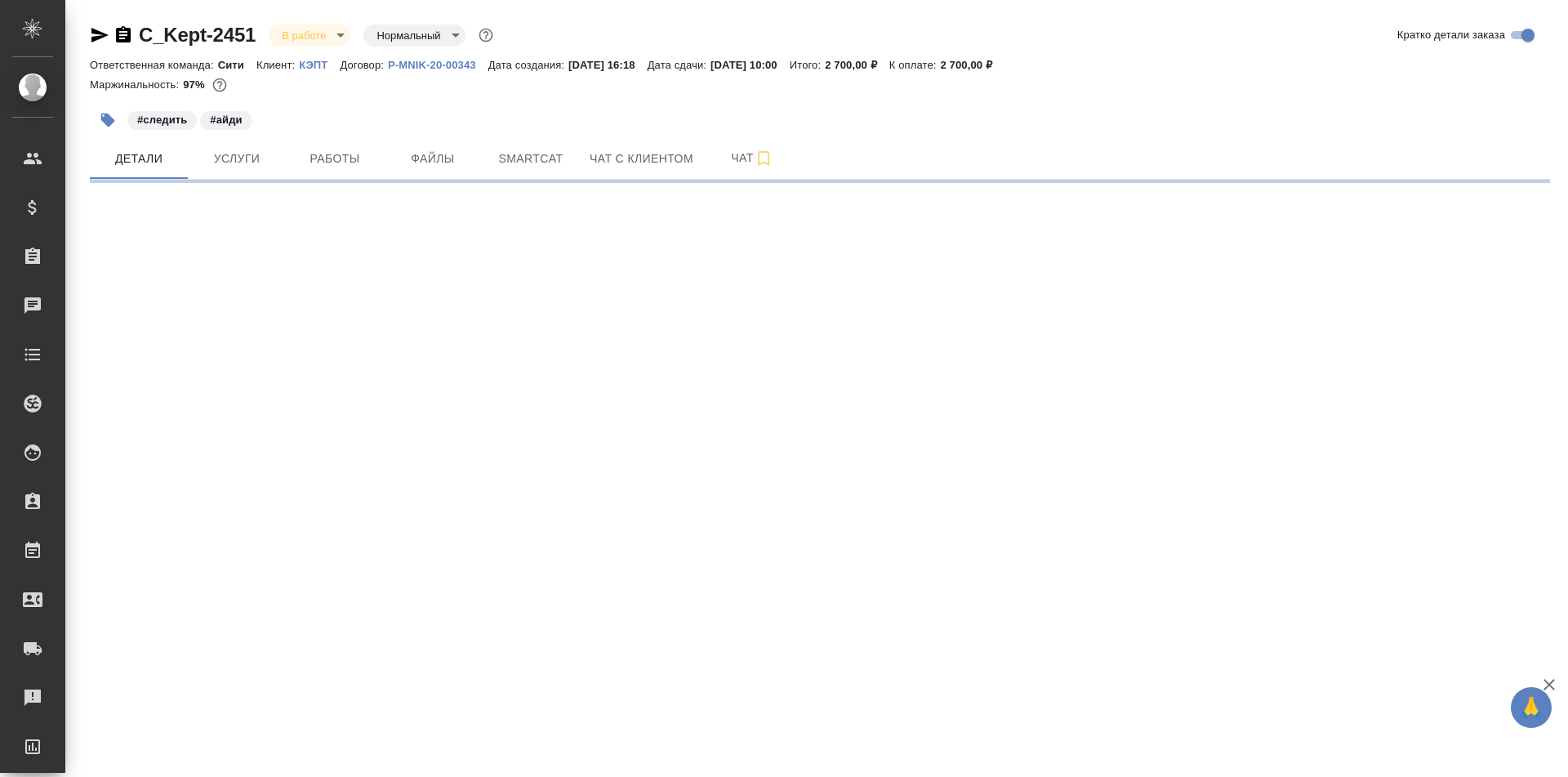
select select "RU"
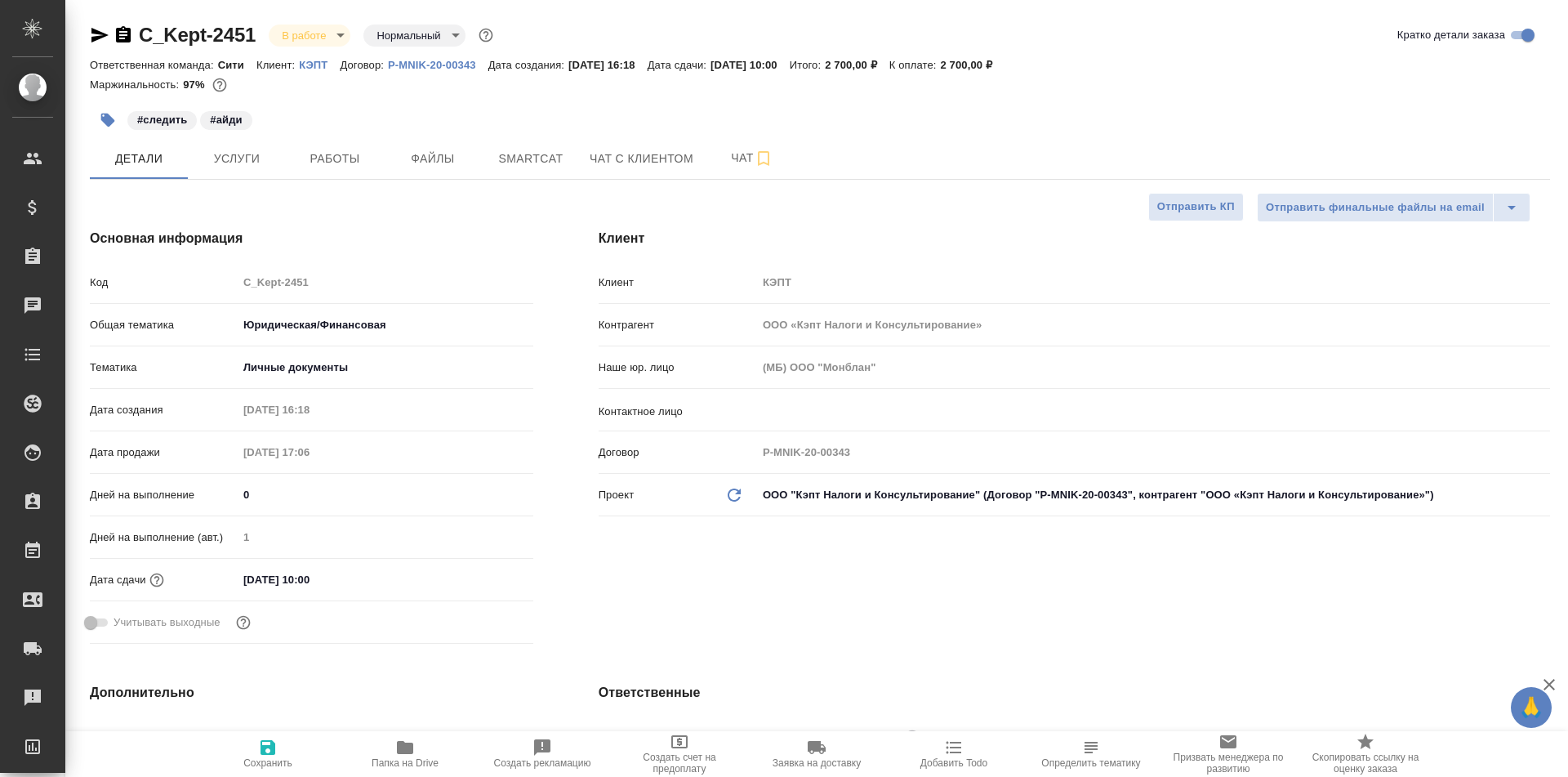
type textarea "x"
click at [348, 156] on span "Работы" at bounding box center [335, 159] width 78 height 20
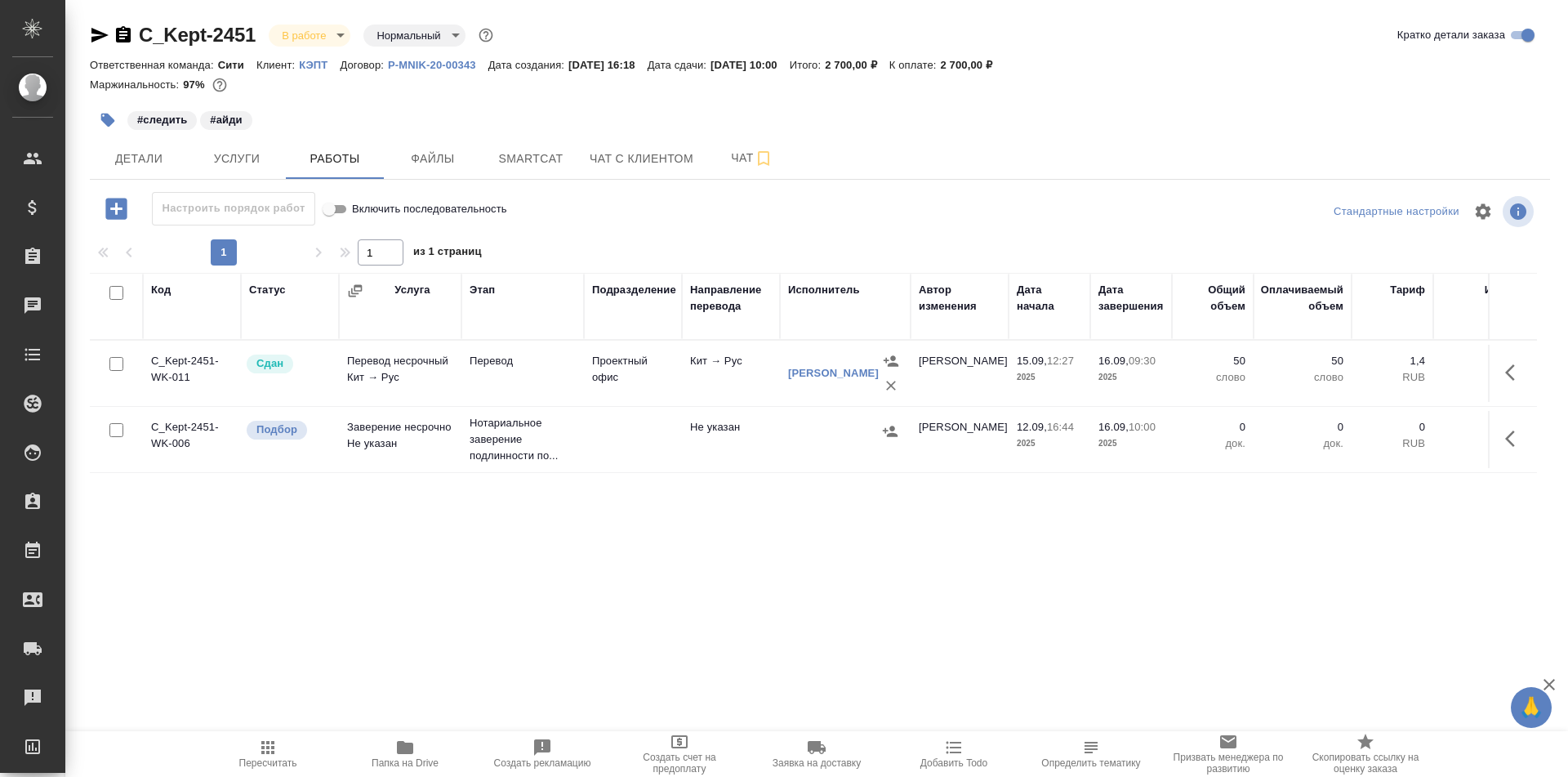
click at [271, 750] on icon "button" at bounding box center [268, 748] width 20 height 20
click at [414, 738] on icon "button" at bounding box center [406, 748] width 20 height 20
click at [106, 116] on icon "button" at bounding box center [108, 121] width 14 height 14
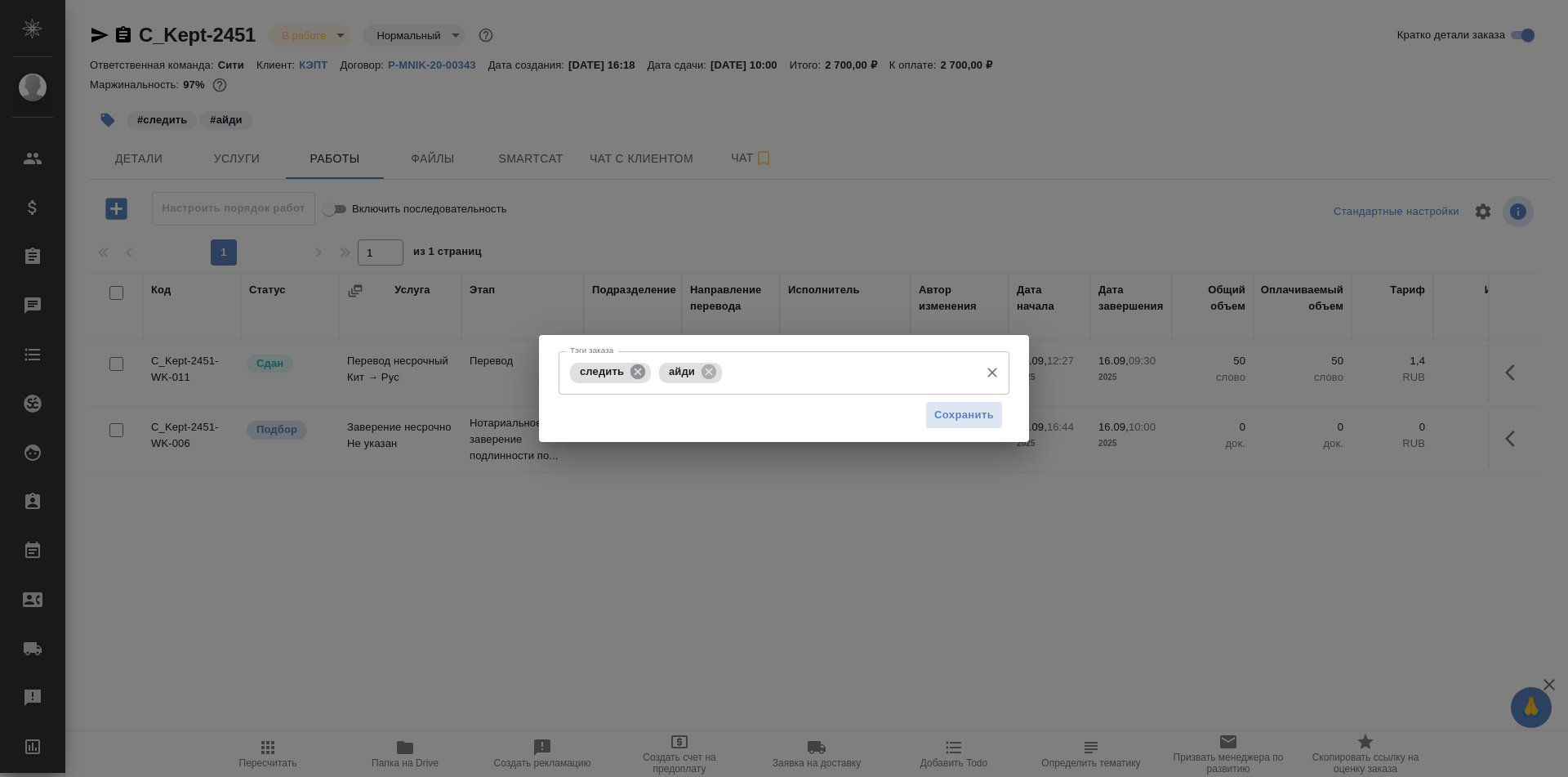
click at [639, 375] on icon at bounding box center [638, 372] width 15 height 15
click at [958, 414] on span "Сохранить" at bounding box center [964, 415] width 60 height 19
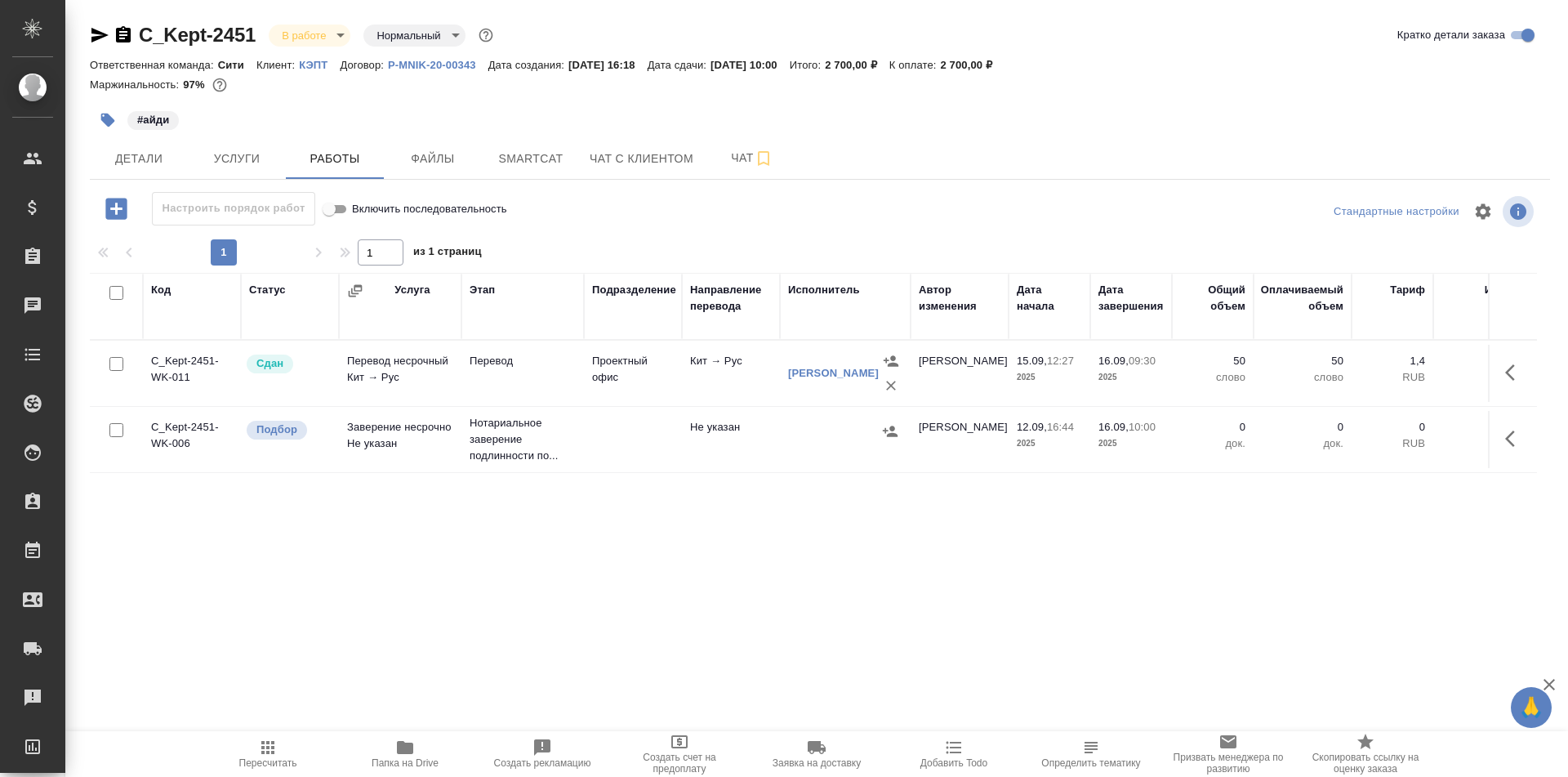
click at [312, 33] on body "🙏 .cls-1 fill:#fff; AWATERA Tarabanovskaya [PERSON_NAME] Спецификации Заказы 0 …" at bounding box center [784, 388] width 1568 height 777
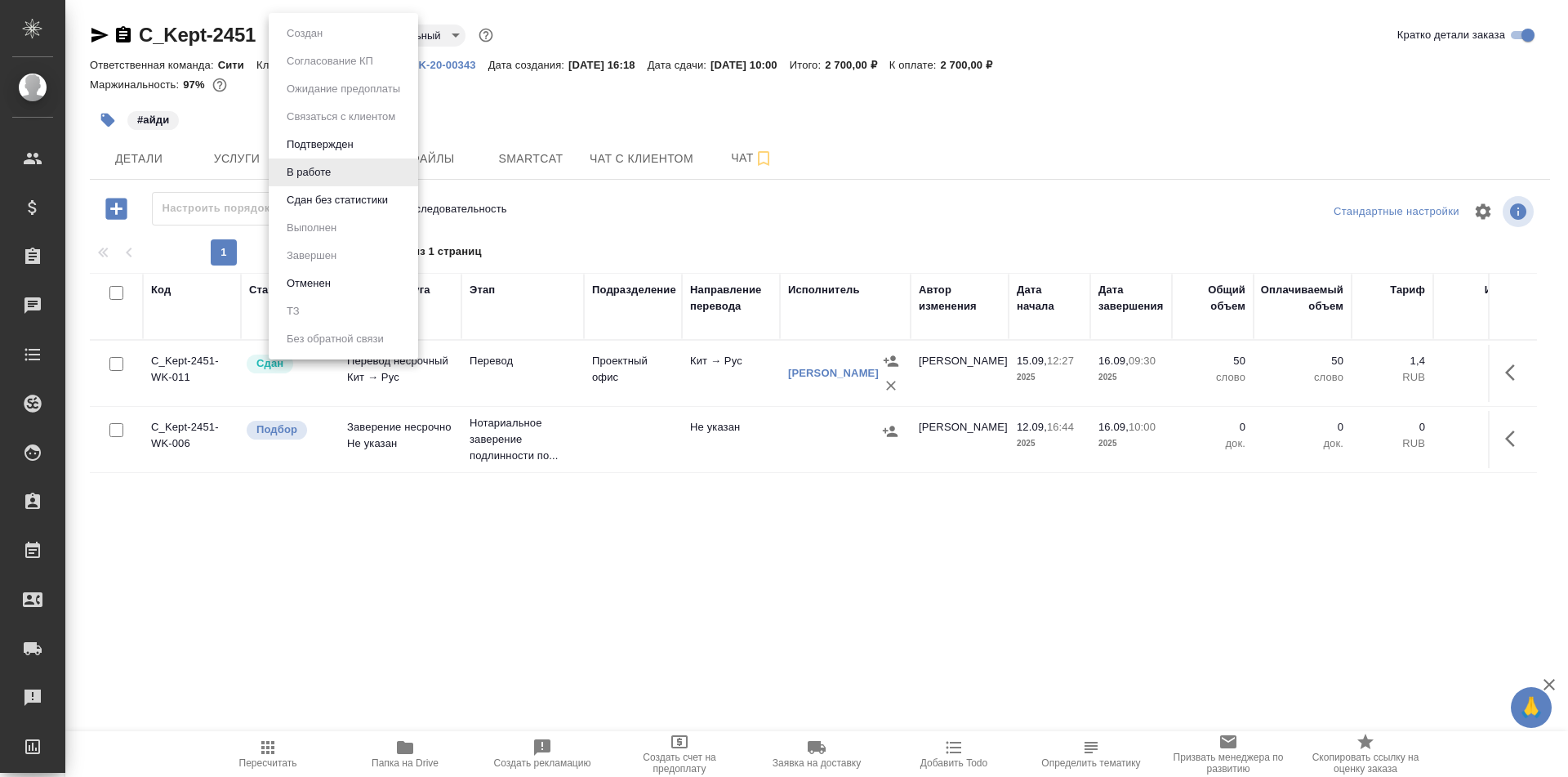
click at [342, 196] on button "Сдан без статистики" at bounding box center [337, 200] width 111 height 18
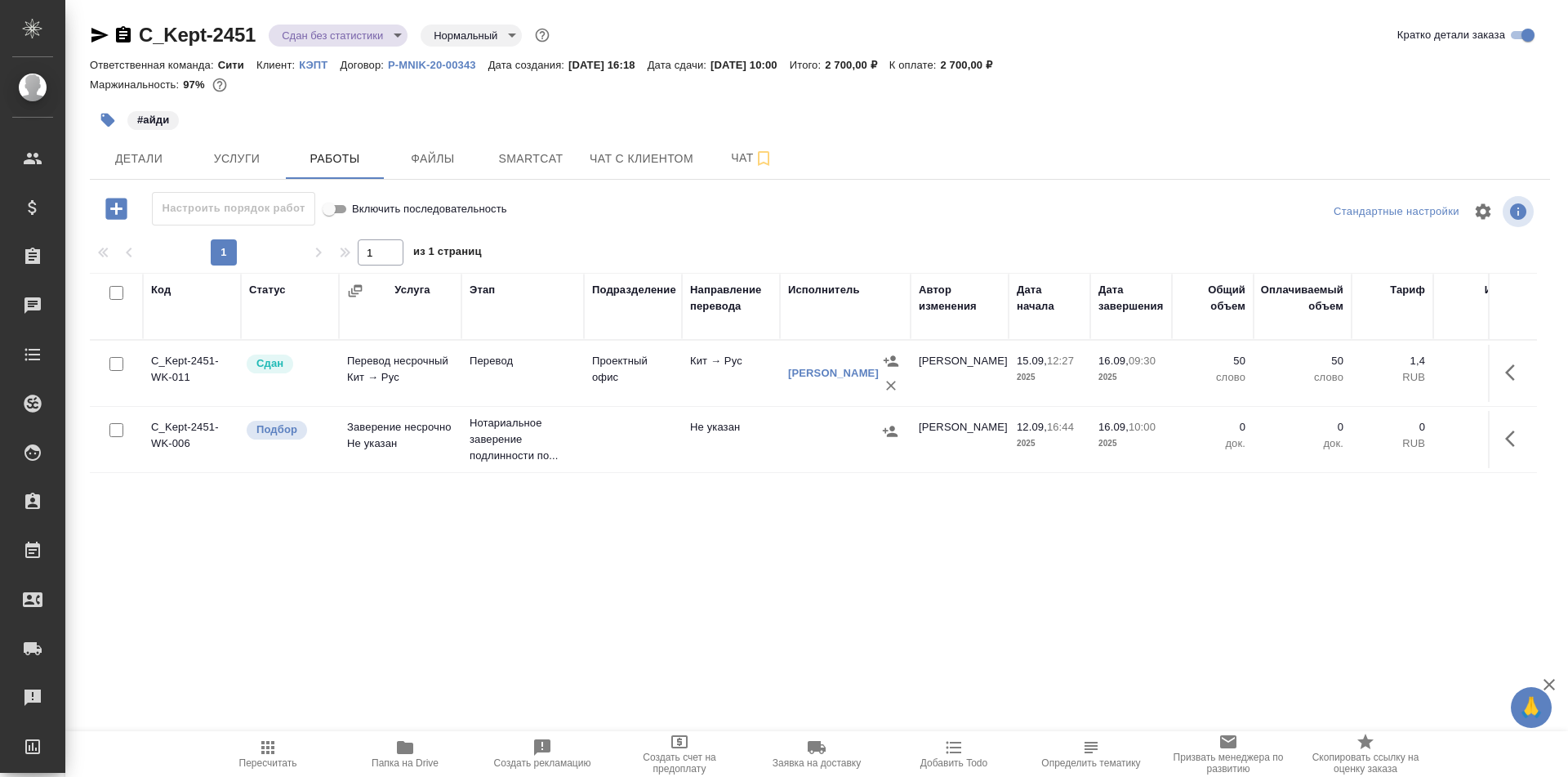
click at [306, 38] on body "🙏 .cls-1 fill:#fff; AWATERA Tarabanovskaya [PERSON_NAME] Спецификации Заказы 0 …" at bounding box center [784, 388] width 1568 height 777
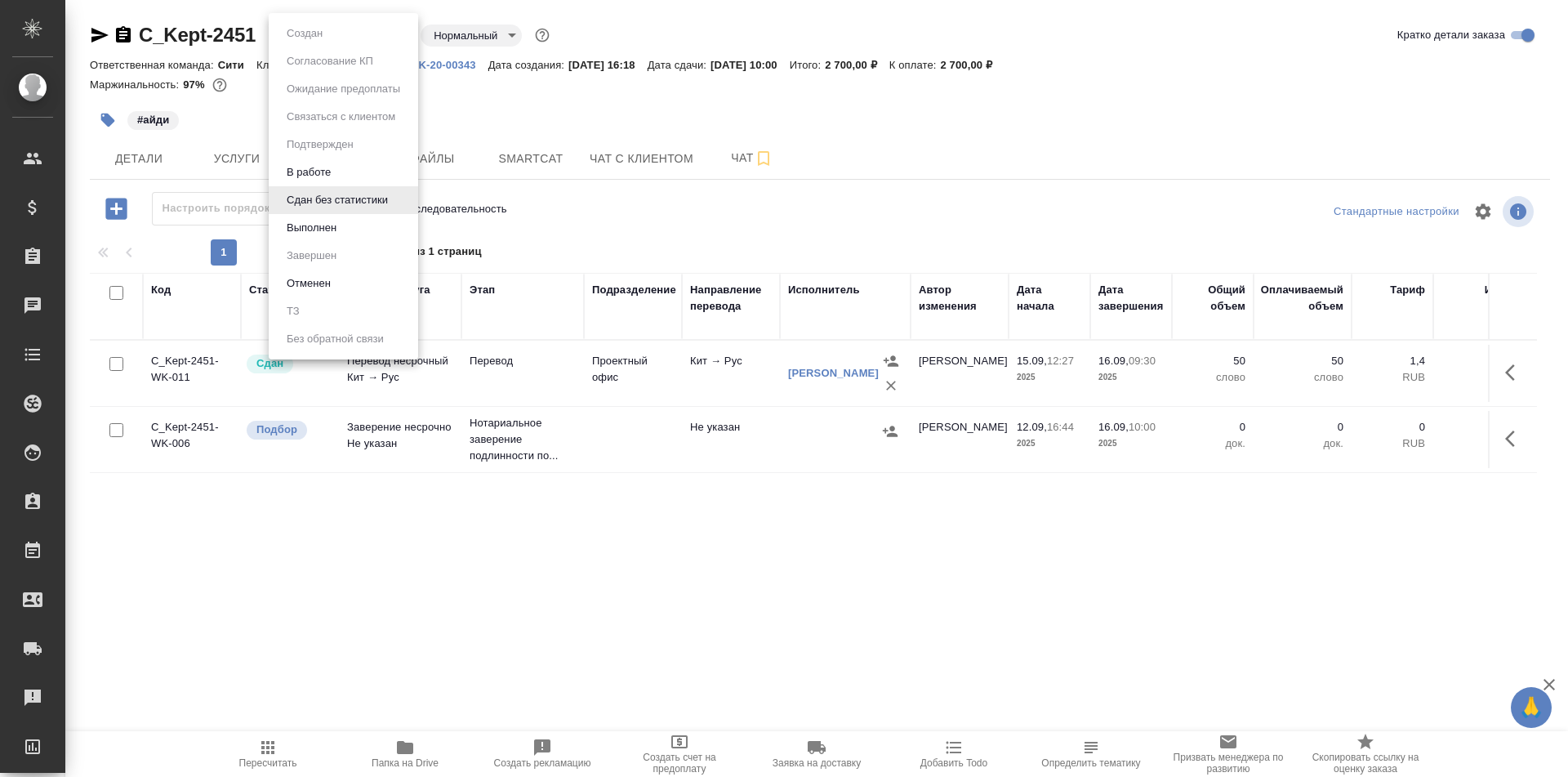
click at [319, 229] on button "Выполнен" at bounding box center [312, 228] width 60 height 18
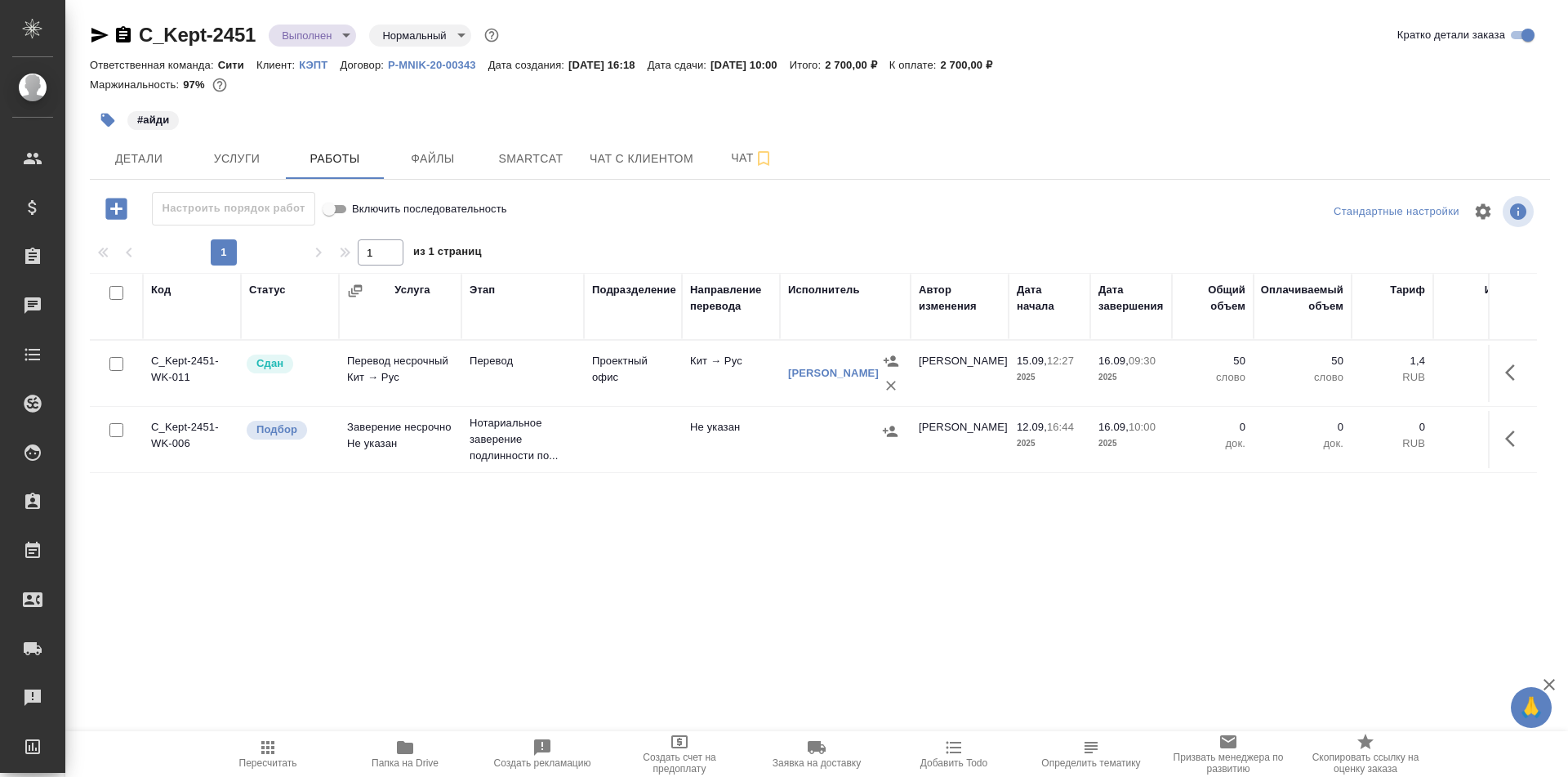
scroll to position [0, 403]
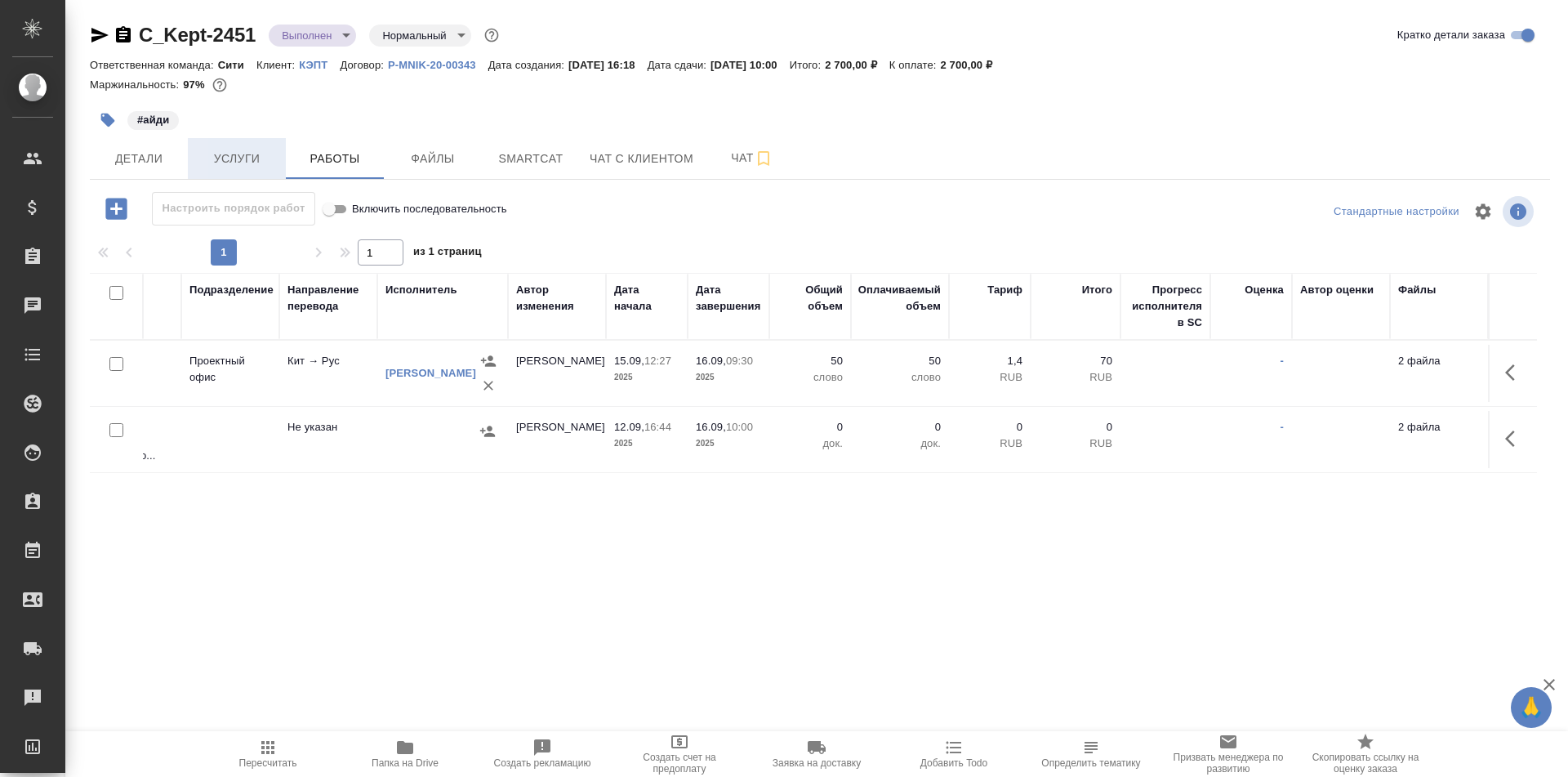
click at [237, 162] on span "Услуги" at bounding box center [237, 159] width 78 height 20
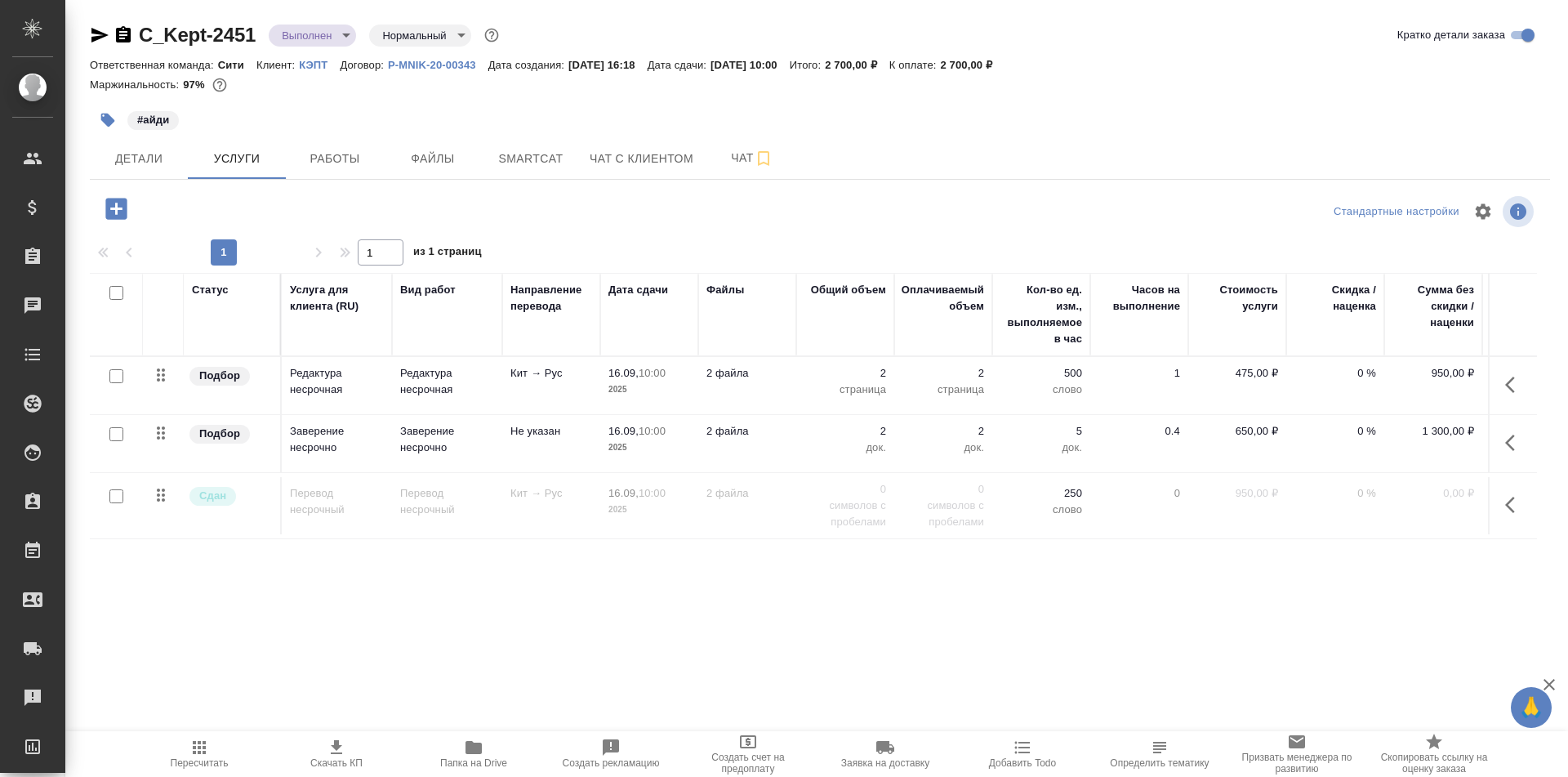
scroll to position [0, 92]
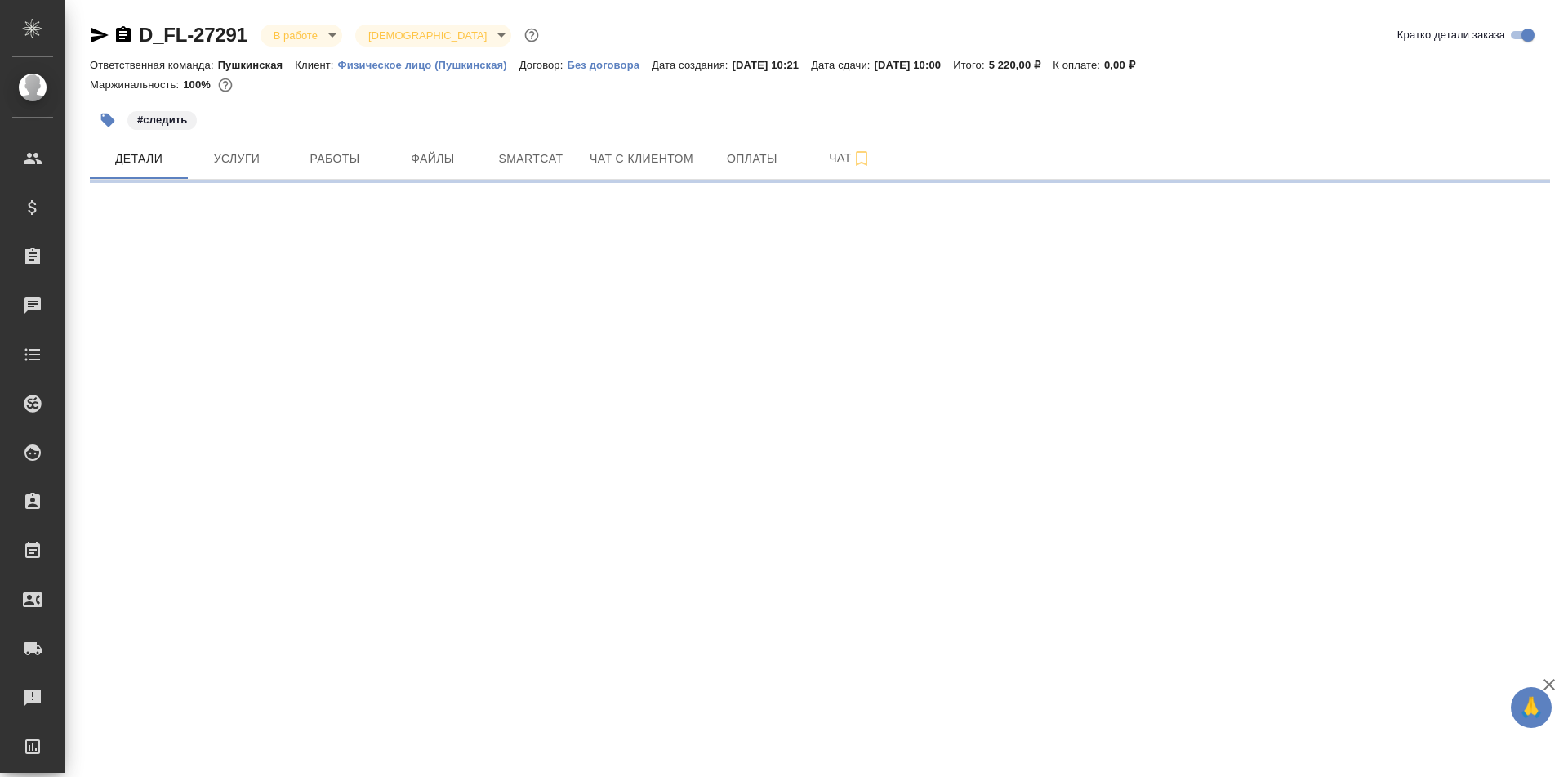
select select "RU"
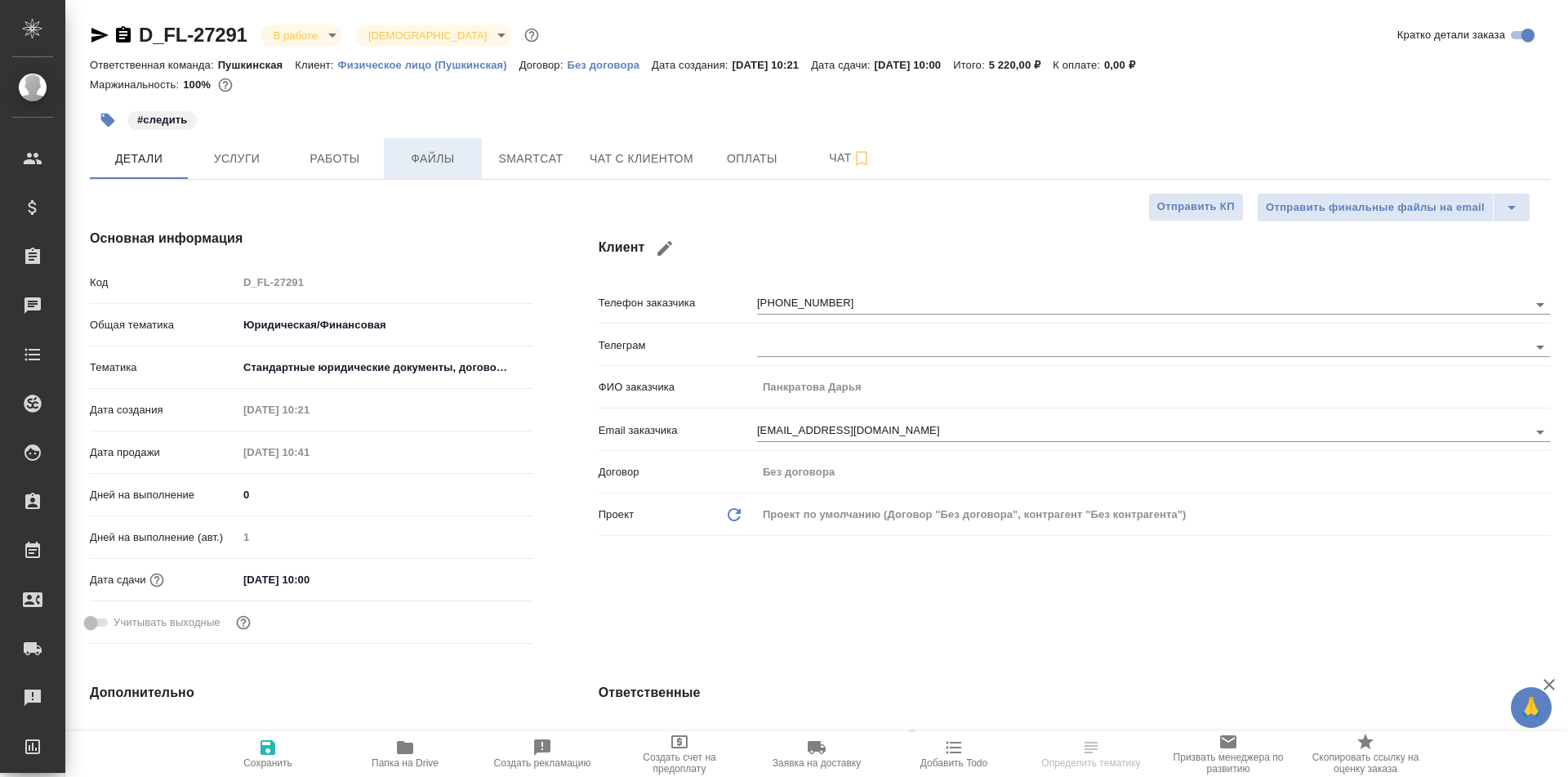
type textarea "x"
click at [367, 154] on span "Работы" at bounding box center [335, 159] width 78 height 20
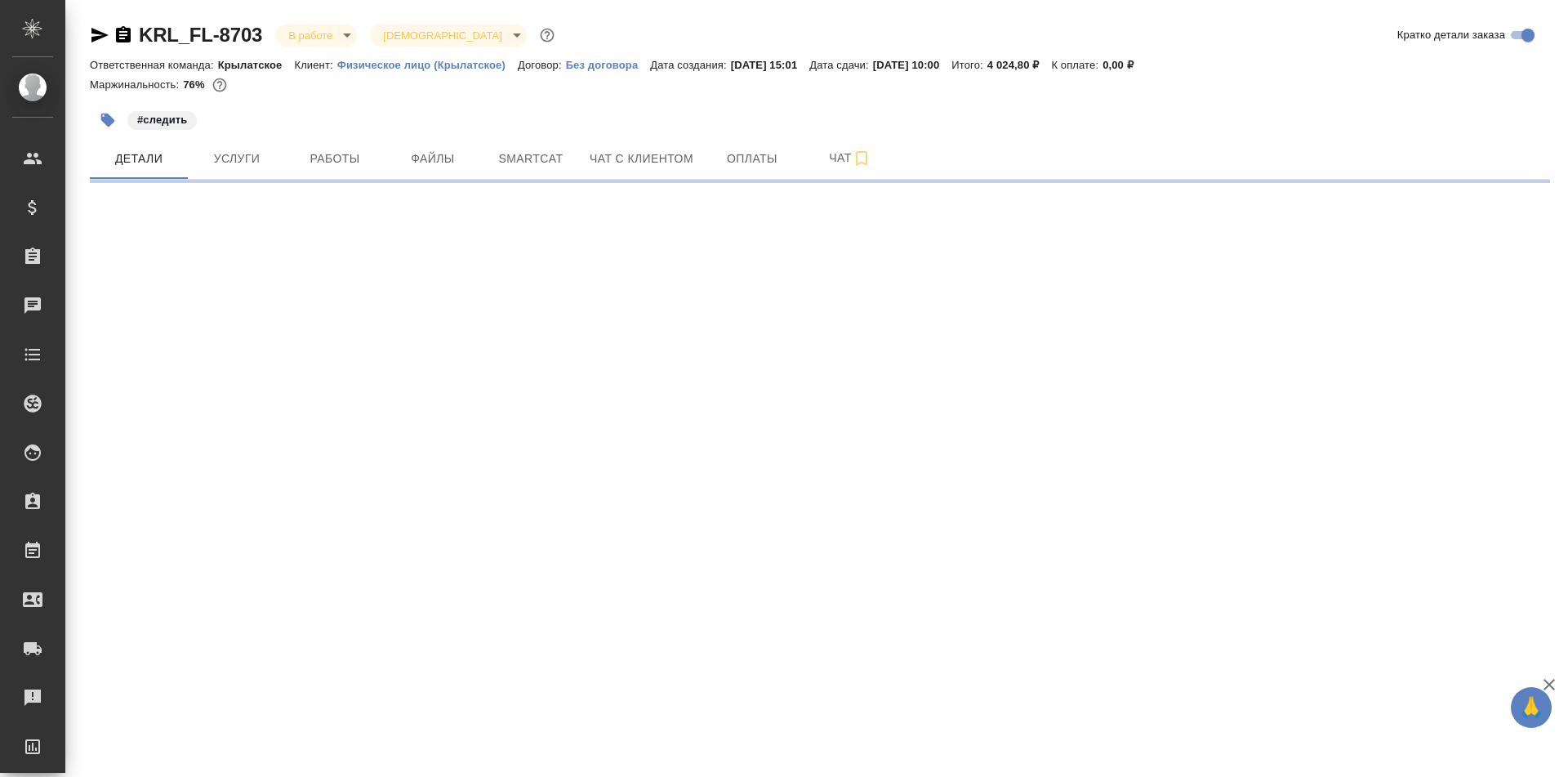
click at [315, 180] on div at bounding box center [819, 181] width 1460 height 3
click at [327, 160] on span "Работы" at bounding box center [335, 159] width 78 height 20
click at [355, 150] on span "Работы" at bounding box center [335, 159] width 78 height 20
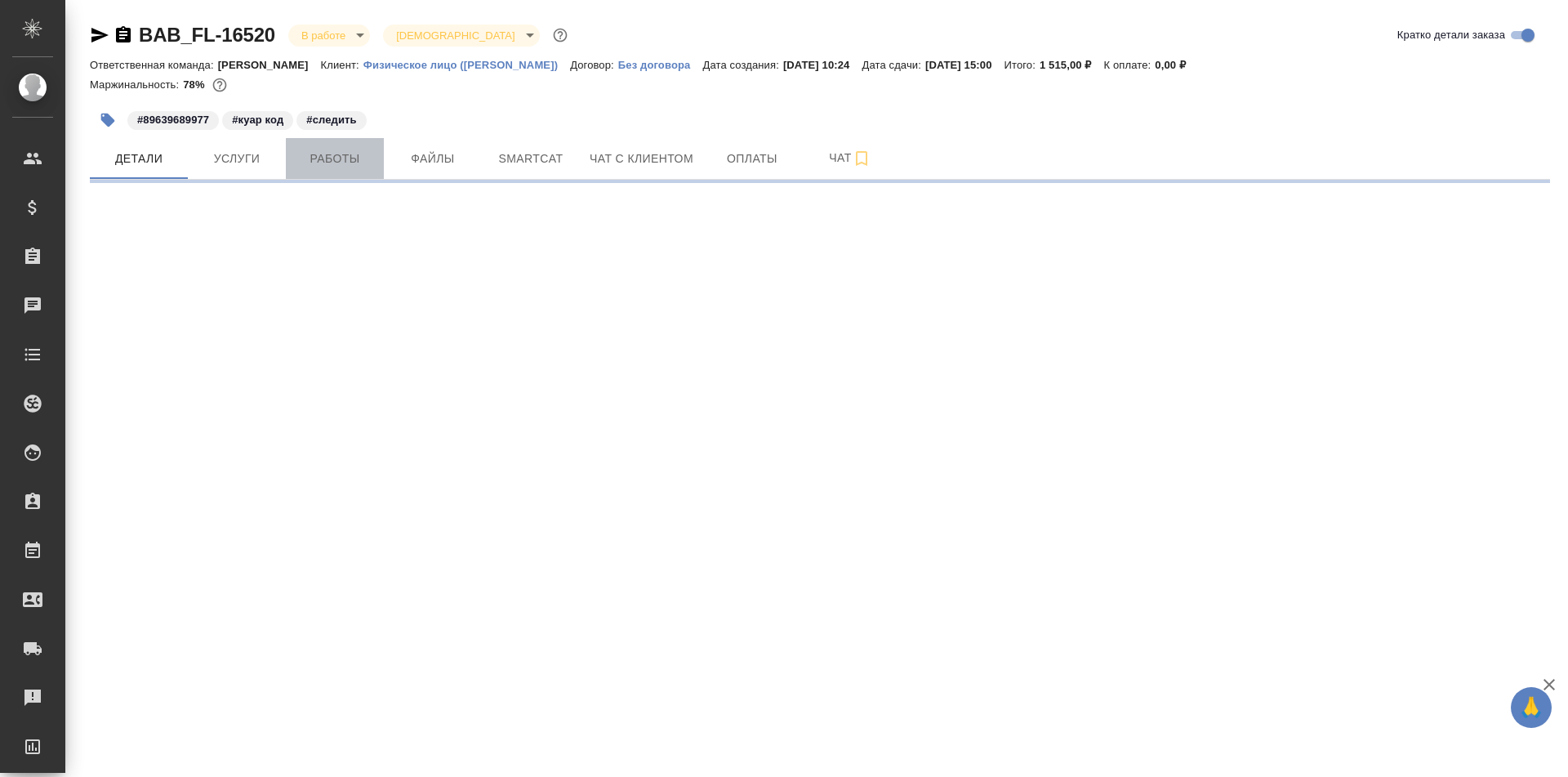
click at [354, 143] on button "Работы" at bounding box center [335, 158] width 98 height 41
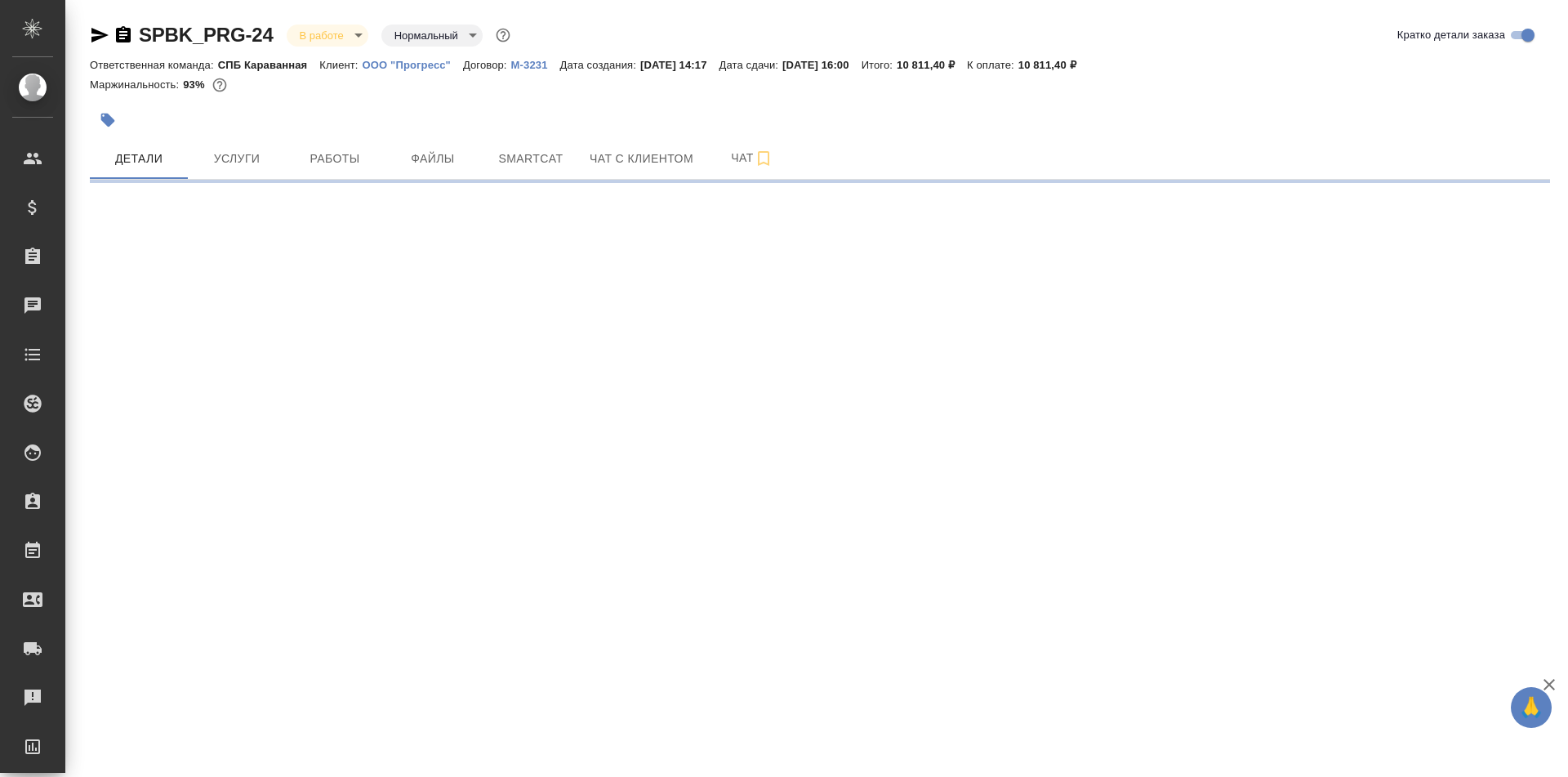
select select "RU"
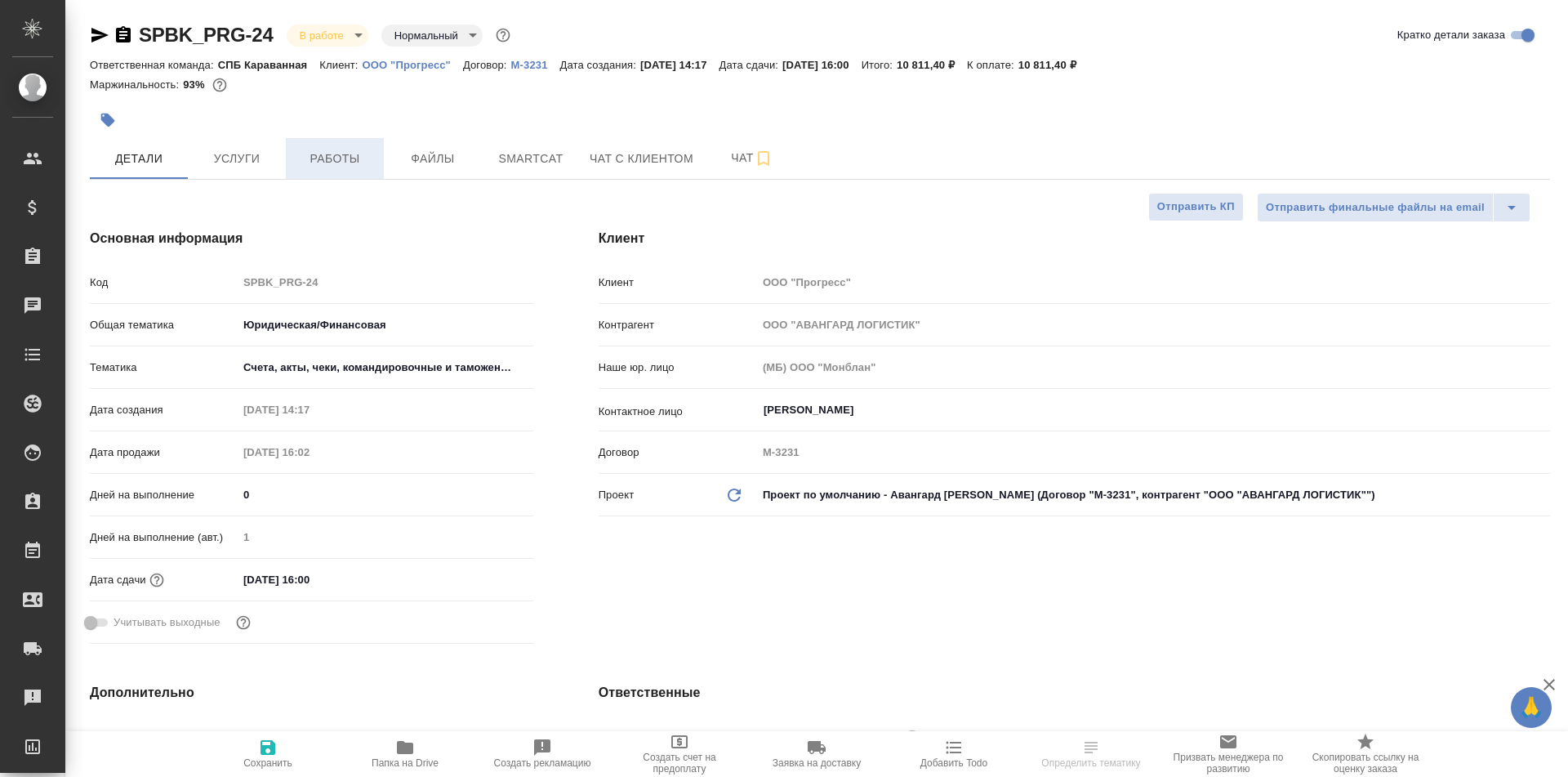
type textarea "x"
click at [326, 171] on button "Работы" at bounding box center [335, 158] width 98 height 41
type textarea "x"
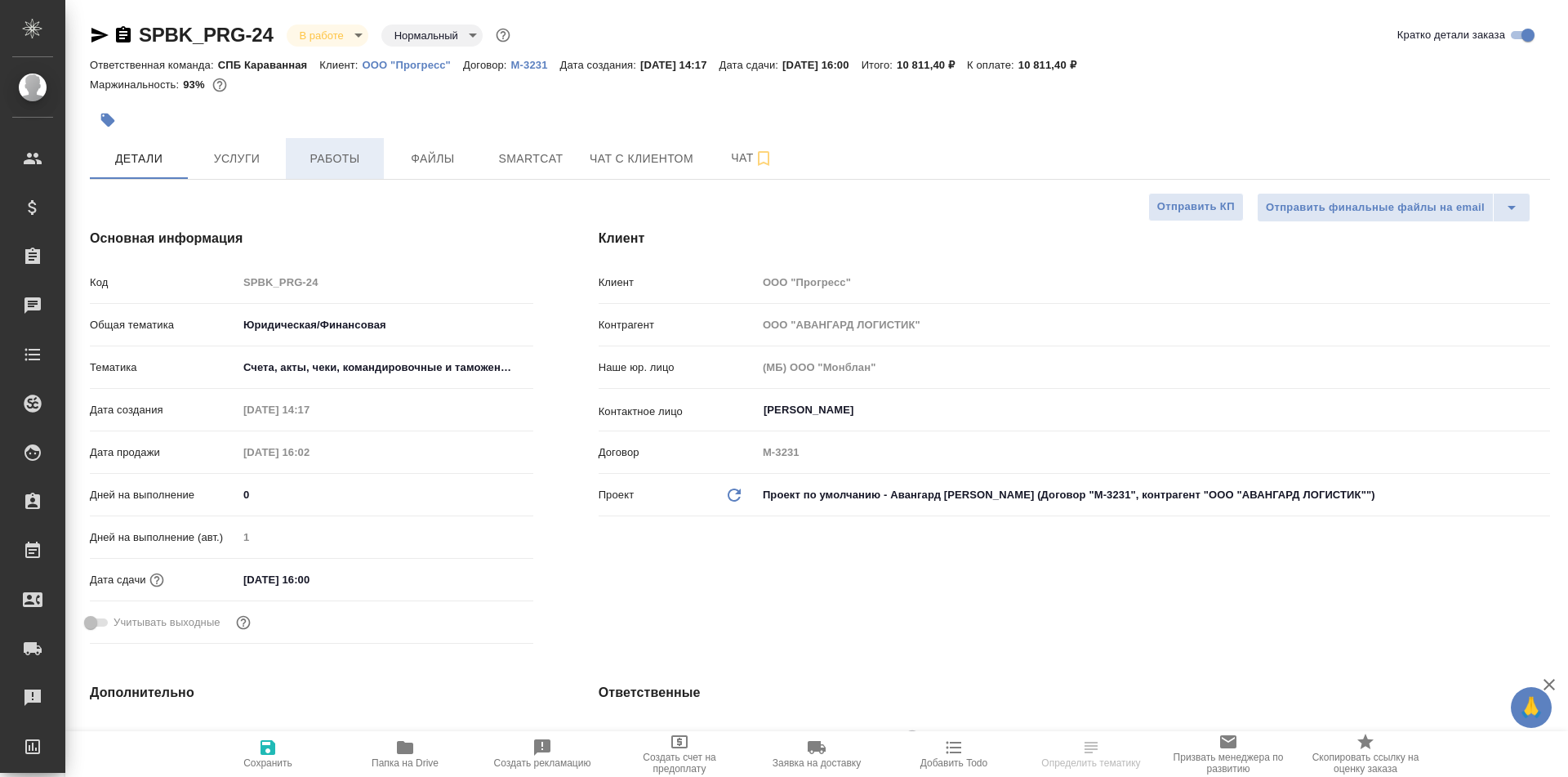
type textarea "x"
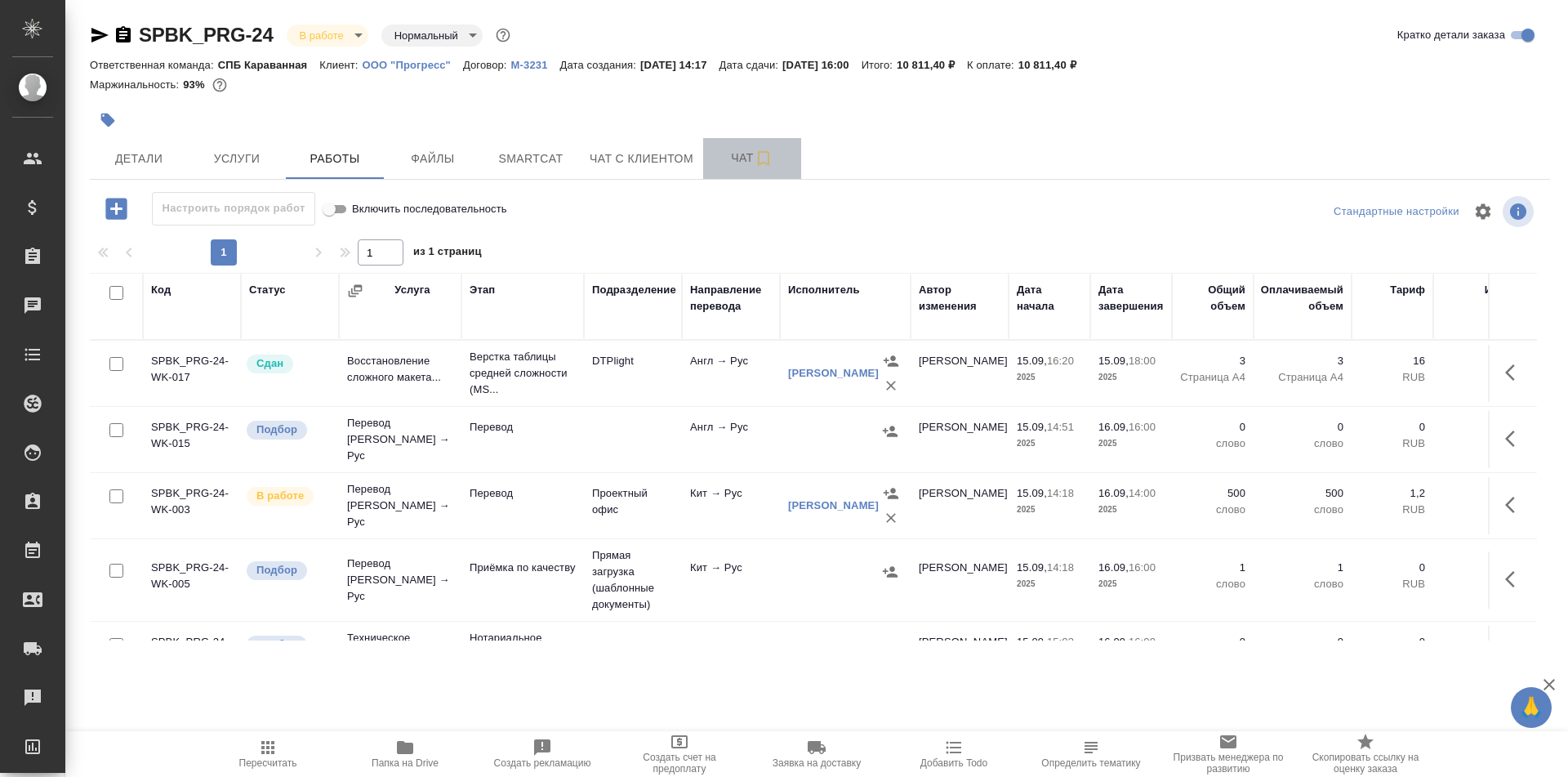
click at [758, 158] on icon "button" at bounding box center [764, 159] width 20 height 20
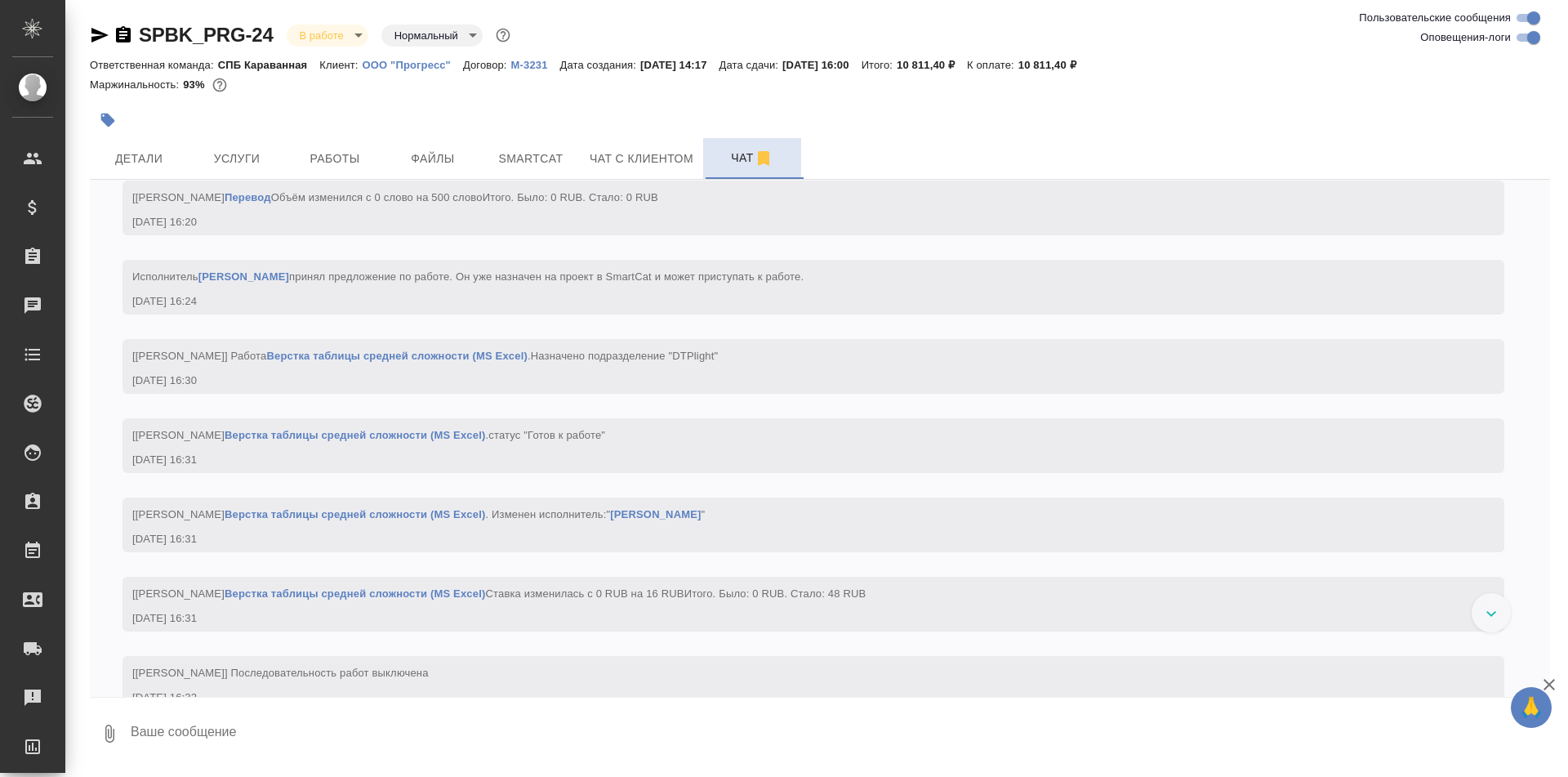
scroll to position [5348, 0]
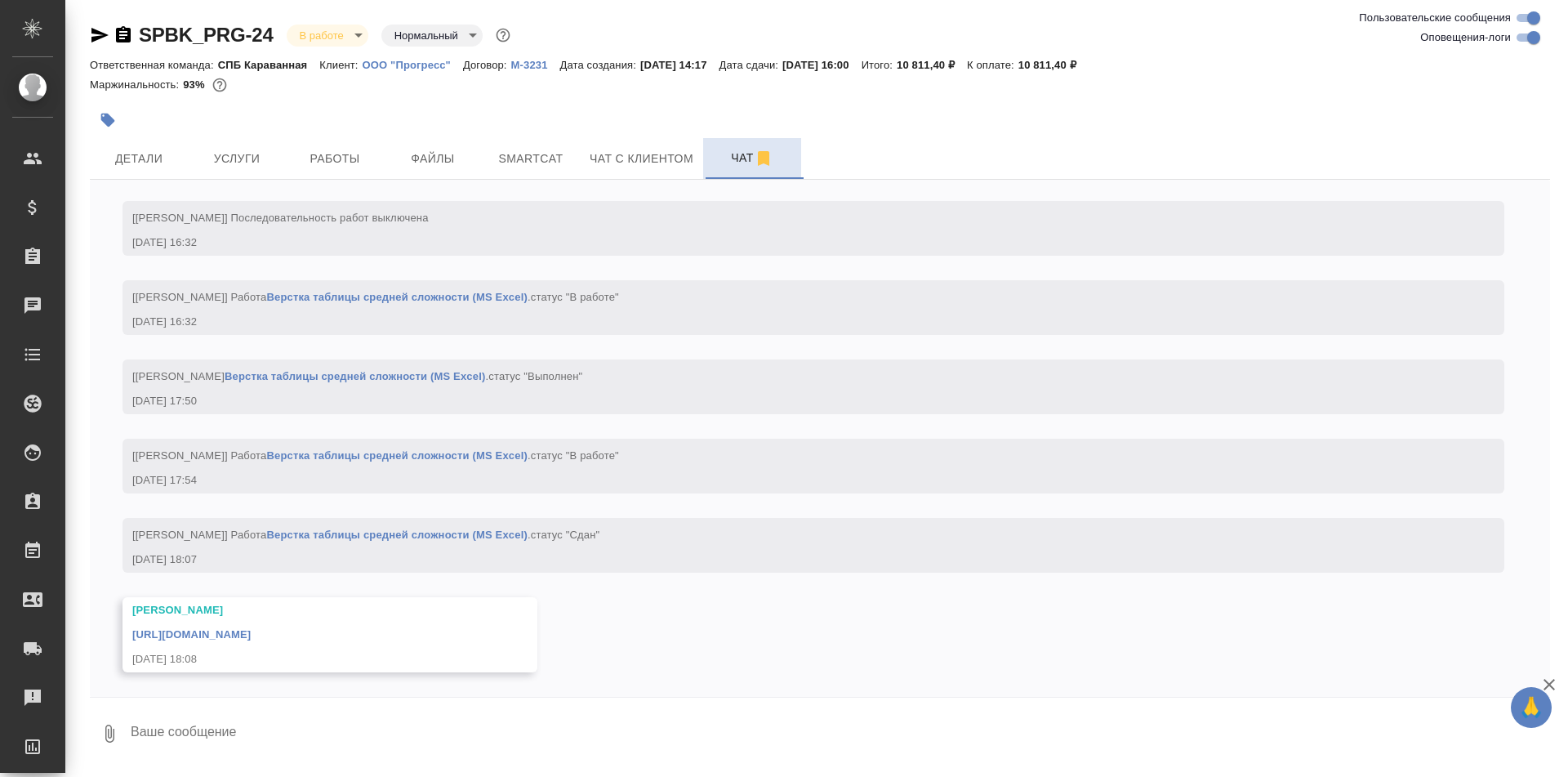
click at [251, 640] on link "https://drive.awatera.com/apps/files/files/10367545?dir=/Shares/%D0%9E%D0%9E%D0…" at bounding box center [191, 634] width 119 height 12
click at [510, 168] on span "Smartcat" at bounding box center [531, 159] width 78 height 20
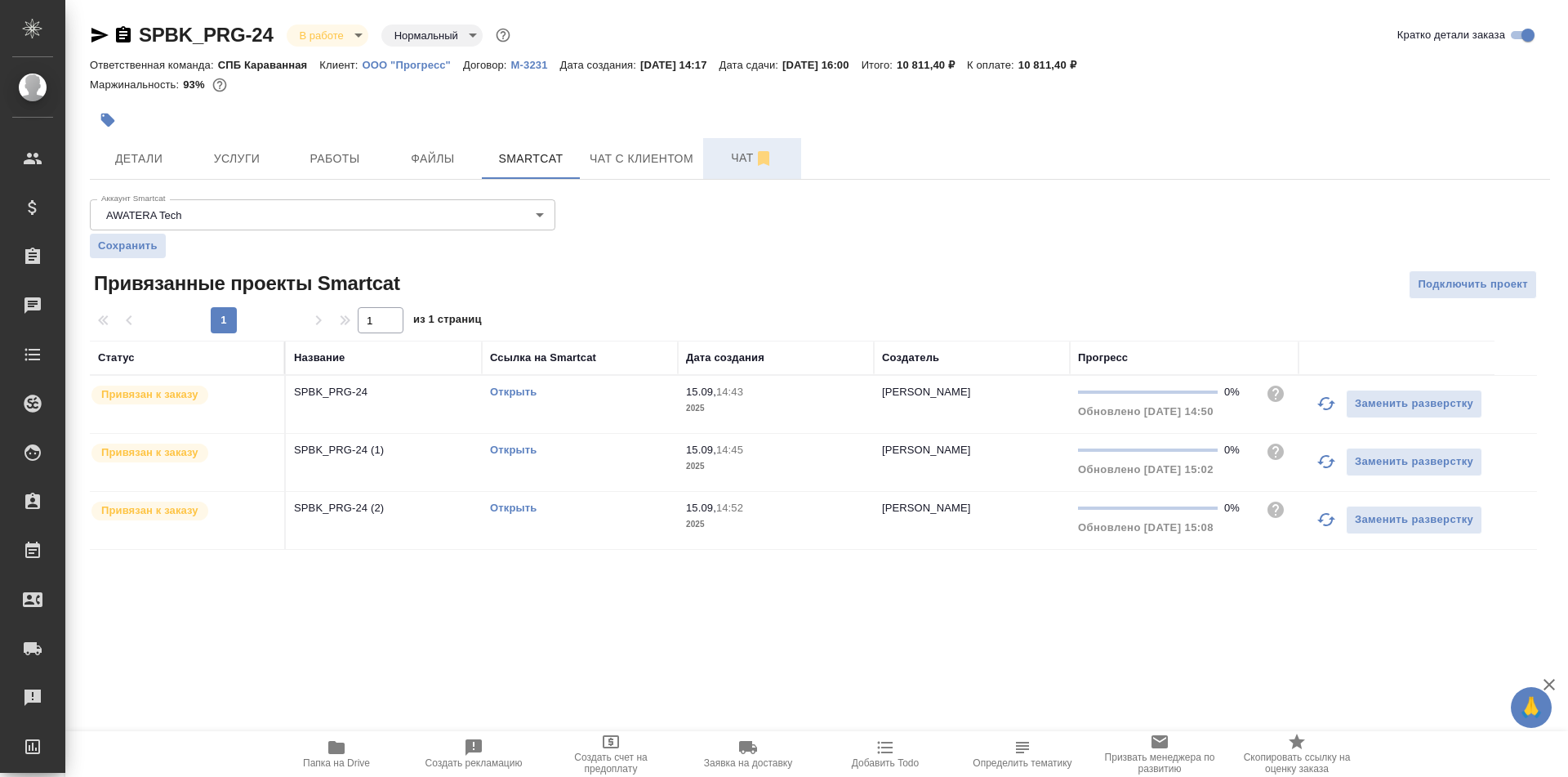
click at [511, 393] on link "Открыть" at bounding box center [513, 392] width 47 height 12
click at [520, 451] on link "Открыть" at bounding box center [513, 450] width 47 height 12
click at [243, 150] on span "Услуги" at bounding box center [237, 159] width 78 height 20
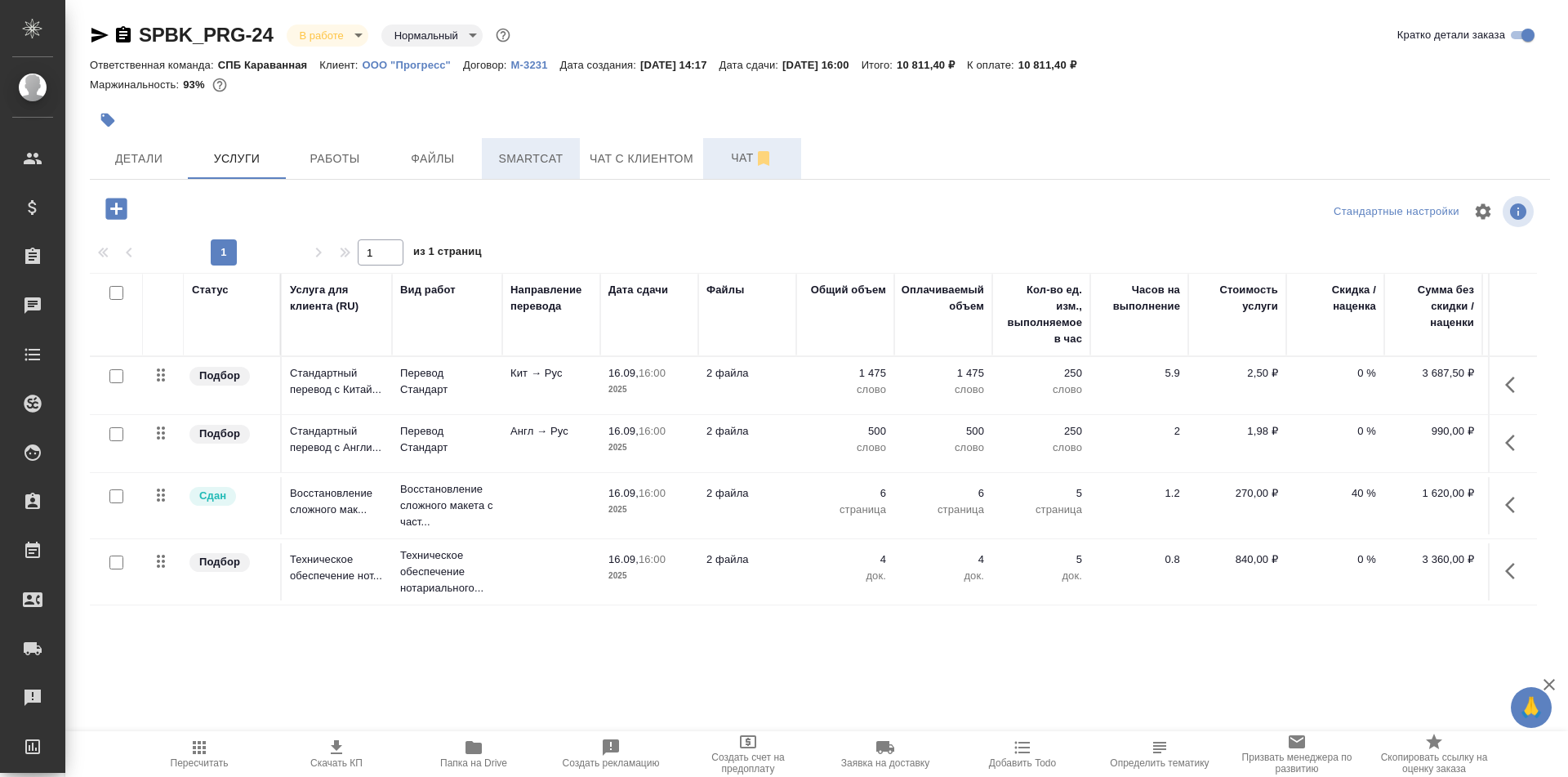
click at [515, 159] on span "Smartcat" at bounding box center [531, 159] width 78 height 20
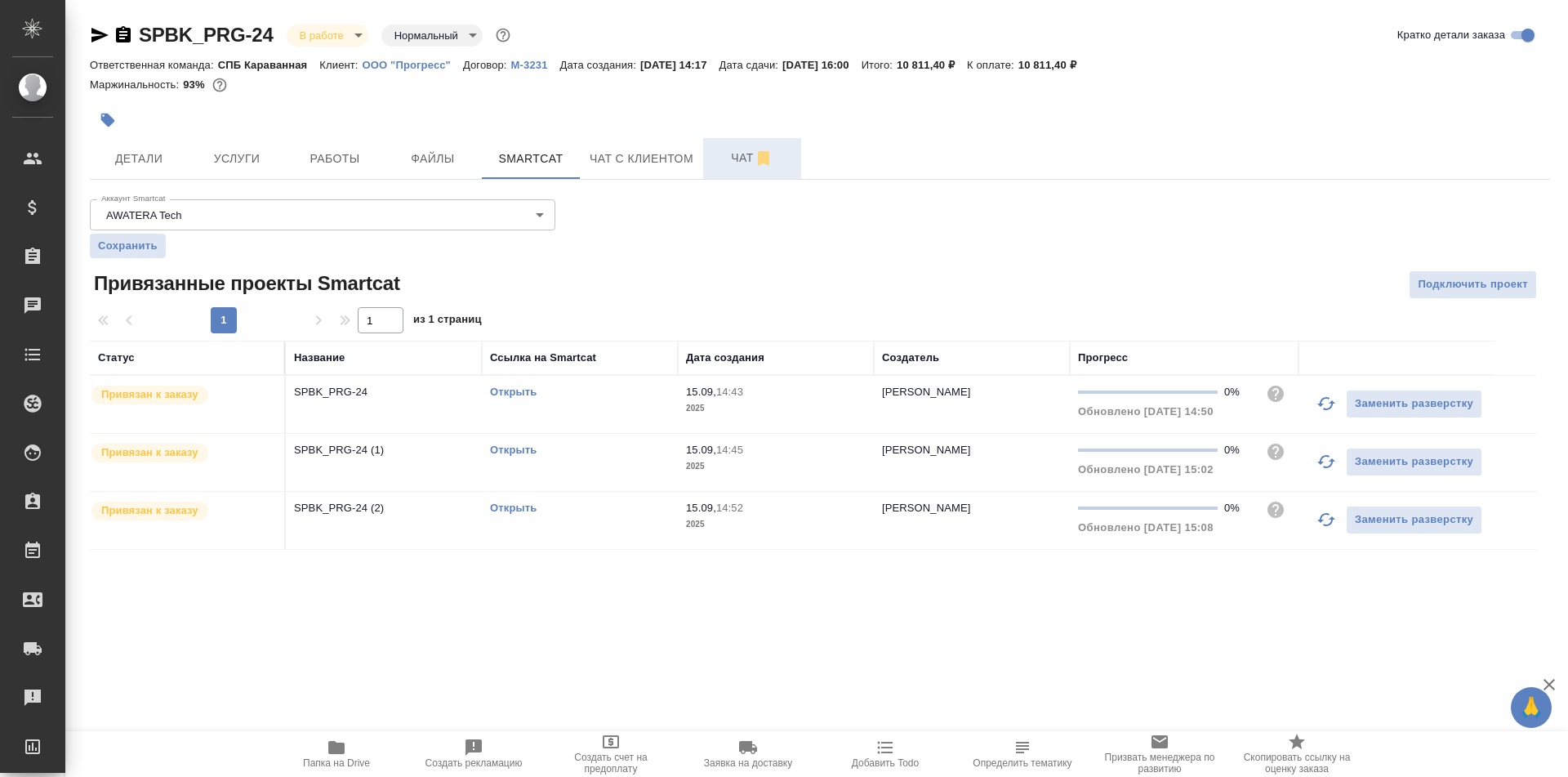
click at [503, 507] on link "Открыть" at bounding box center [513, 508] width 47 height 12
click at [445, 418] on td "SPBK_PRG-24" at bounding box center [384, 404] width 196 height 57
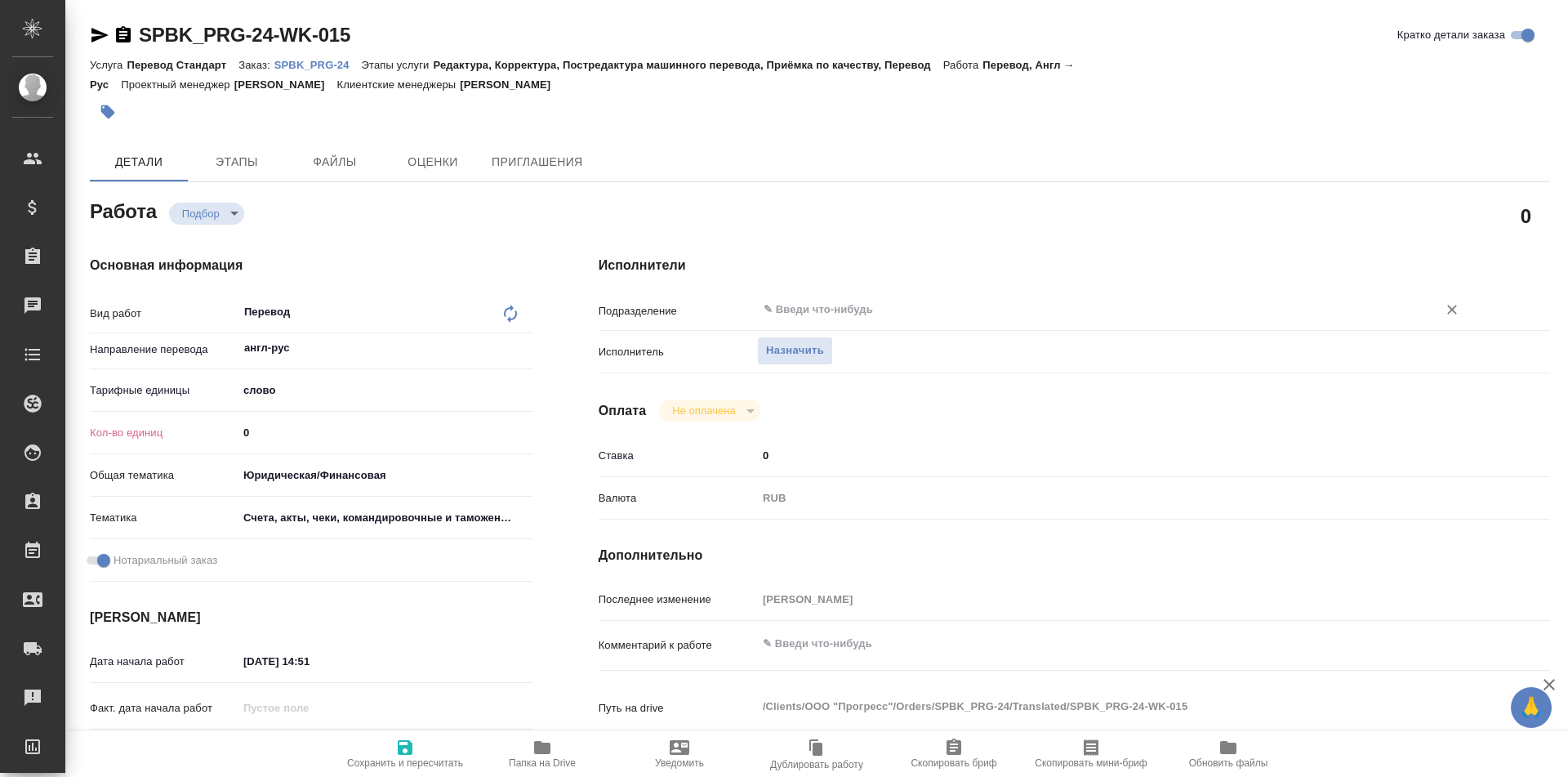
type textarea "x"
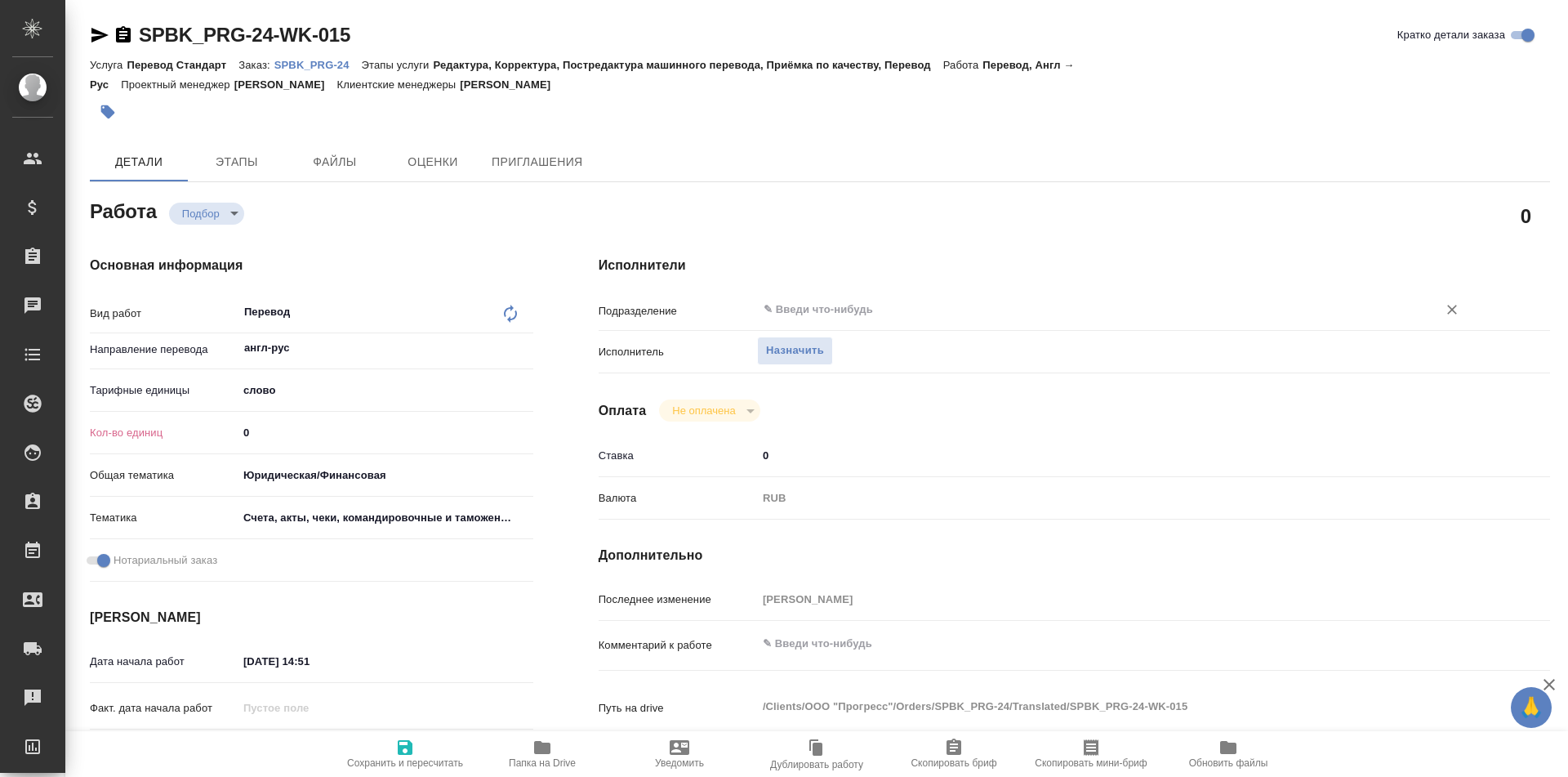
type textarea "x"
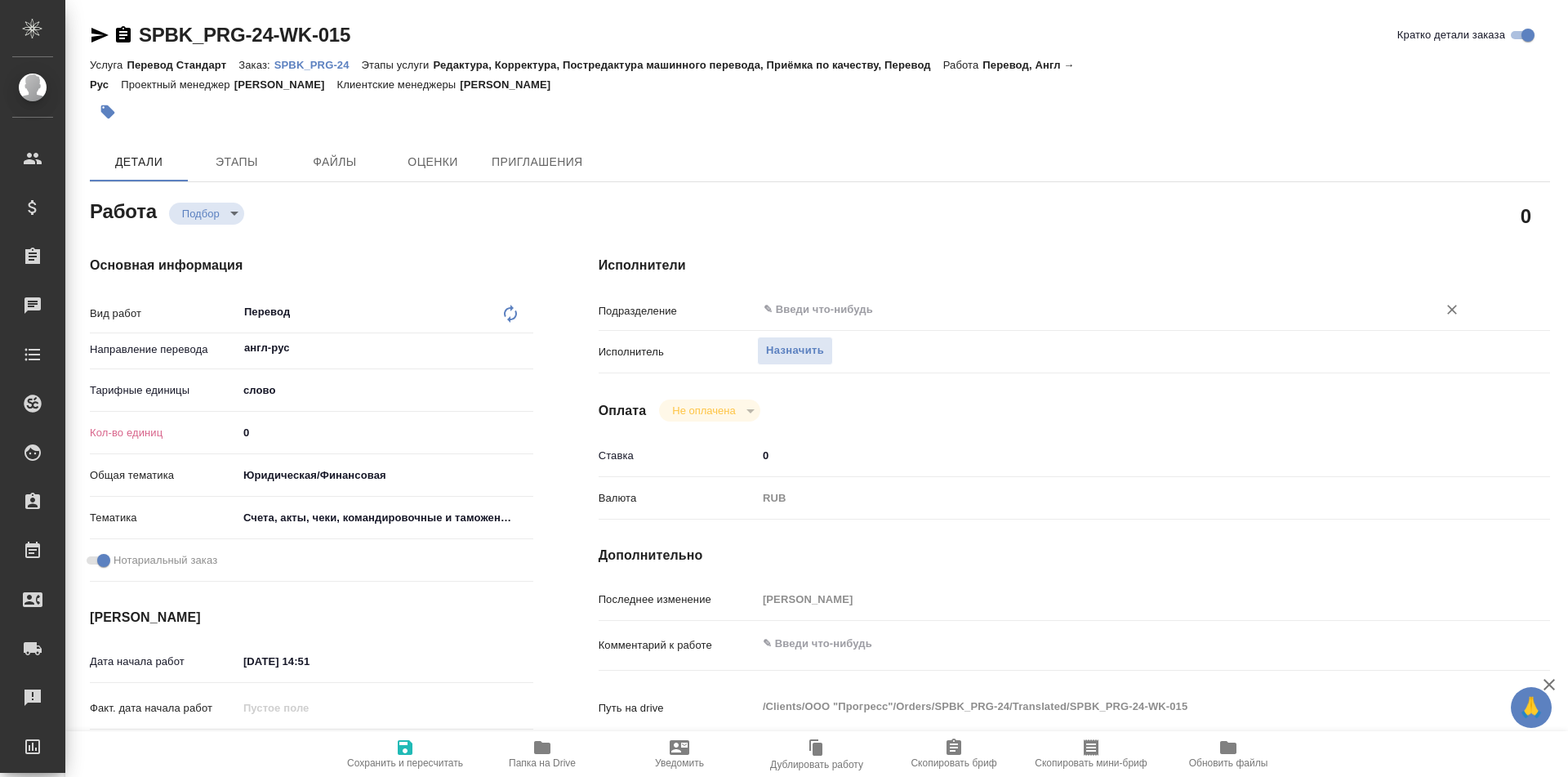
type textarea "x"
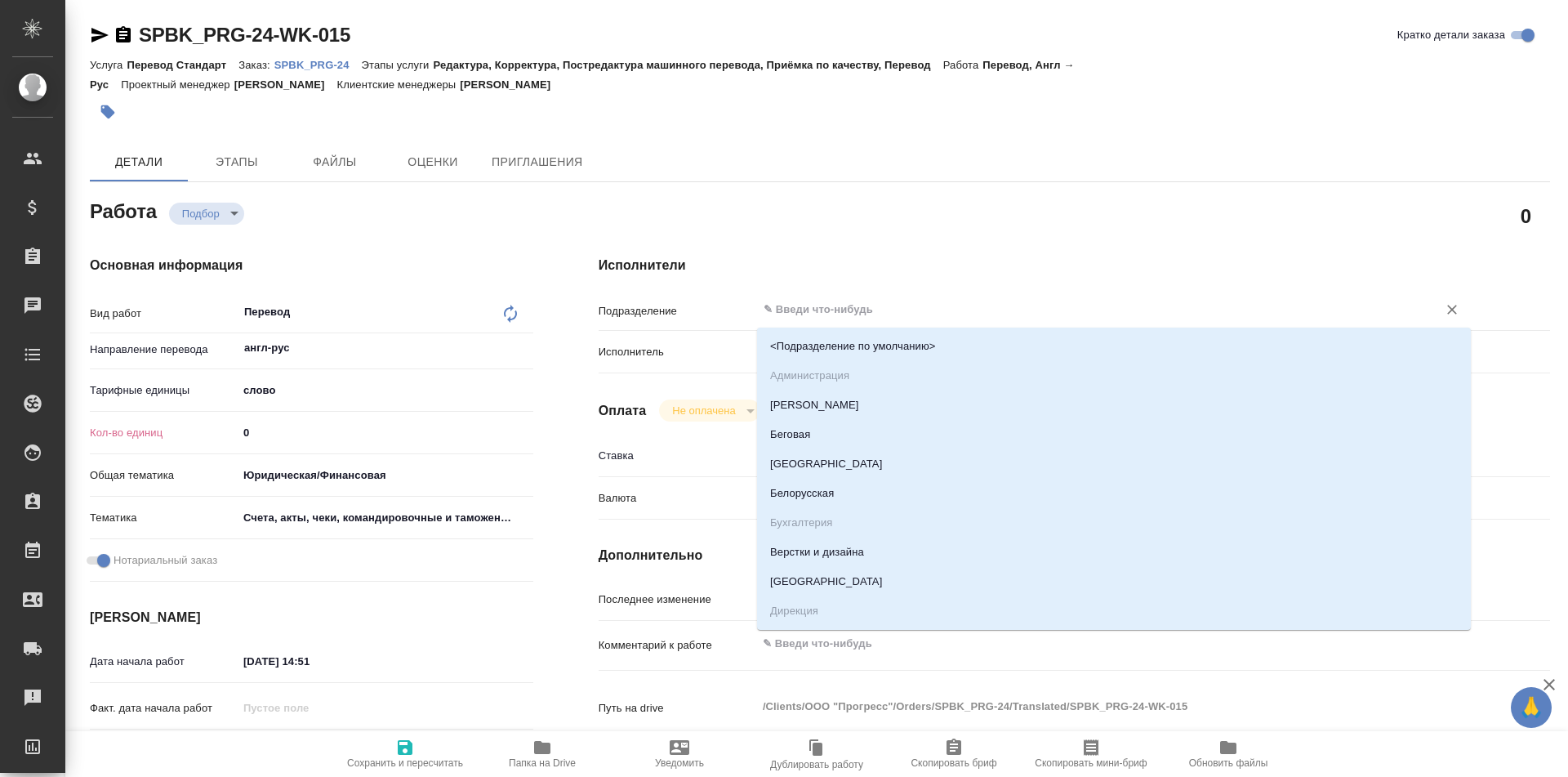
click at [851, 306] on input "text" at bounding box center [1087, 310] width 650 height 20
type textarea "x"
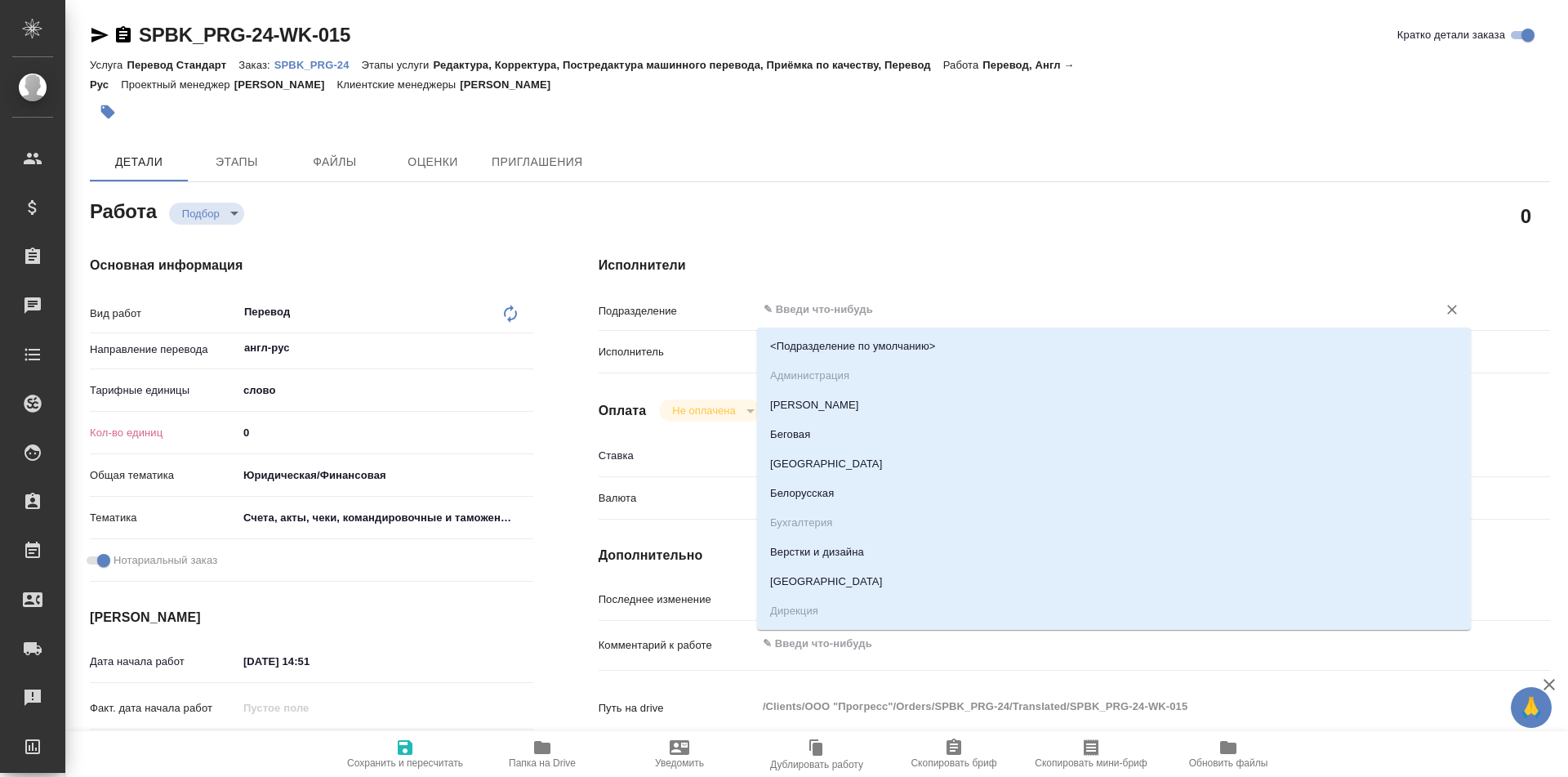
type textarea "x"
type input "п"
type textarea "x"
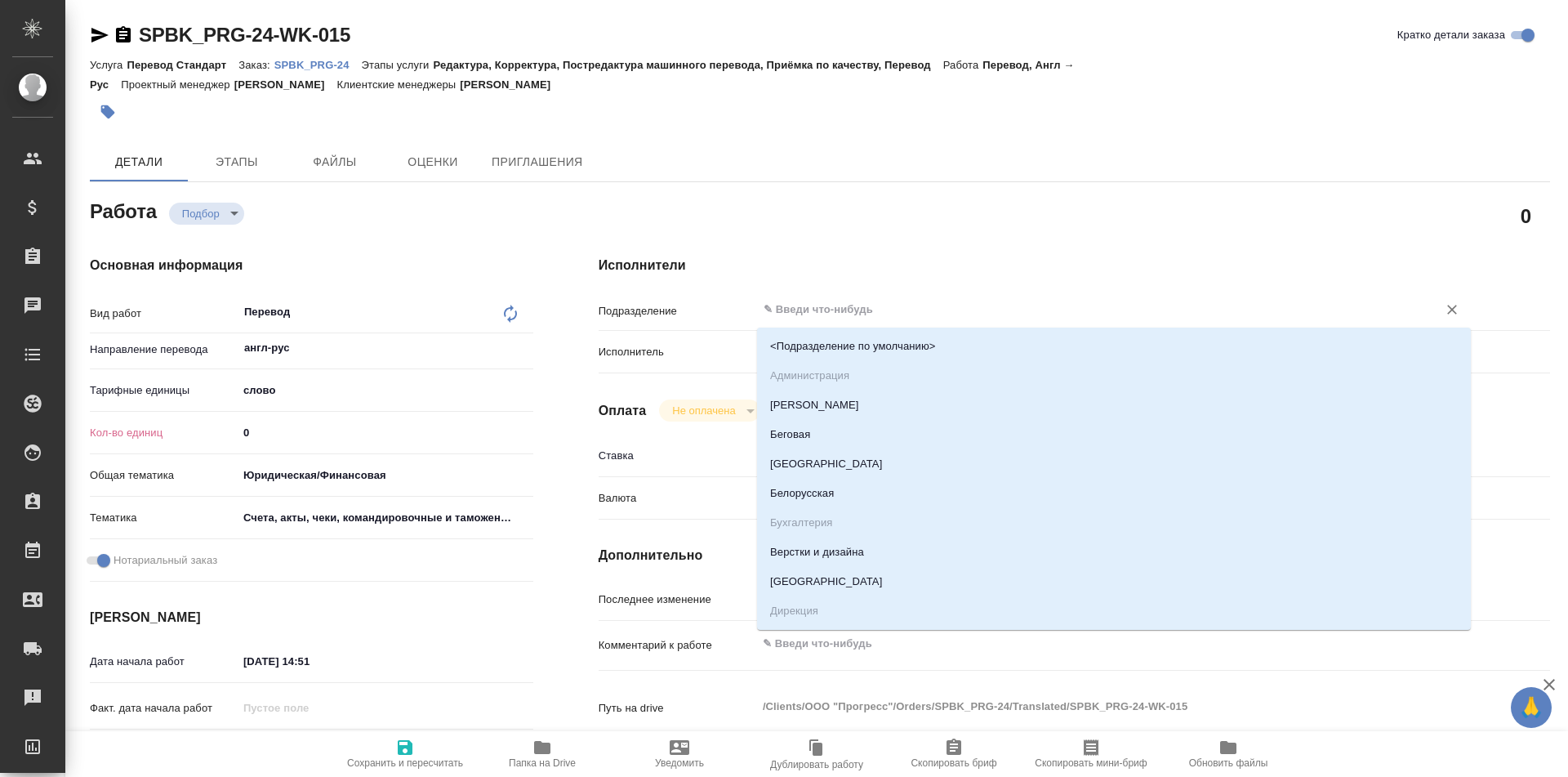
type textarea "x"
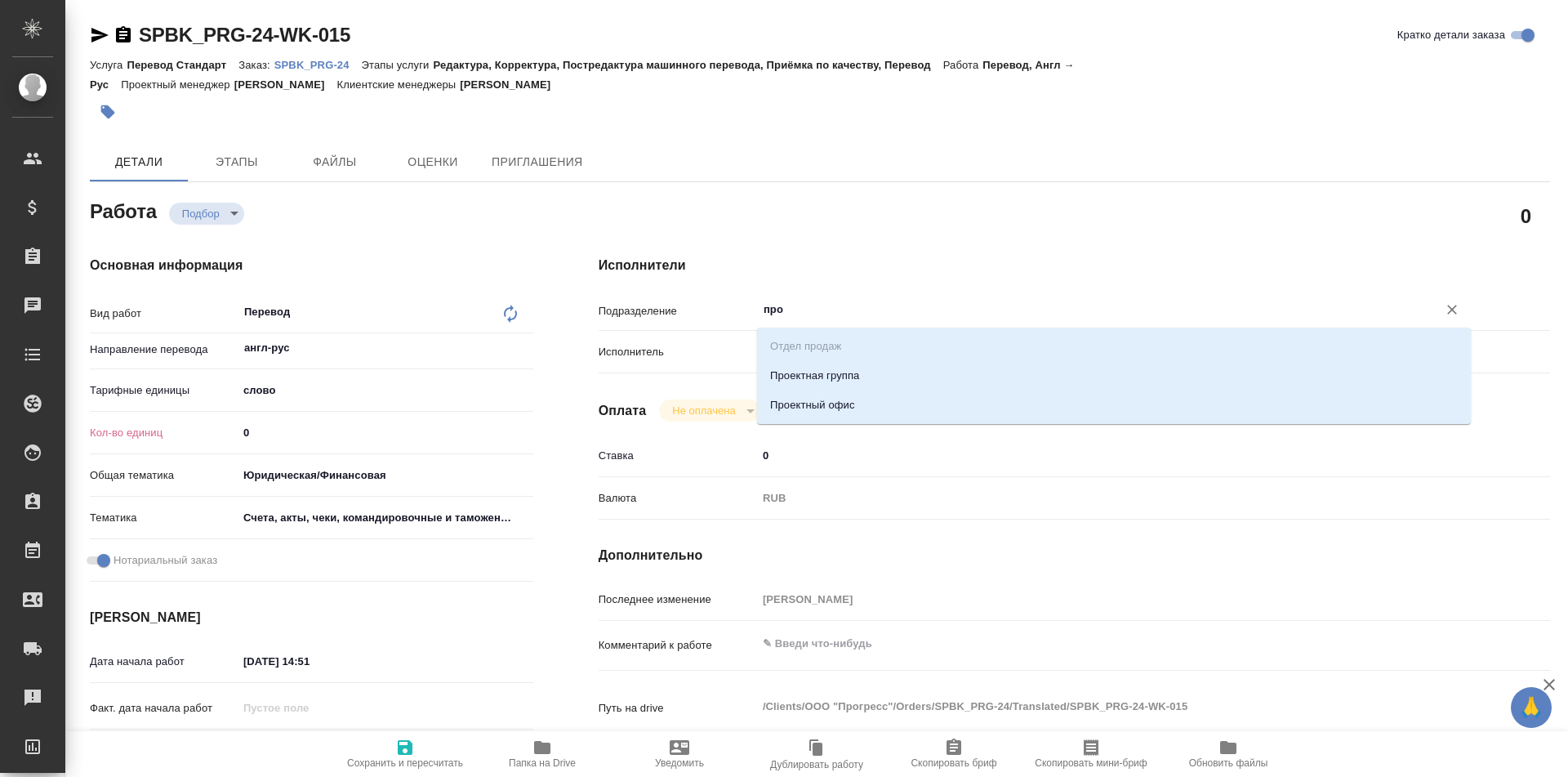
type input "прое"
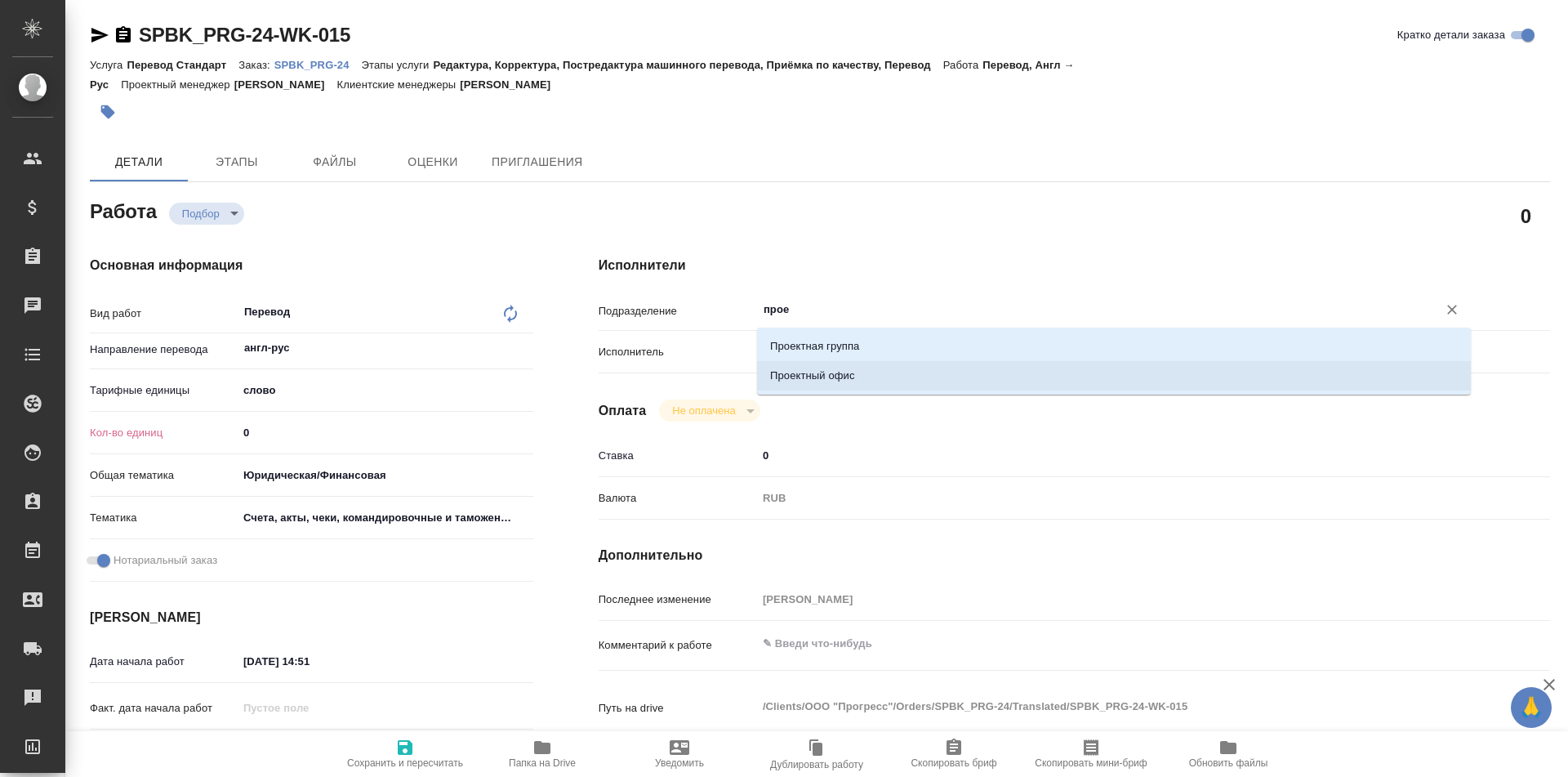
type textarea "x"
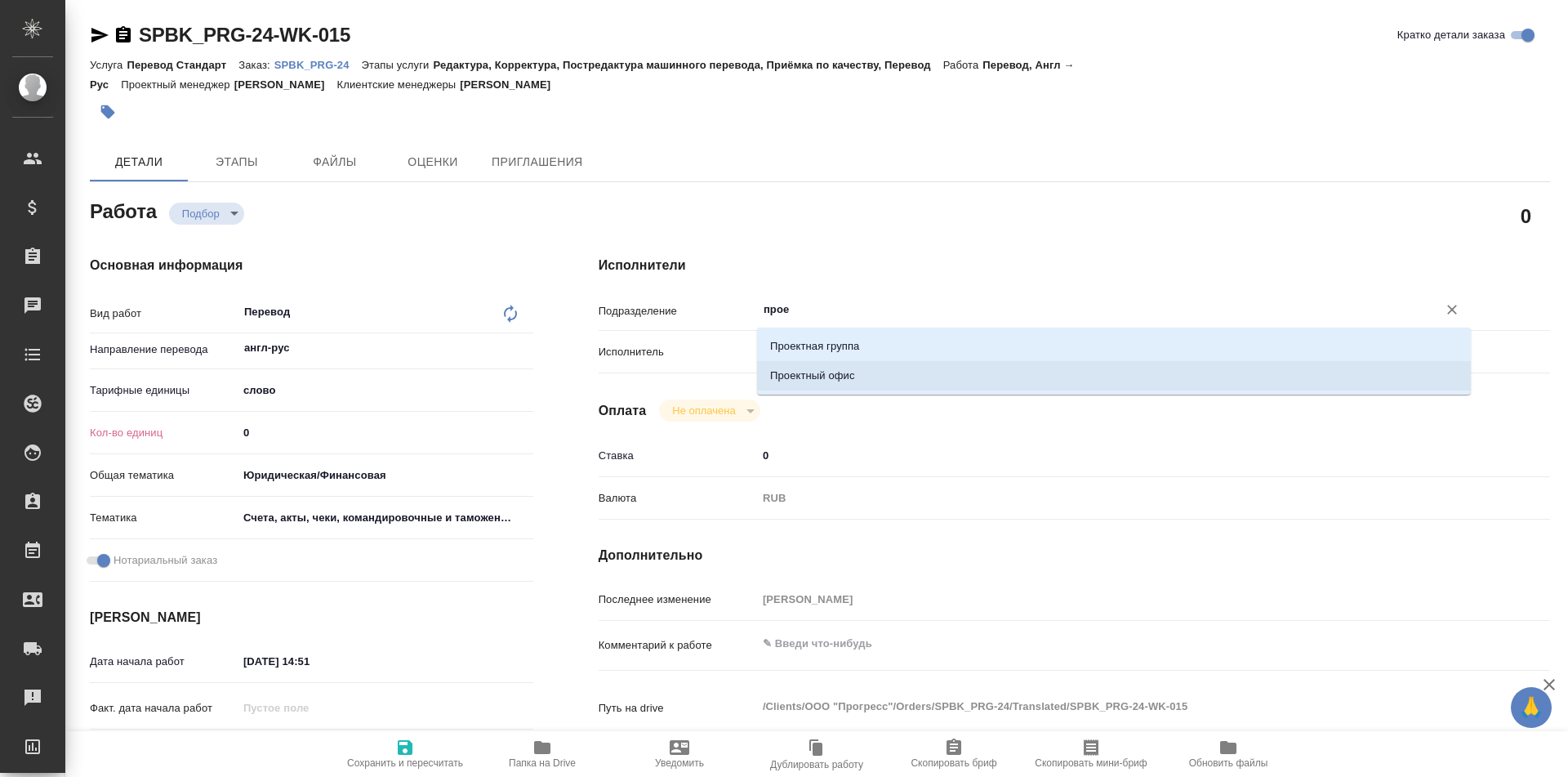
click at [847, 368] on li "Проектный офис" at bounding box center [1114, 375] width 714 height 29
type textarea "x"
type input "Проектный офис"
type textarea "x"
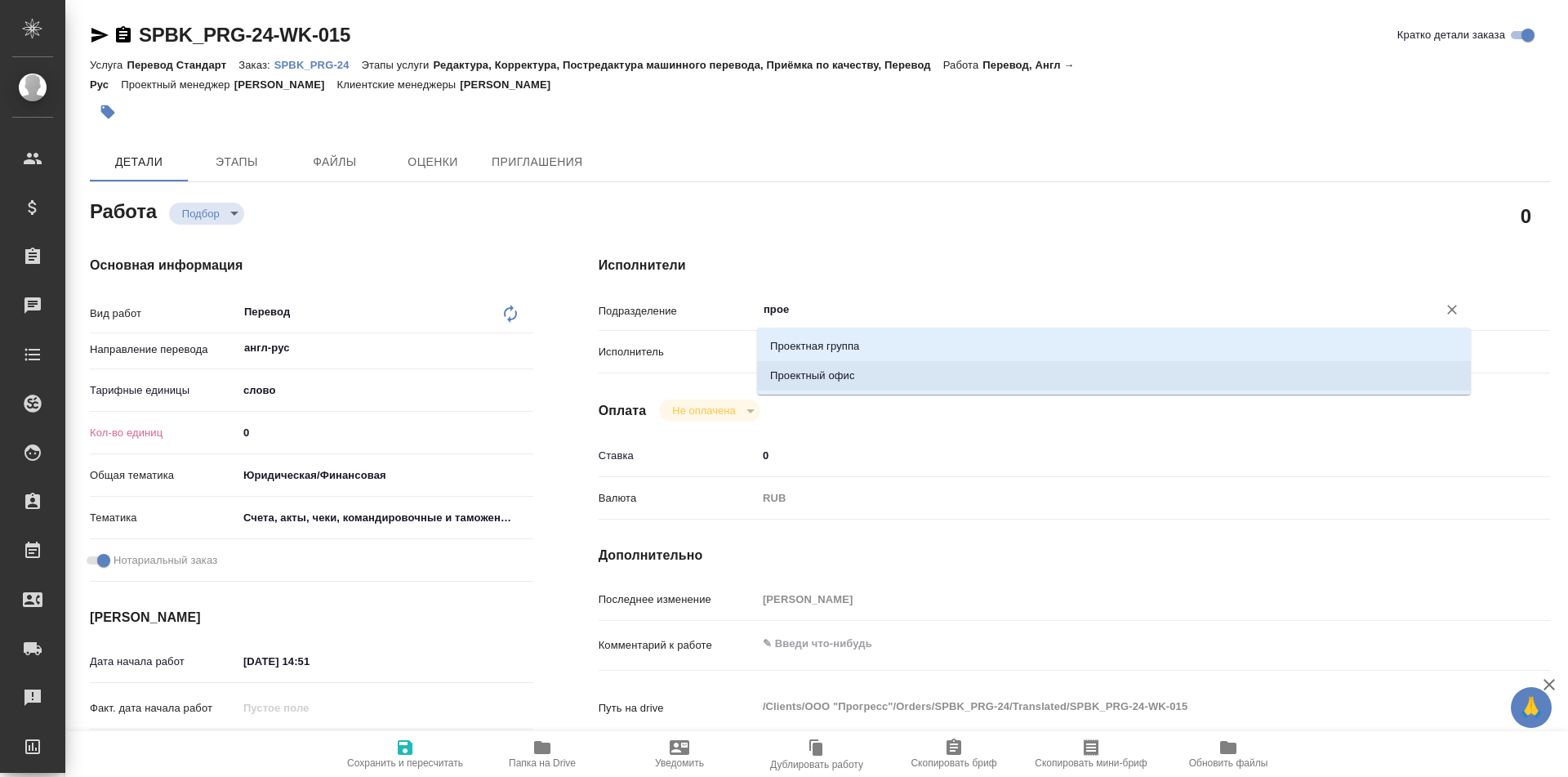
type textarea "x"
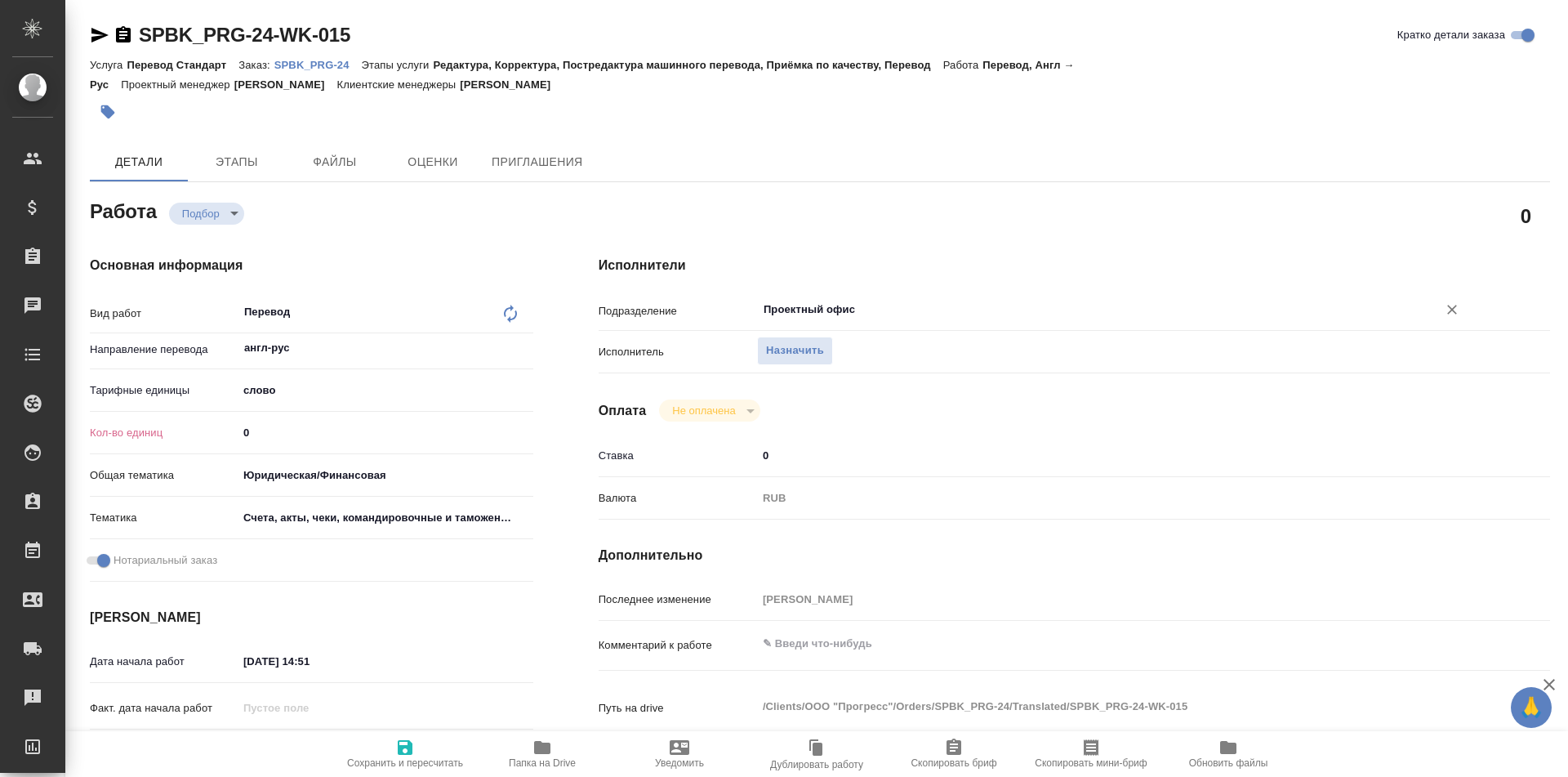
type input "Проектный офис"
drag, startPoint x: 331, startPoint y: 432, endPoint x: 188, endPoint y: 427, distance: 143.1
click at [194, 431] on div "Кол-во единиц 0" at bounding box center [312, 432] width 444 height 29
type textarea "x"
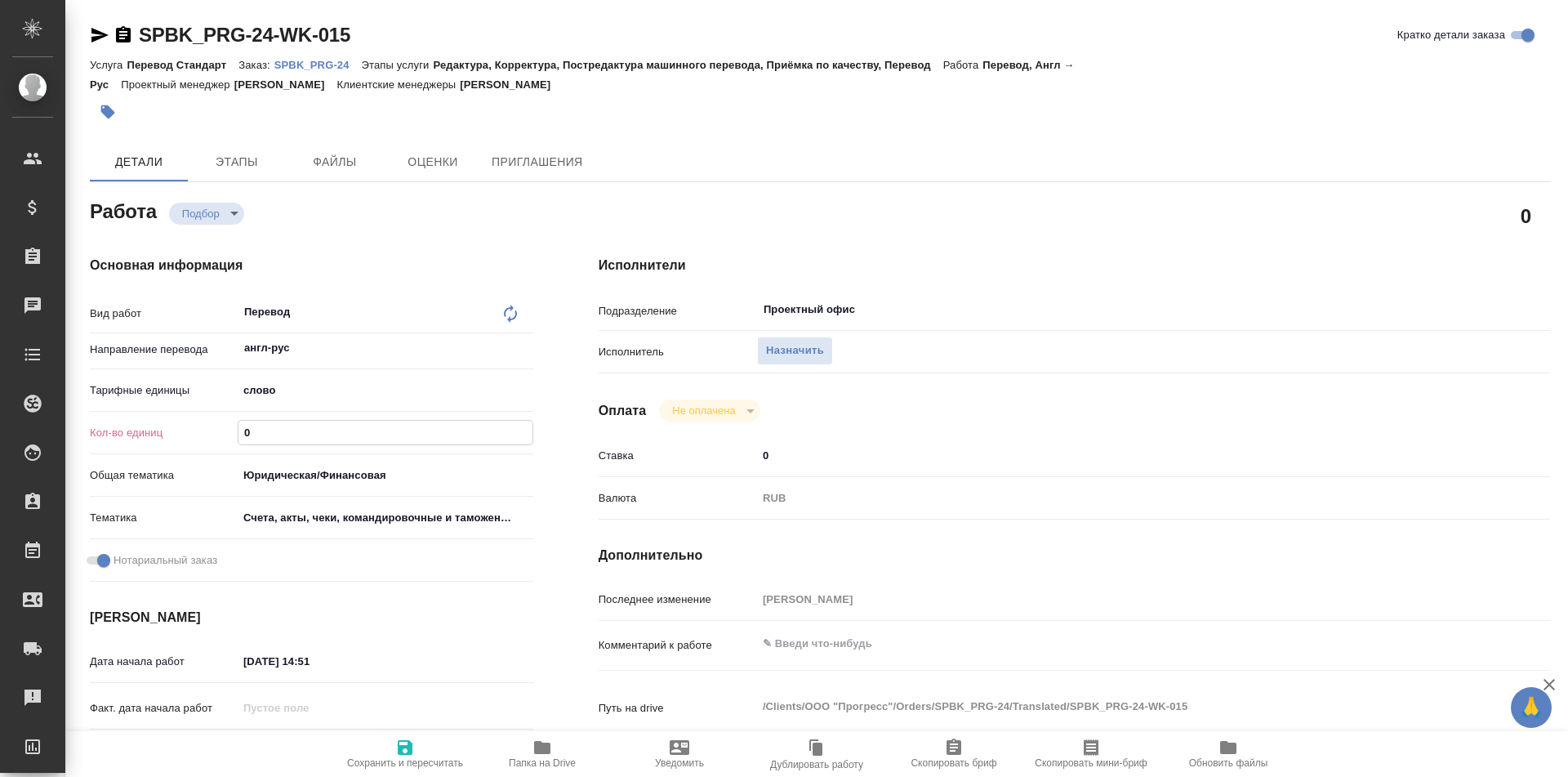
type textarea "x"
type input "3"
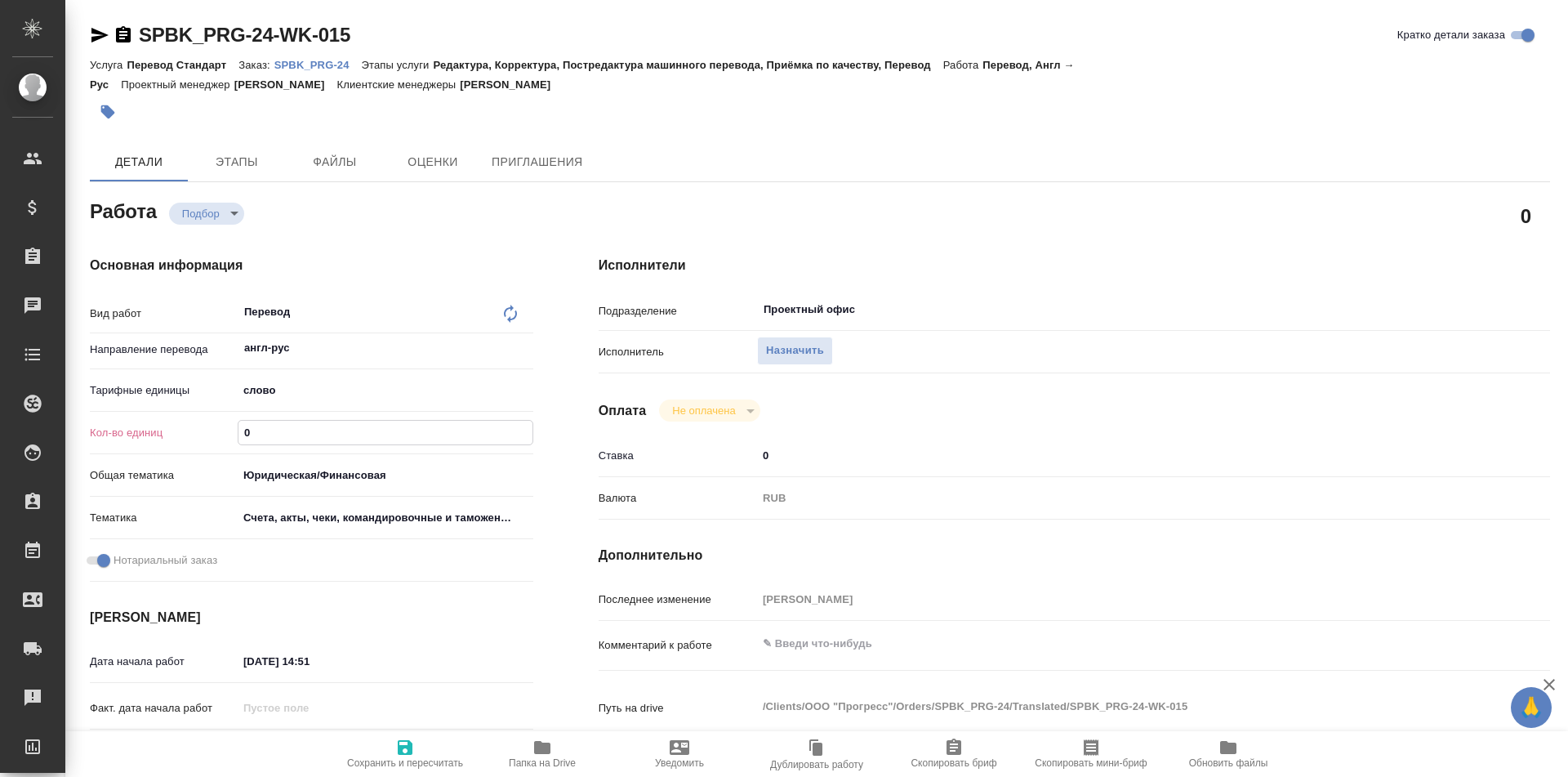
type textarea "x"
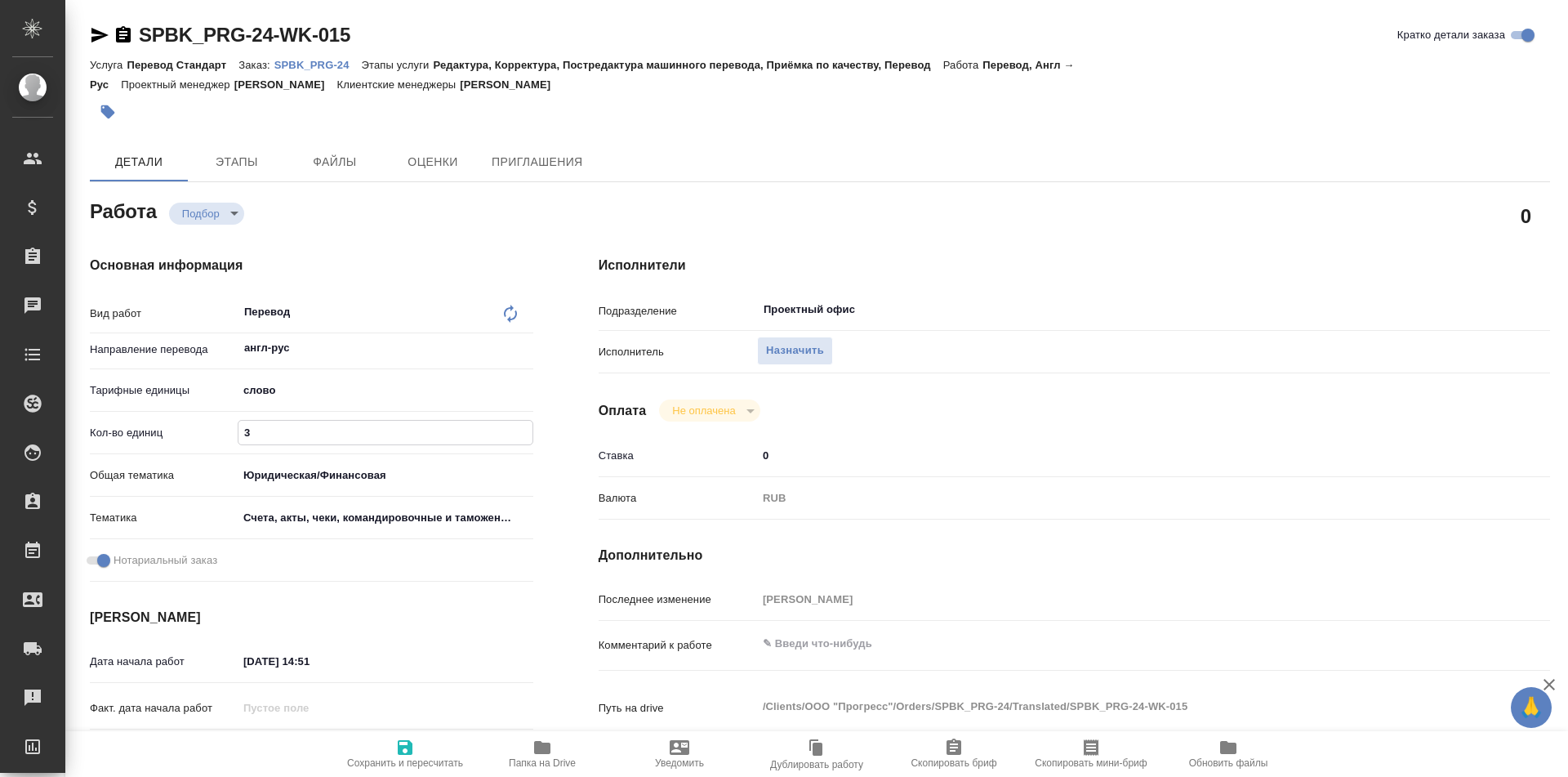
type input "30"
type textarea "x"
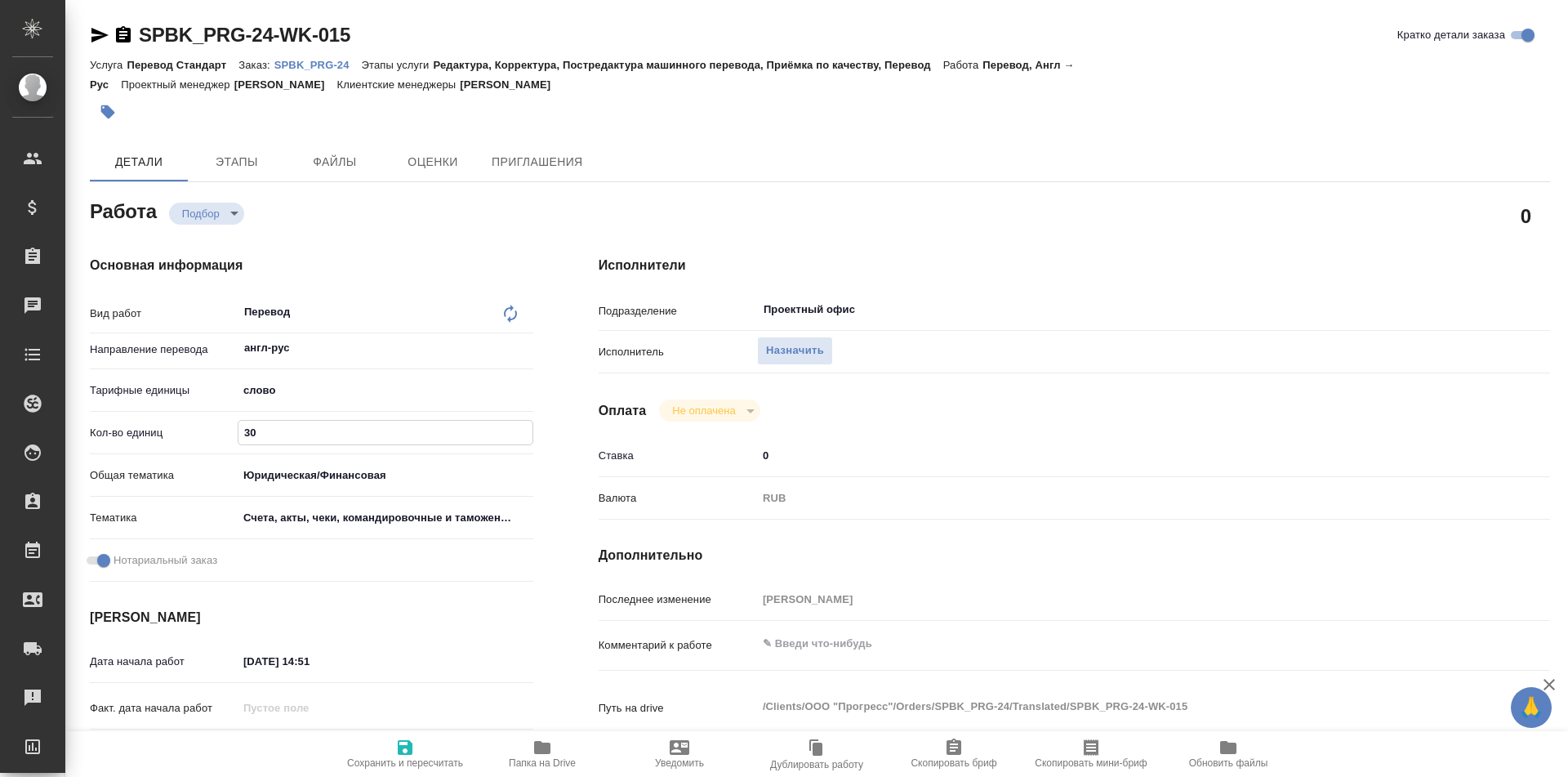
type textarea "x"
type input "300"
type textarea "x"
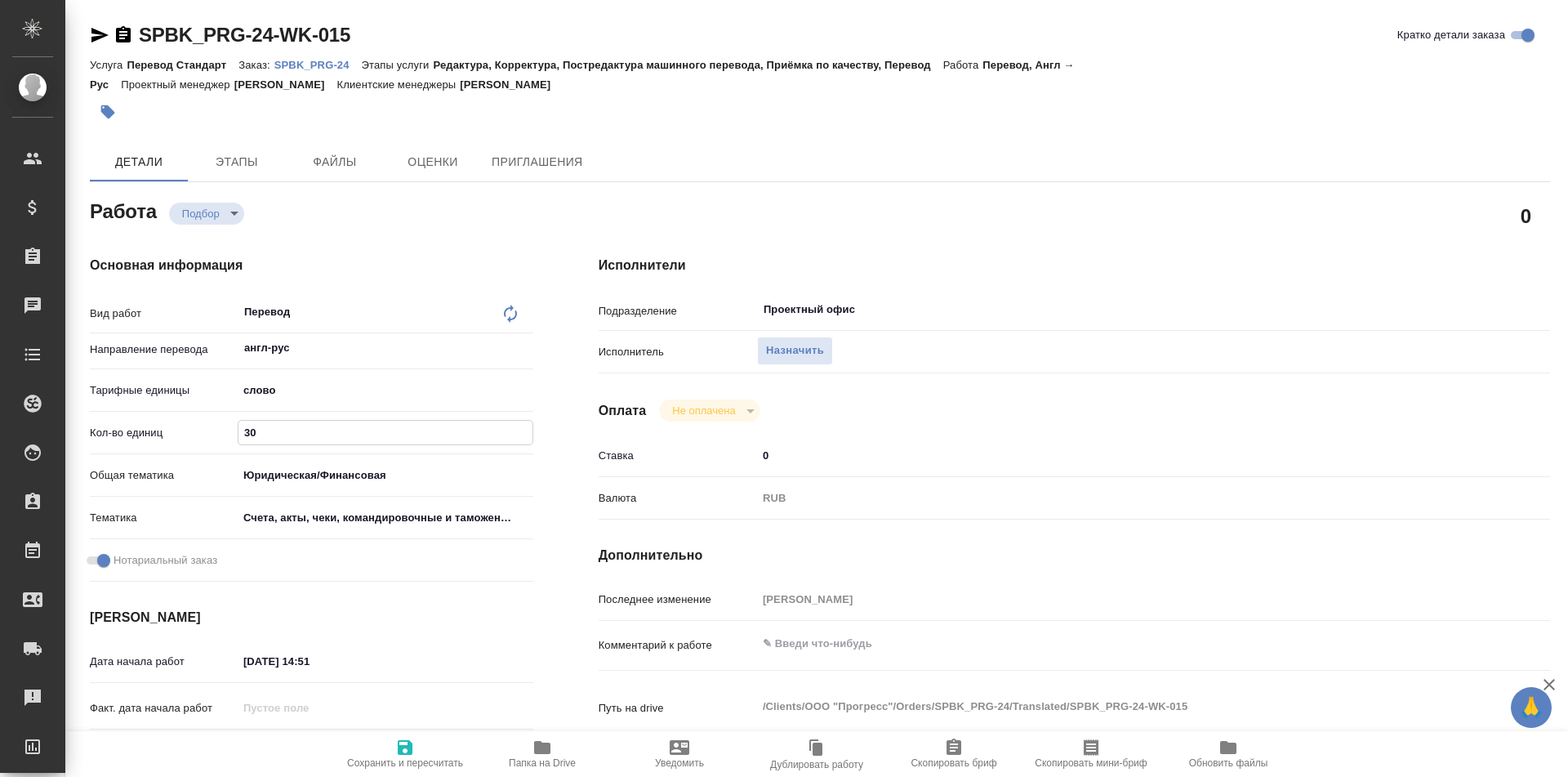
type textarea "x"
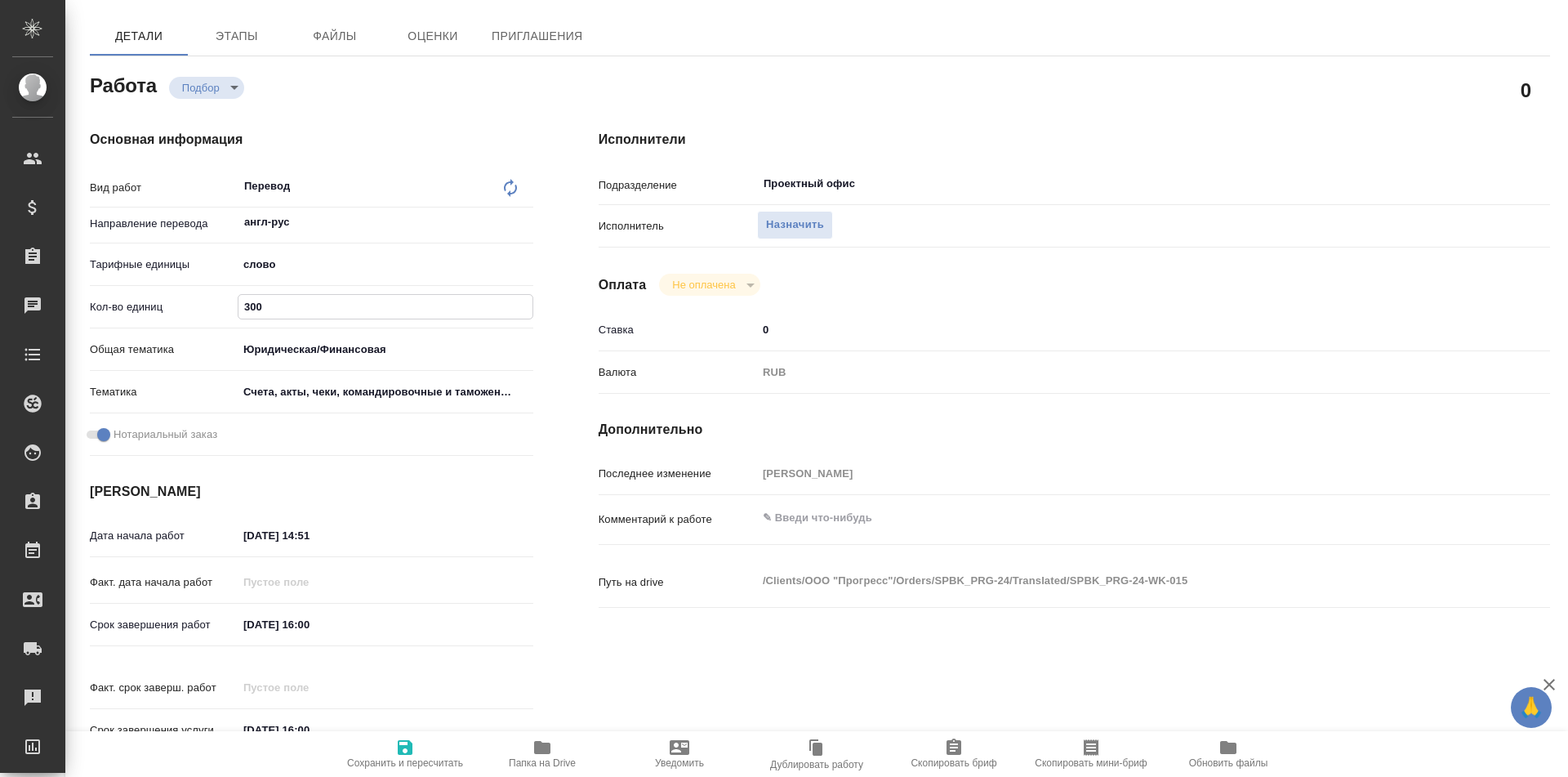
scroll to position [247, 0]
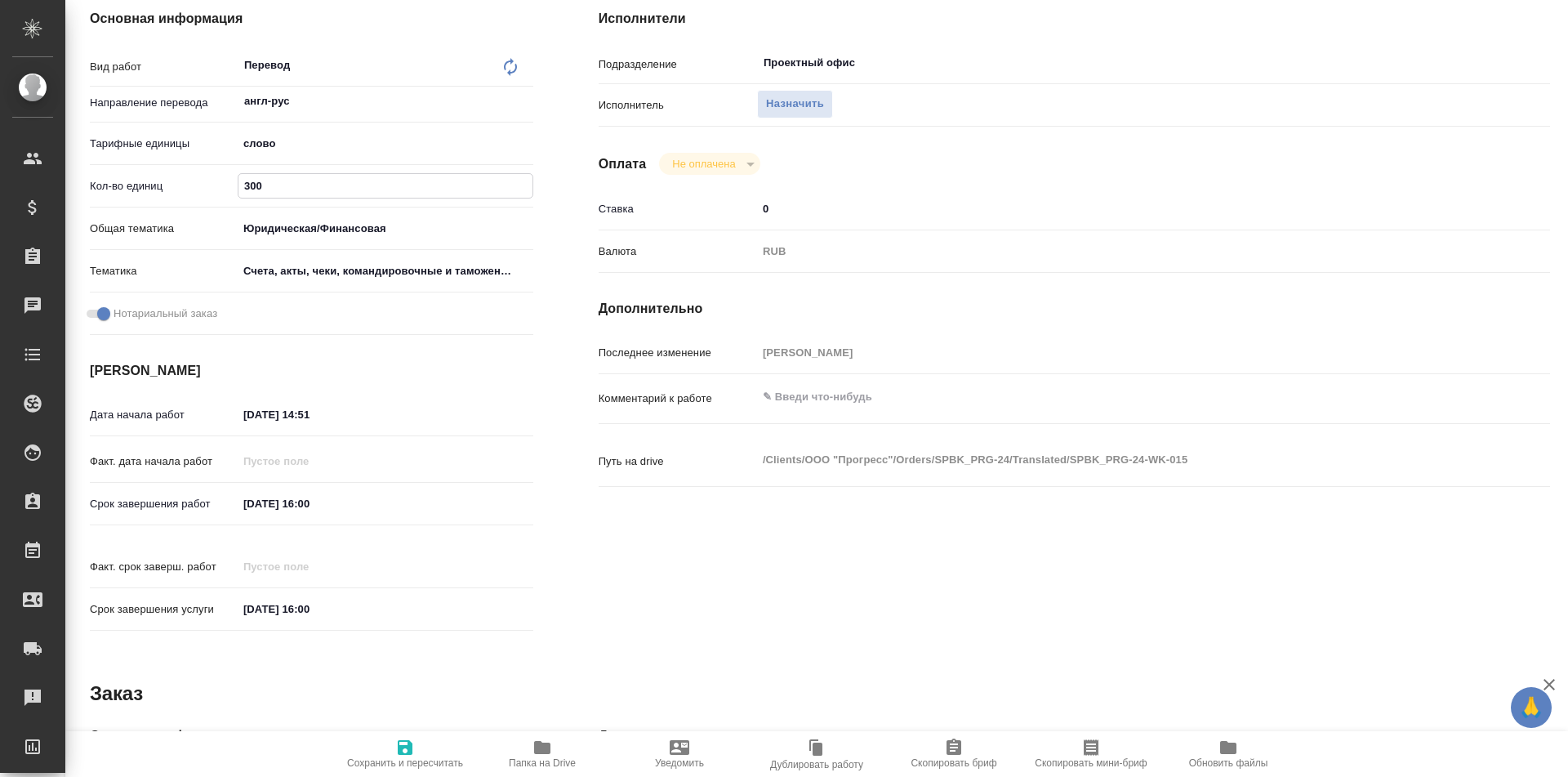
type input "300"
click at [311, 499] on input "16.09.2025 16:00" at bounding box center [310, 504] width 143 height 24
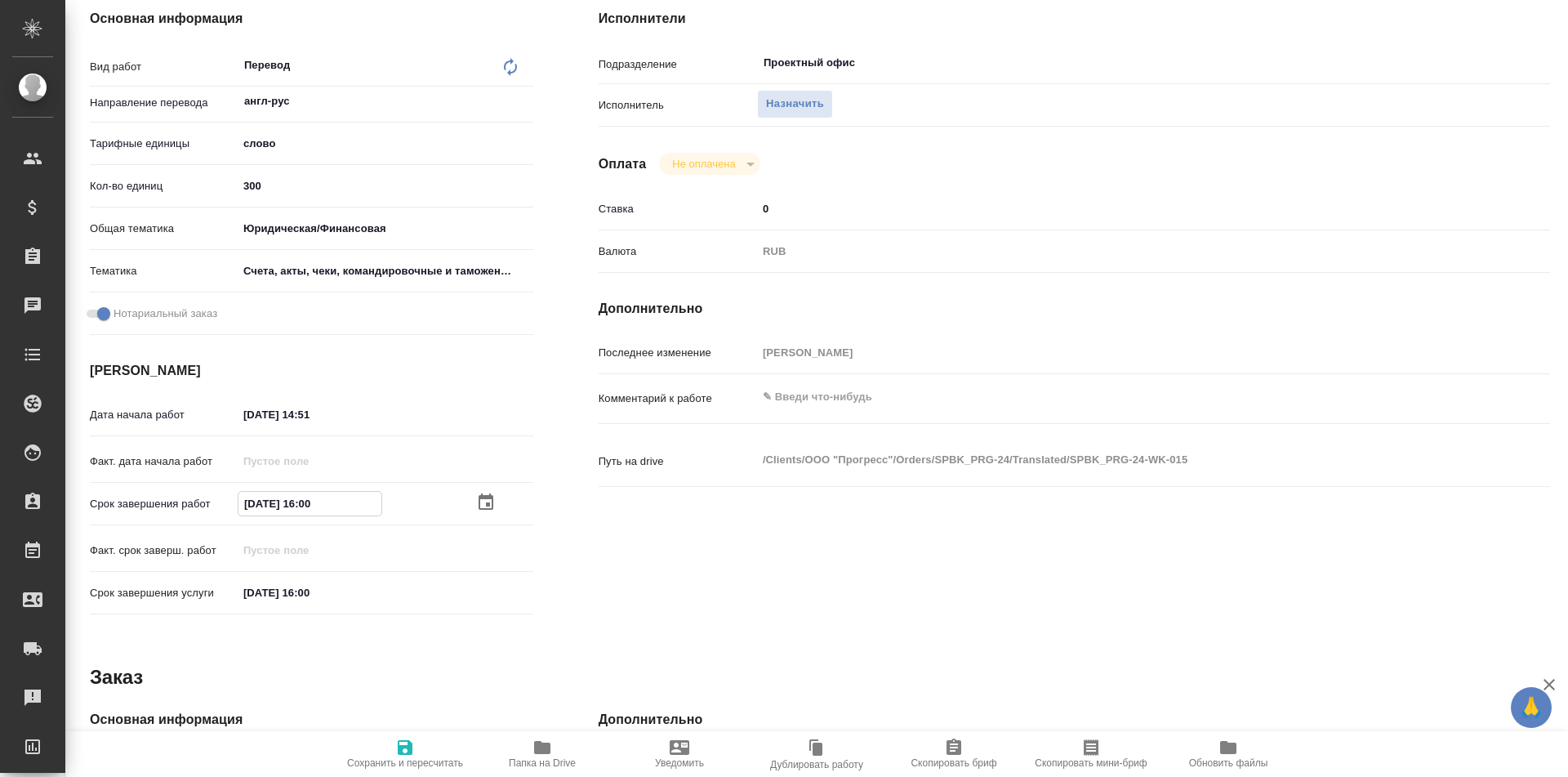
type textarea "x"
type input "16.09.2025 10:0_"
type textarea "x"
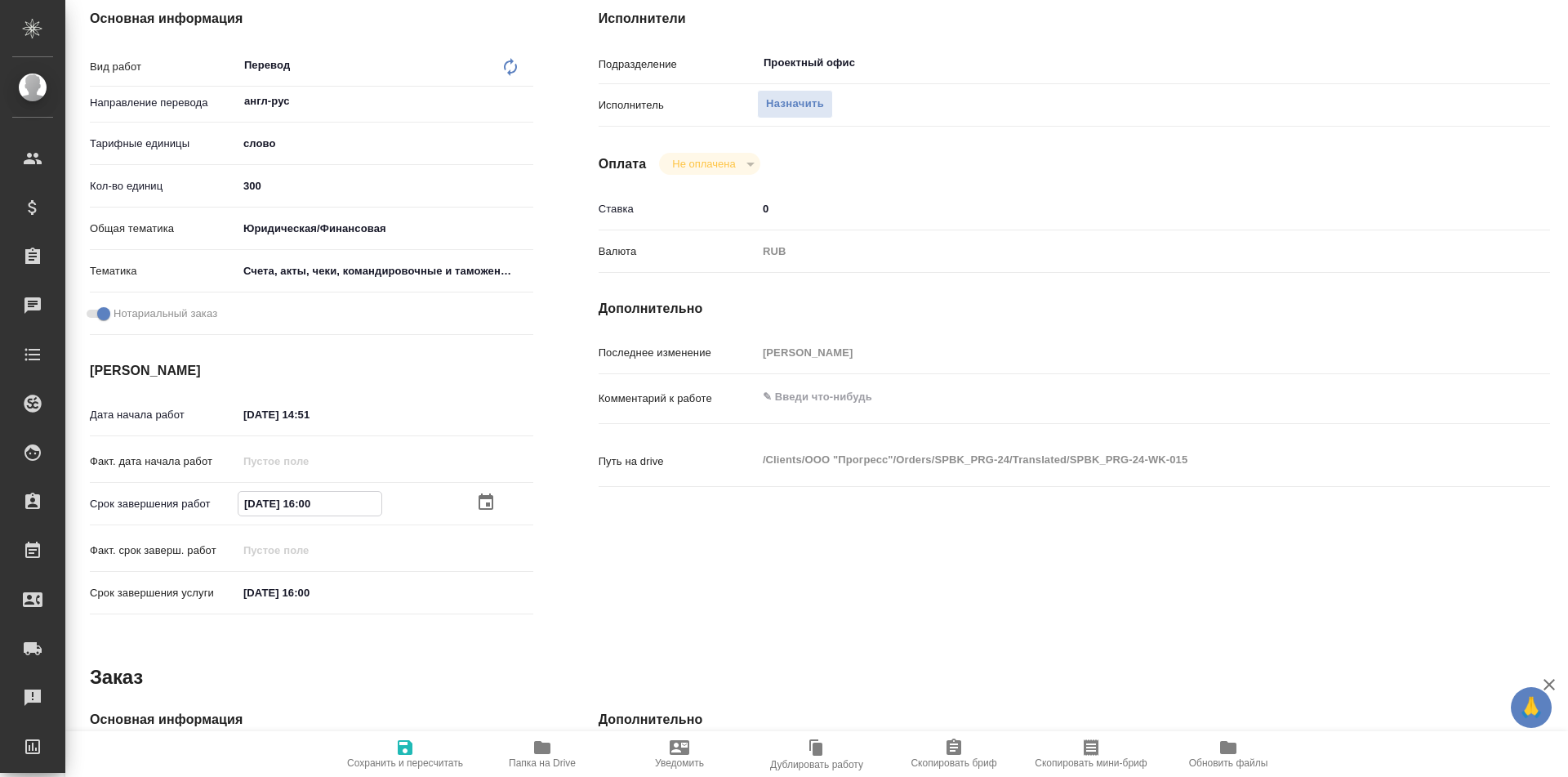
type textarea "x"
type input "16.09.2025 14:00"
type textarea "x"
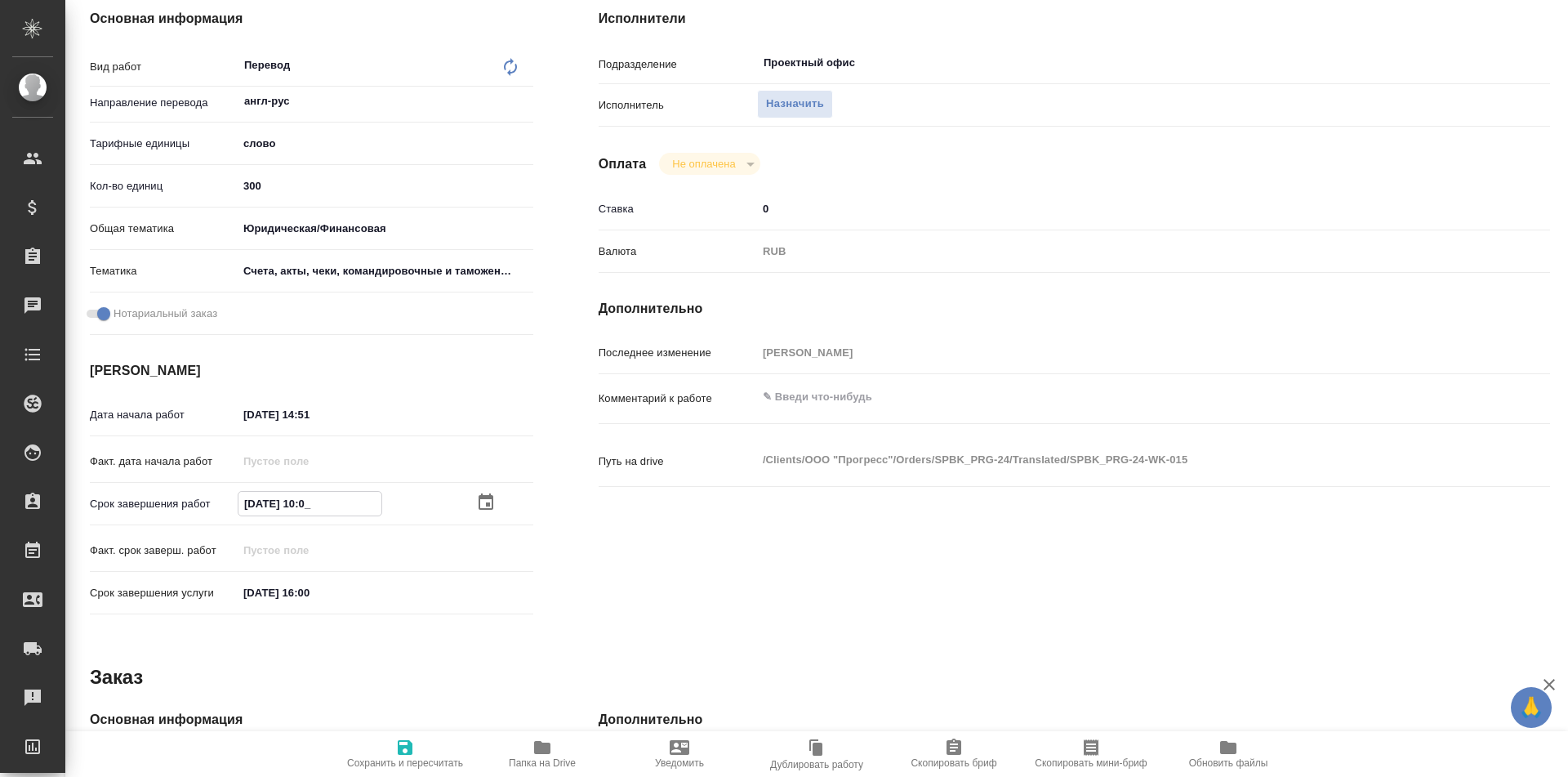
type textarea "x"
type input "16.09.2025 14:03"
type textarea "x"
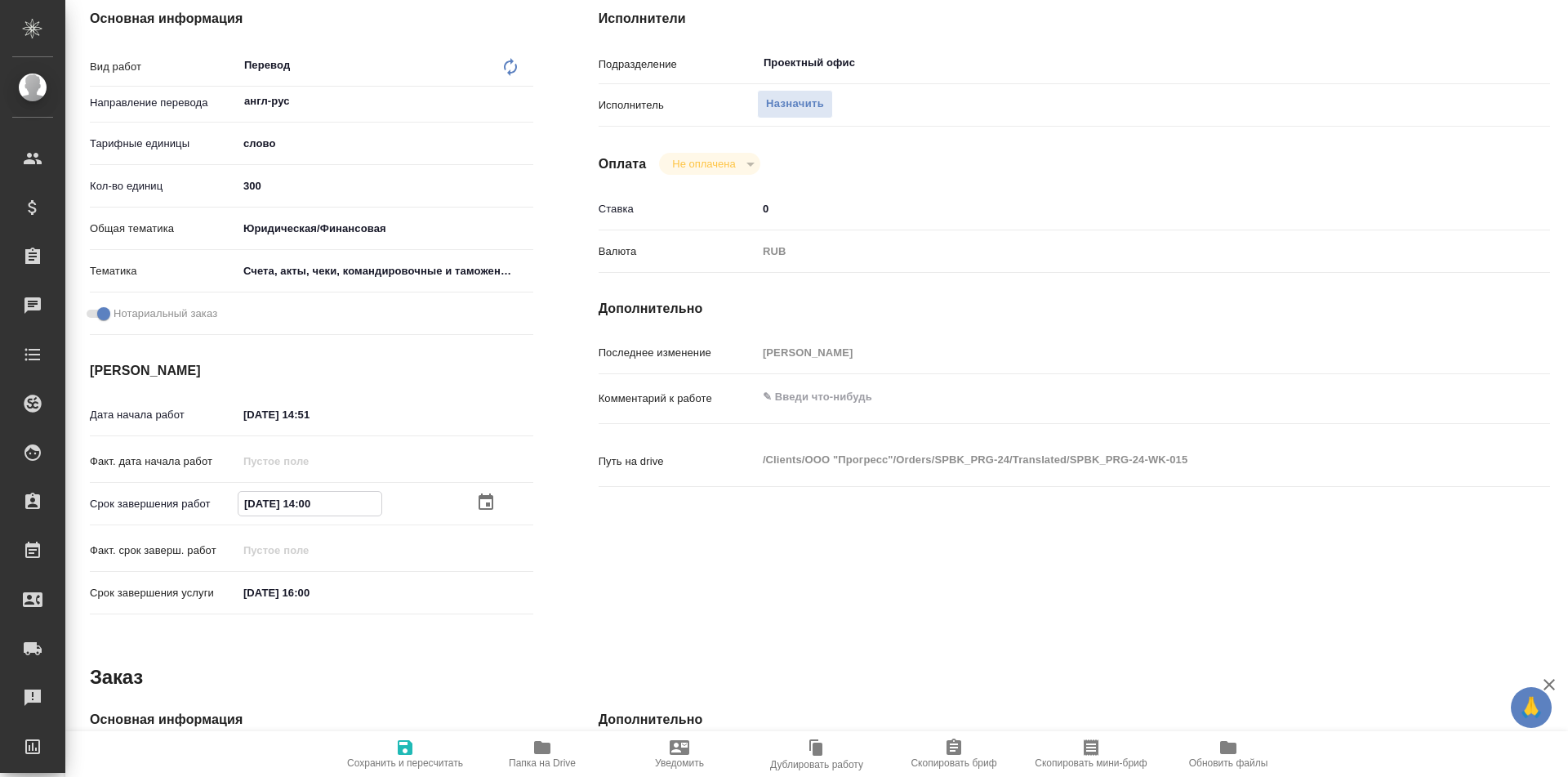
type textarea "x"
type input "16.09.2025 14:0_"
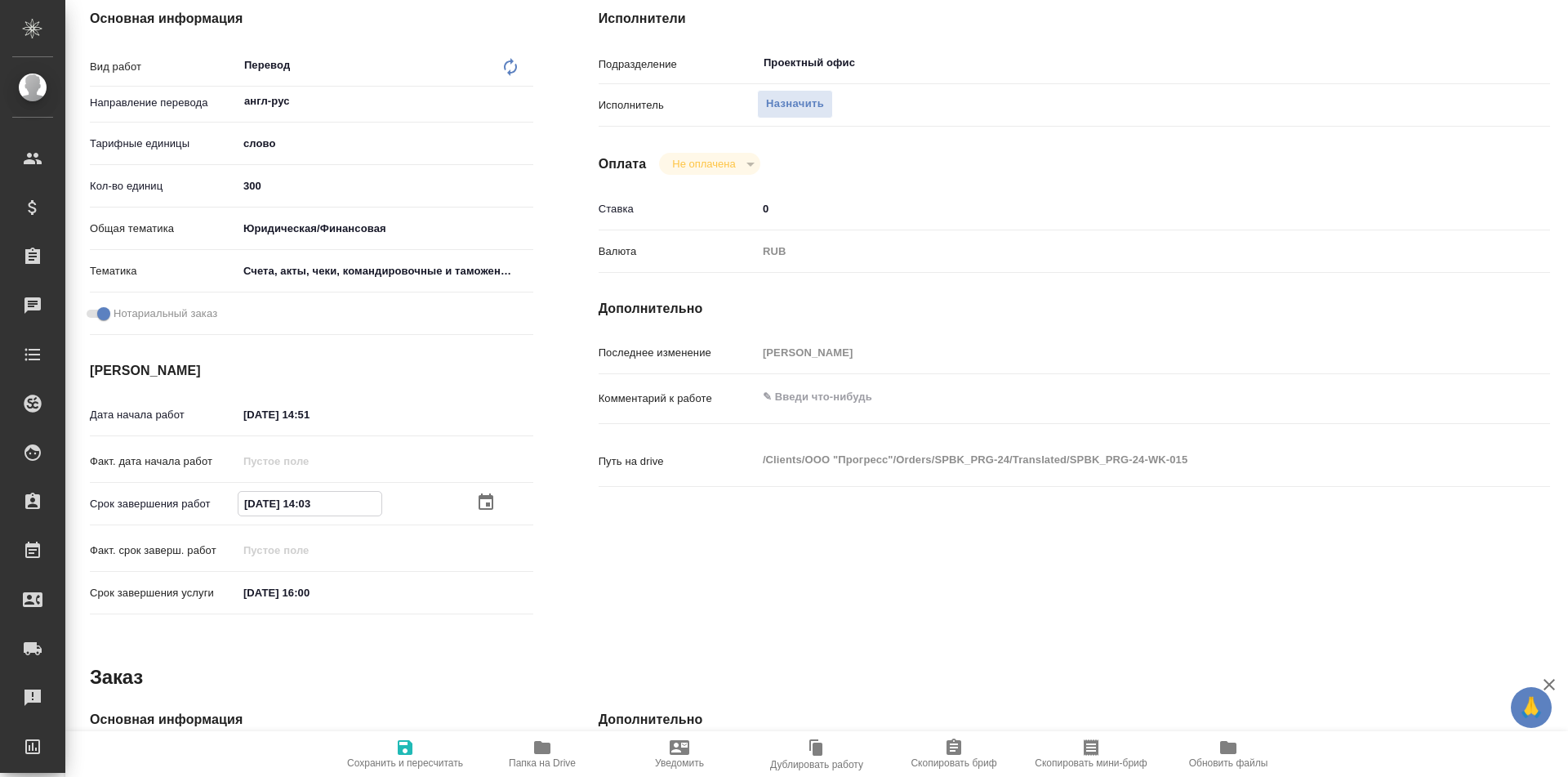
type textarea "x"
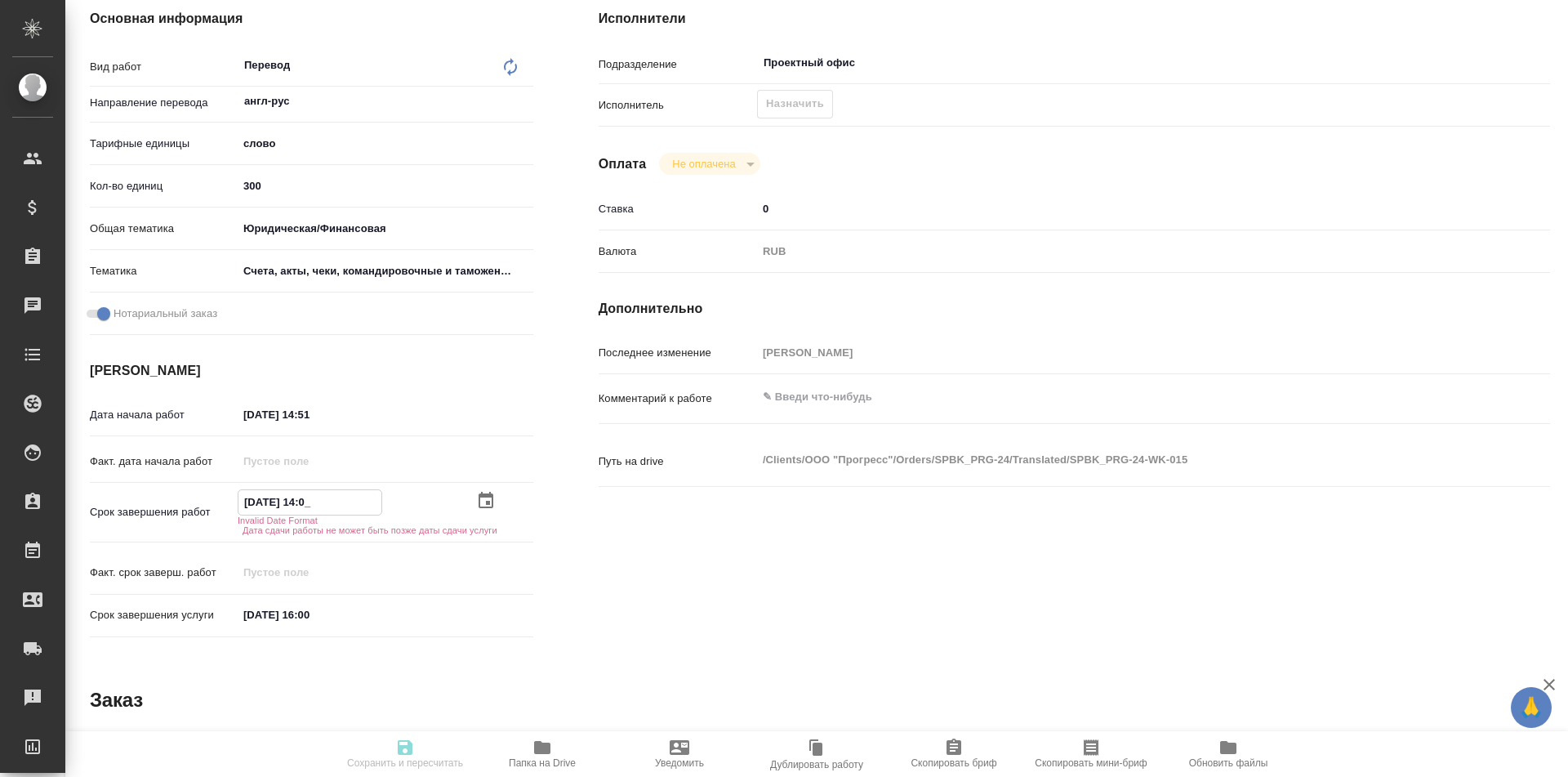
type textarea "x"
type input "16.09.2025 14:__"
type textarea "x"
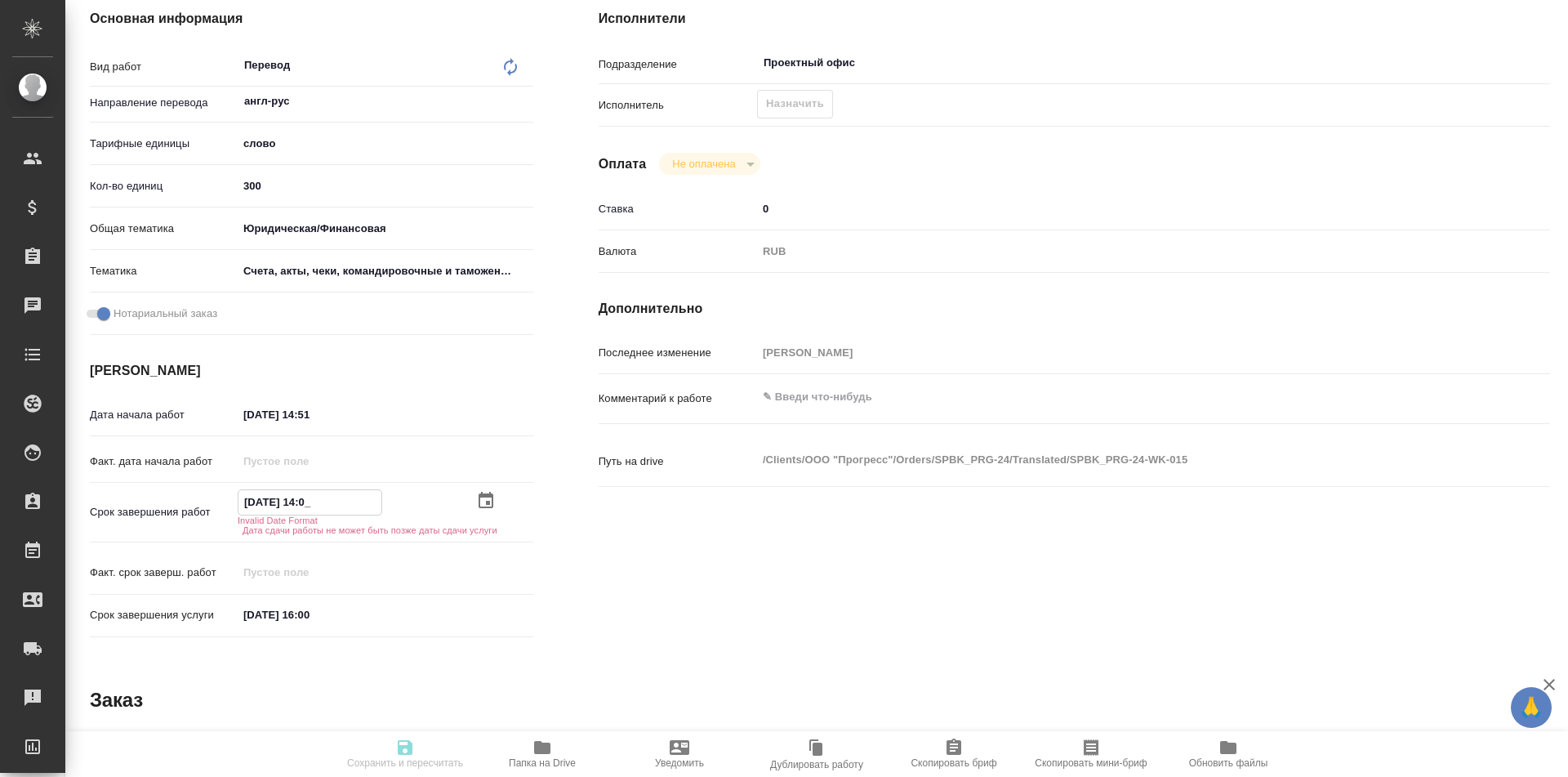
type textarea "x"
type input "16.09.2025 1_:__"
type textarea "x"
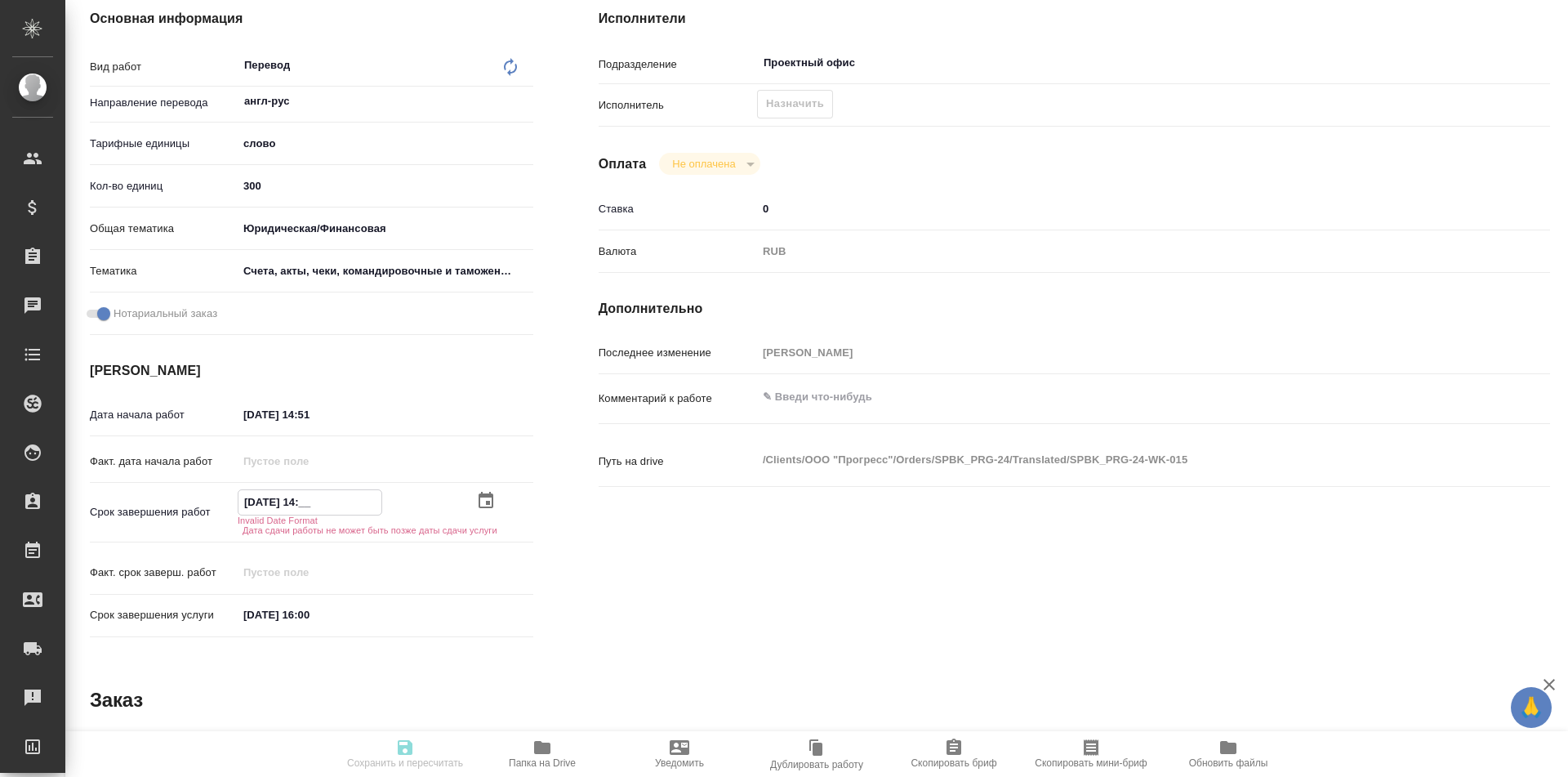
type textarea "x"
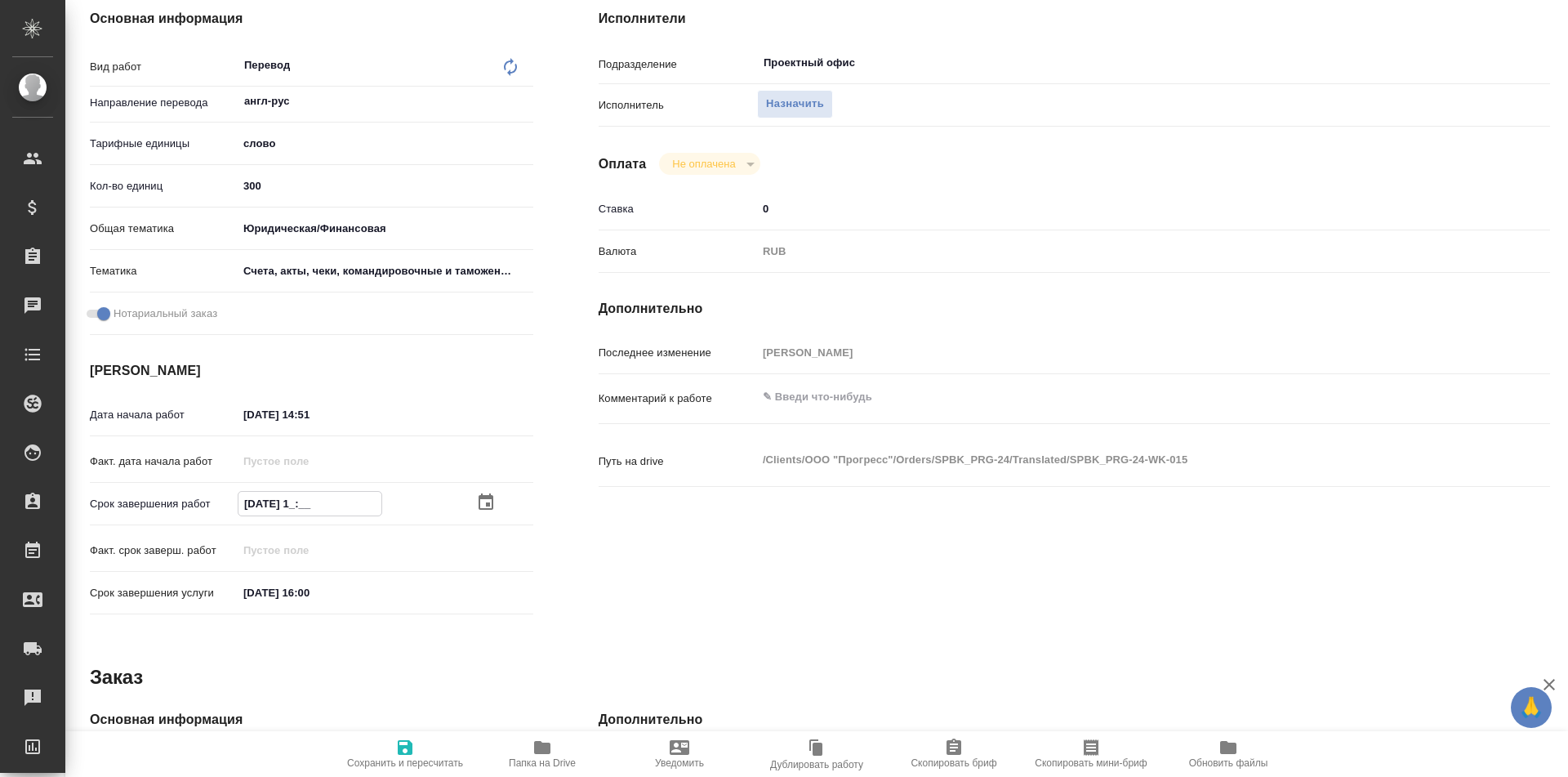
type textarea "x"
type input "16.09.2025 15:__"
type textarea "x"
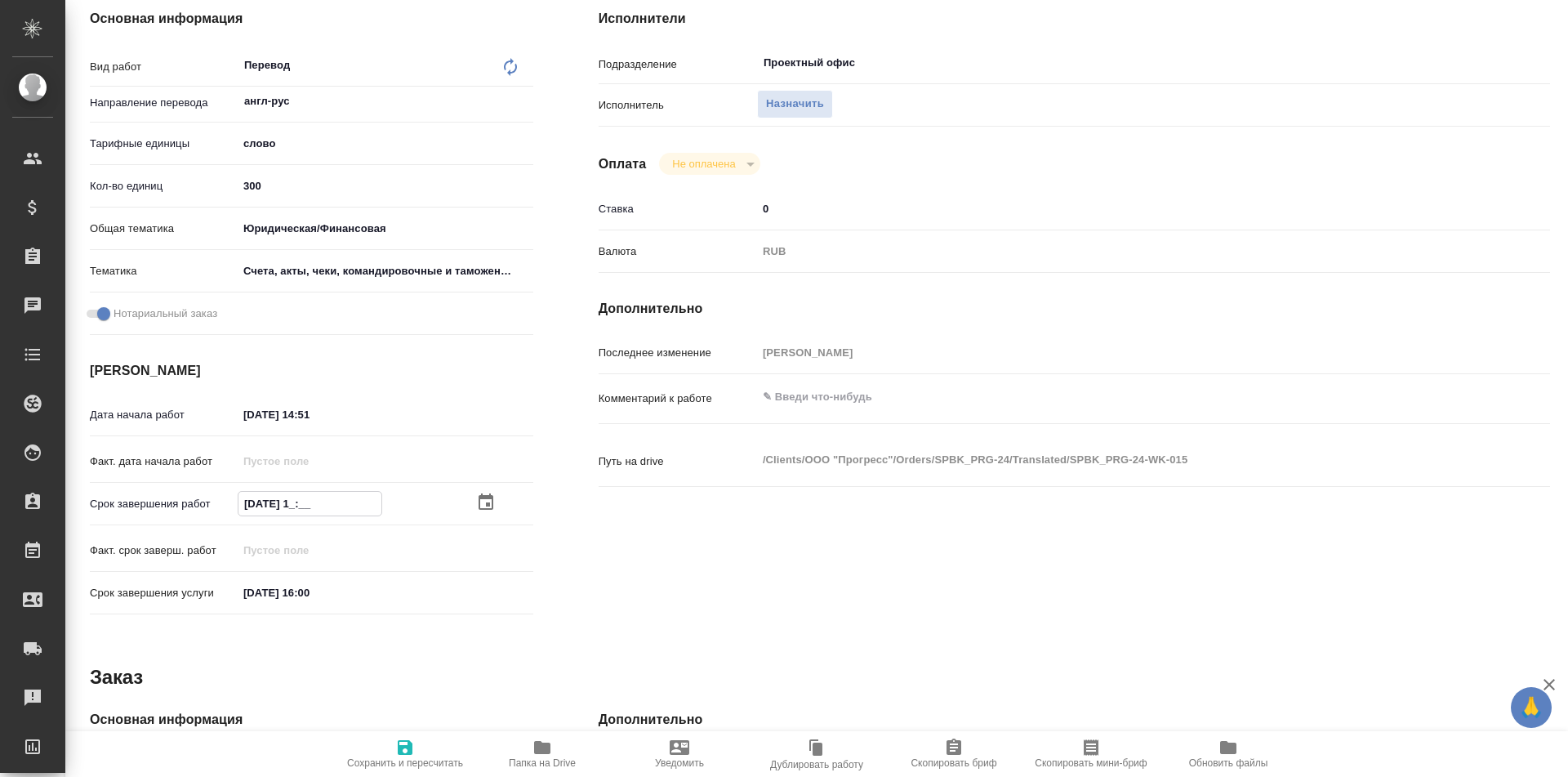
type textarea "x"
type input "16.09.2025 15:0_"
type textarea "x"
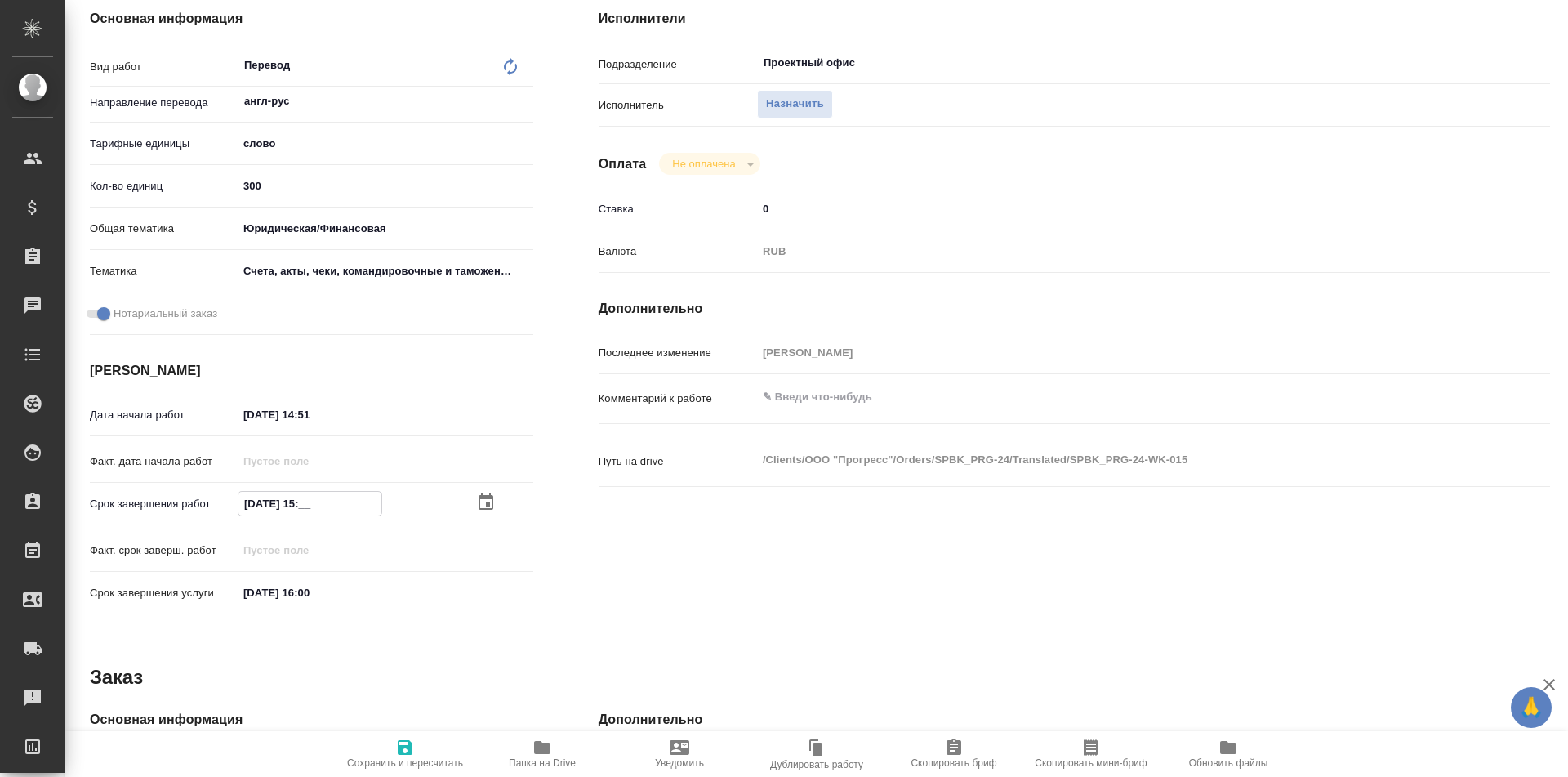
type textarea "x"
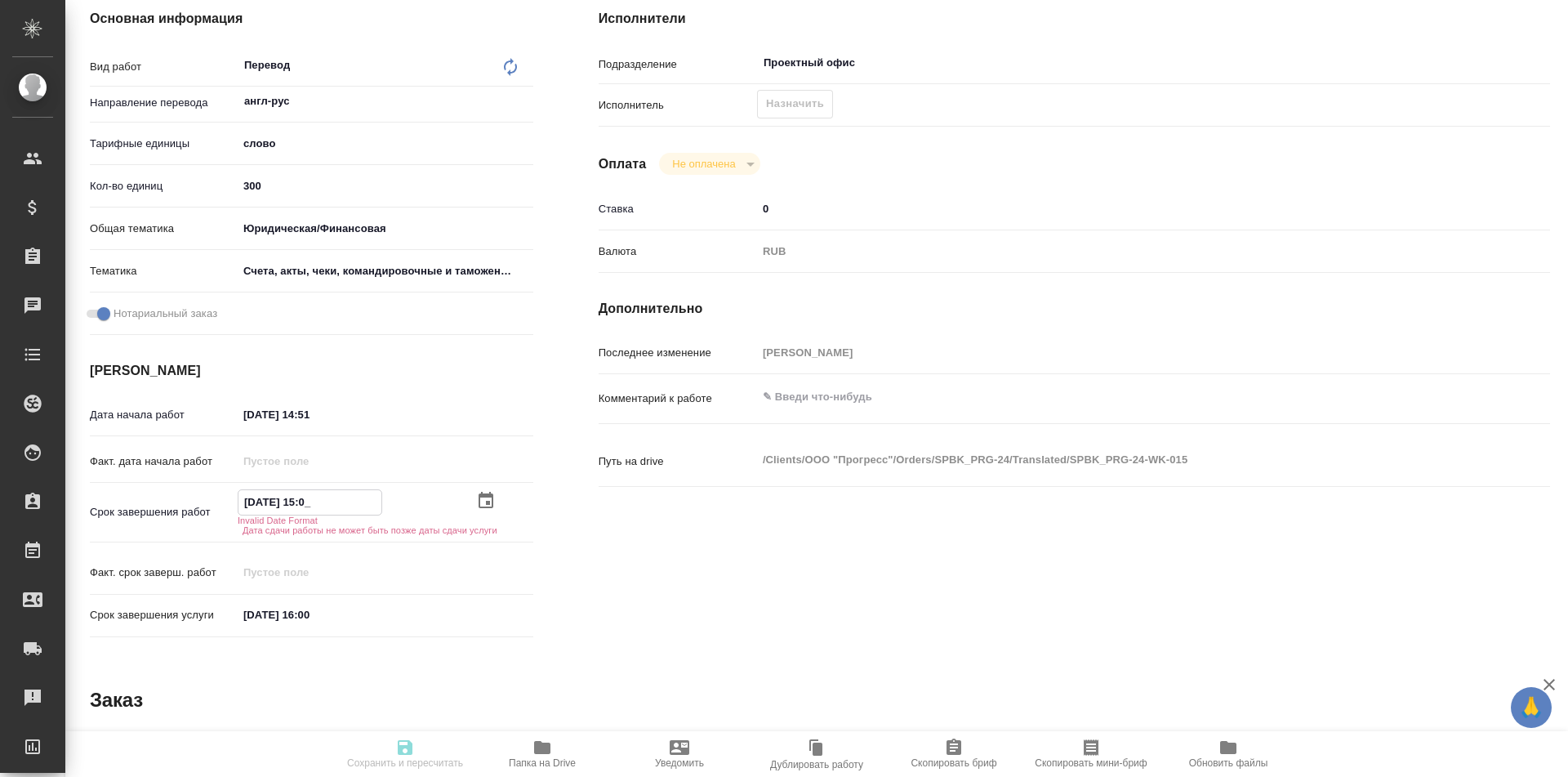
type textarea "x"
type input "16.09.2025 15:00"
type textarea "x"
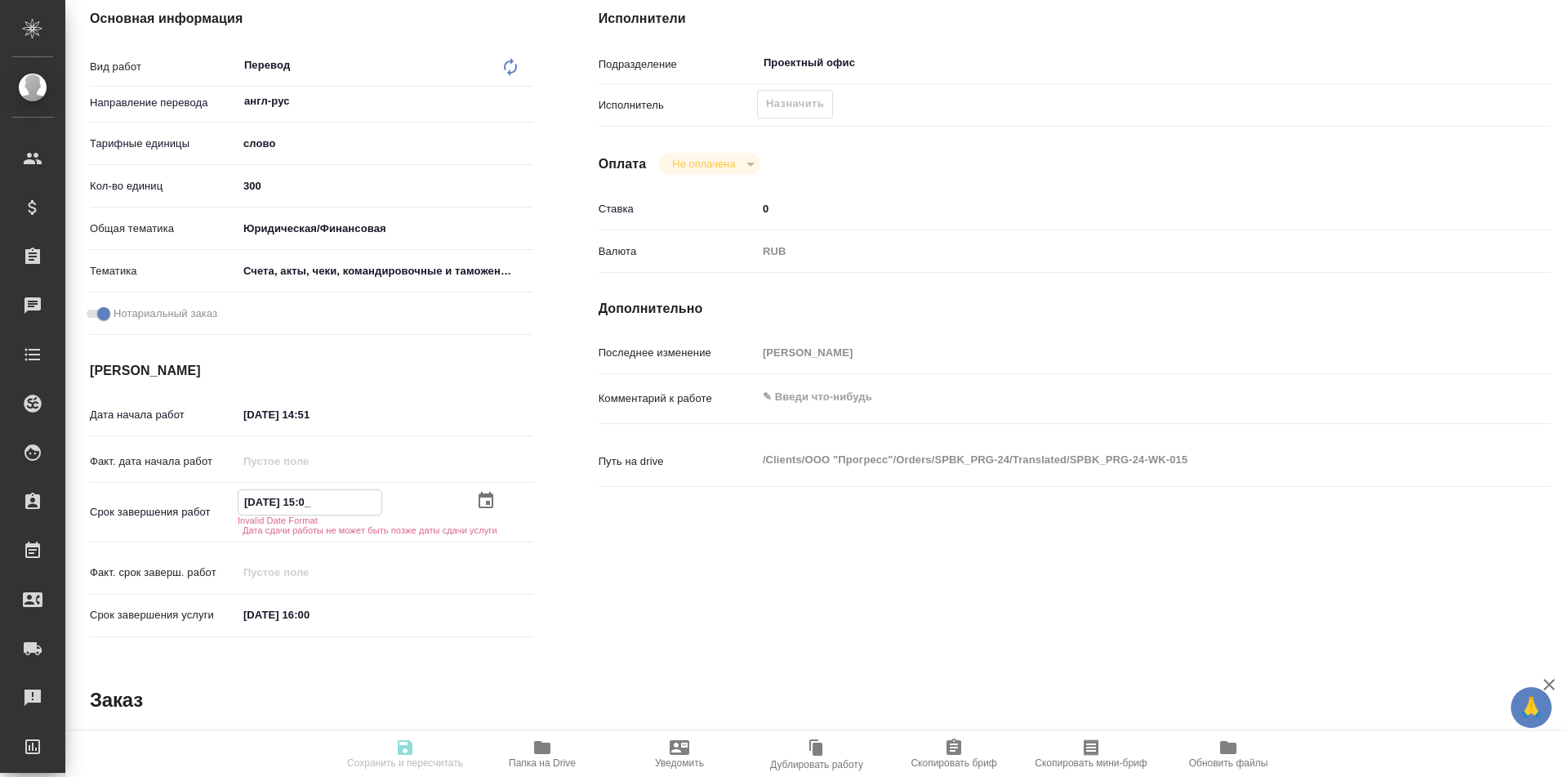
type textarea "x"
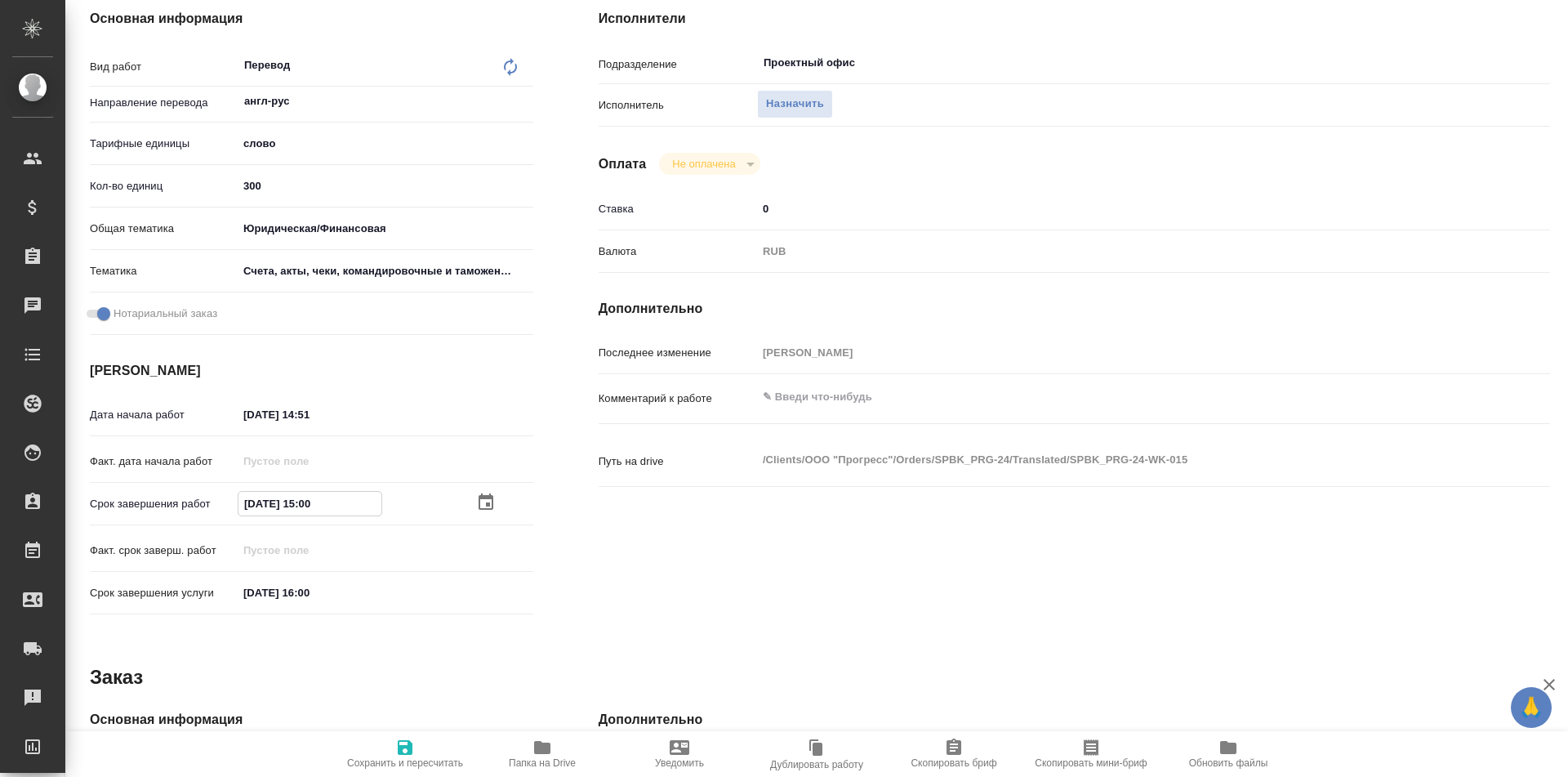
type input "16.09.2025 15:00"
click at [407, 745] on icon "button" at bounding box center [406, 748] width 20 height 20
type textarea "x"
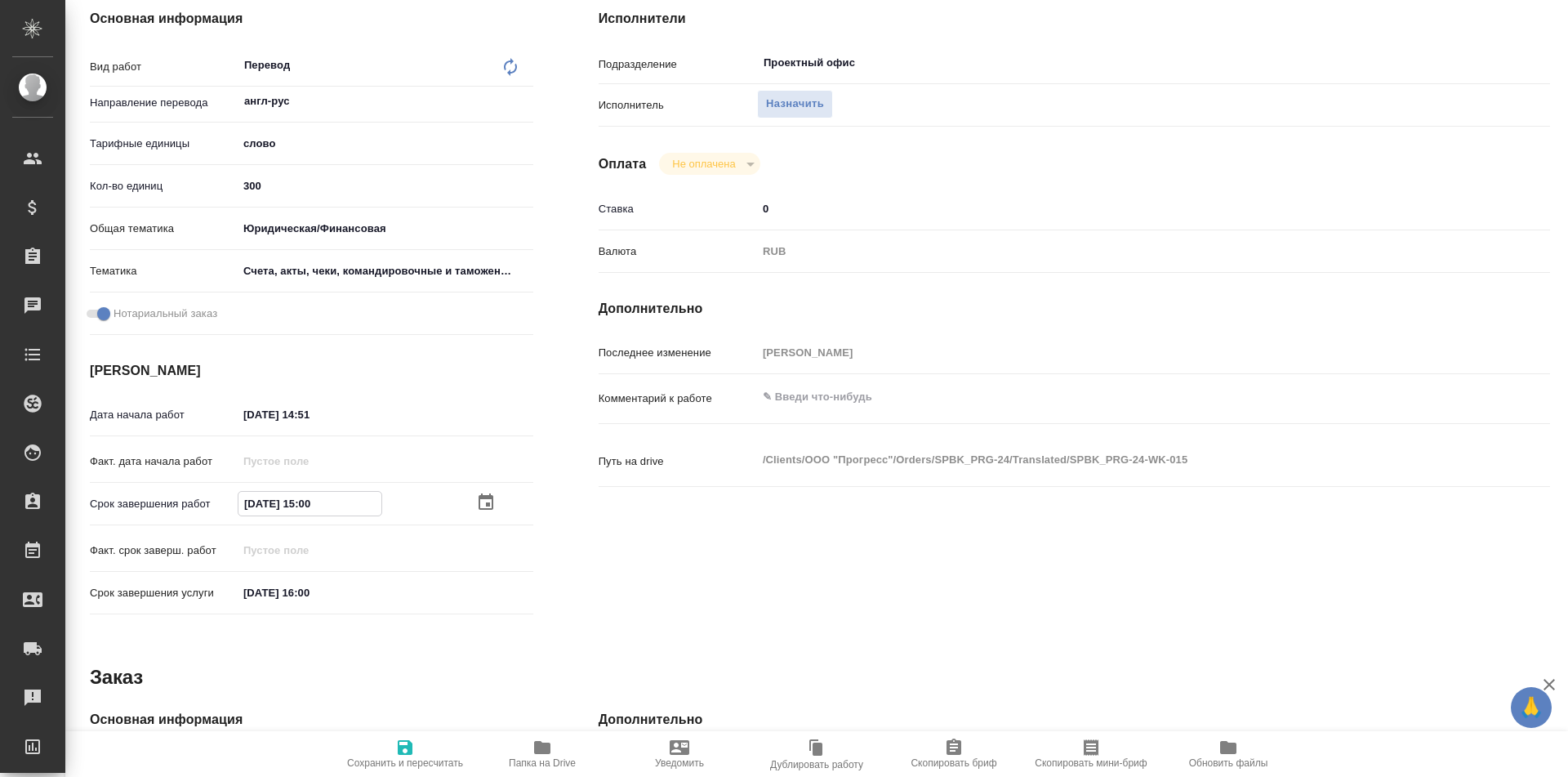
type textarea "x"
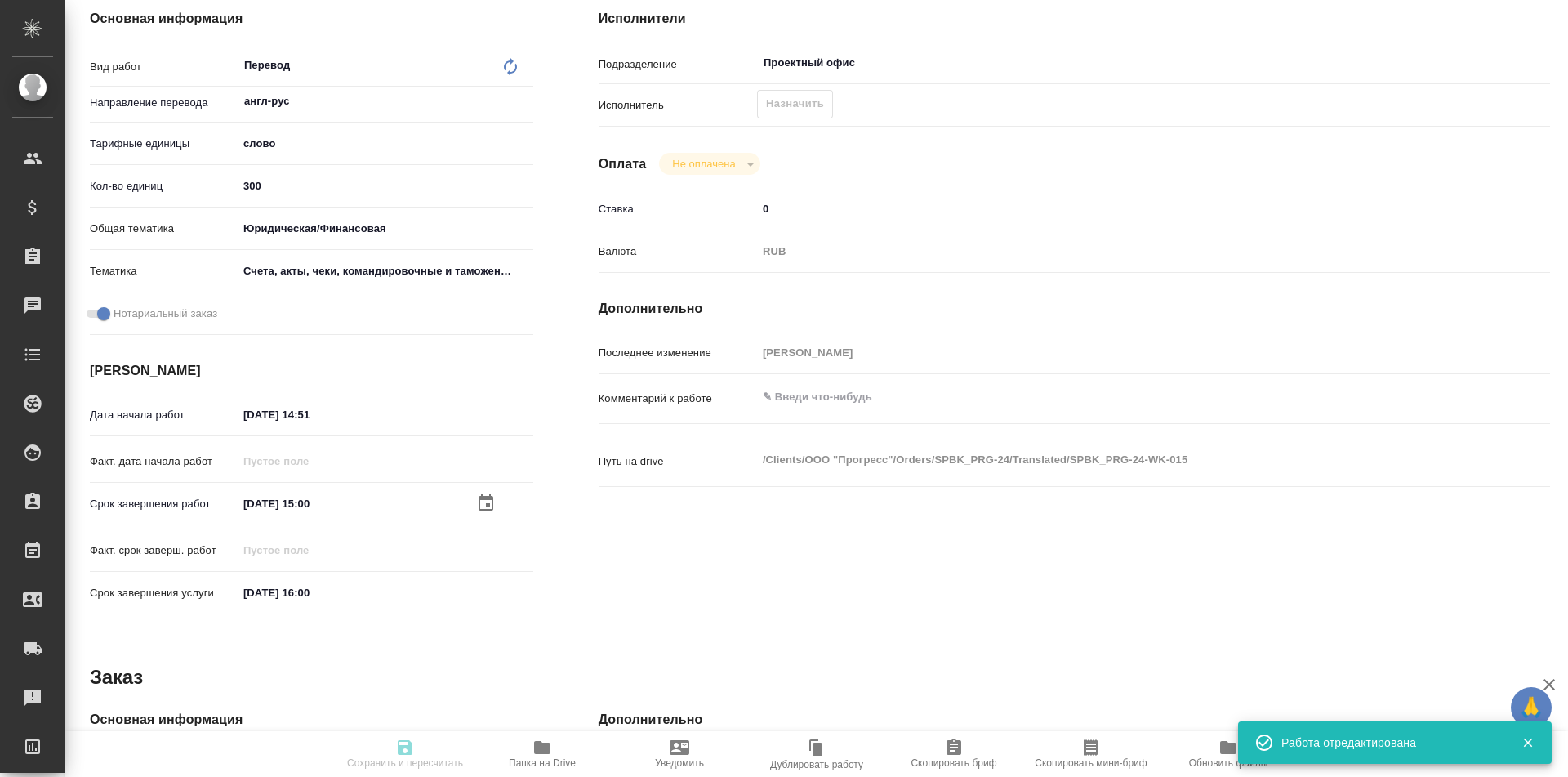
type textarea "x"
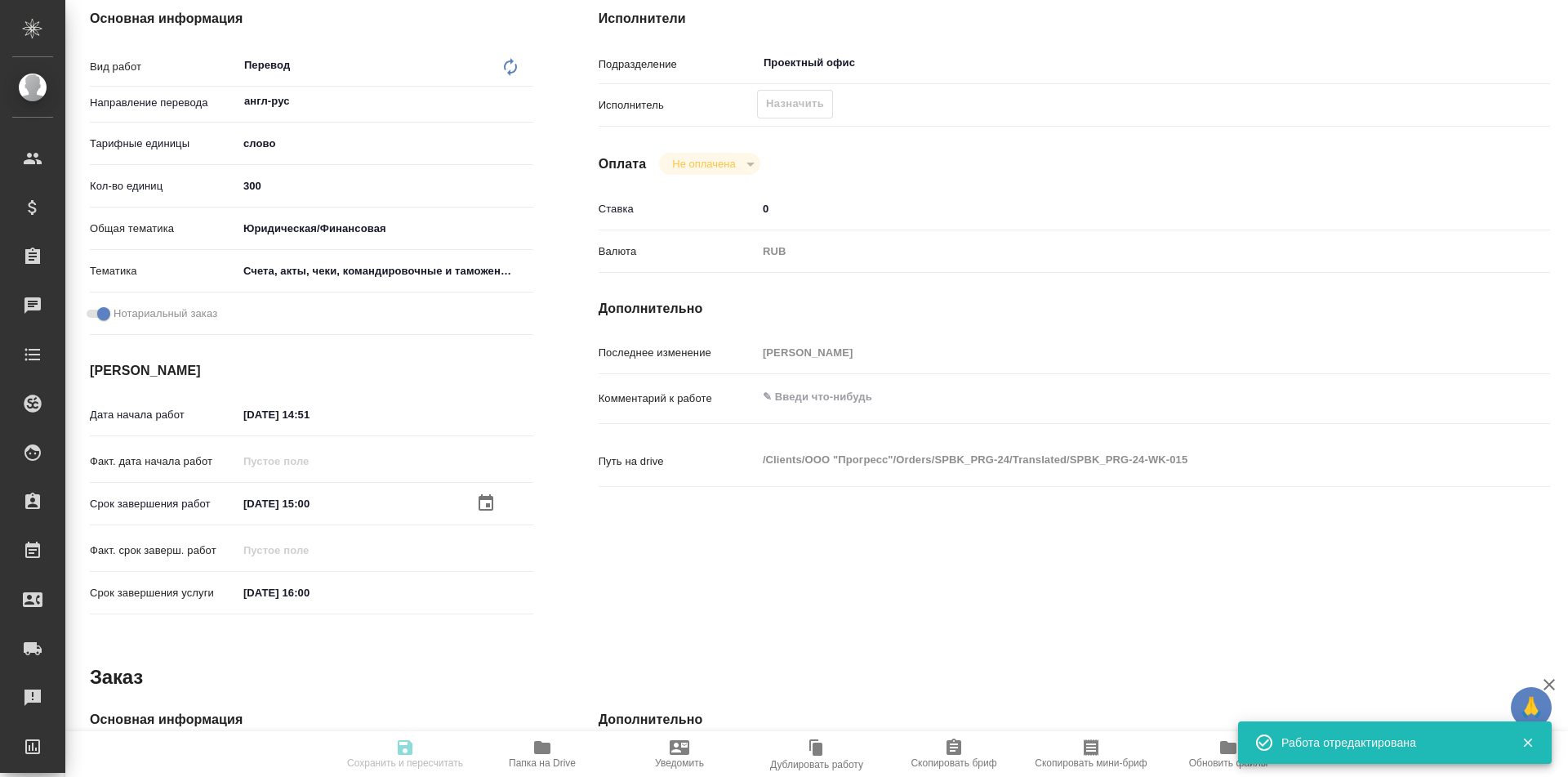
type input "recruiting"
type textarea "Перевод"
type textarea "x"
type input "англ-рус"
type input "5a8b1489cc6b4906c91bfd90"
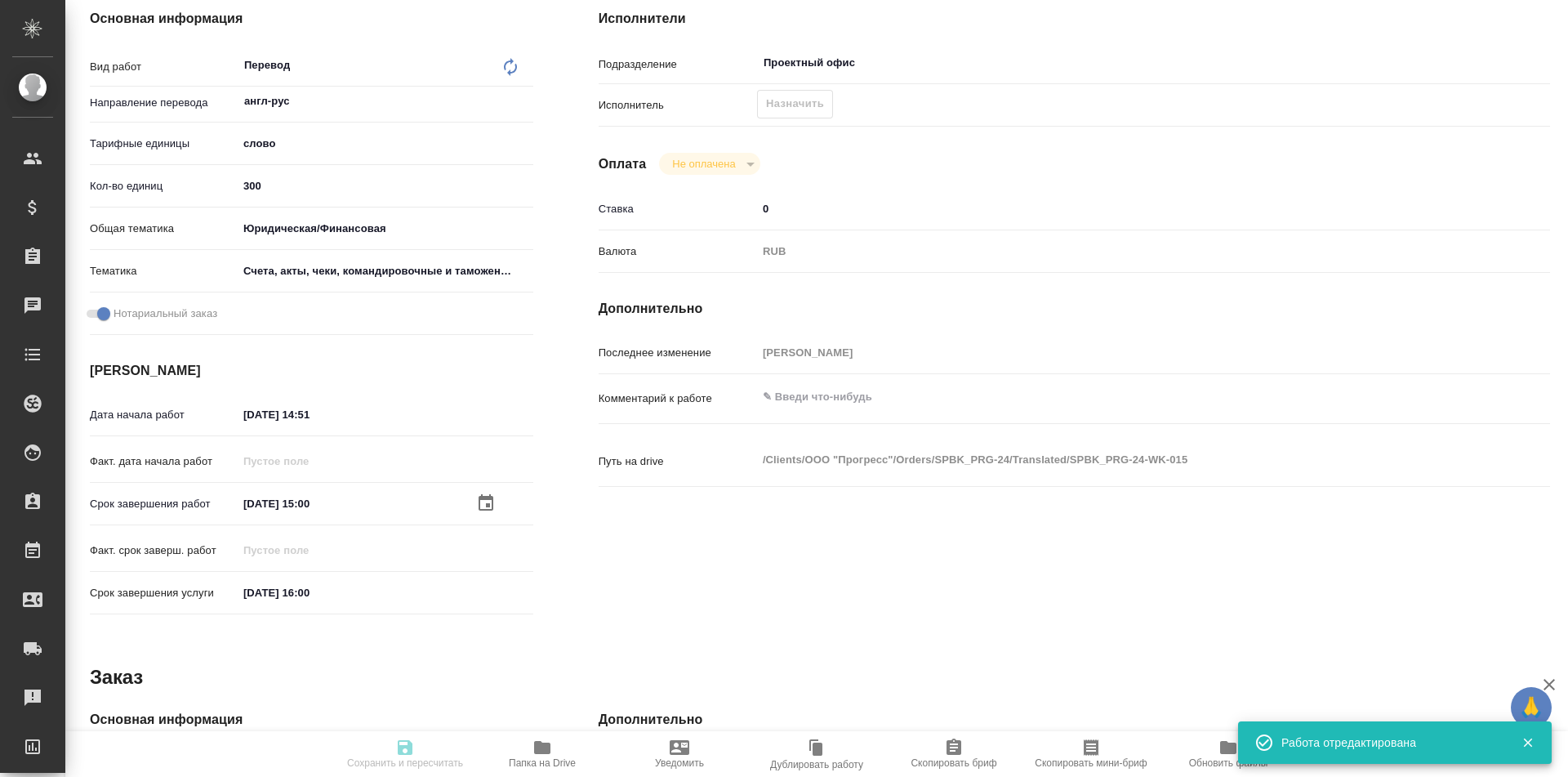
type input "300"
type input "yr-fn"
type input "5f647205b73bc97568ca66c0"
checkbox input "true"
type input "15.09.2025 14:51"
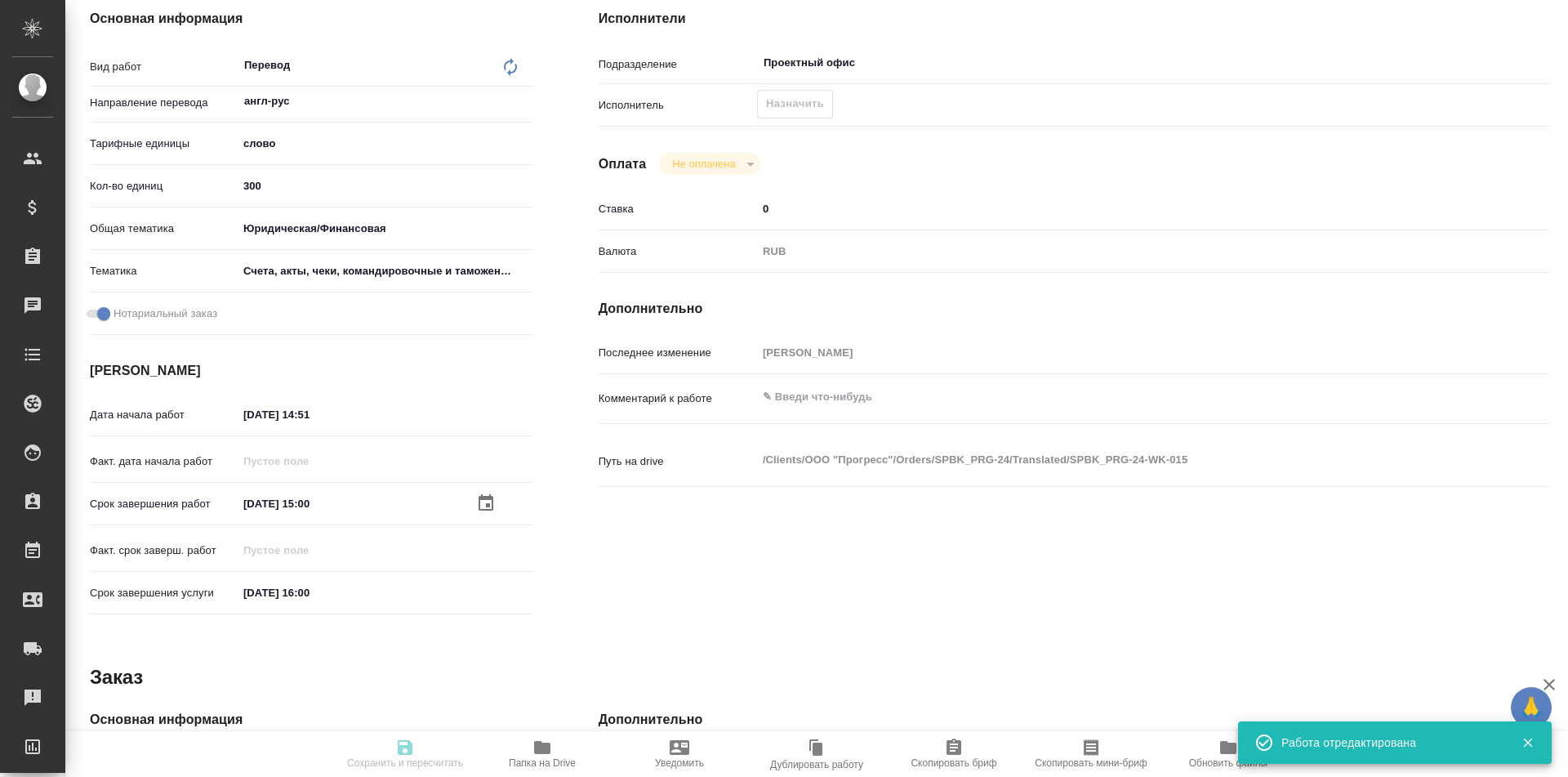
type input "16.09.2025 15:00"
type input "16.09.2025 16:00"
type input "Проектный офис"
type input "notPayed"
type input "0"
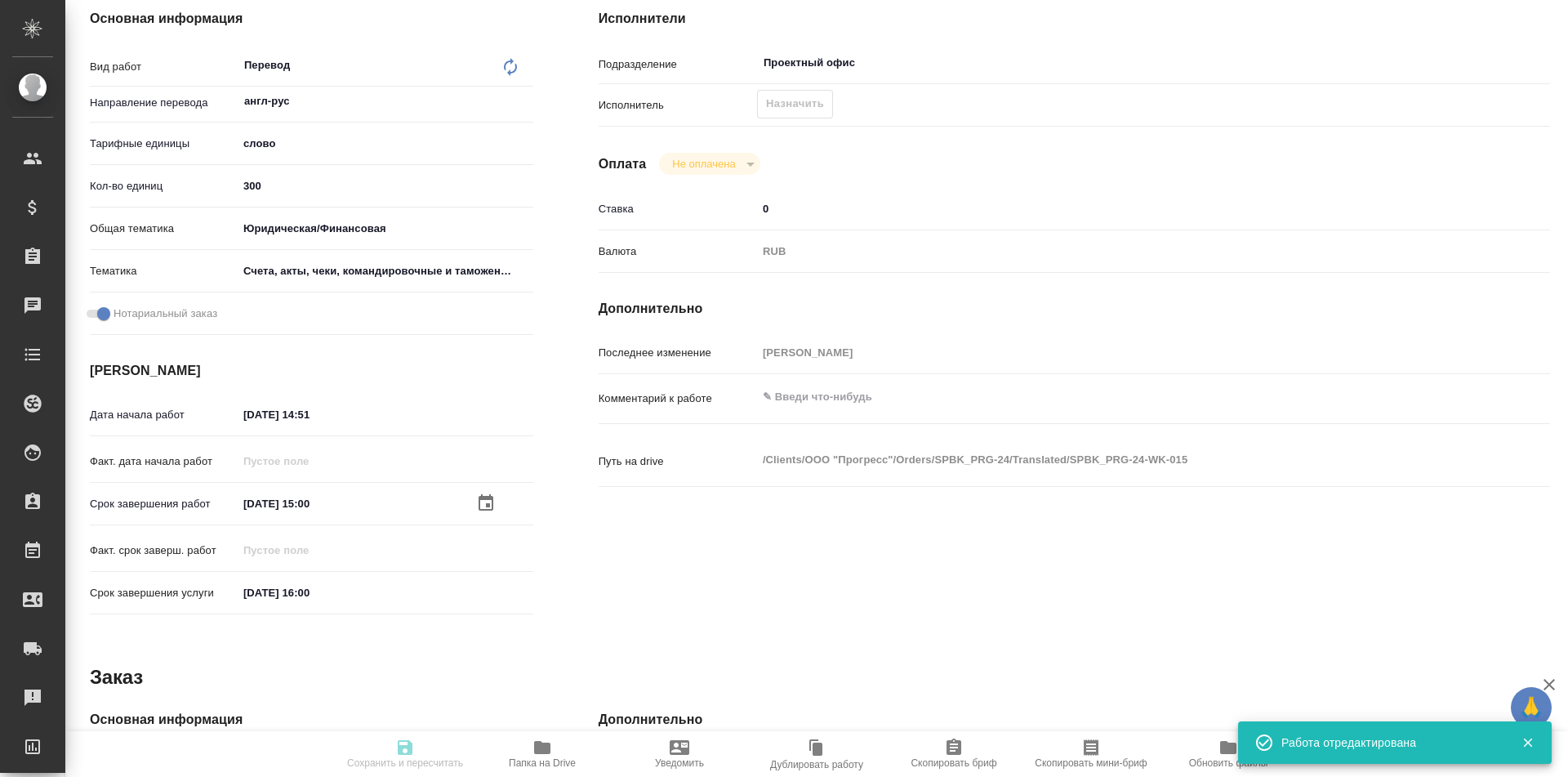
type input "RUB"
type input "Тарабановская Анастасия"
type textarea "x"
type textarea "/Clients/ООО "Прогресс"/Orders/SPBK_PRG-24/Translated/SPBK_PRG-24-WK-015"
type textarea "x"
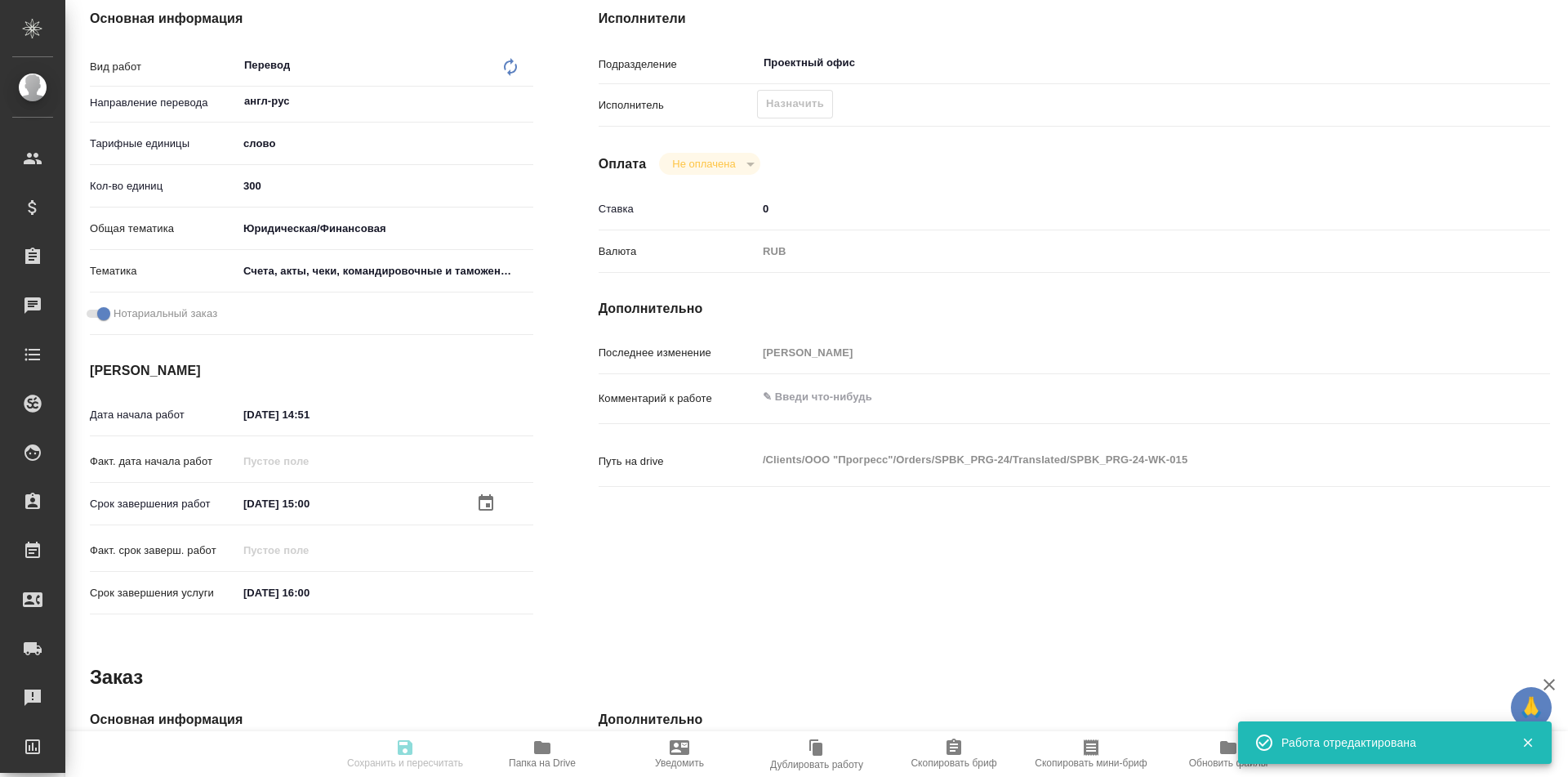
type input "SPBK_PRG-24"
type input "Перевод Стандарт"
type input "Редактура, Корректура, Постредактура машинного перевода, Приёмка по качеству, П…"
type input "Иванова Арина"
type input "Заборова Александра"
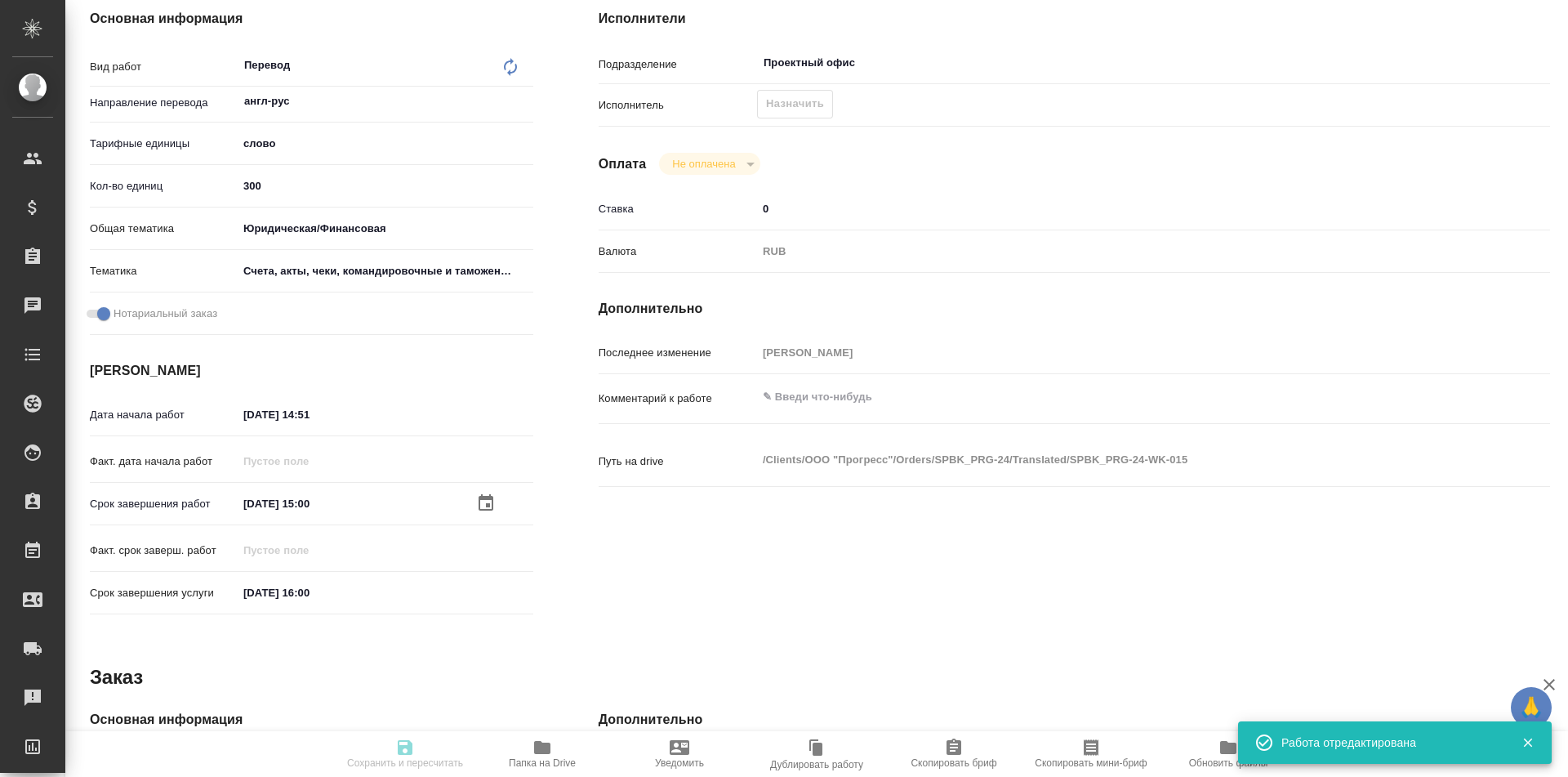
type input "/Clients/ООО "Прогресс"/Orders/SPBK_PRG-24"
type textarea "x"
type textarea "финальные версии доков, которые в экселе (3 листа) пришлют завтра, их пока можн…"
type textarea "x"
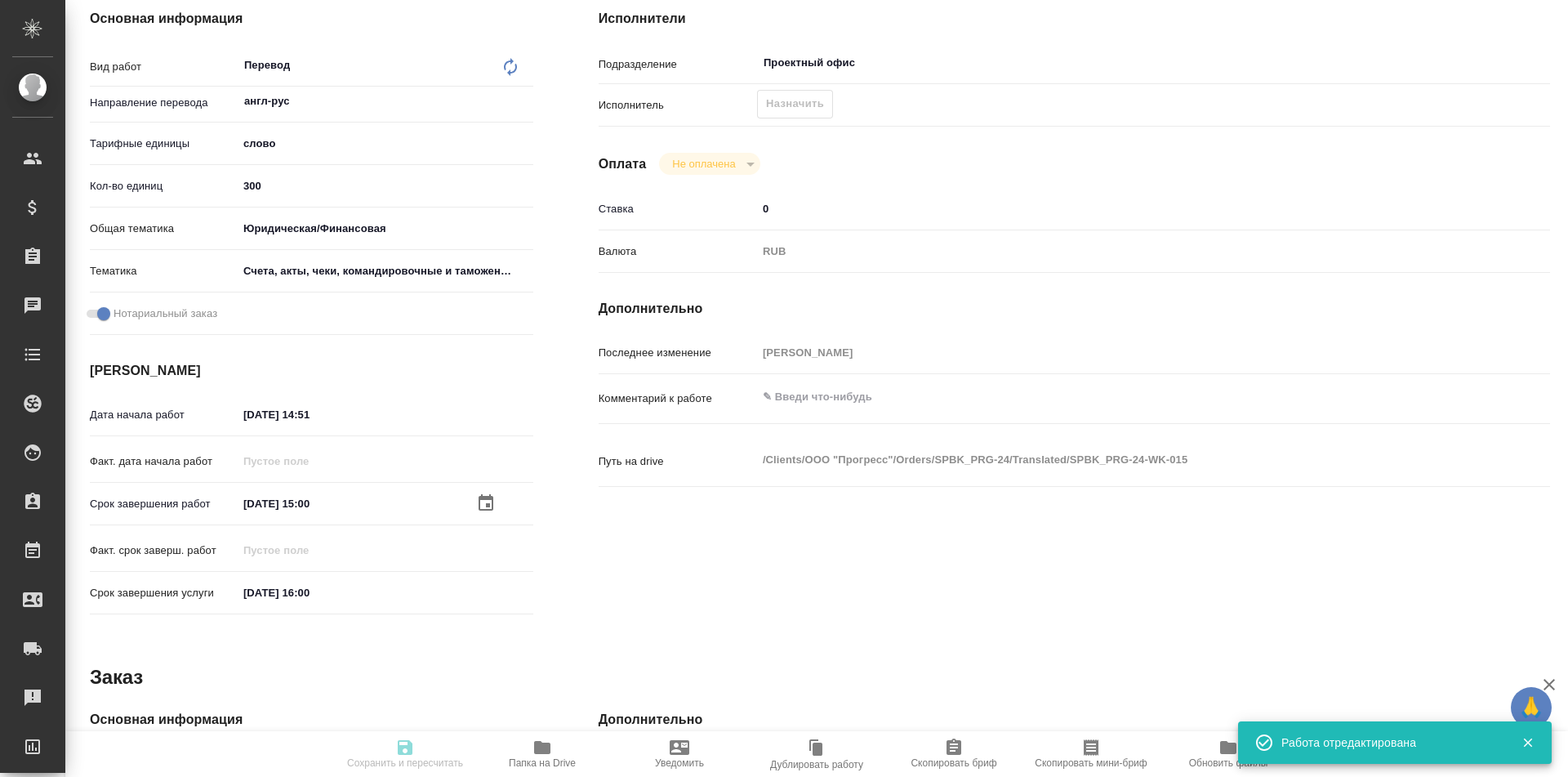
type textarea "x"
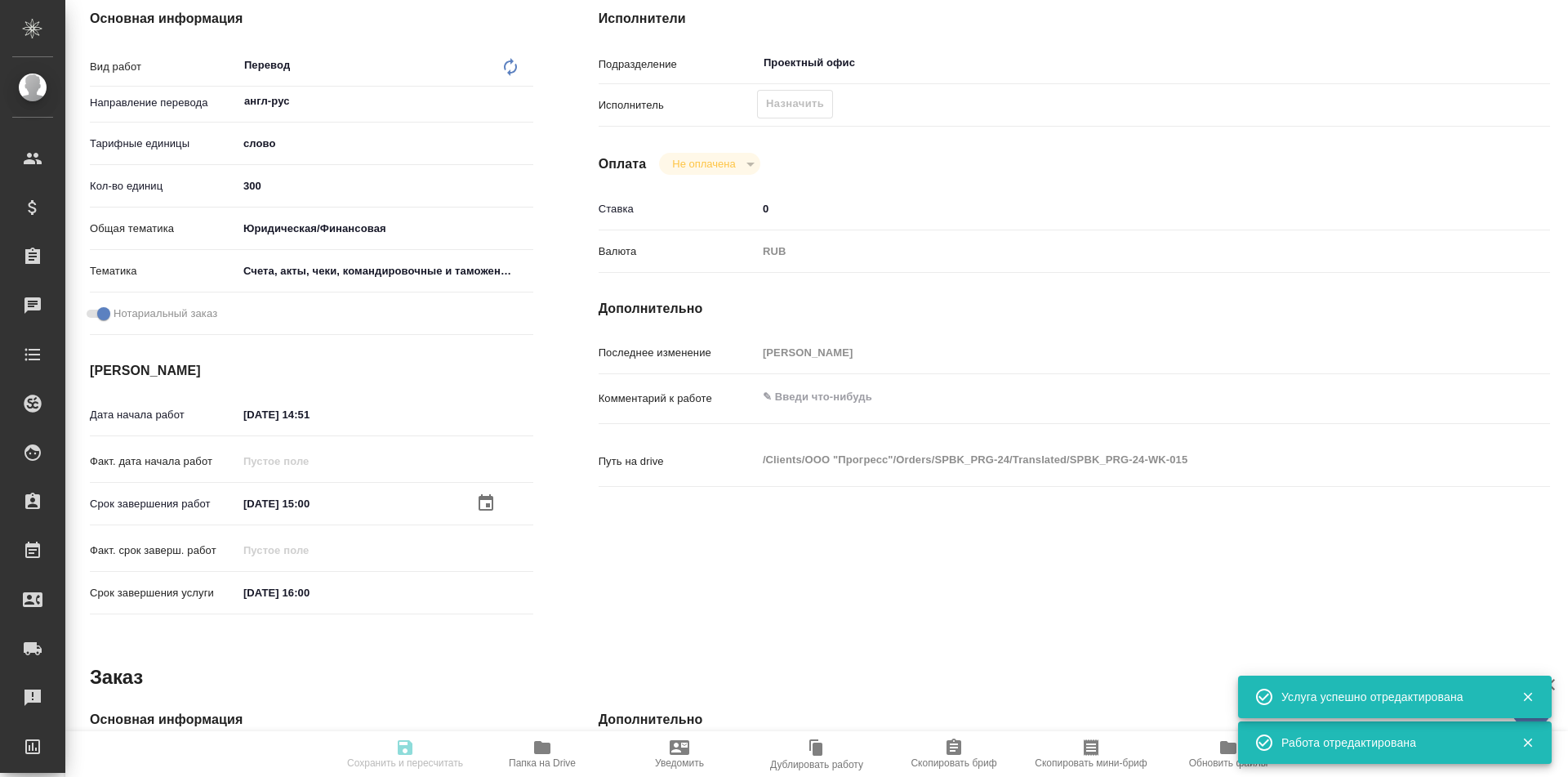
type textarea "x"
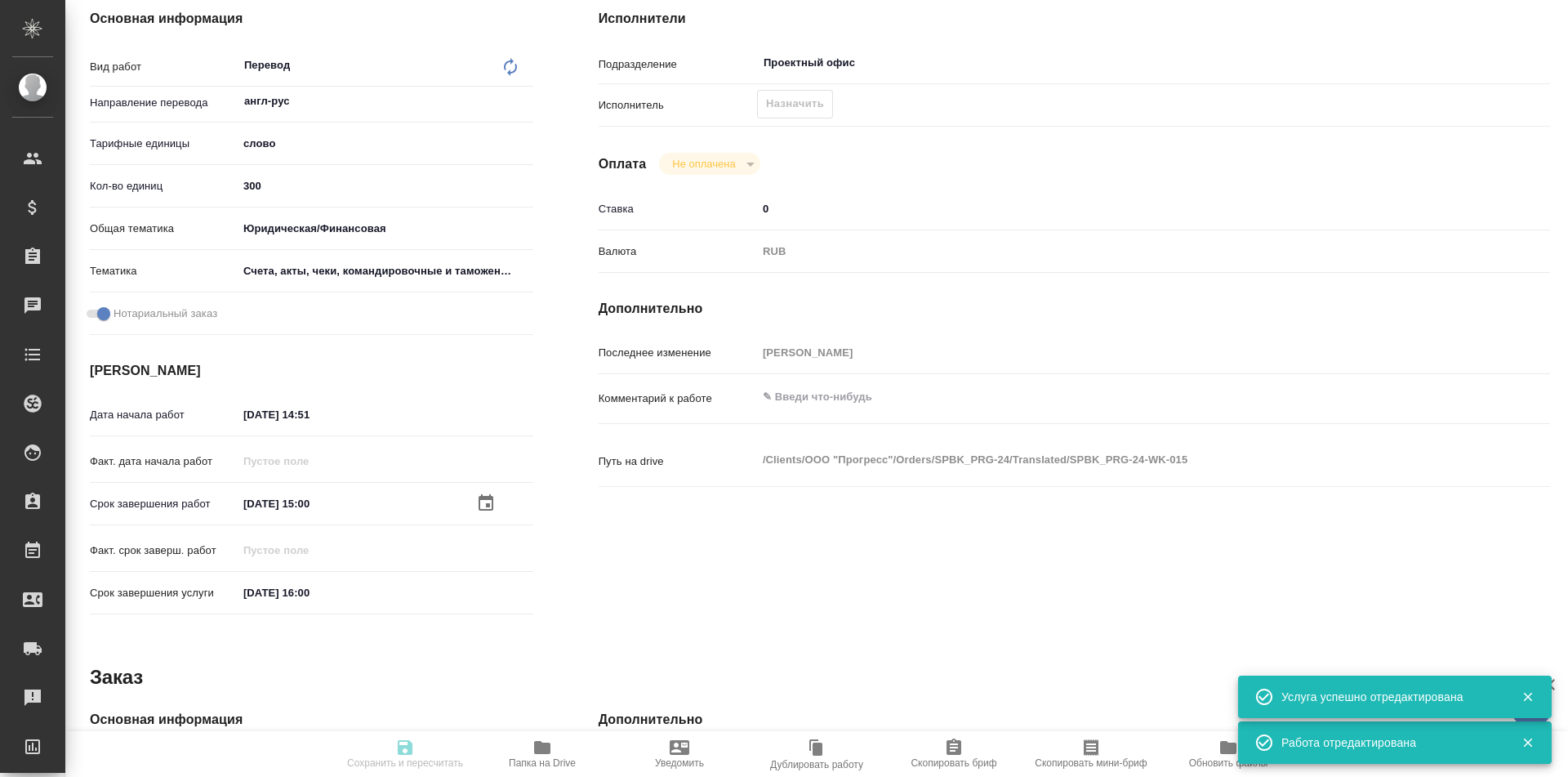
type textarea "x"
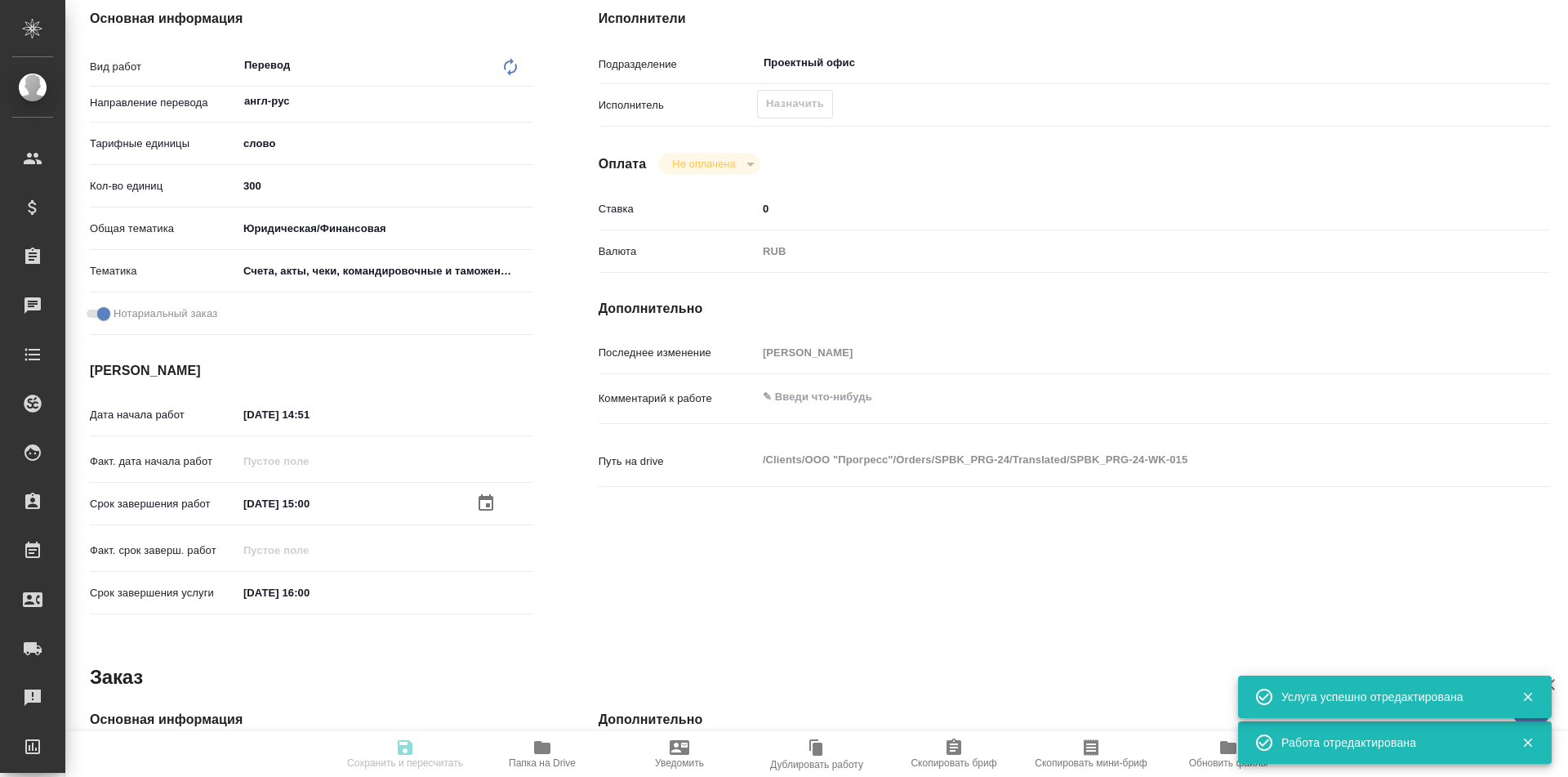
type textarea "x"
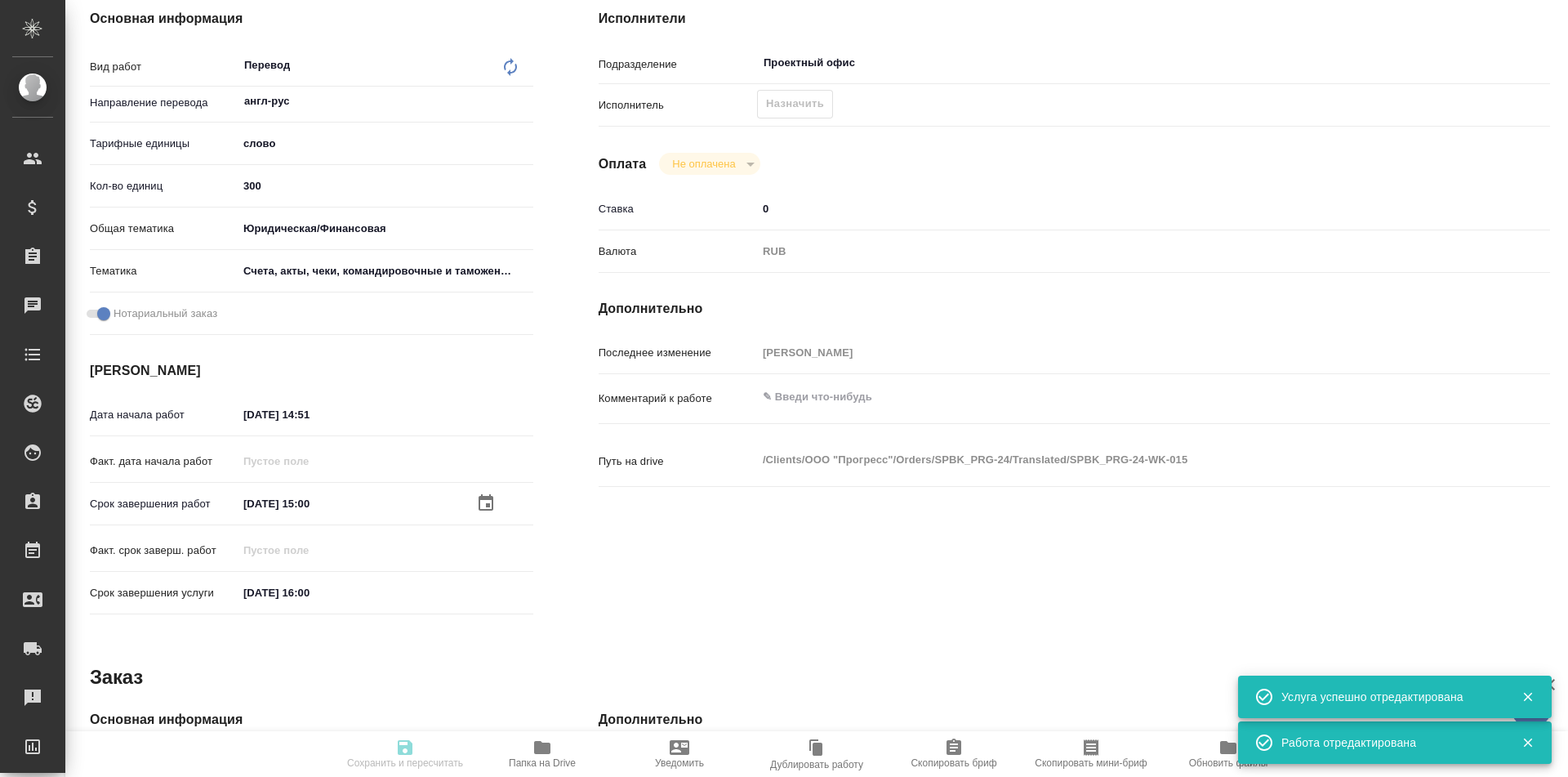
type textarea "x"
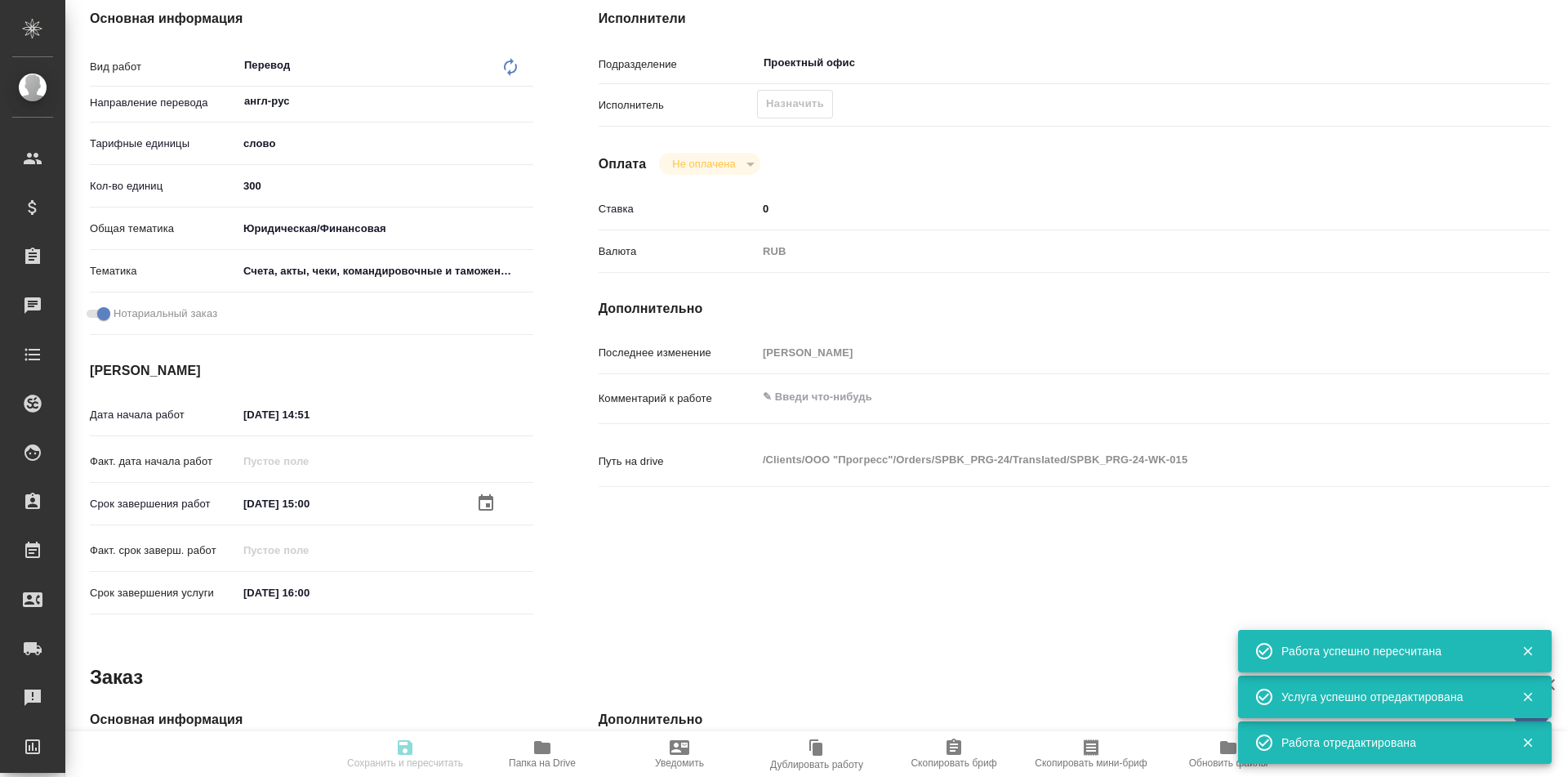
scroll to position [0, 0]
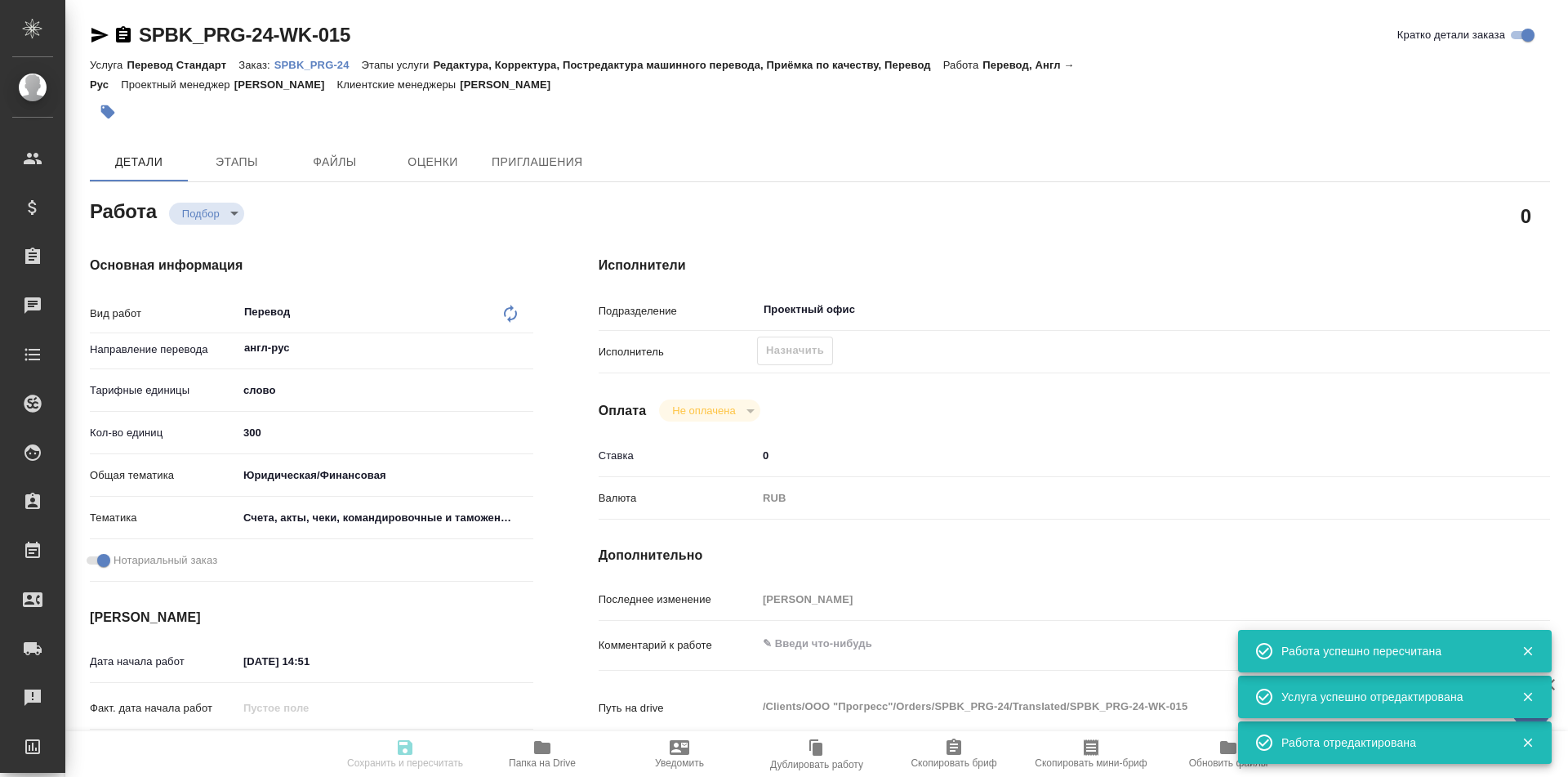
type input "recruiting"
type textarea "Перевод"
type textarea "x"
type input "англ-рус"
type input "5a8b1489cc6b4906c91bfd90"
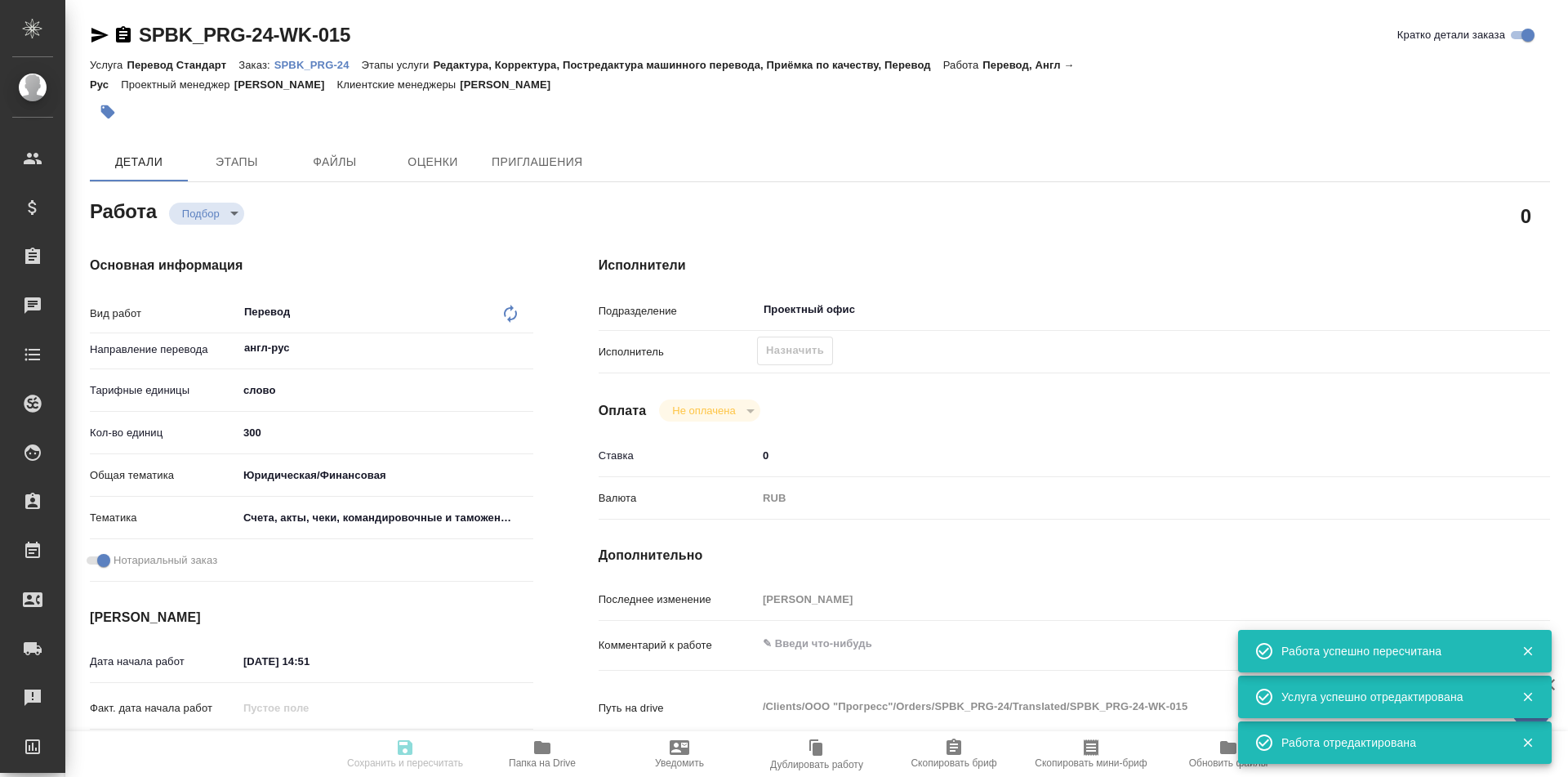
type input "300"
type input "yr-fn"
type input "5f647205b73bc97568ca66c0"
checkbox input "true"
type input "15.09.2025 14:51"
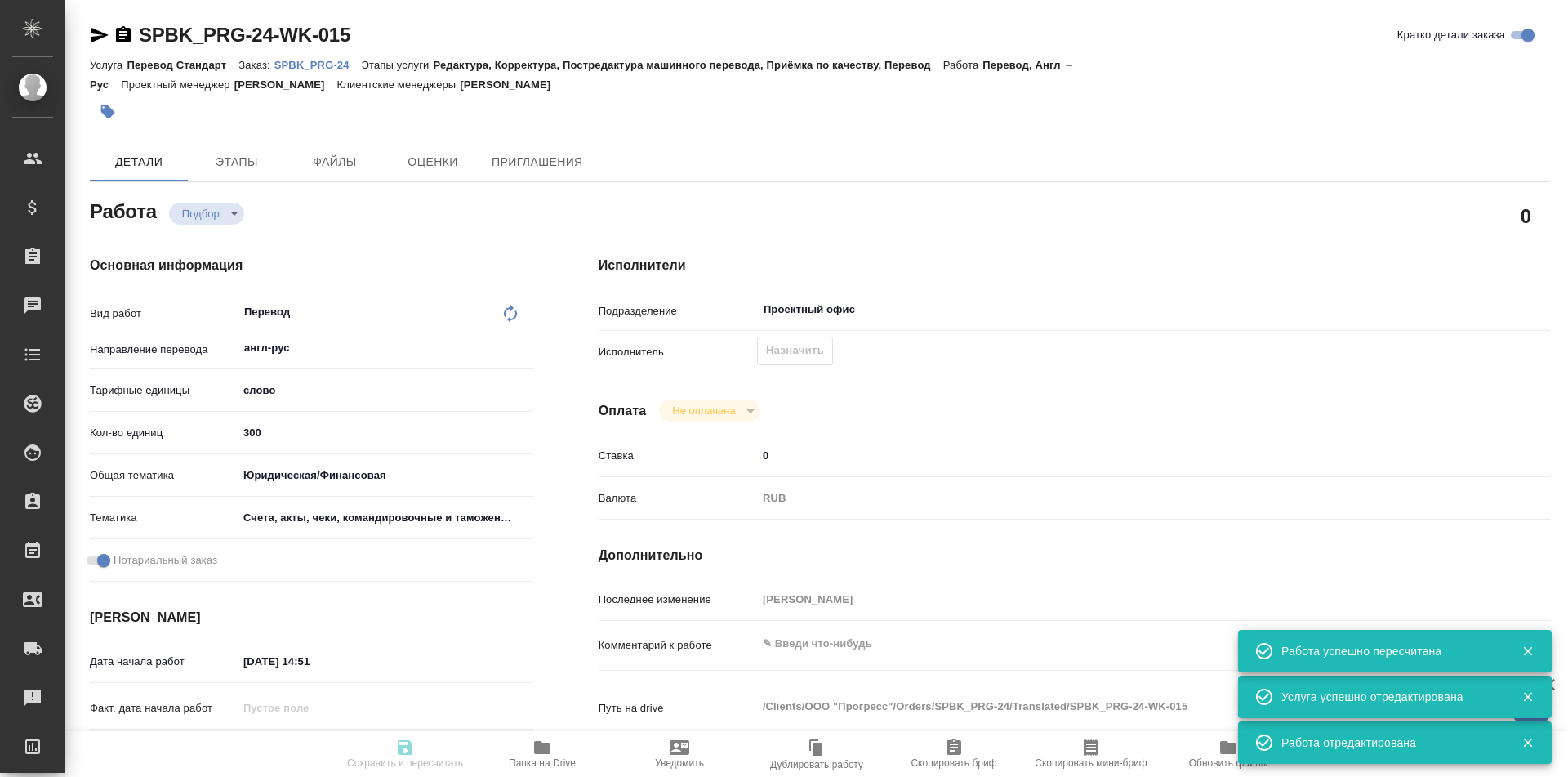
type input "16.09.2025 15:00"
type input "16.09.2025 16:00"
type input "Проектный офис"
type input "notPayed"
type input "0"
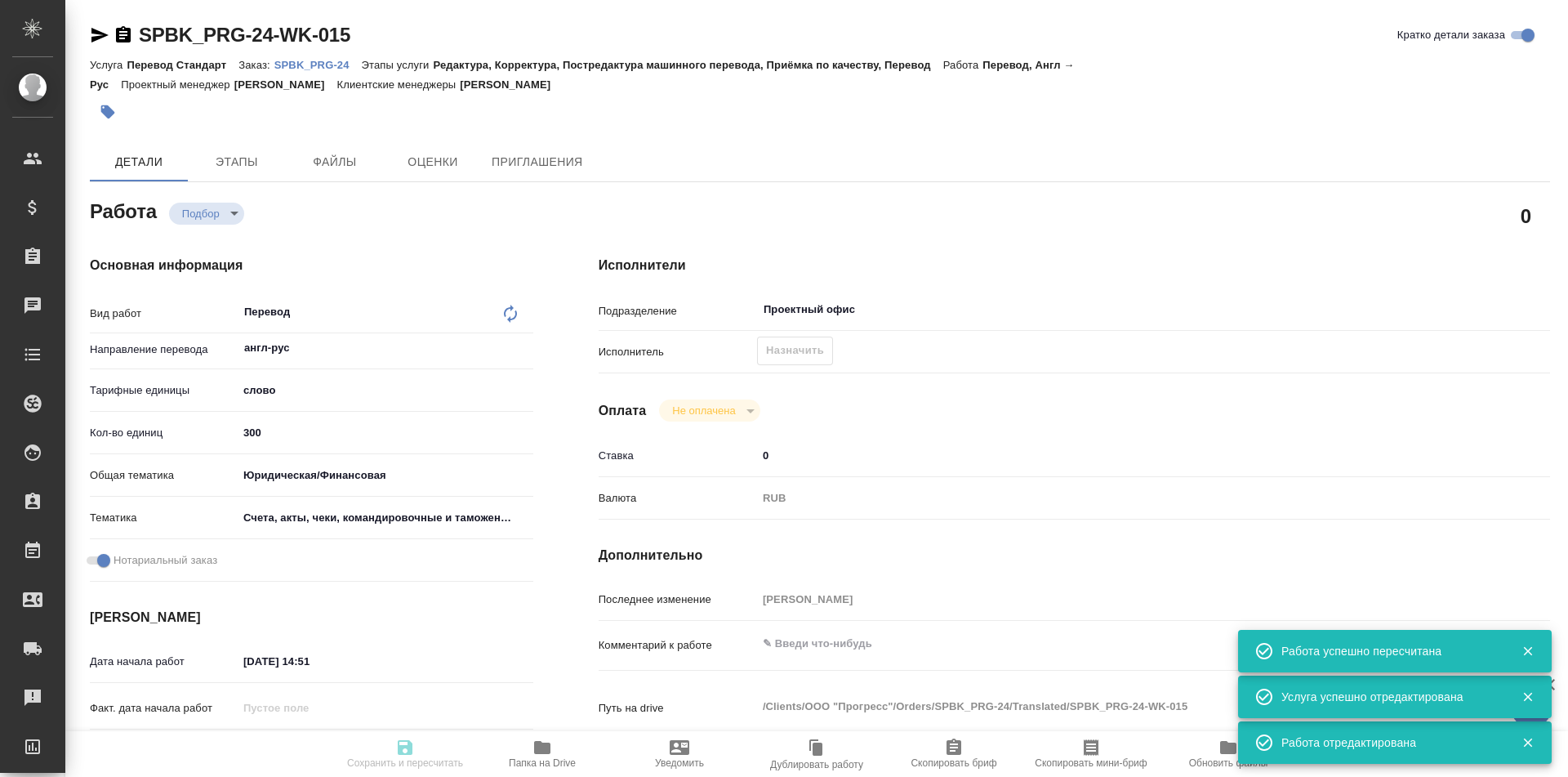
type input "RUB"
type input "Тарабановская Анастасия"
type textarea "x"
click at [788, 347] on span "Назначить" at bounding box center [795, 351] width 58 height 19
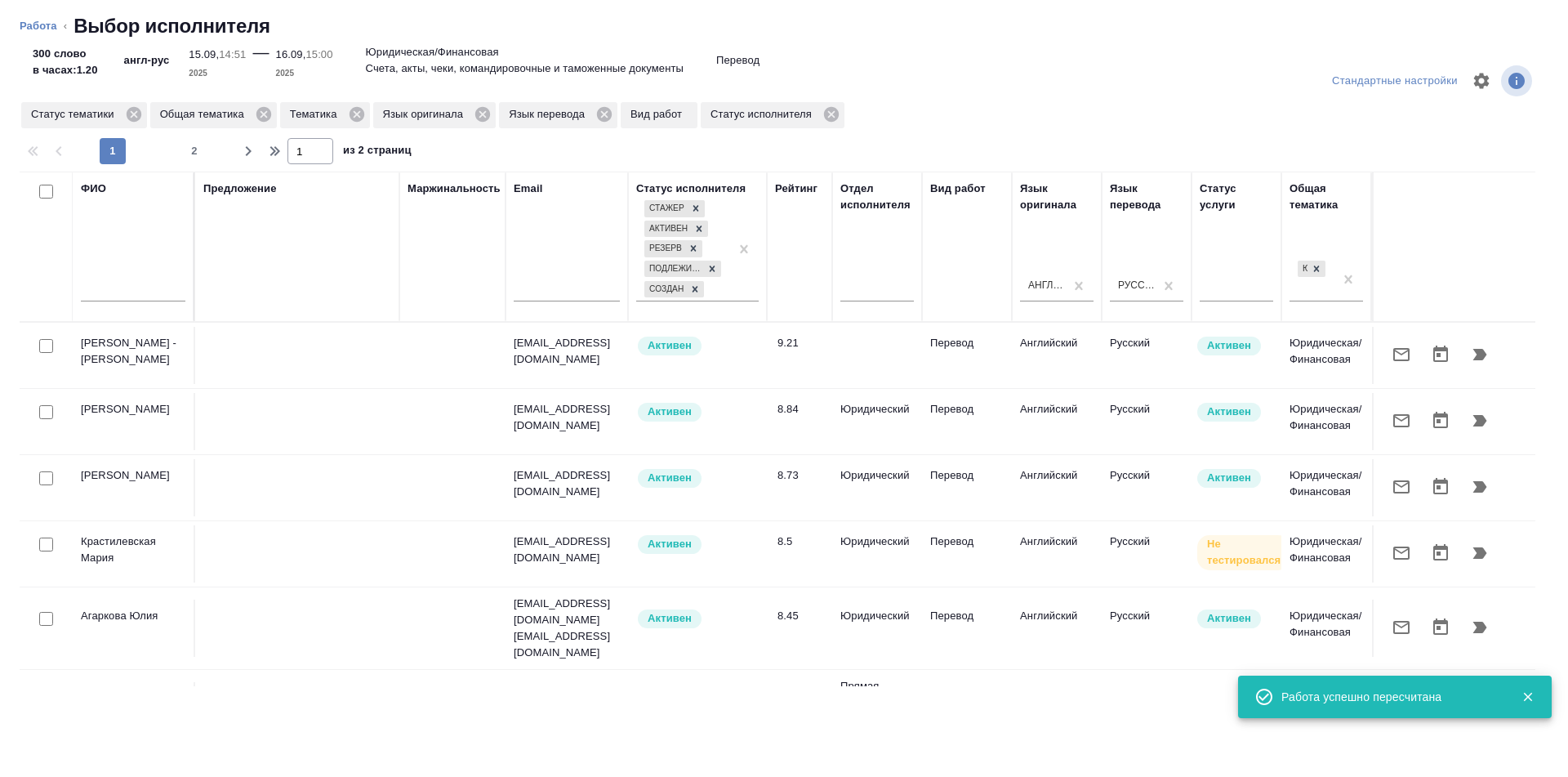
scroll to position [0, 856]
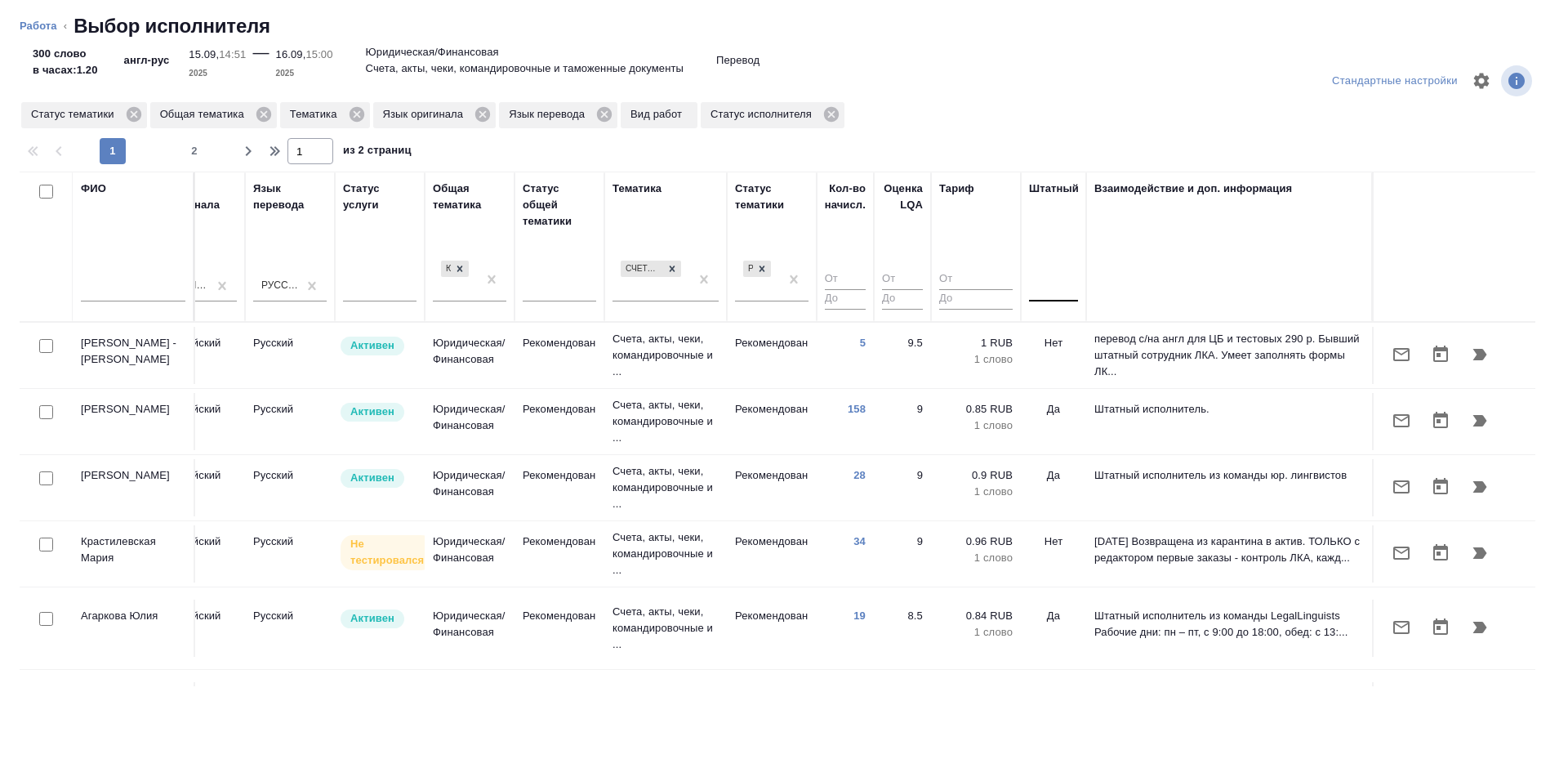
click at [1054, 301] on div at bounding box center [1053, 286] width 49 height 31
click at [1069, 334] on div "Нет" at bounding box center [1151, 337] width 245 height 29
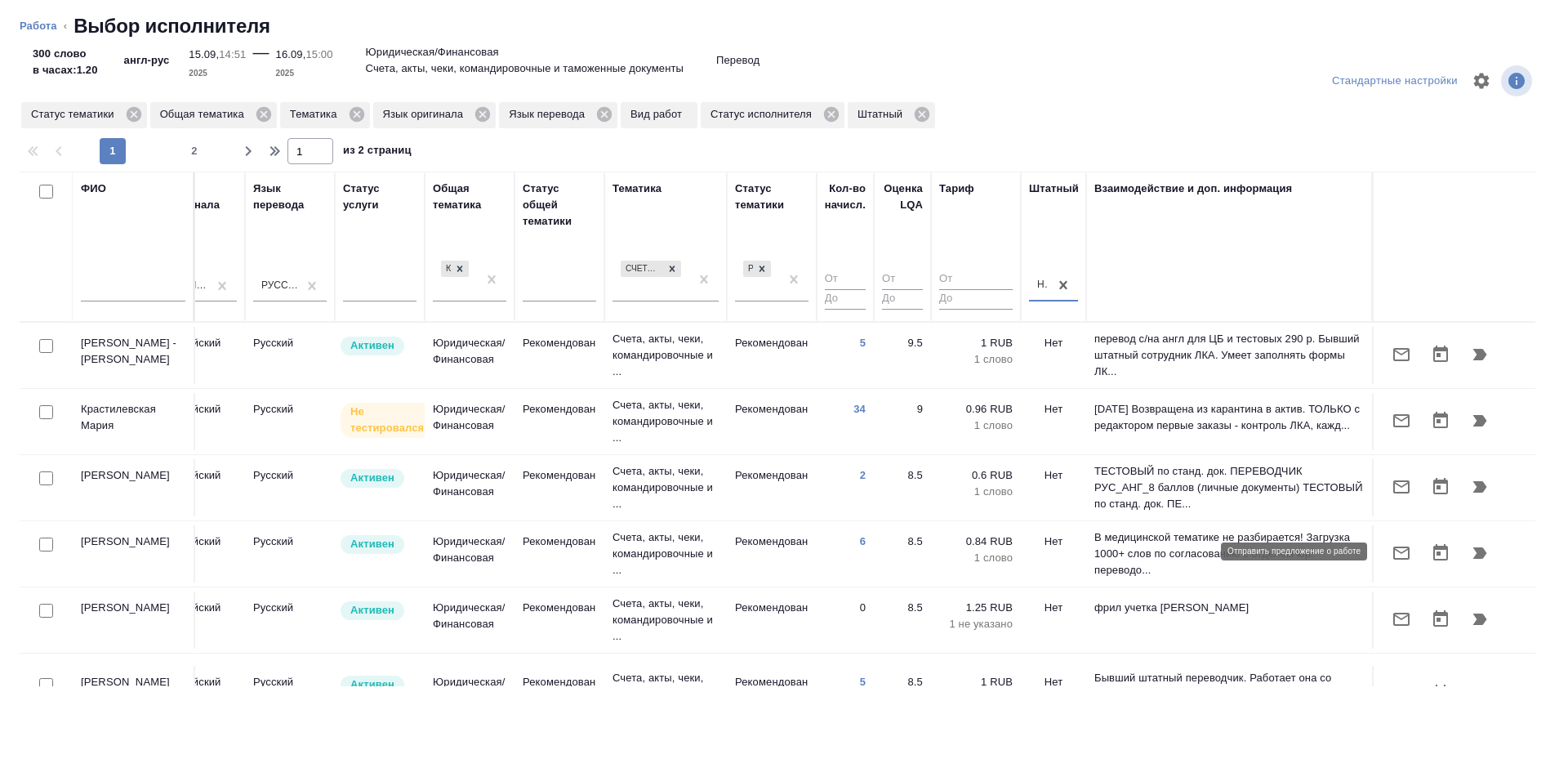
click at [1405, 547] on icon "button" at bounding box center [1401, 553] width 16 height 13
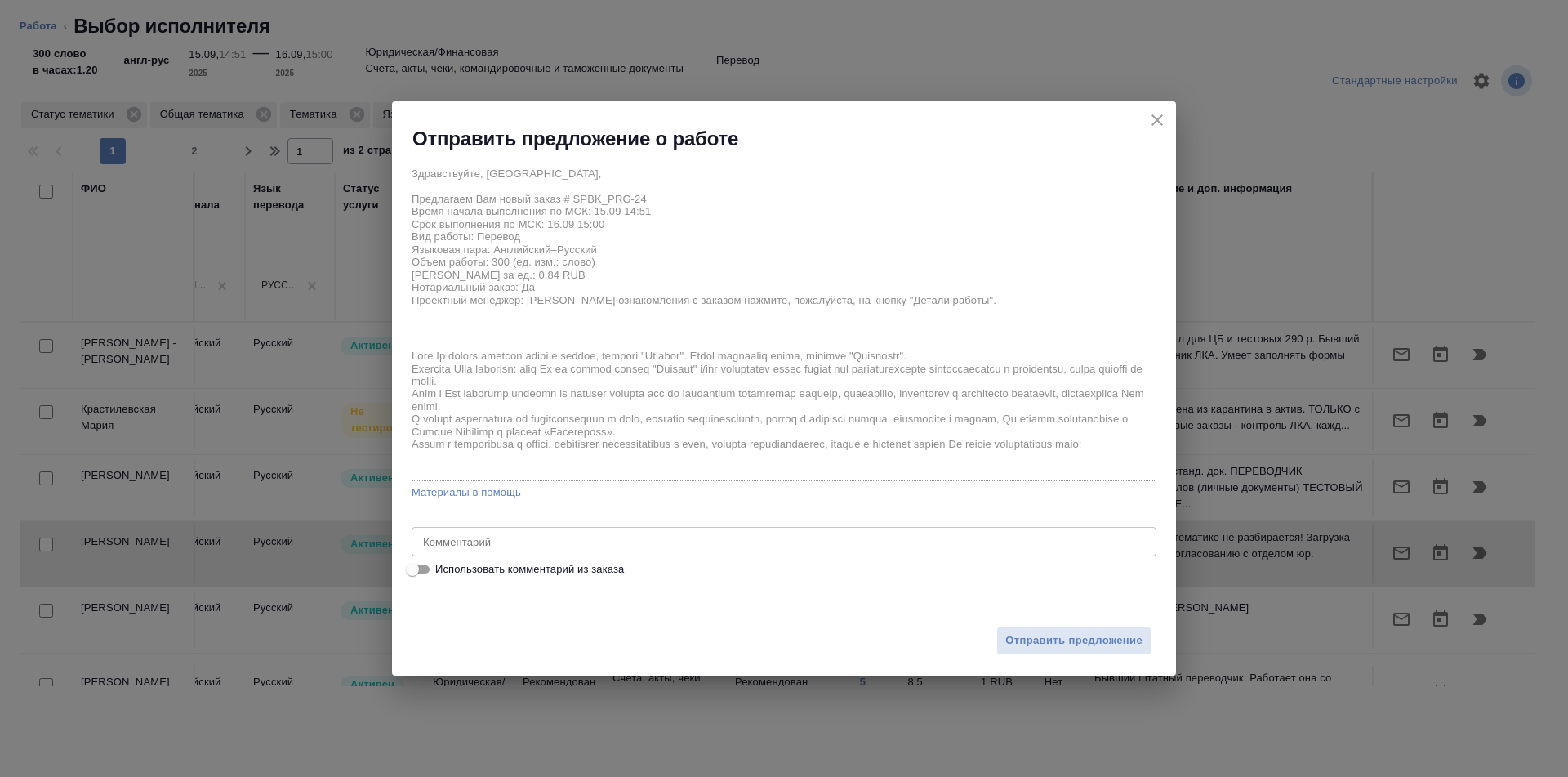
click at [827, 542] on textarea at bounding box center [784, 542] width 722 height 12
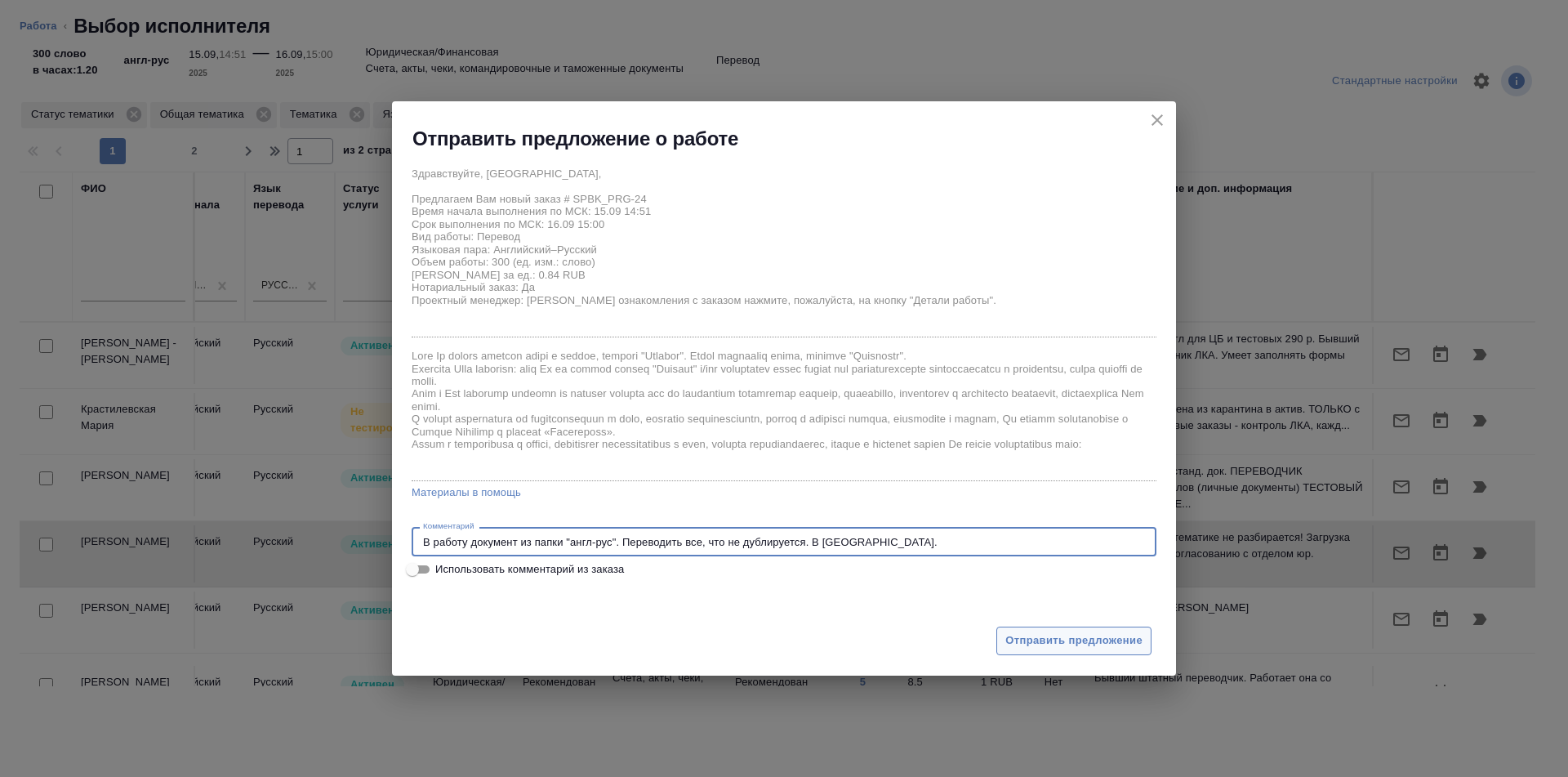
click at [1063, 637] on span "Отправить предложение" at bounding box center [1073, 641] width 137 height 19
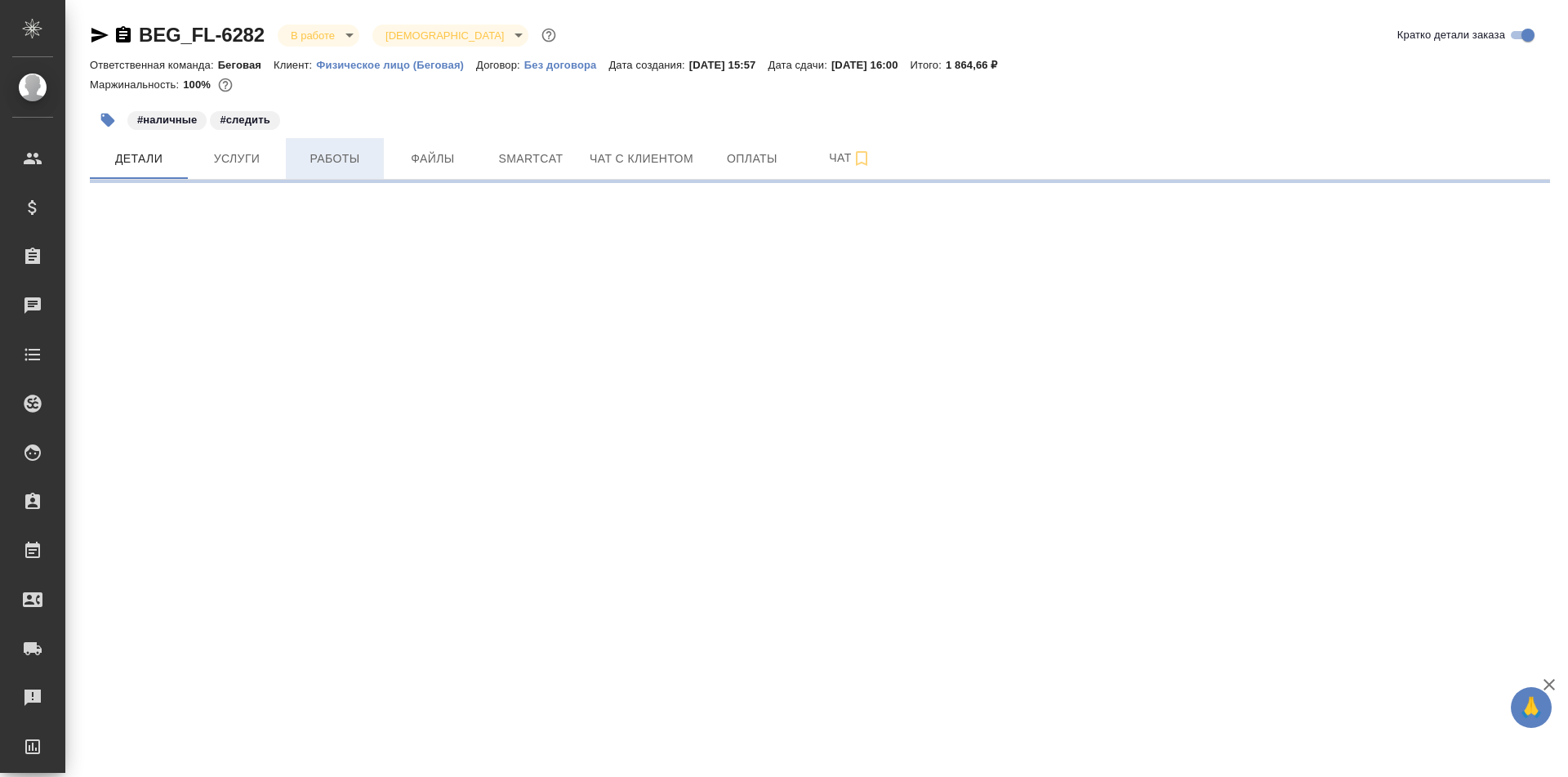
click at [361, 168] on button "Работы" at bounding box center [335, 158] width 98 height 41
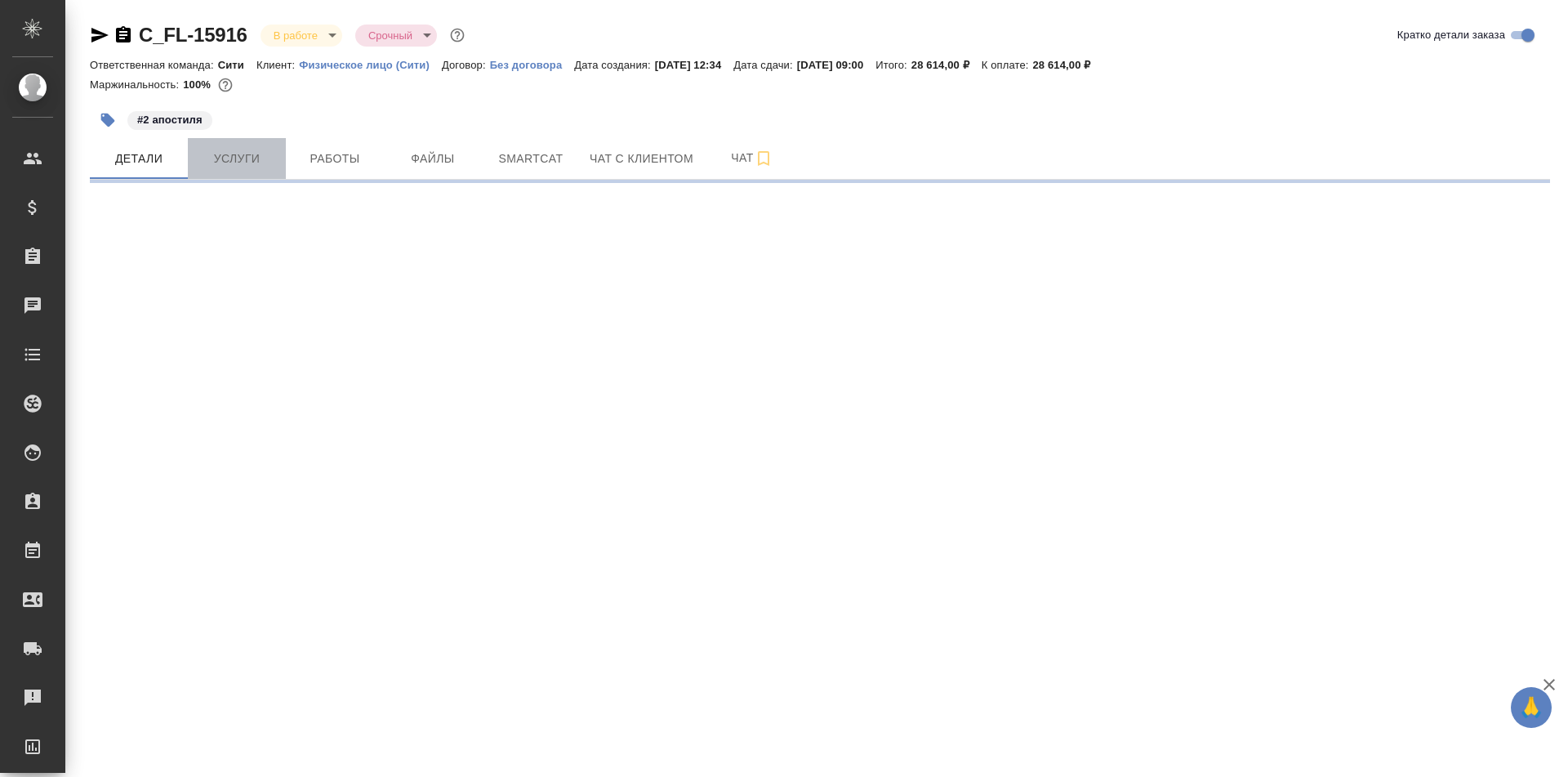
click at [264, 138] on button "Услуги" at bounding box center [237, 158] width 98 height 41
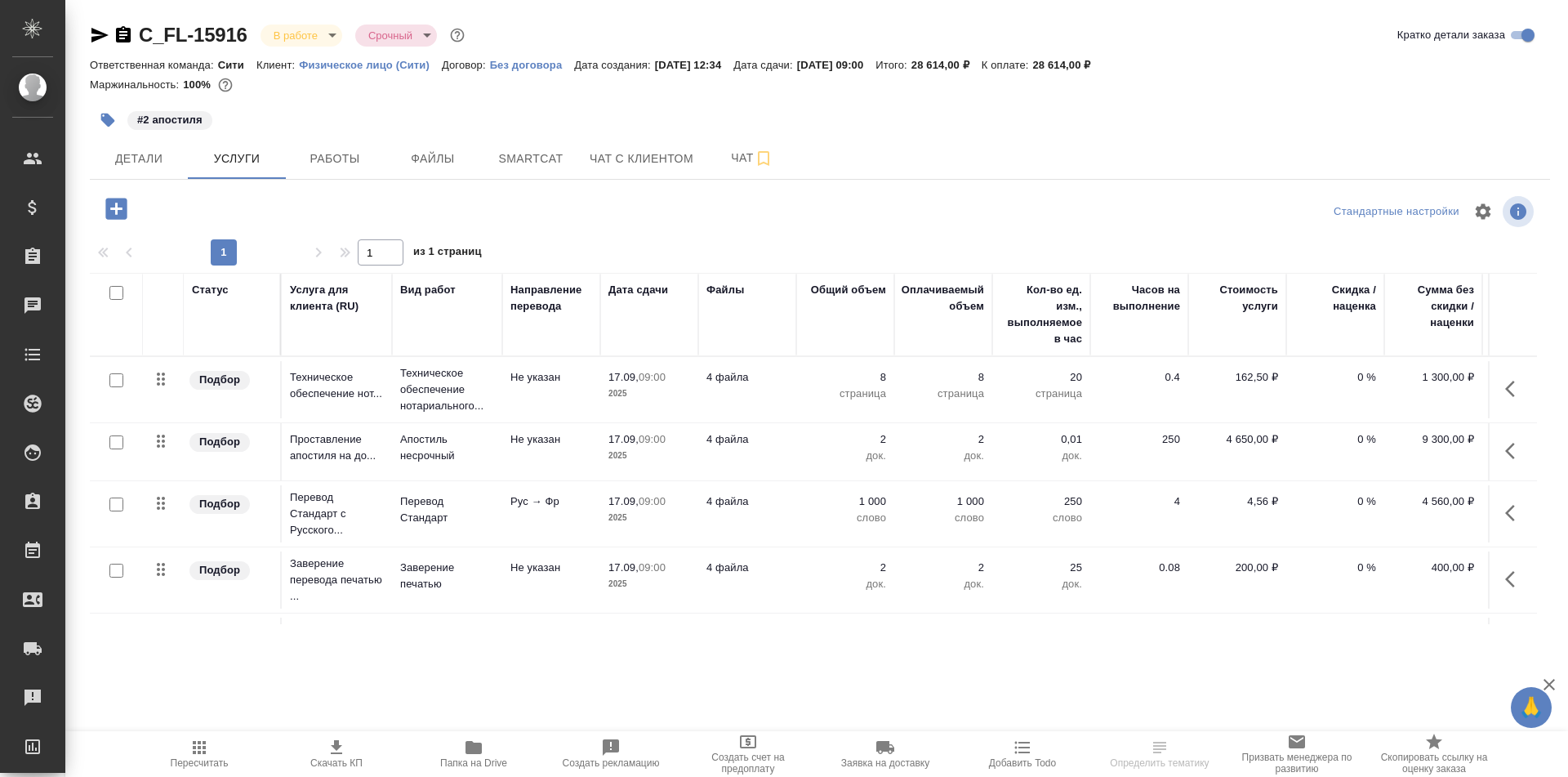
click at [320, 154] on span "Работы" at bounding box center [335, 159] width 78 height 20
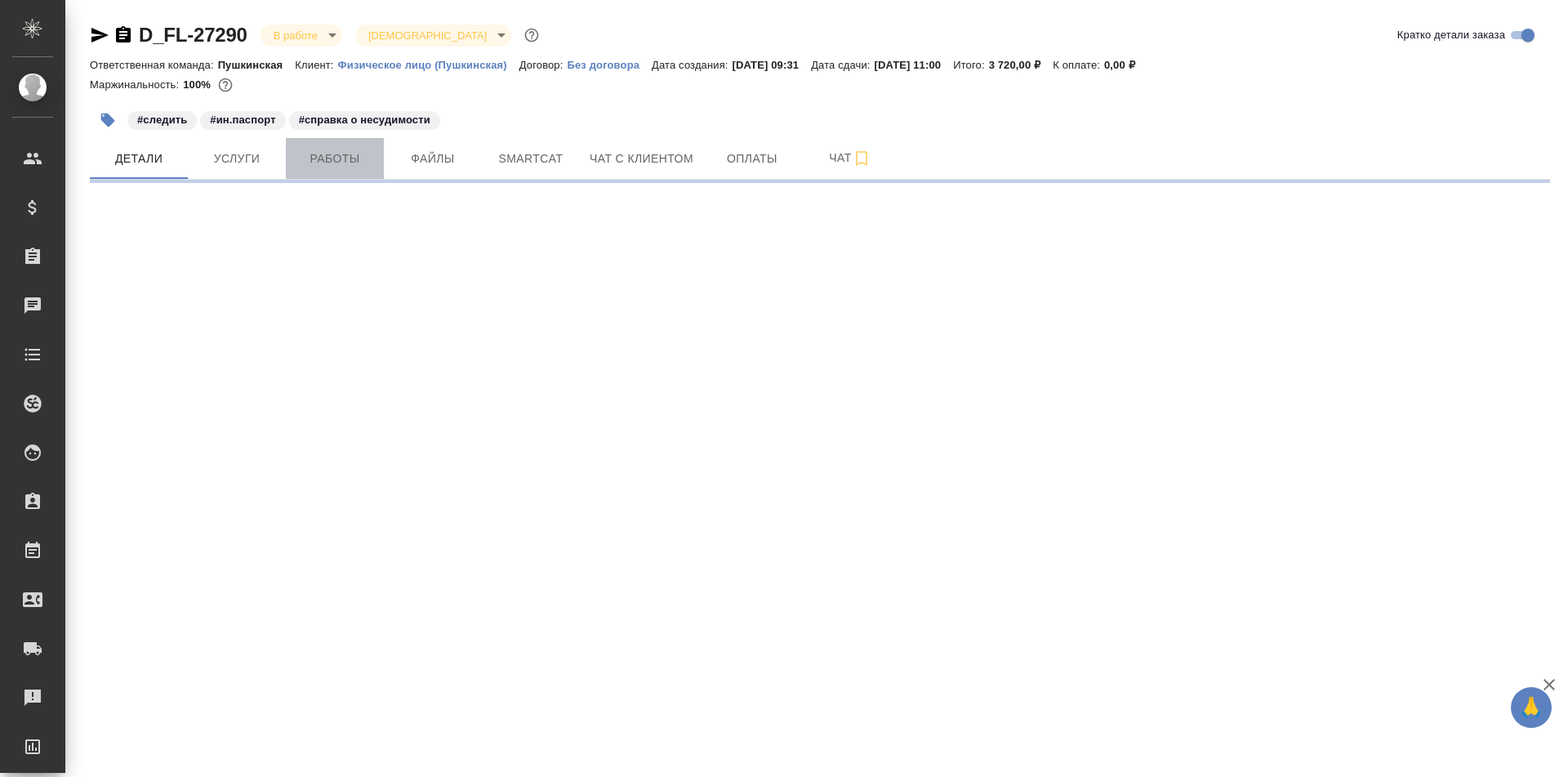
click at [351, 163] on span "Работы" at bounding box center [335, 159] width 78 height 20
